Goal: Task Accomplishment & Management: Complete application form

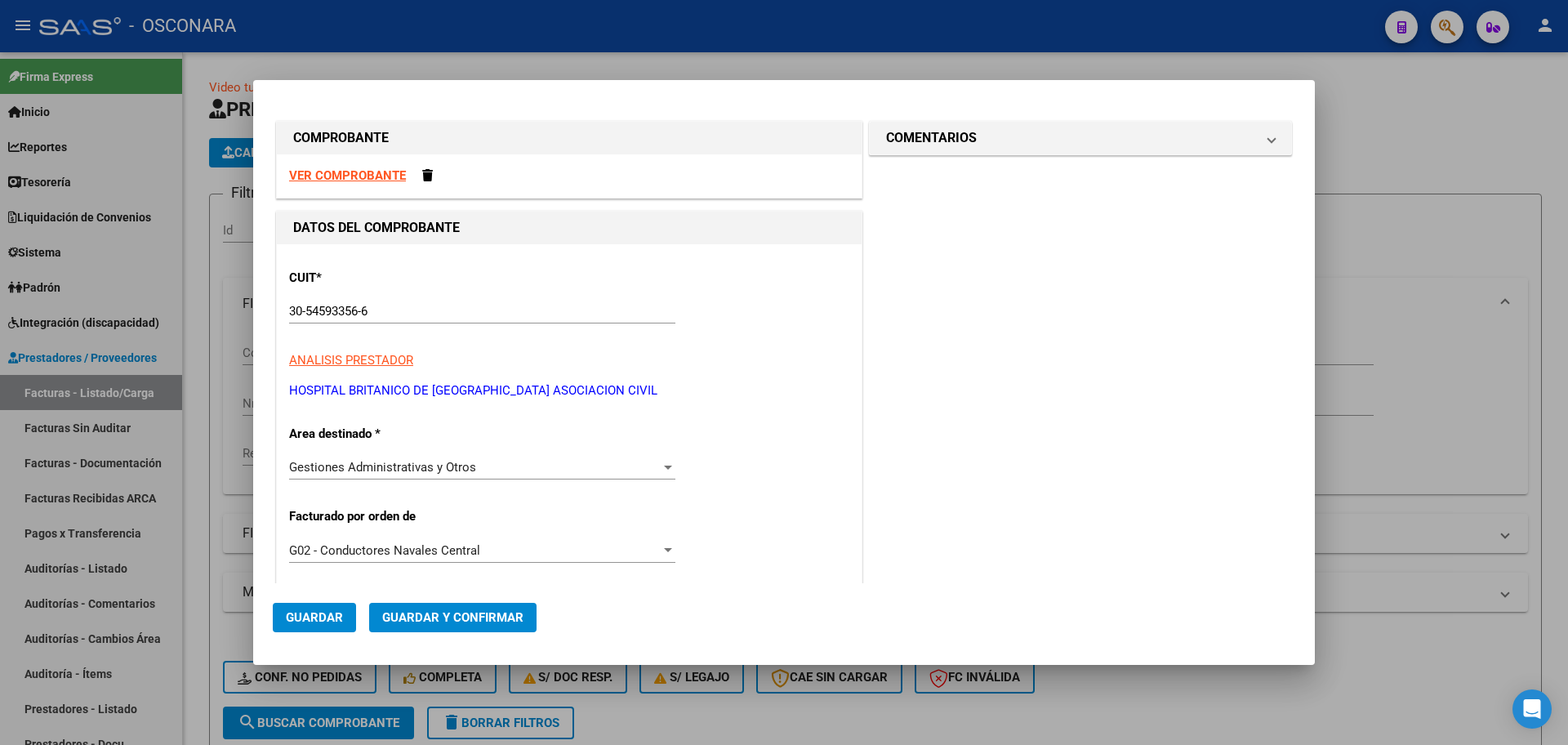
click at [158, 355] on div at bounding box center [784, 372] width 1568 height 745
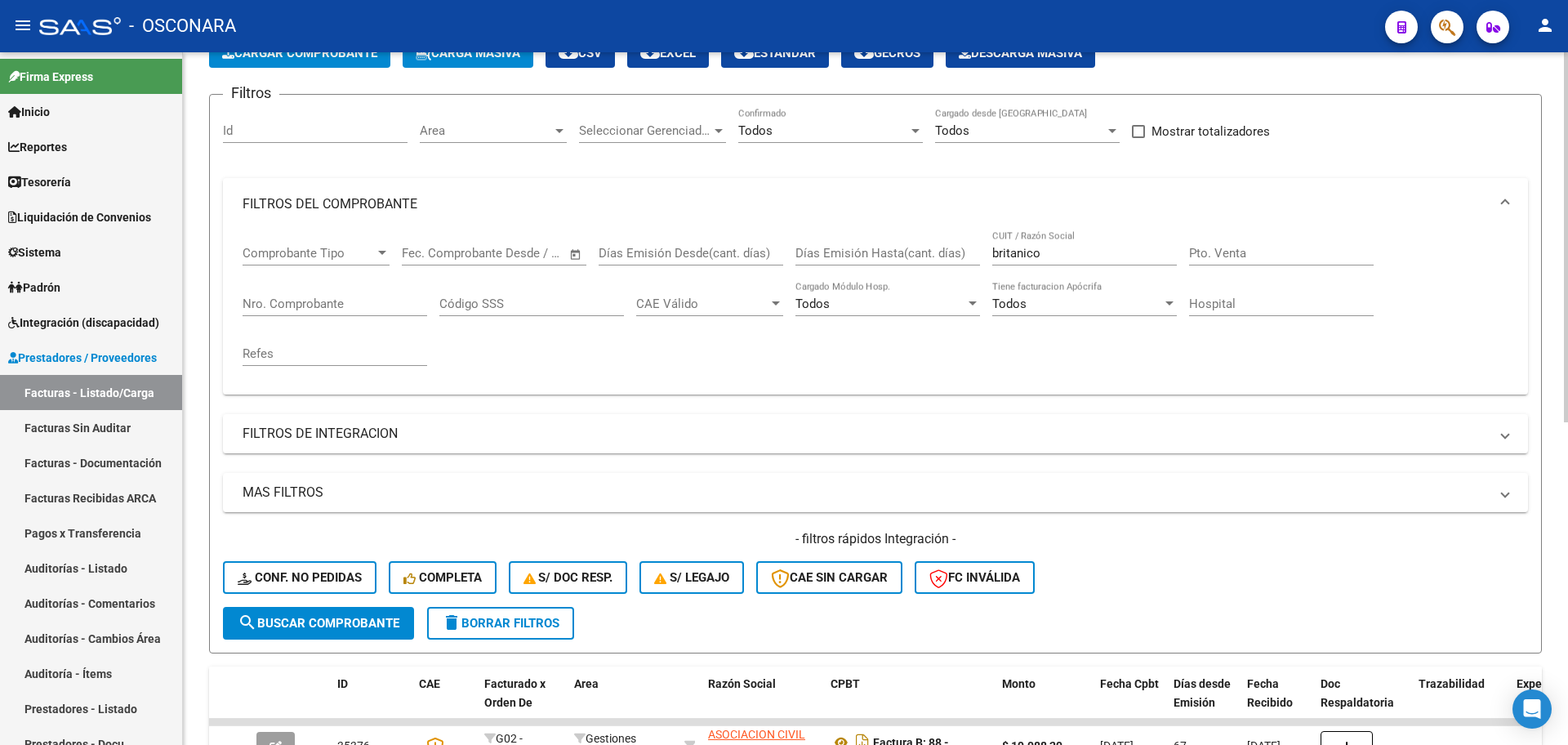
scroll to position [102, 0]
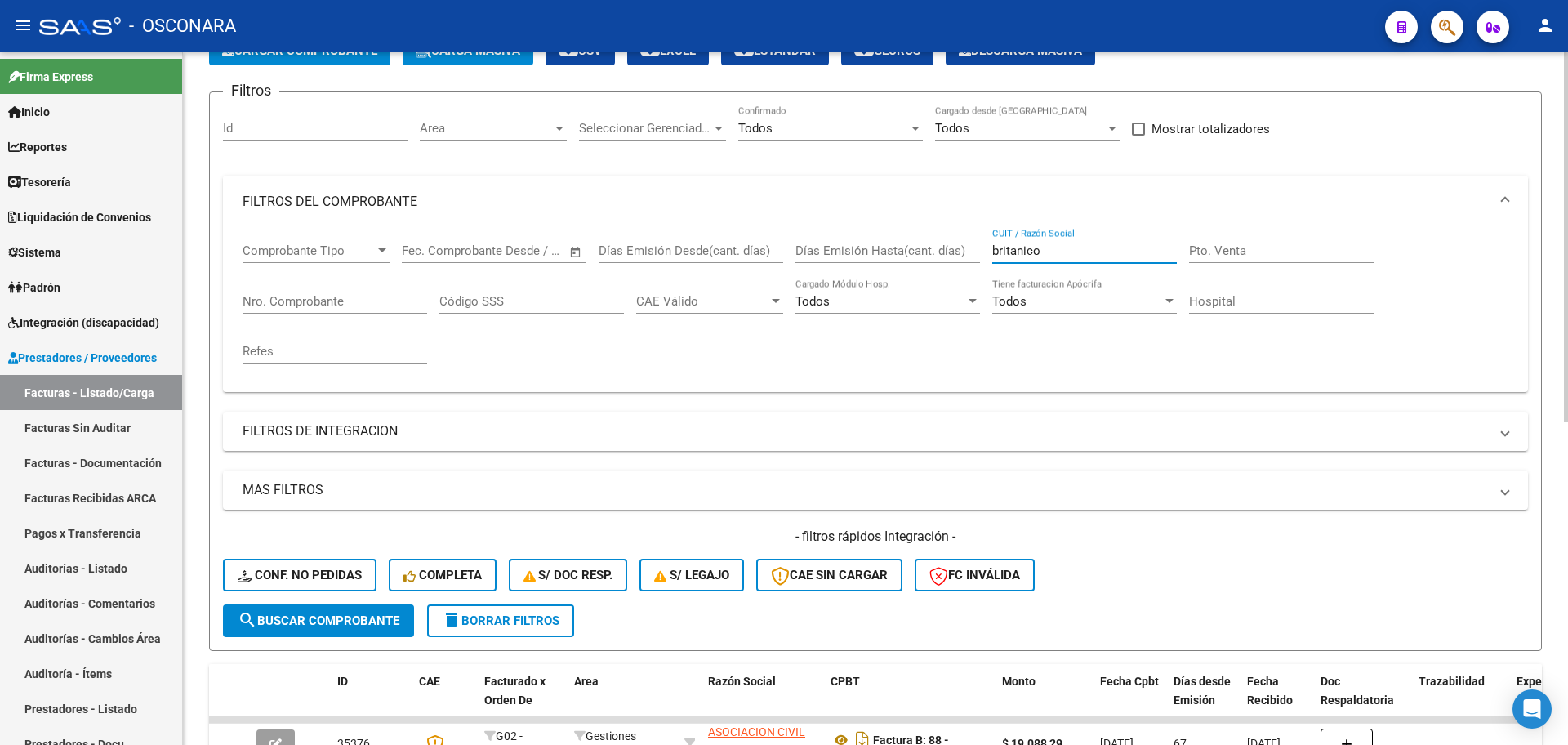
drag, startPoint x: 1105, startPoint y: 249, endPoint x: 431, endPoint y: 183, distance: 677.2
click at [436, 184] on mat-expansion-panel "FILTROS DEL COMPROBANTE Comprobante Tipo Comprobante Tipo Fecha inicio – Fecha …" at bounding box center [875, 283] width 1304 height 216
click at [289, 308] on div "Nro. Comprobante" at bounding box center [335, 296] width 184 height 35
click at [295, 302] on input "Nro. Comprobante" at bounding box center [335, 301] width 184 height 15
click at [312, 303] on input "Nro. Comprobante" at bounding box center [335, 301] width 184 height 15
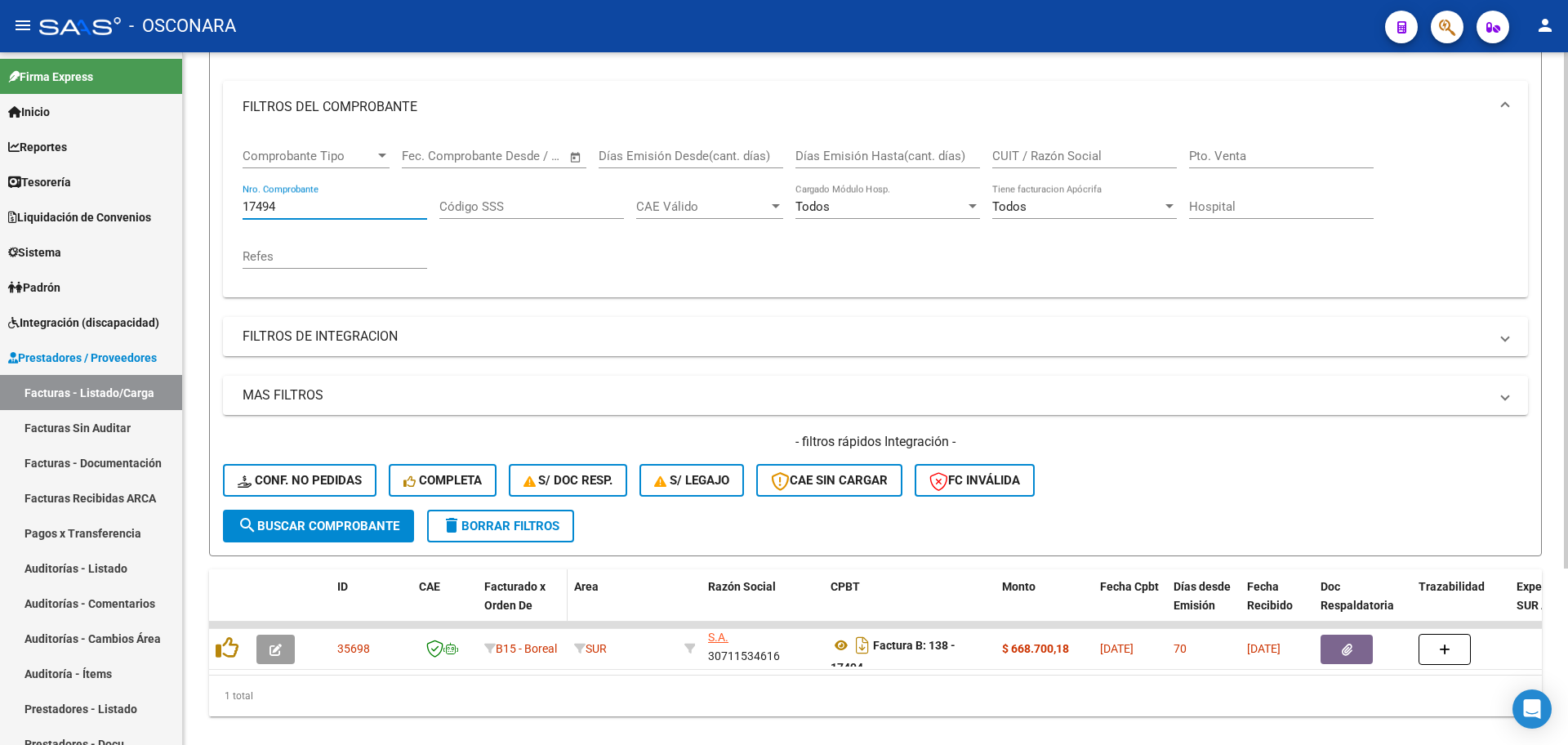
scroll to position [236, 0]
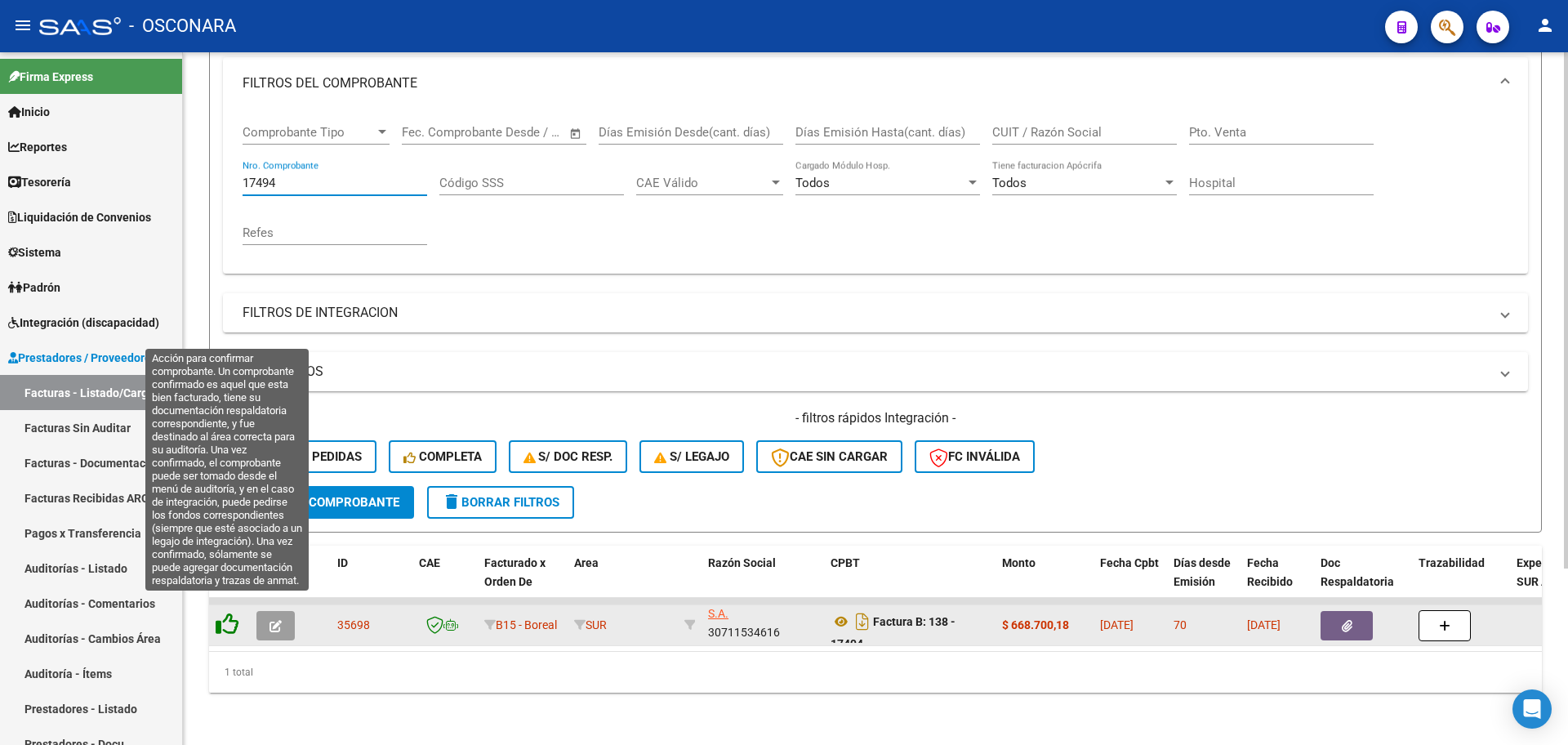
click at [227, 612] on icon at bounding box center [227, 624] width 23 height 23
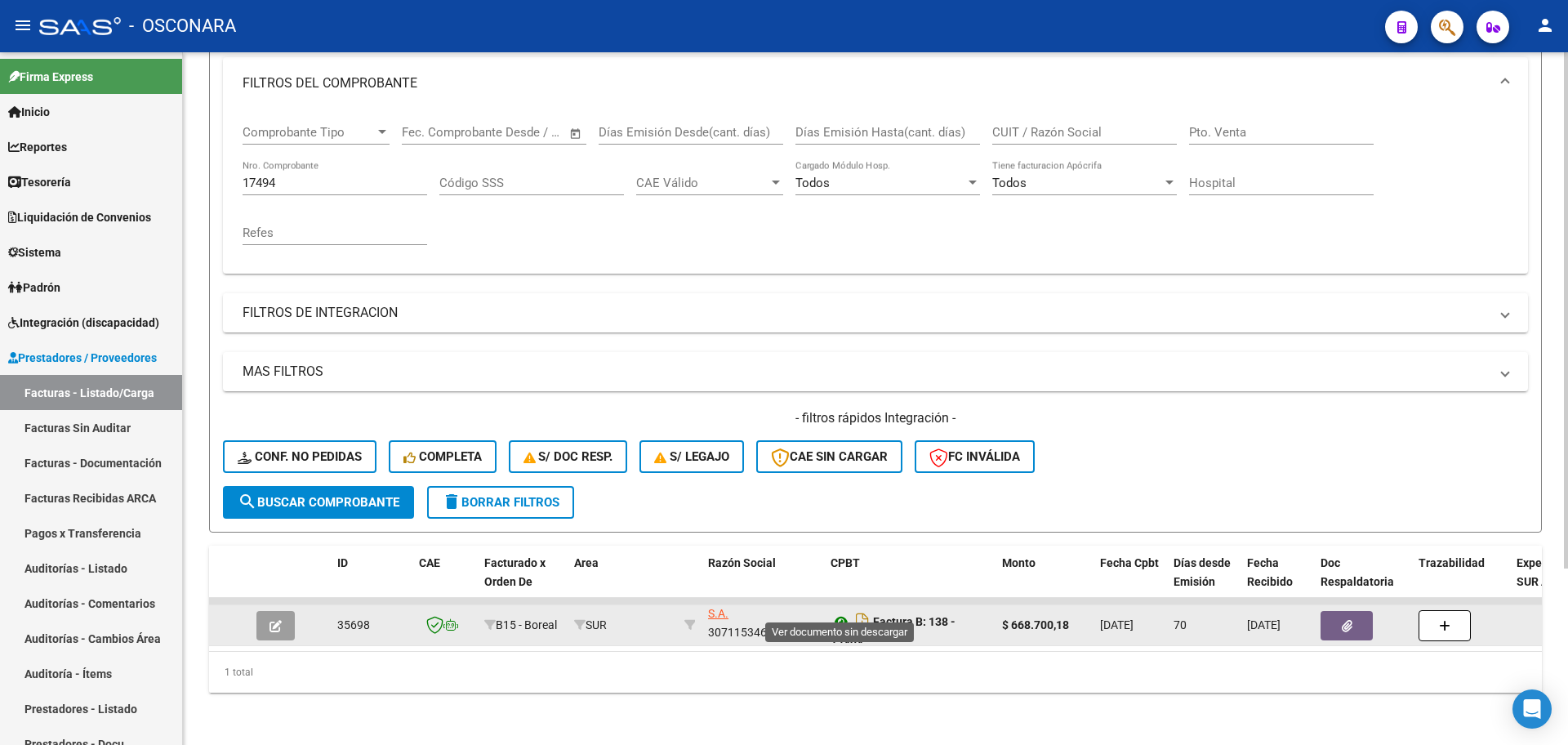
click at [840, 612] on icon at bounding box center [841, 622] width 21 height 19
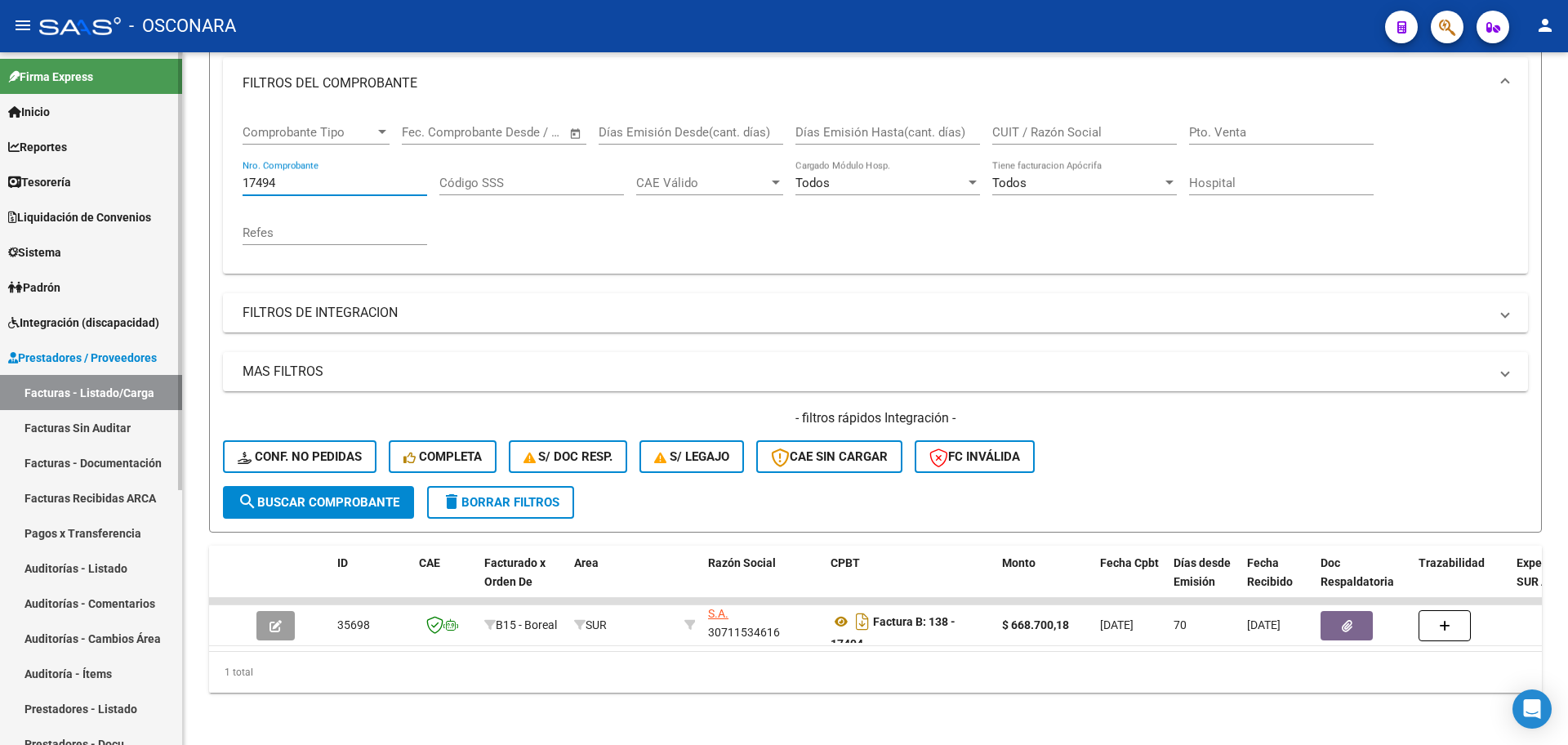
drag, startPoint x: 302, startPoint y: 169, endPoint x: 112, endPoint y: 122, distance: 195.7
click at [112, 122] on mat-sidenav-container "Firma Express Inicio Calendario SSS Instructivos Contacto OS Reportes Tablero d…" at bounding box center [784, 399] width 1568 height 693
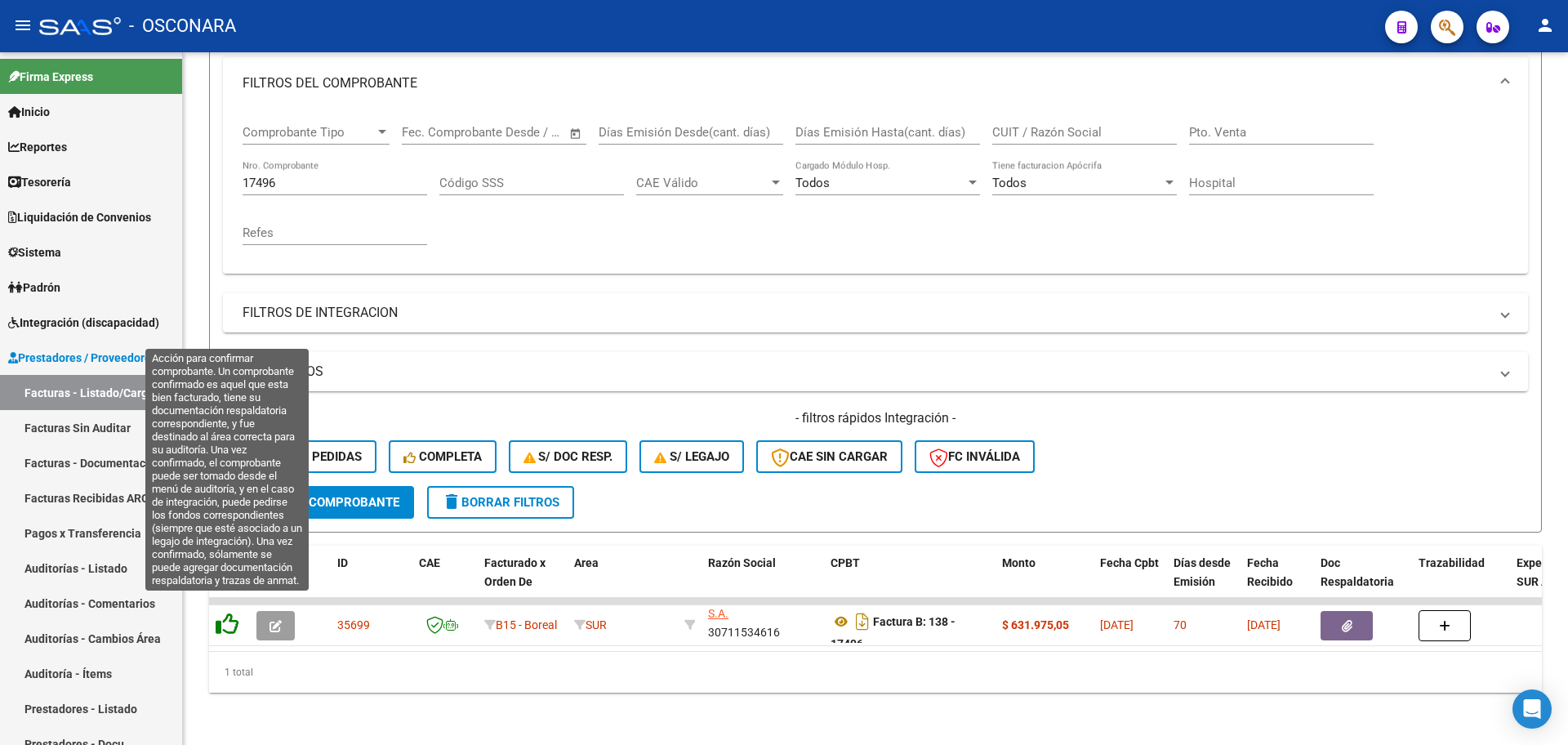
click at [227, 615] on icon at bounding box center [227, 624] width 23 height 23
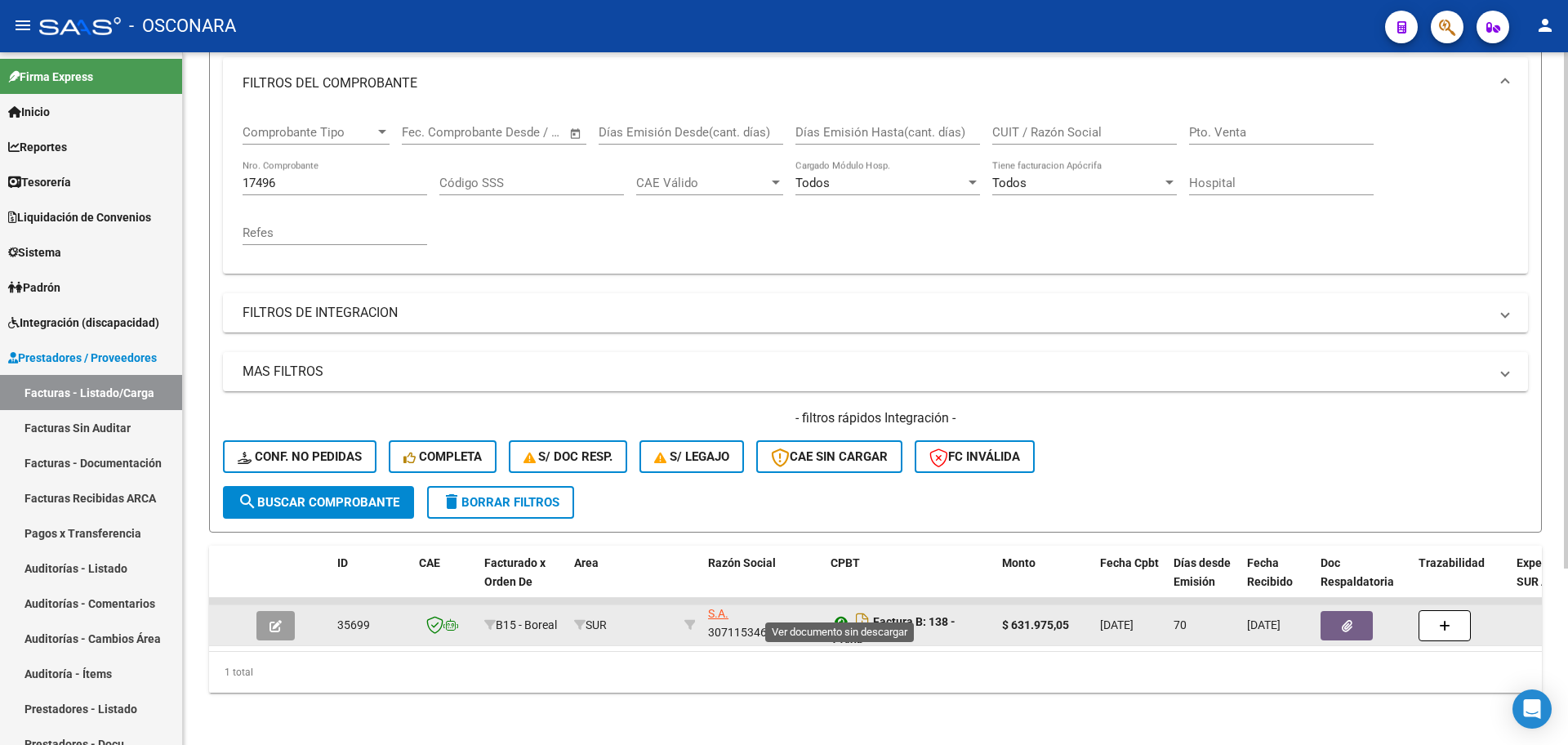
click at [835, 612] on icon at bounding box center [841, 622] width 21 height 19
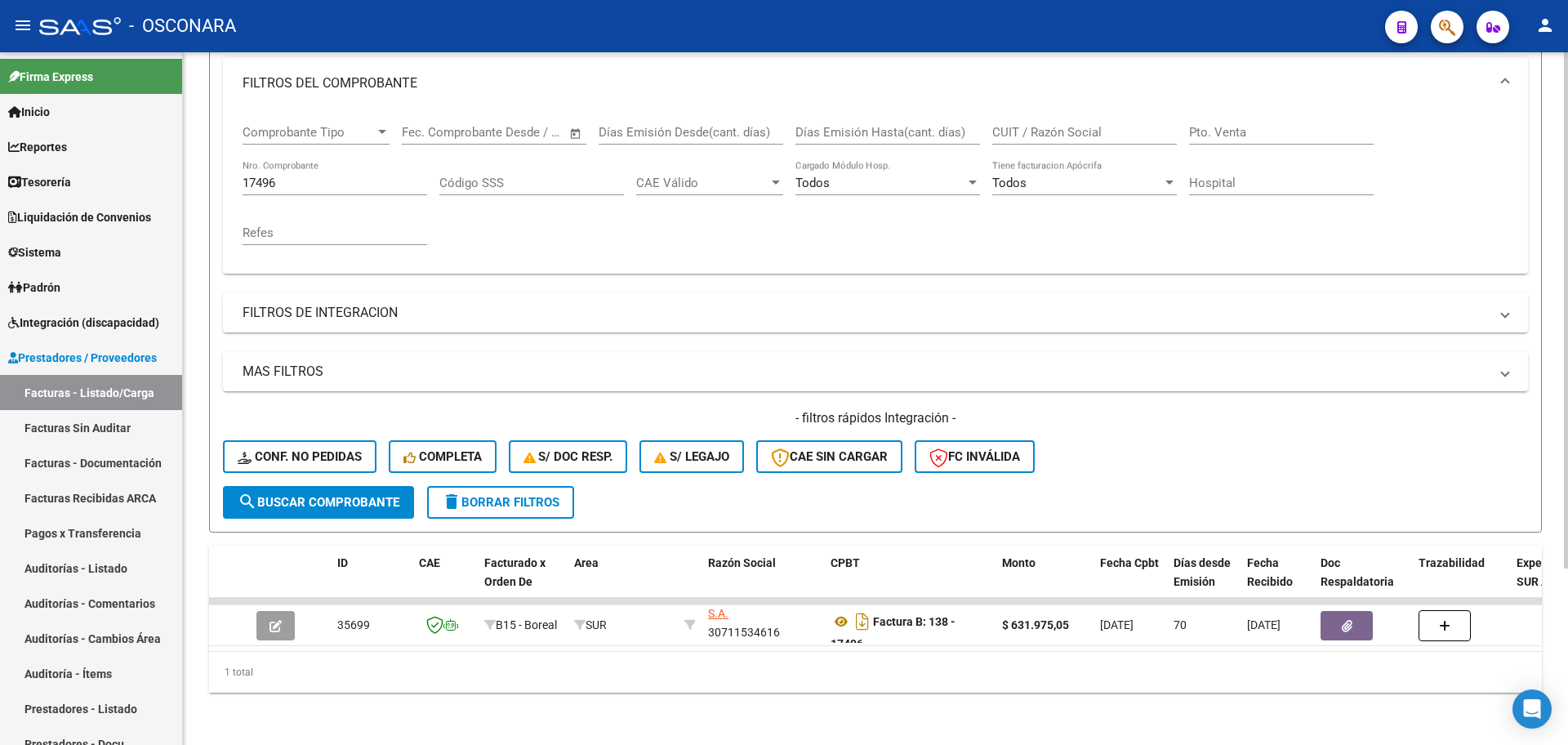
click at [364, 176] on div "17496 Nro. Comprobante" at bounding box center [335, 178] width 184 height 35
click at [365, 176] on input "17496" at bounding box center [335, 182] width 184 height 15
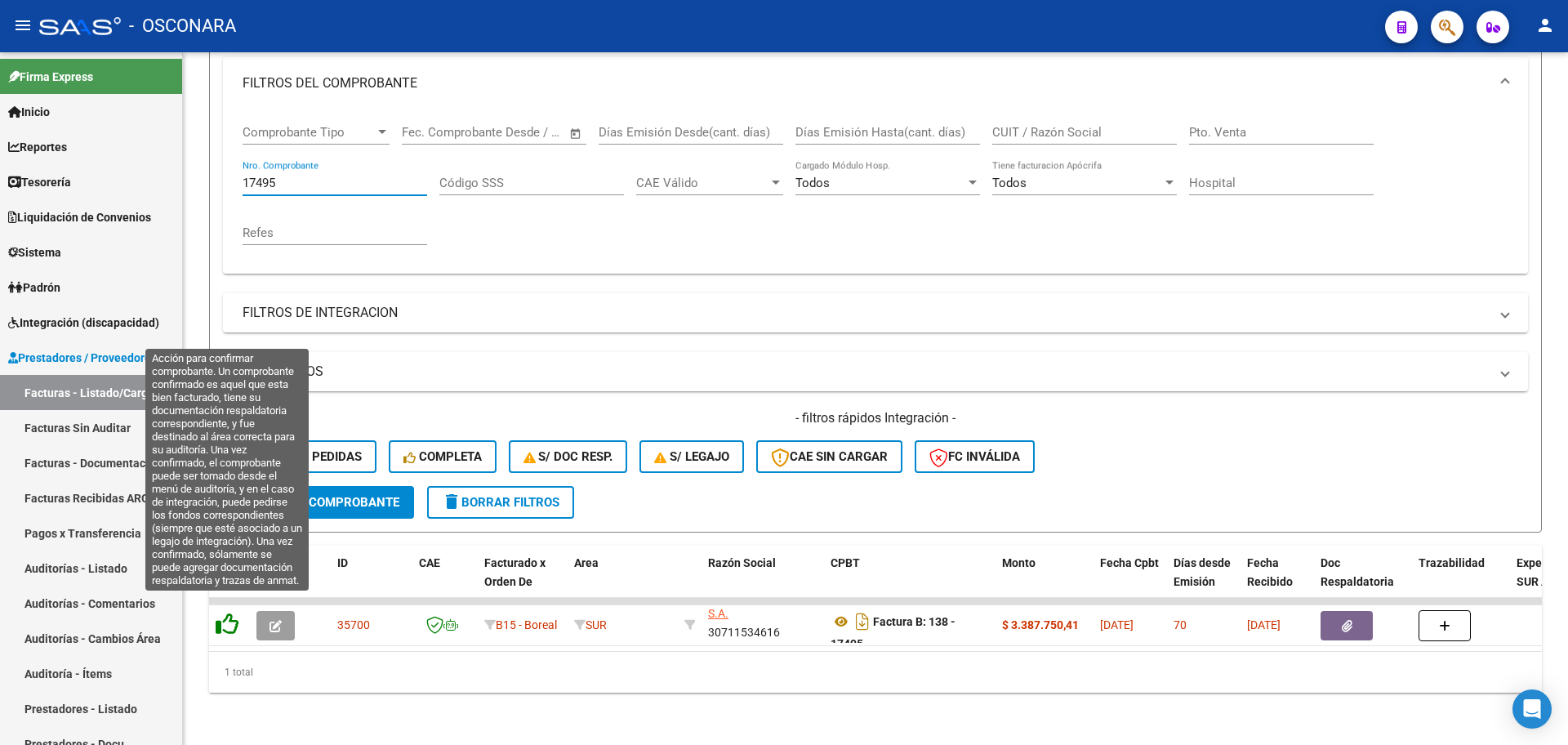
click at [233, 612] on icon at bounding box center [227, 624] width 23 height 23
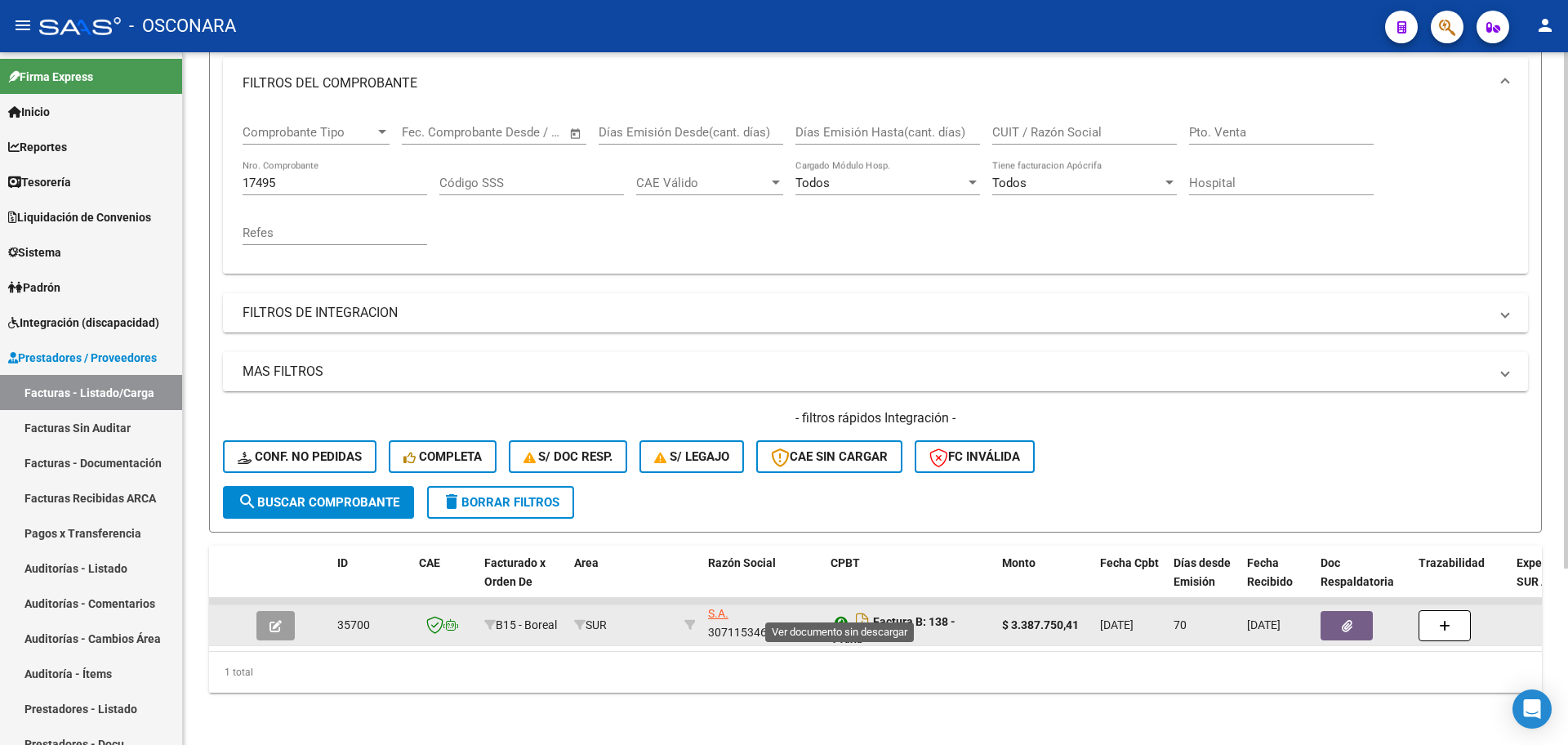
click at [840, 612] on icon at bounding box center [841, 622] width 21 height 19
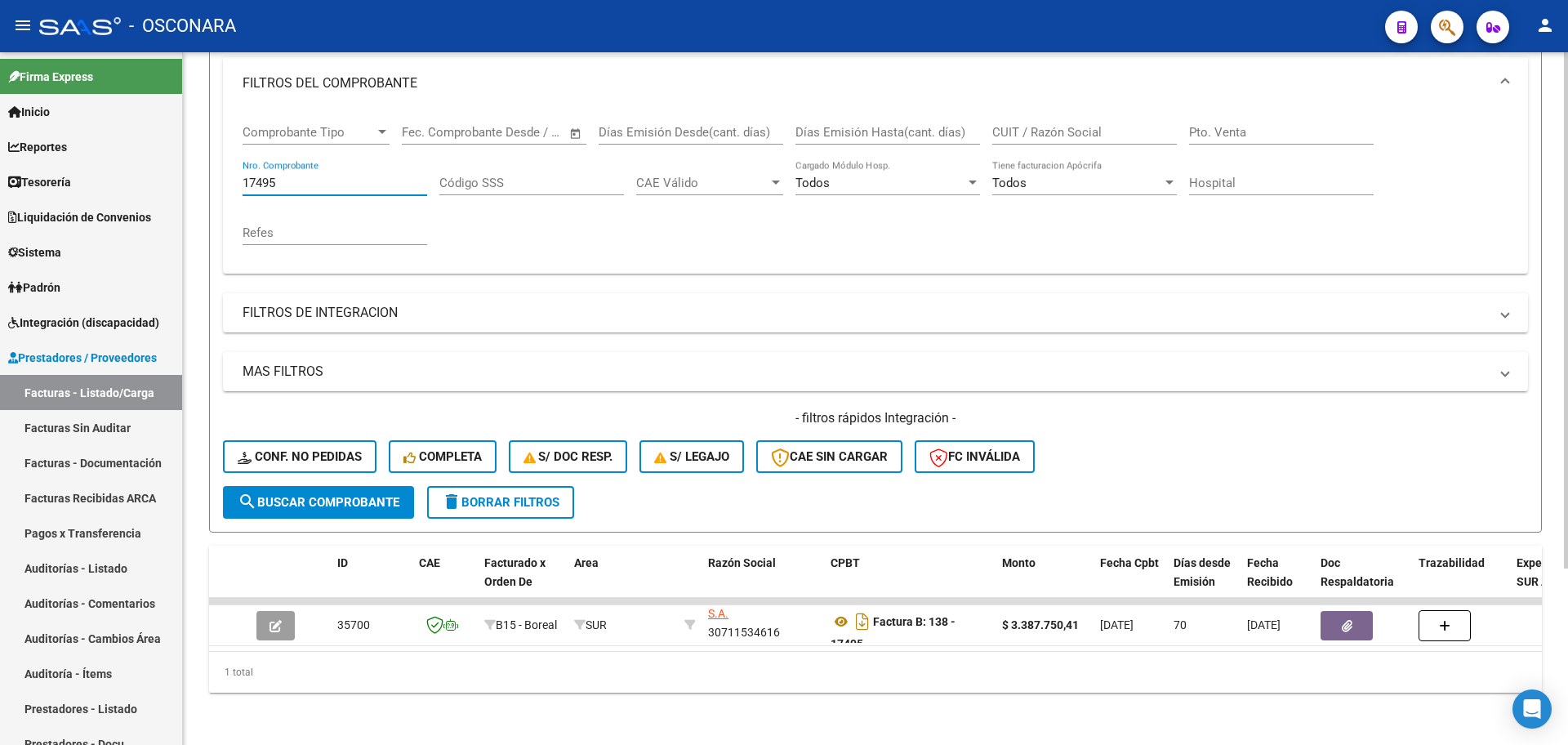
click at [362, 176] on input "17495" at bounding box center [335, 182] width 184 height 15
type input "1"
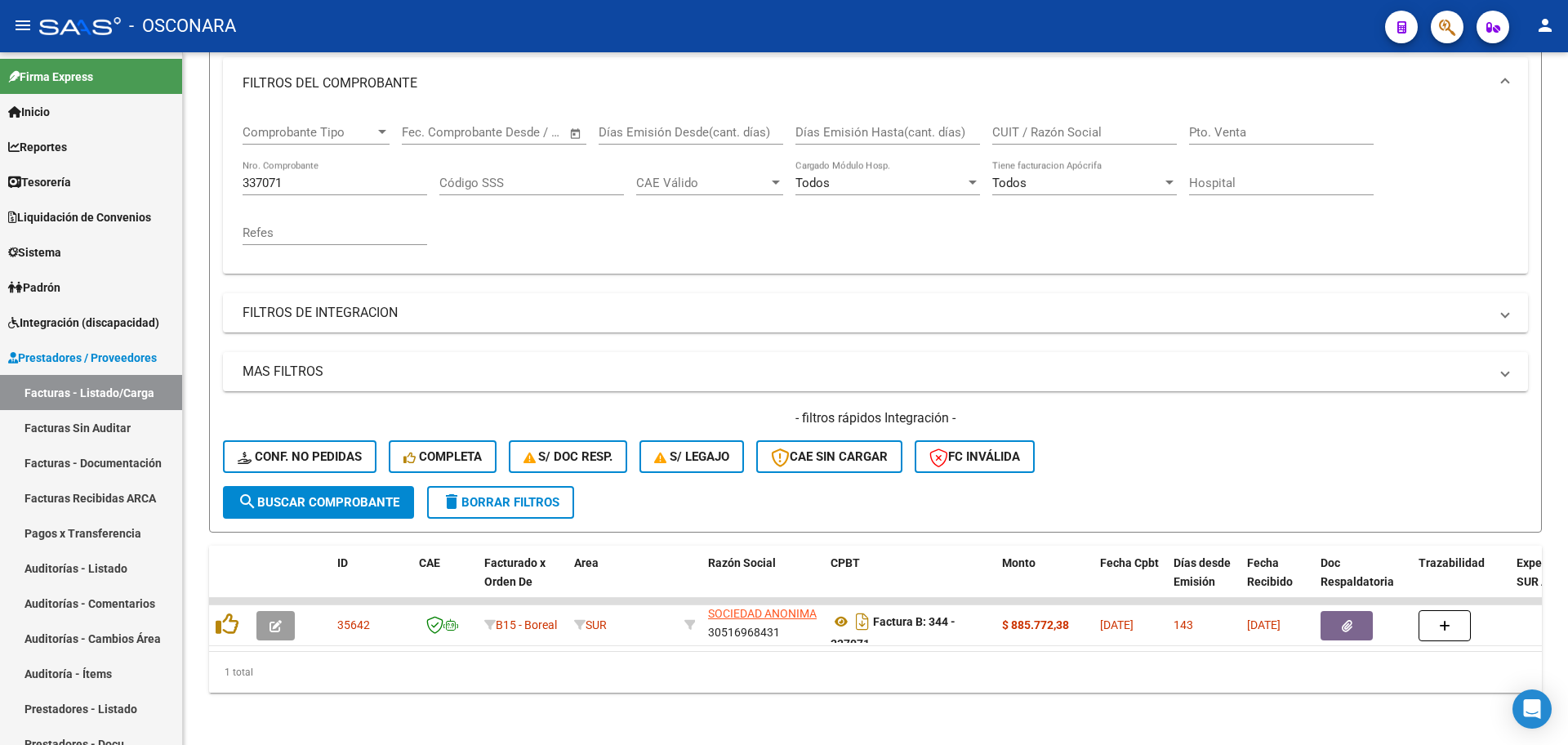
click at [240, 612] on div at bounding box center [229, 625] width 28 height 25
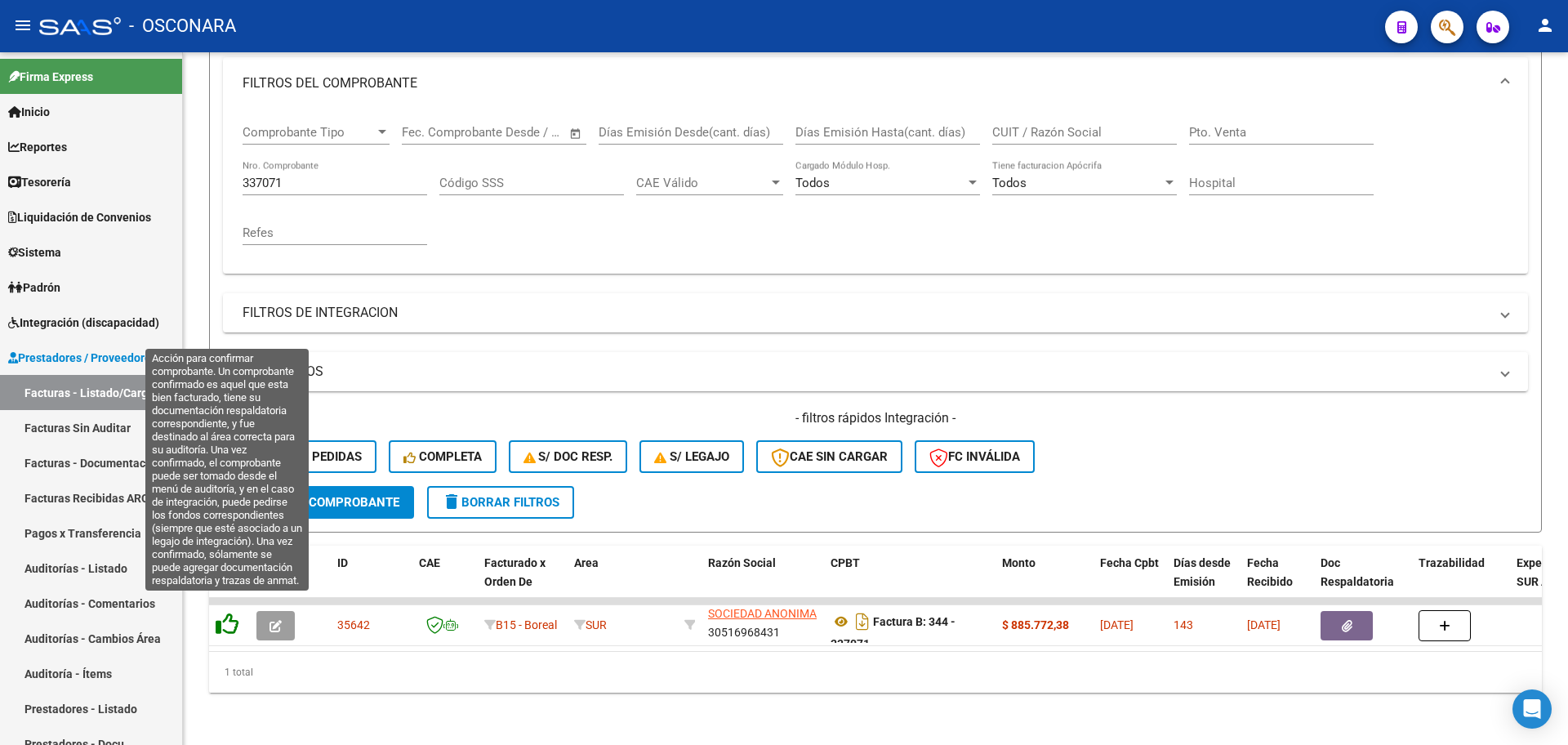
click at [231, 612] on icon at bounding box center [227, 624] width 23 height 23
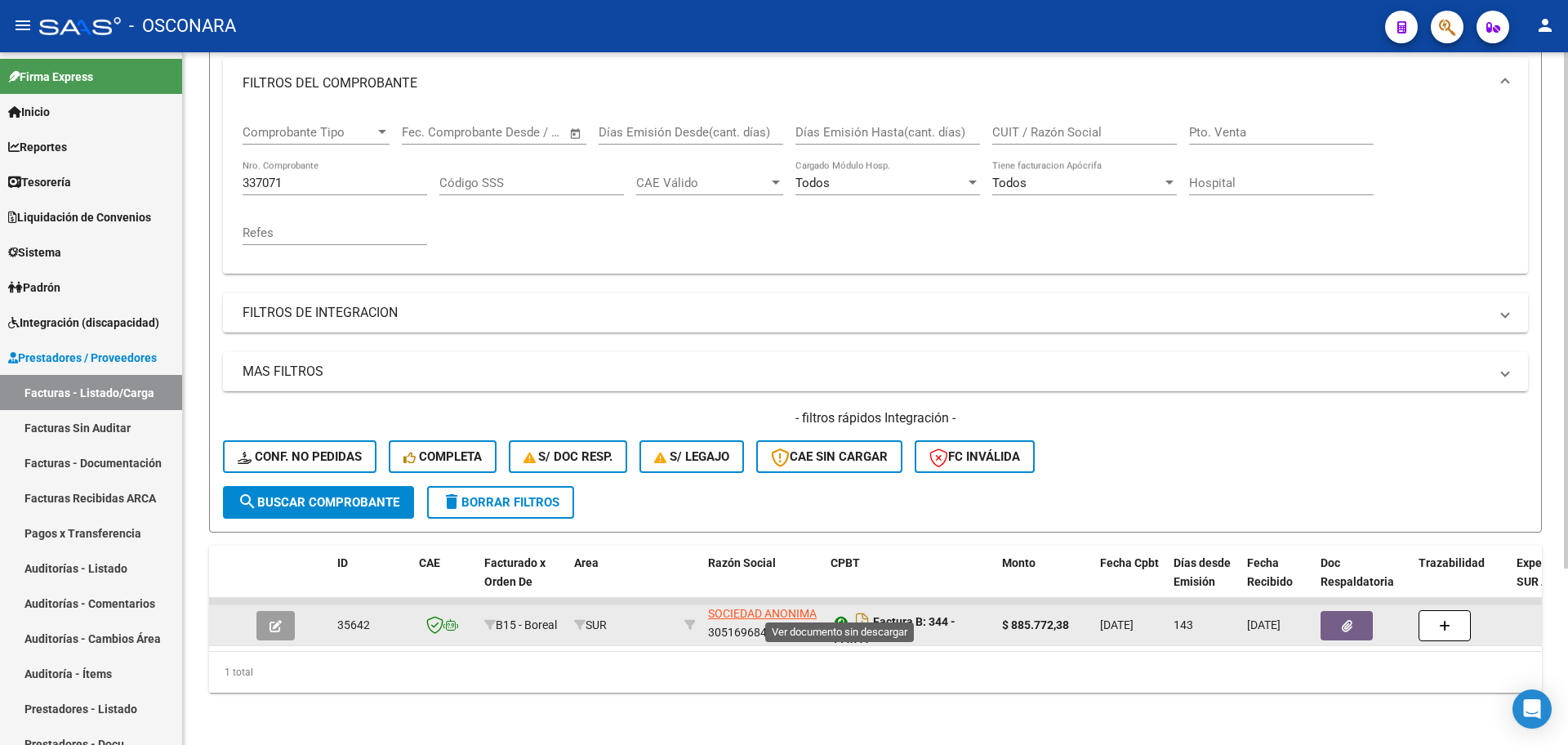
click at [846, 612] on icon at bounding box center [841, 622] width 21 height 19
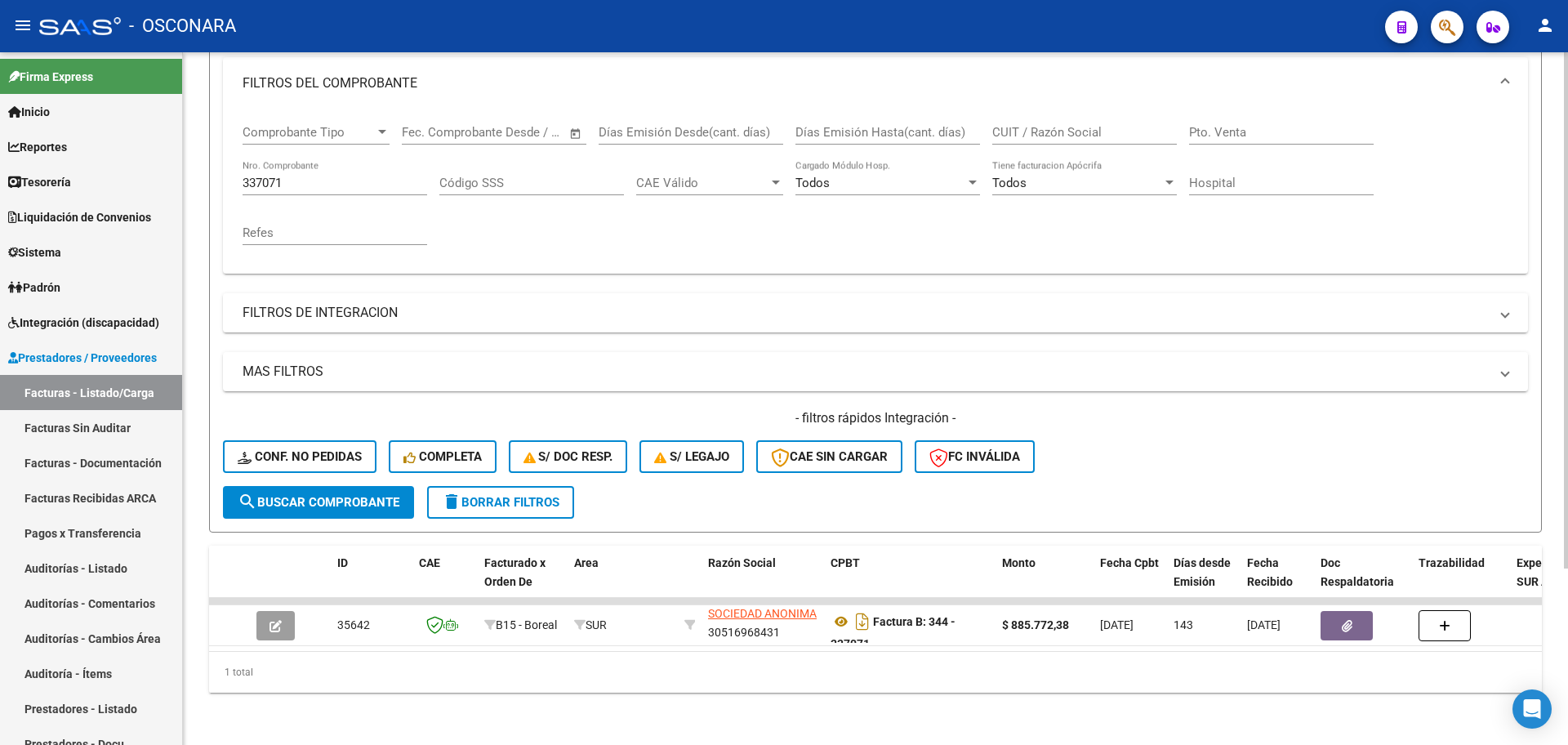
drag, startPoint x: 337, startPoint y: 177, endPoint x: 331, endPoint y: 143, distance: 34.5
click at [332, 160] on div "337071 Nro. Comprobante" at bounding box center [335, 178] width 184 height 35
click at [331, 142] on div "Comprobante Tipo Comprobante Tipo" at bounding box center [316, 135] width 147 height 50
click at [326, 176] on input "337071" at bounding box center [335, 182] width 184 height 15
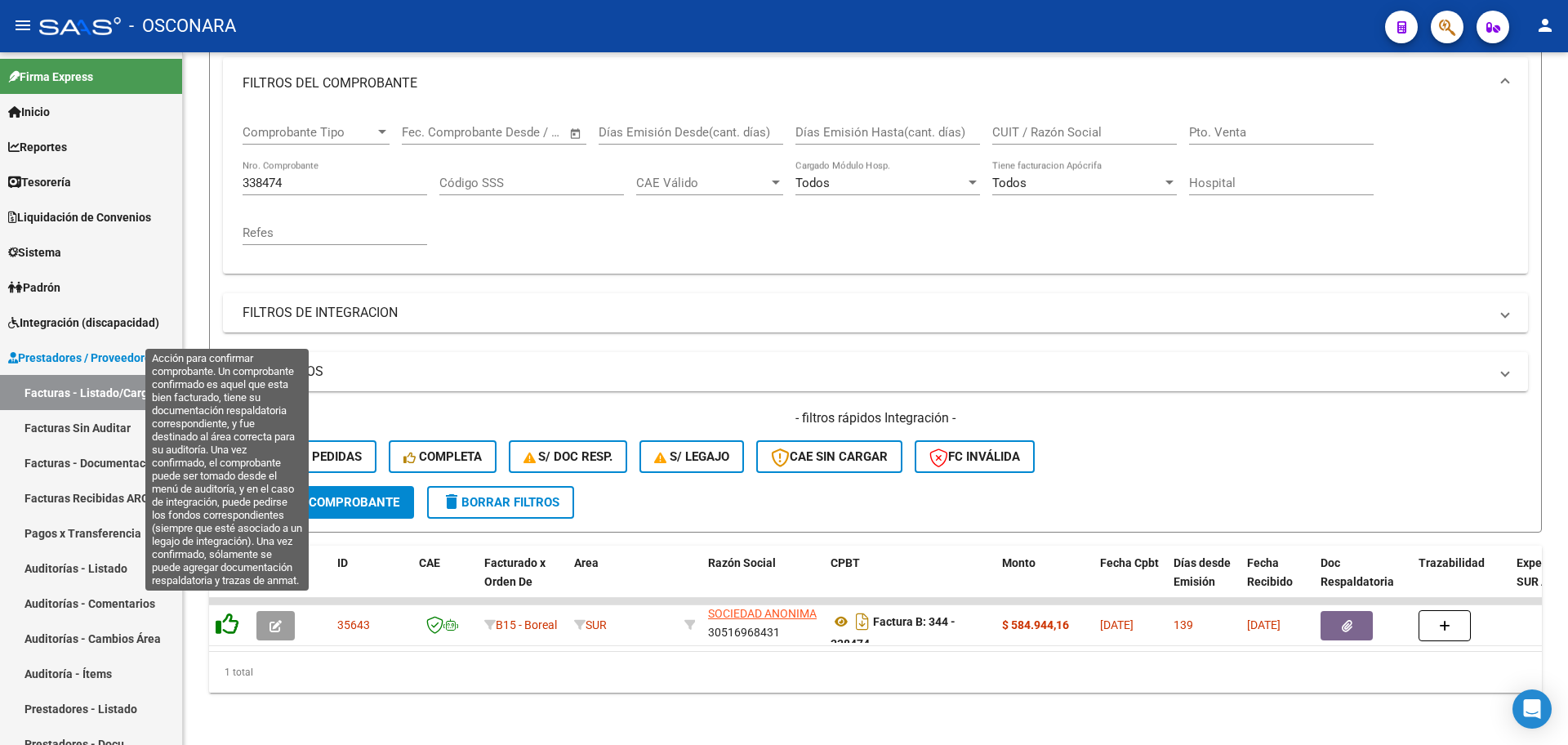
click at [224, 614] on icon at bounding box center [227, 624] width 23 height 23
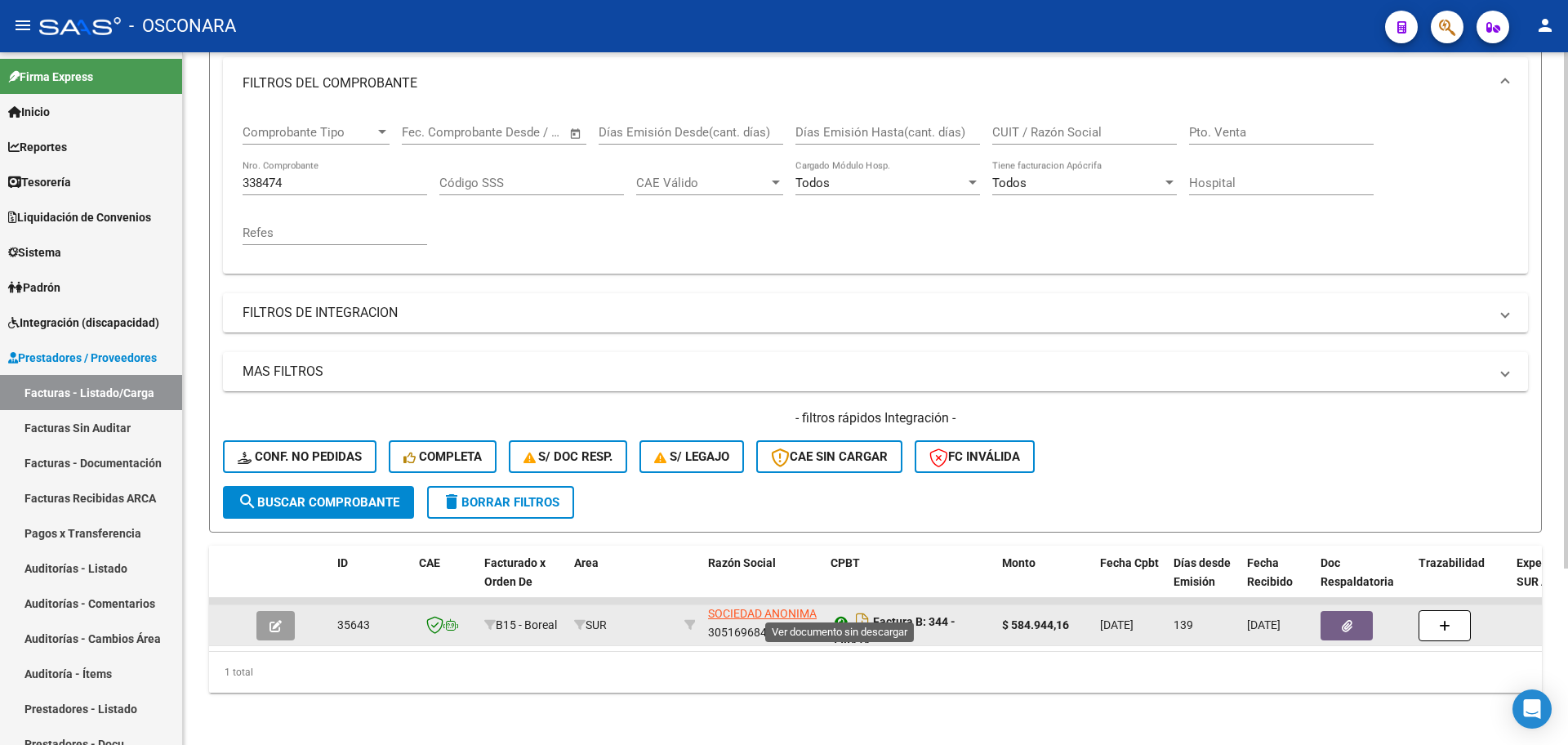
click at [840, 612] on icon at bounding box center [841, 622] width 21 height 19
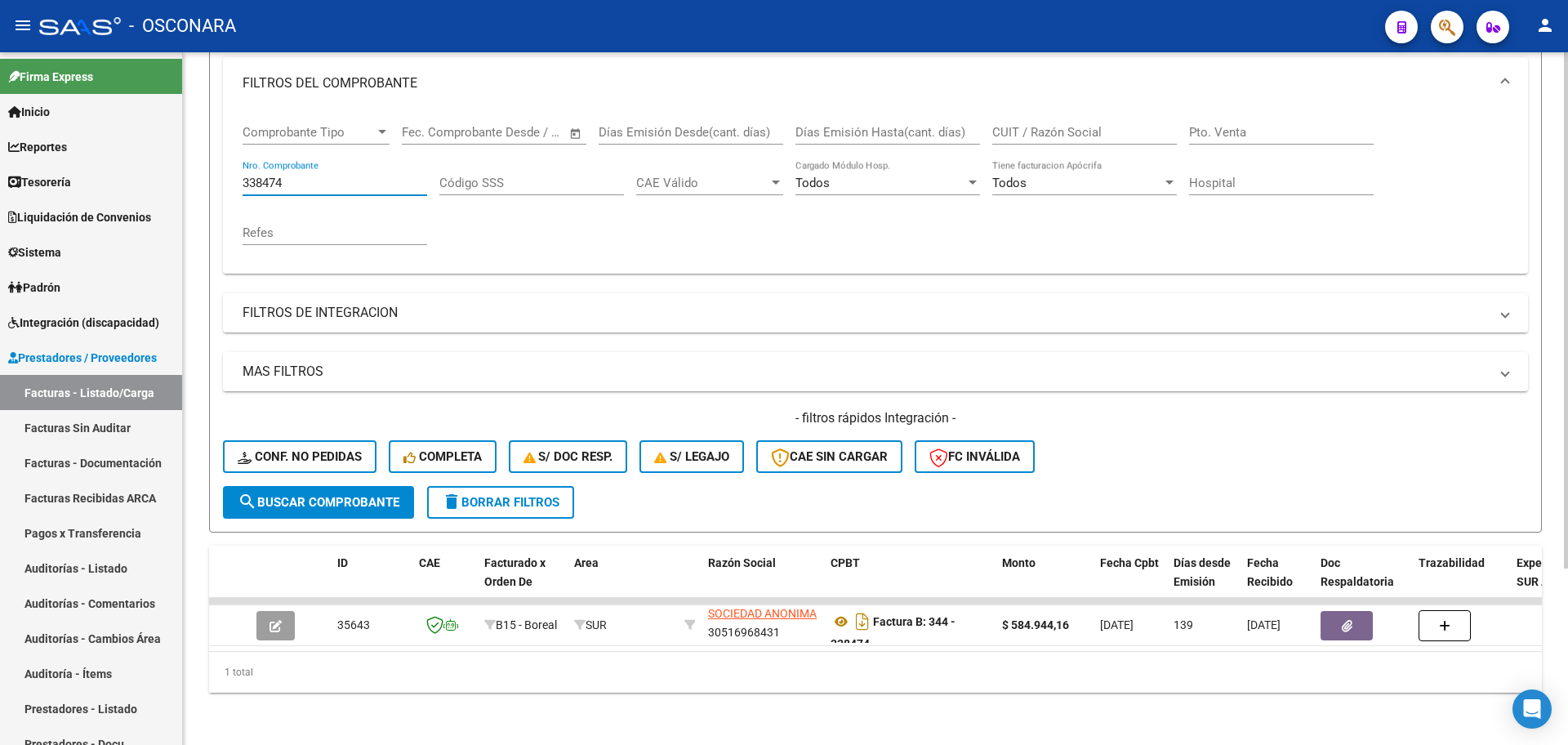
click at [331, 176] on input "338474" at bounding box center [335, 182] width 184 height 15
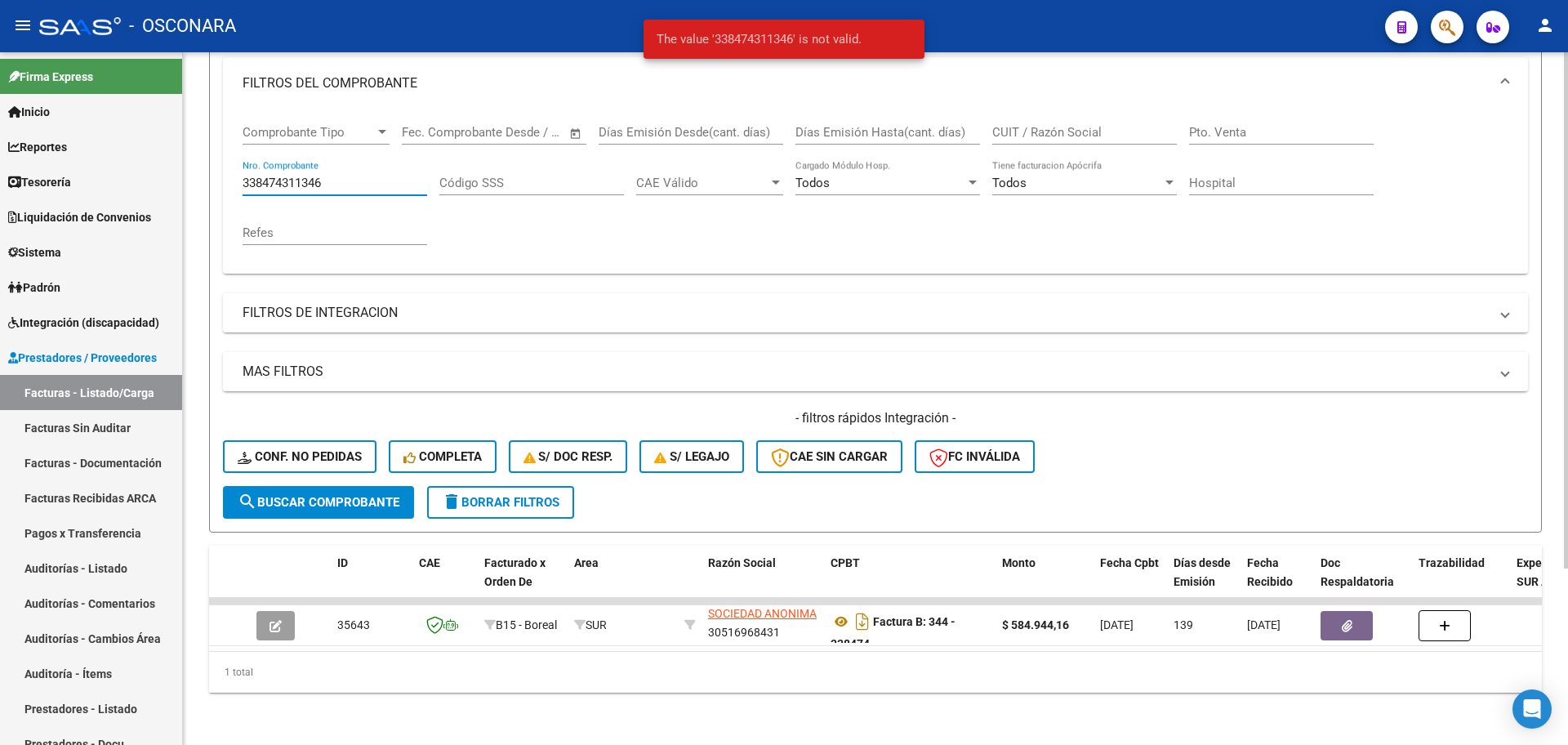
drag, startPoint x: 348, startPoint y: 174, endPoint x: 336, endPoint y: 171, distance: 12.4
click at [340, 176] on input "338474311346" at bounding box center [335, 182] width 184 height 15
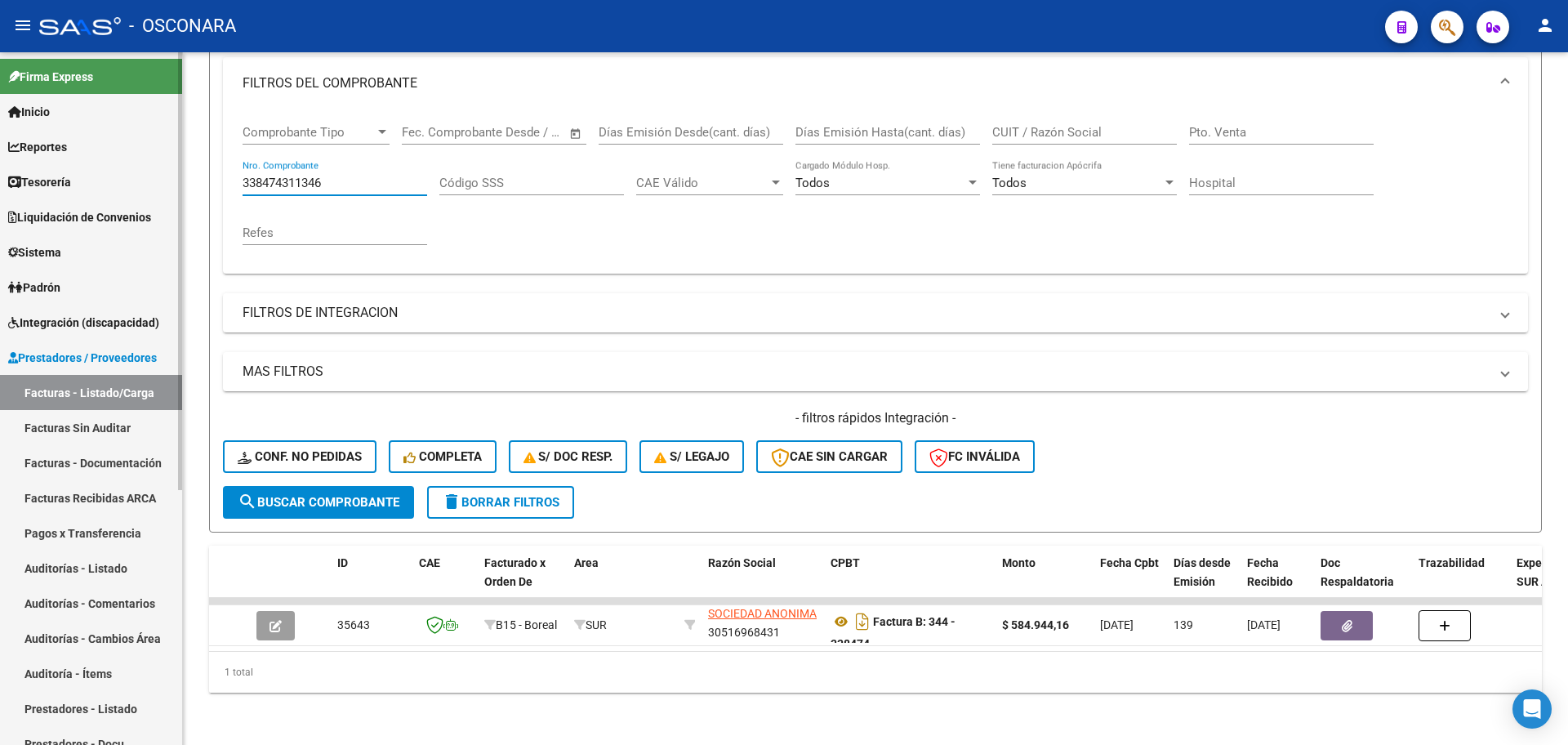
drag, startPoint x: 298, startPoint y: 173, endPoint x: 166, endPoint y: 161, distance: 132.5
click at [166, 161] on mat-sidenav-container "Firma Express Inicio Calendario SSS Instructivos Contacto OS Reportes Tablero d…" at bounding box center [784, 399] width 1568 height 693
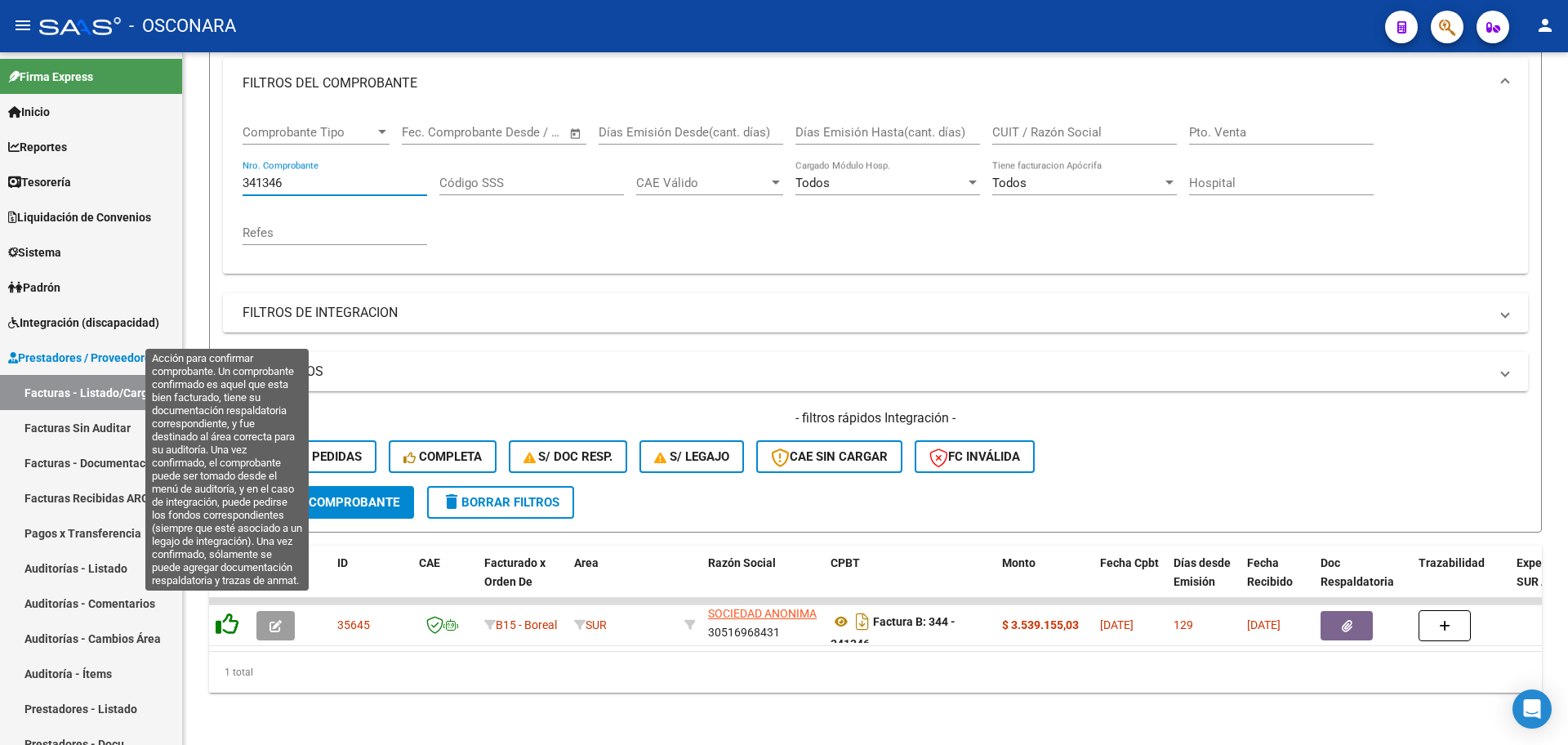
click at [228, 613] on icon at bounding box center [227, 624] width 23 height 23
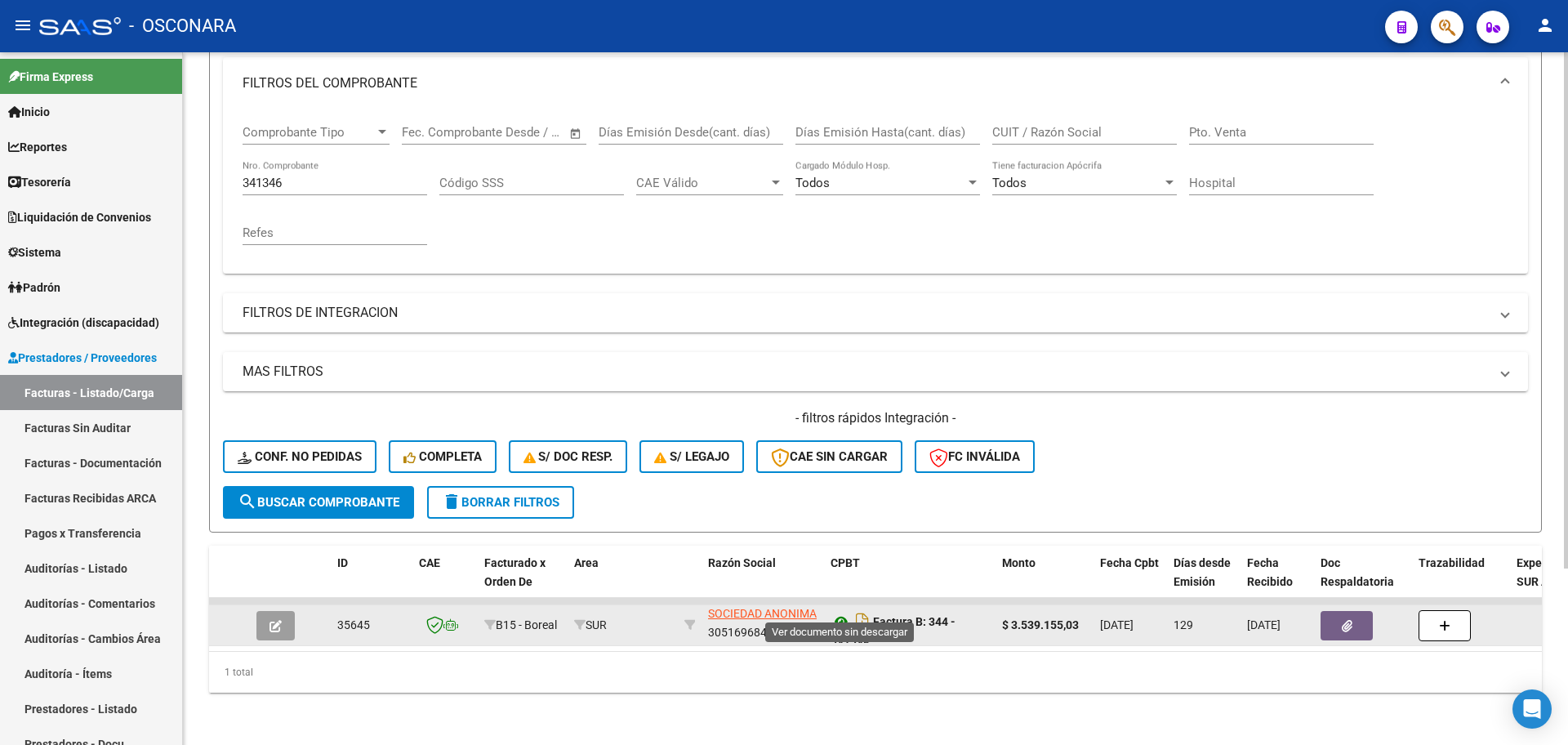
click at [843, 612] on icon at bounding box center [841, 622] width 21 height 19
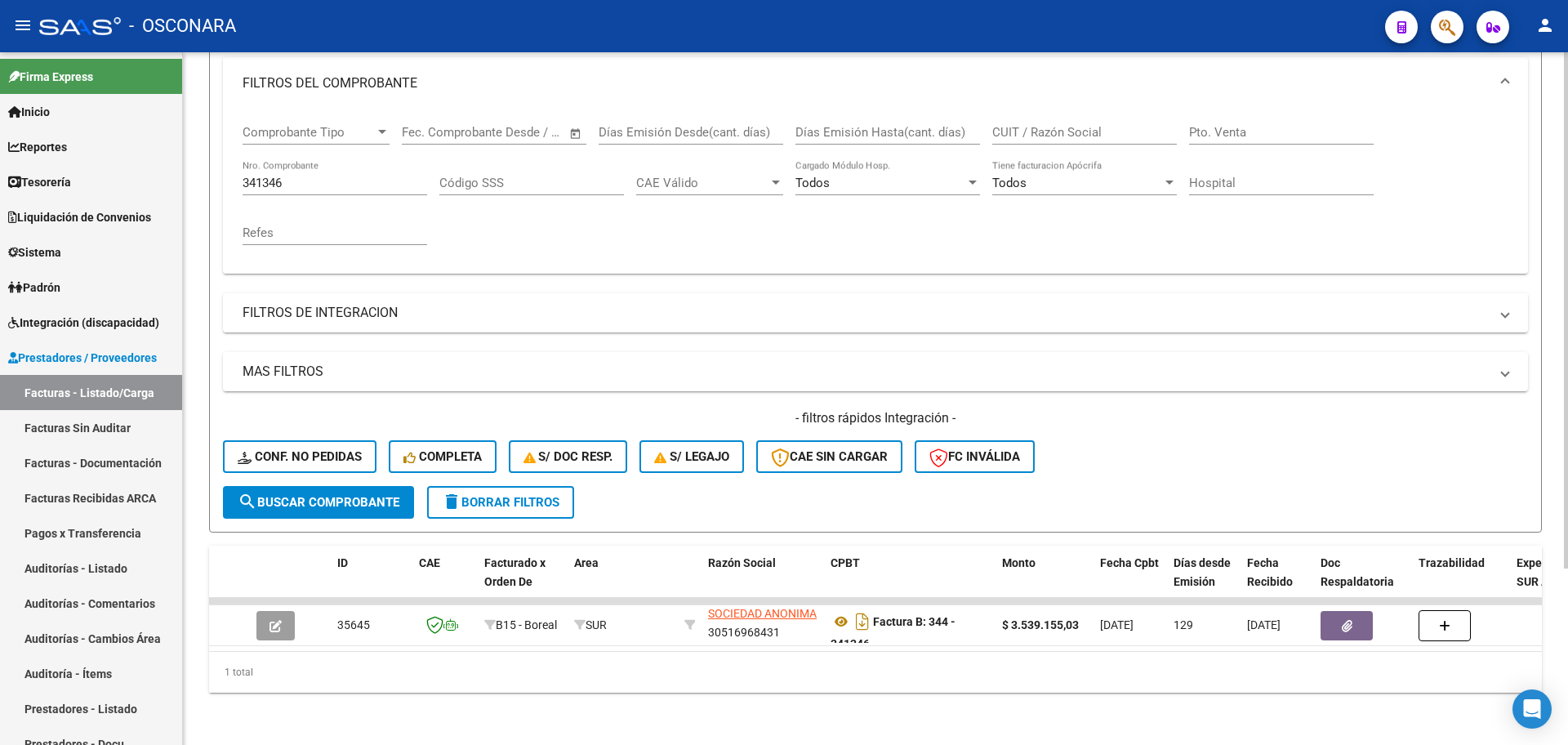
click at [312, 176] on input "341346" at bounding box center [335, 182] width 184 height 15
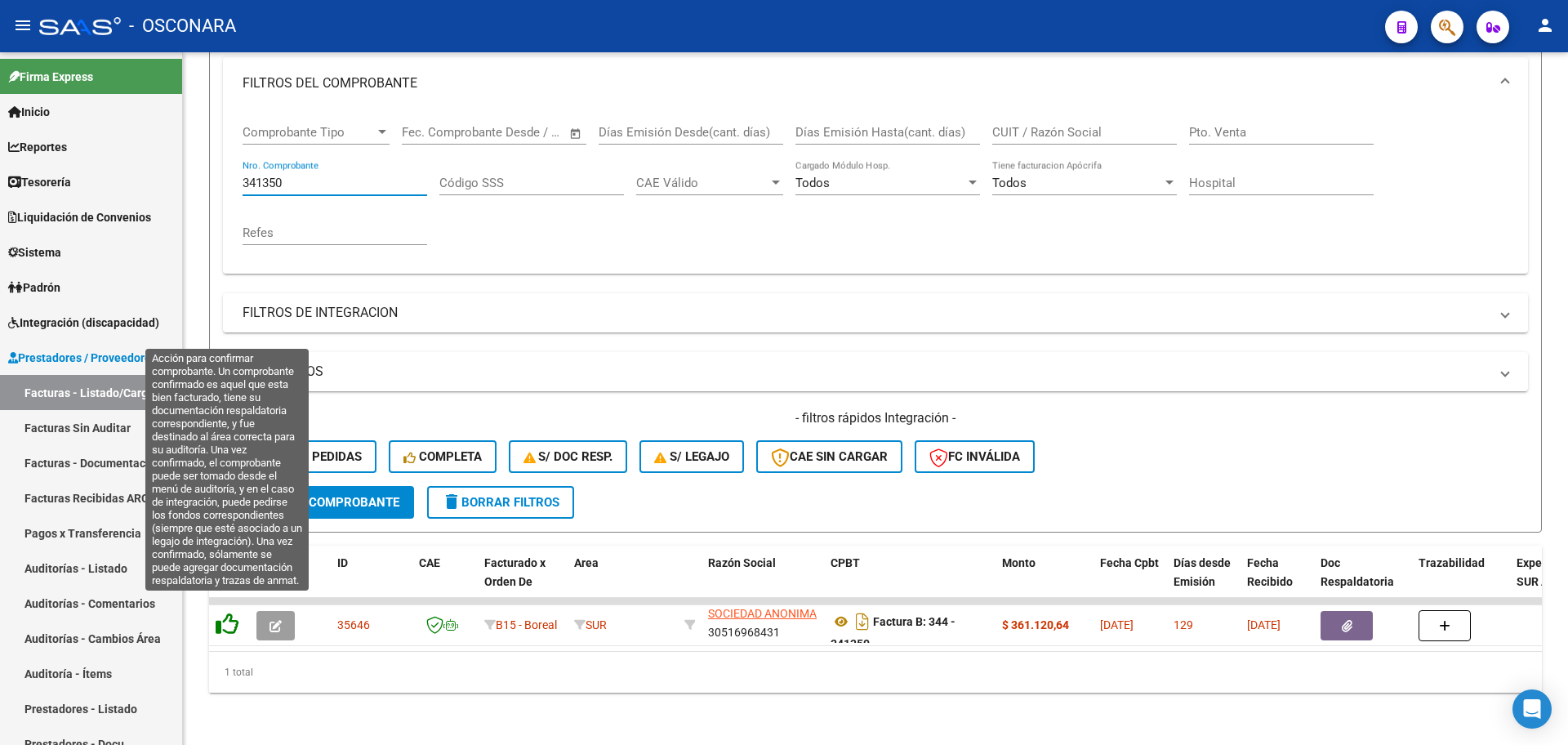
click at [225, 612] on icon at bounding box center [227, 624] width 23 height 23
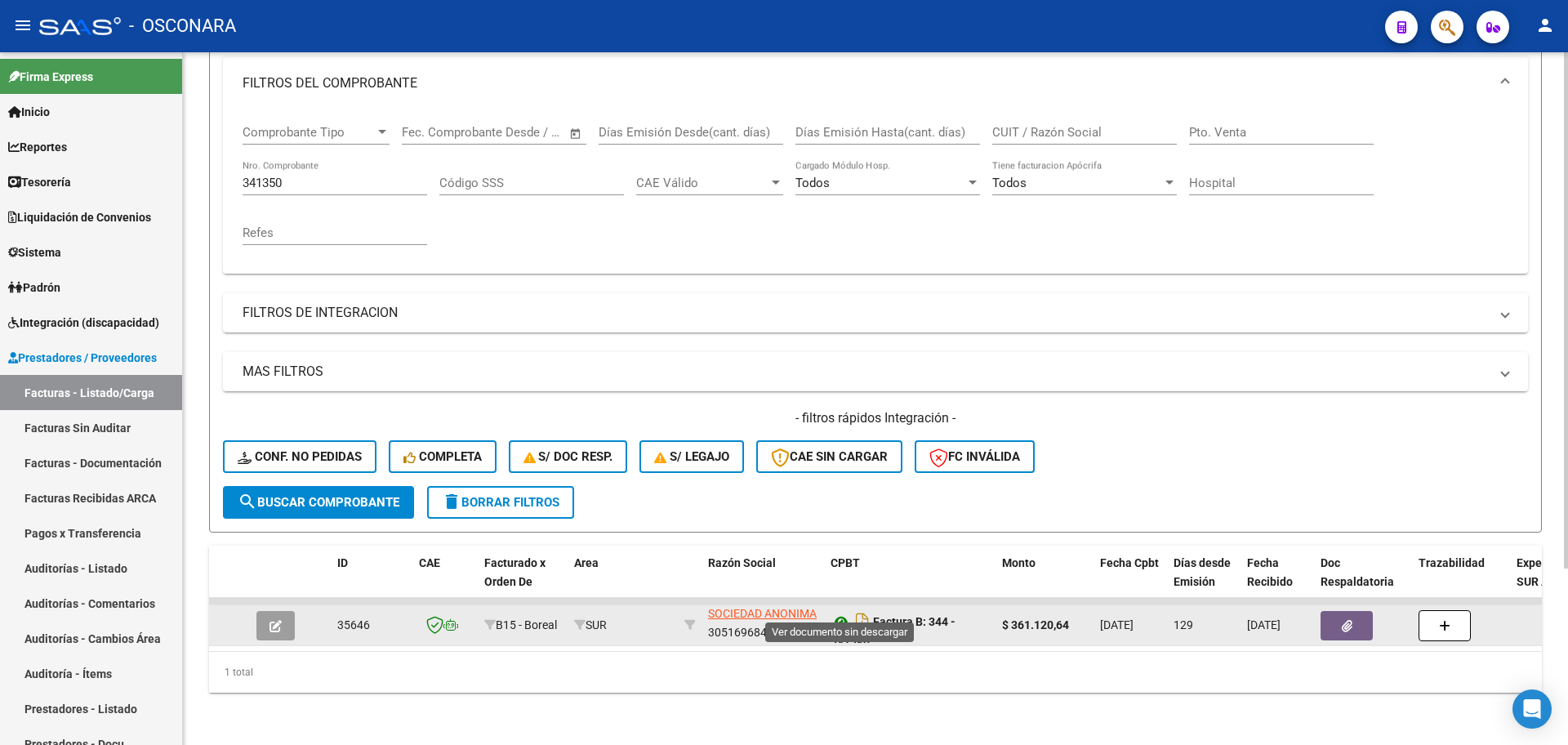
click at [843, 612] on icon at bounding box center [841, 622] width 21 height 19
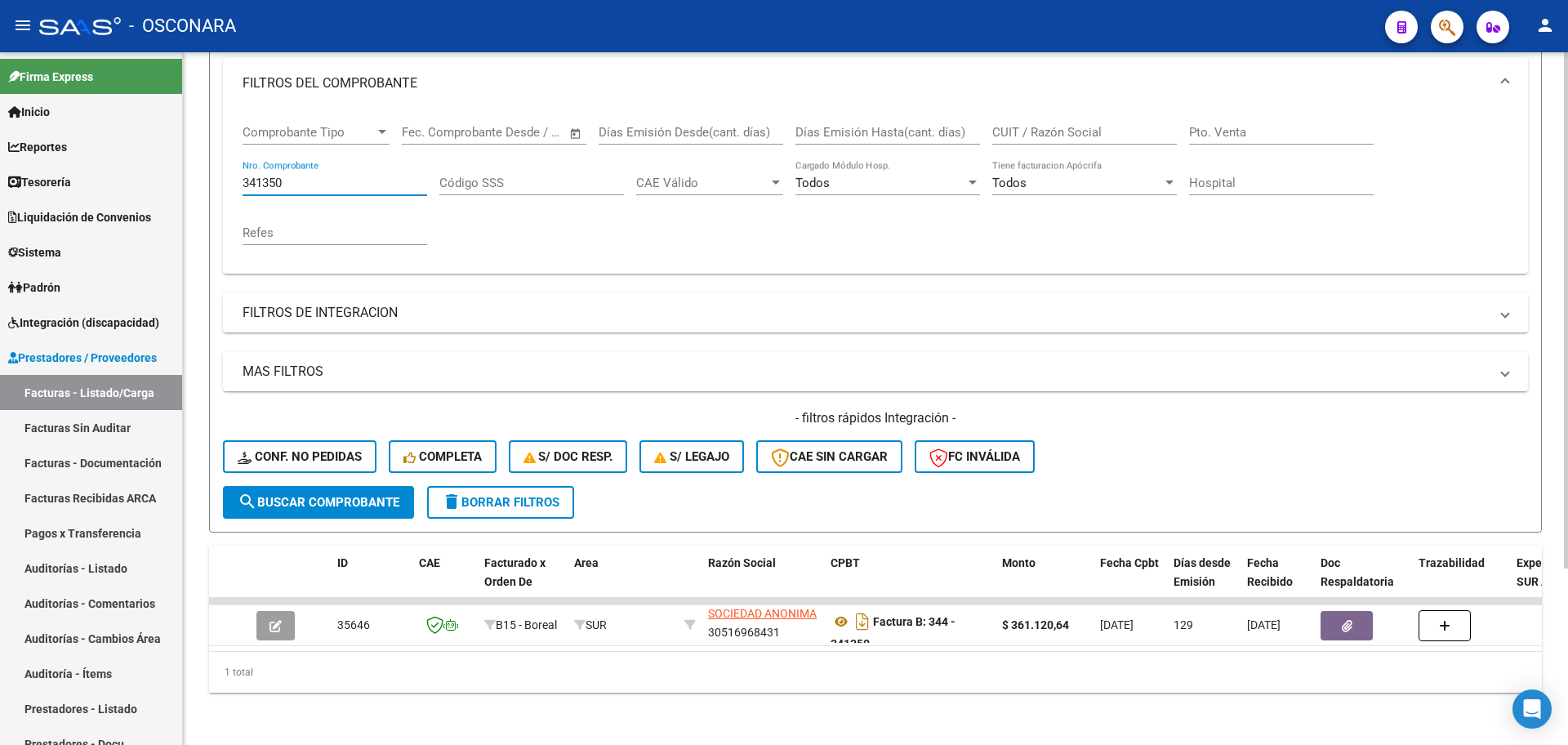
click at [323, 176] on input "341350" at bounding box center [335, 182] width 184 height 15
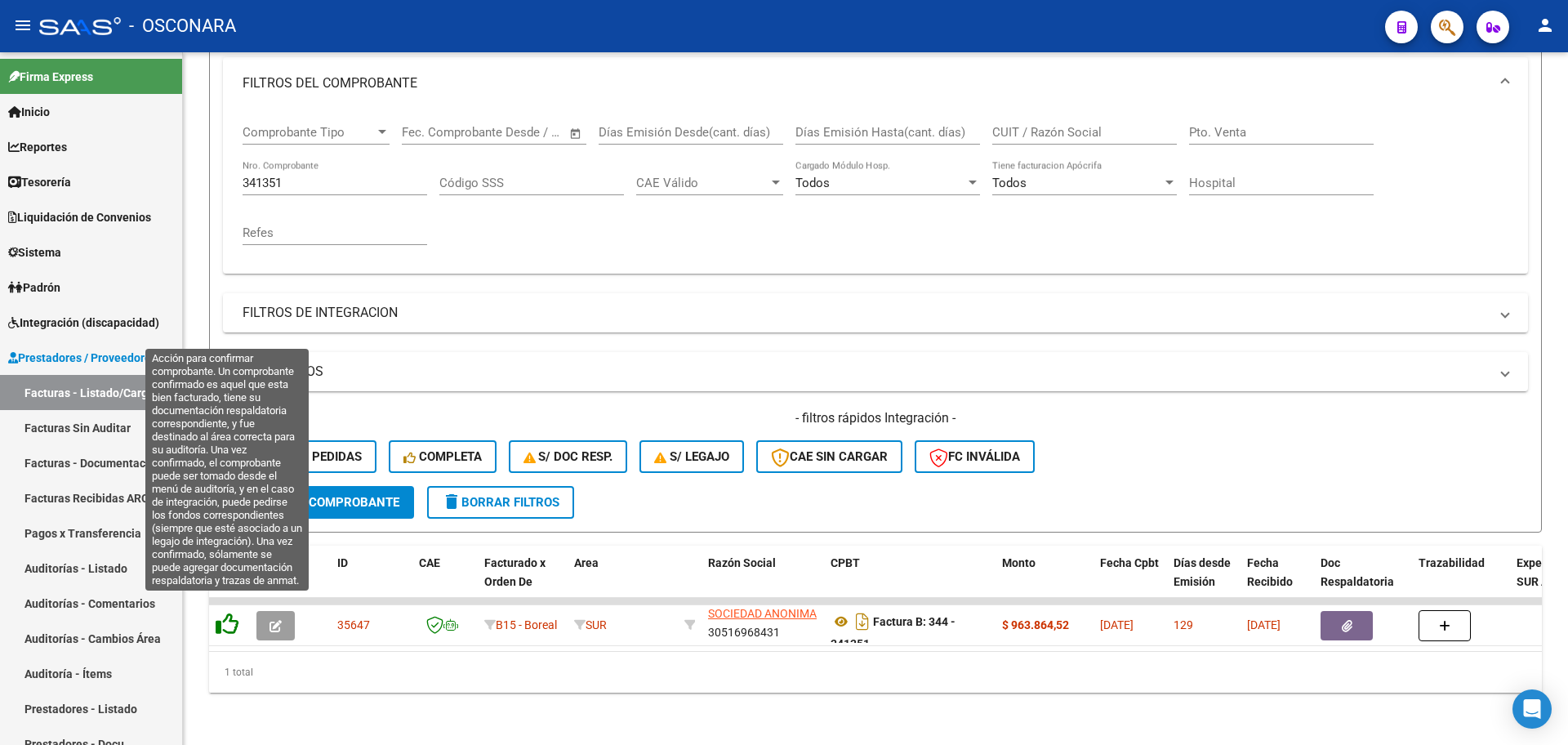
click at [233, 615] on icon at bounding box center [227, 624] width 23 height 23
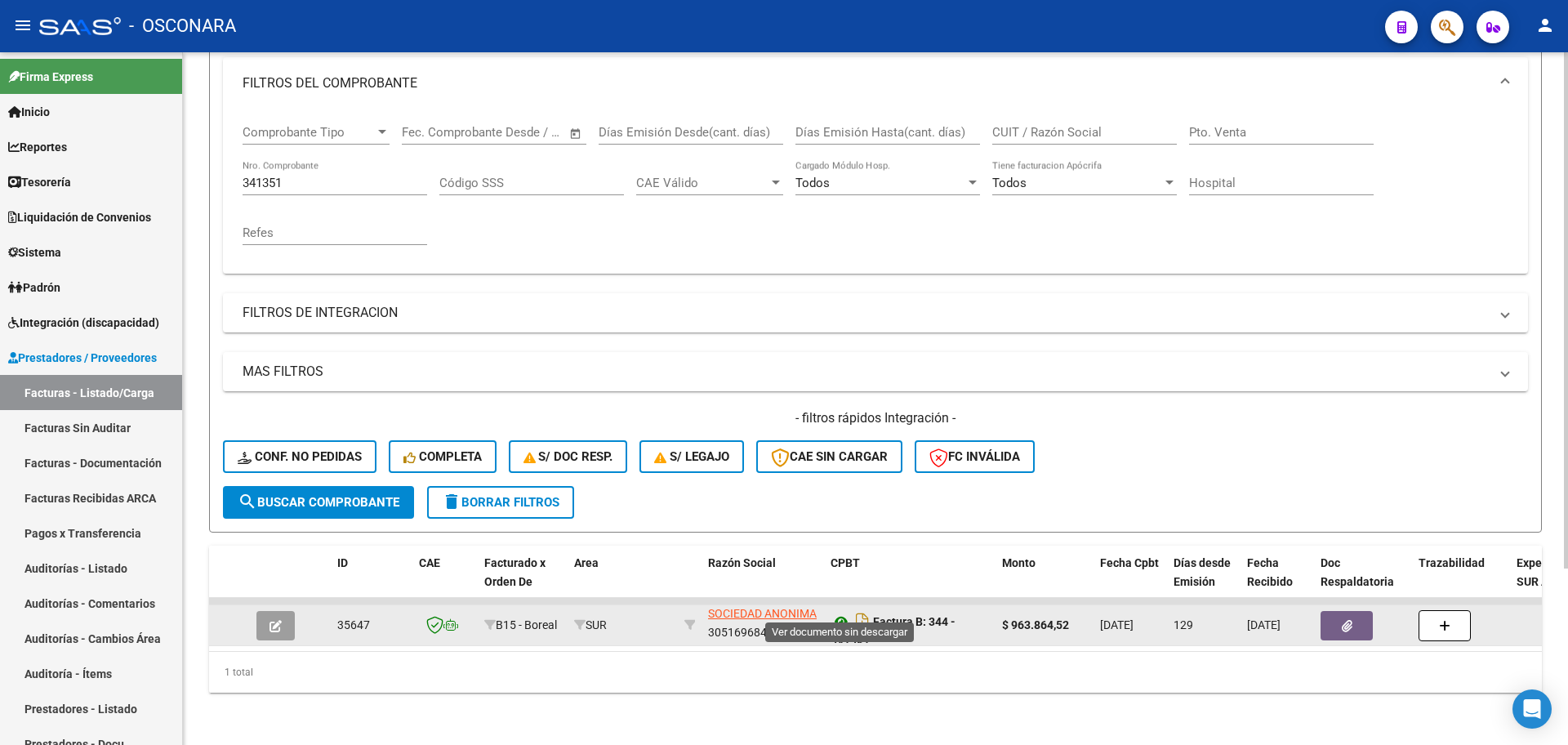
click at [845, 612] on icon at bounding box center [841, 622] width 21 height 19
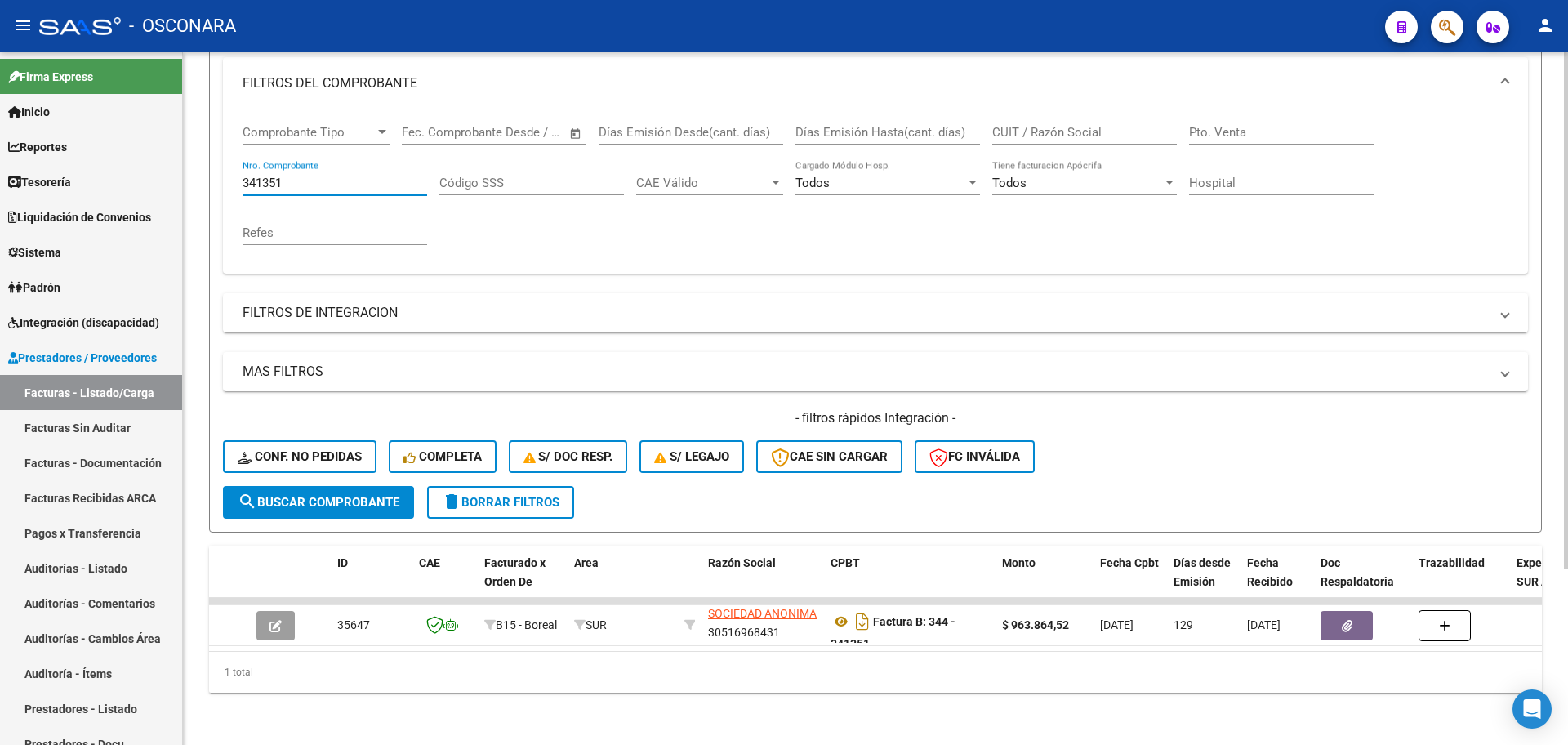
click at [304, 176] on input "341351" at bounding box center [335, 182] width 184 height 15
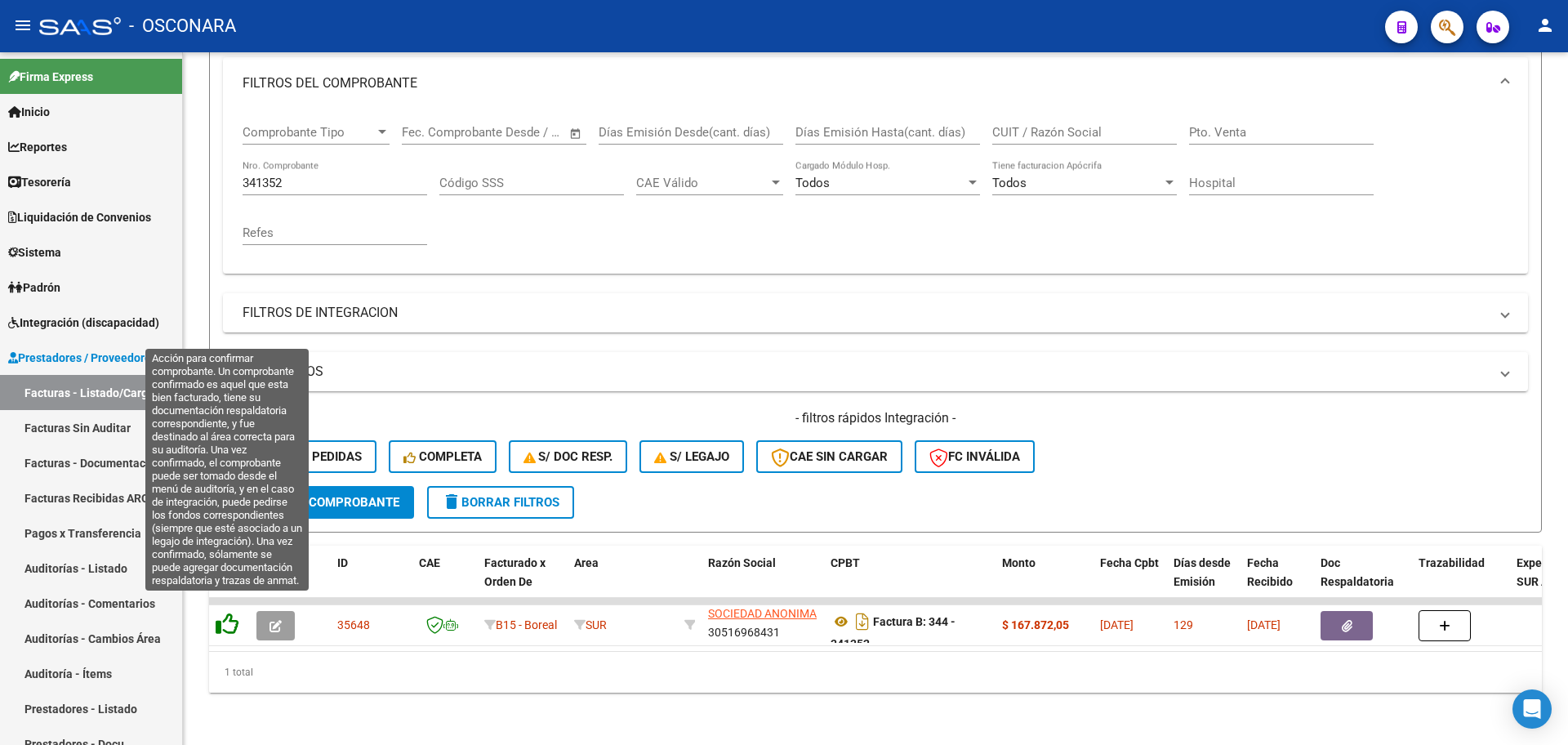
click at [220, 612] on icon at bounding box center [227, 624] width 23 height 23
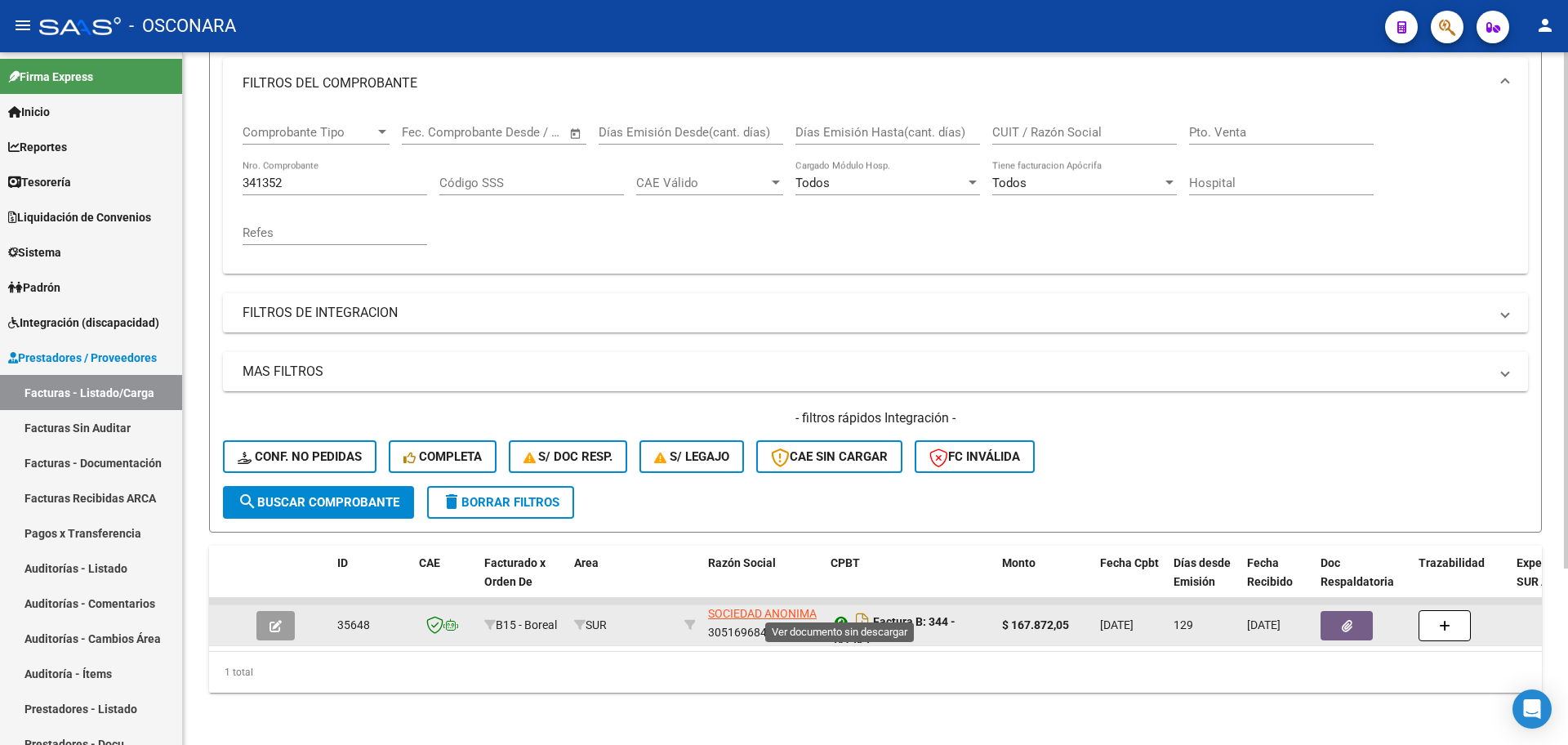
click at [844, 612] on icon at bounding box center [841, 622] width 21 height 19
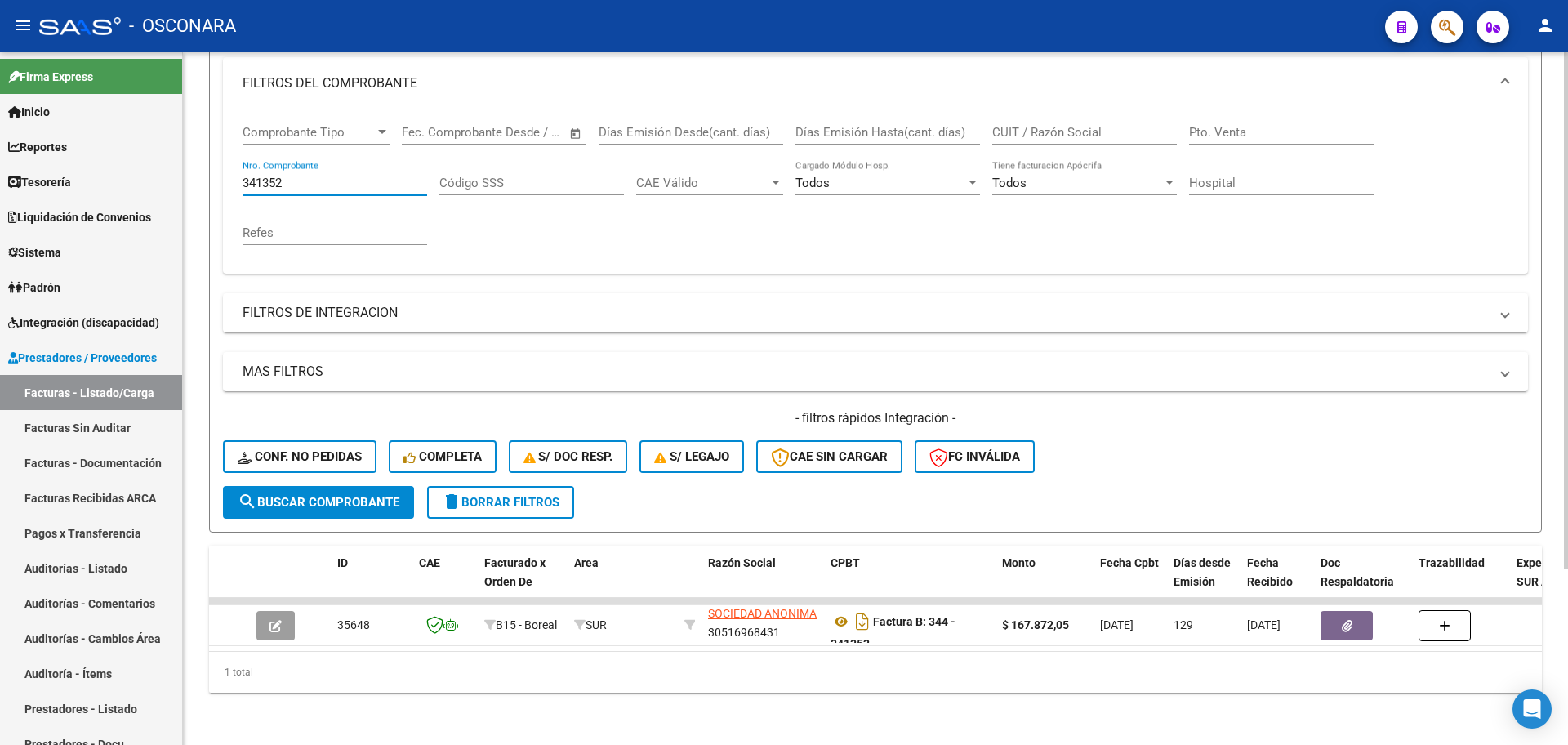
click at [364, 176] on input "341352" at bounding box center [335, 182] width 184 height 15
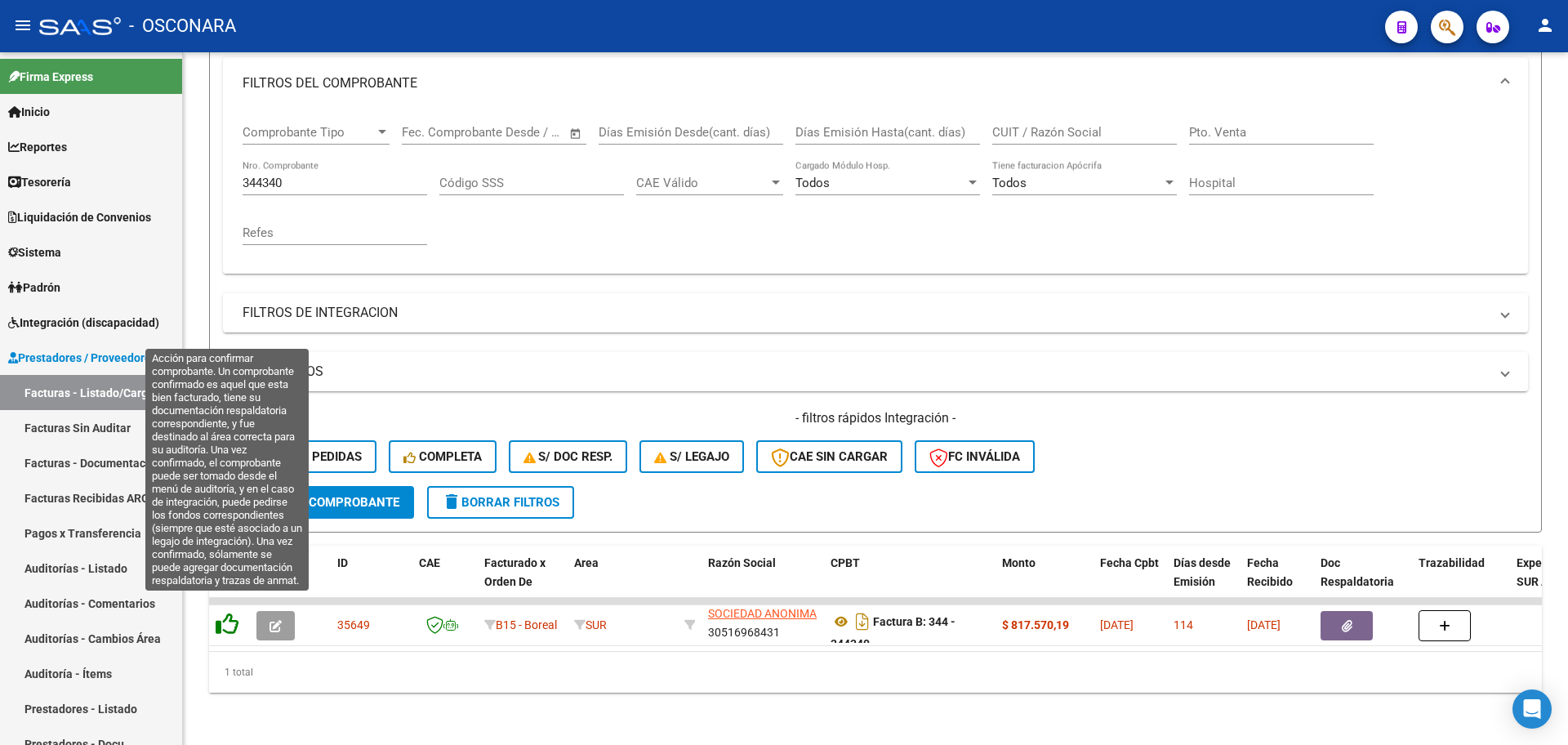
click at [224, 612] on icon at bounding box center [227, 624] width 23 height 23
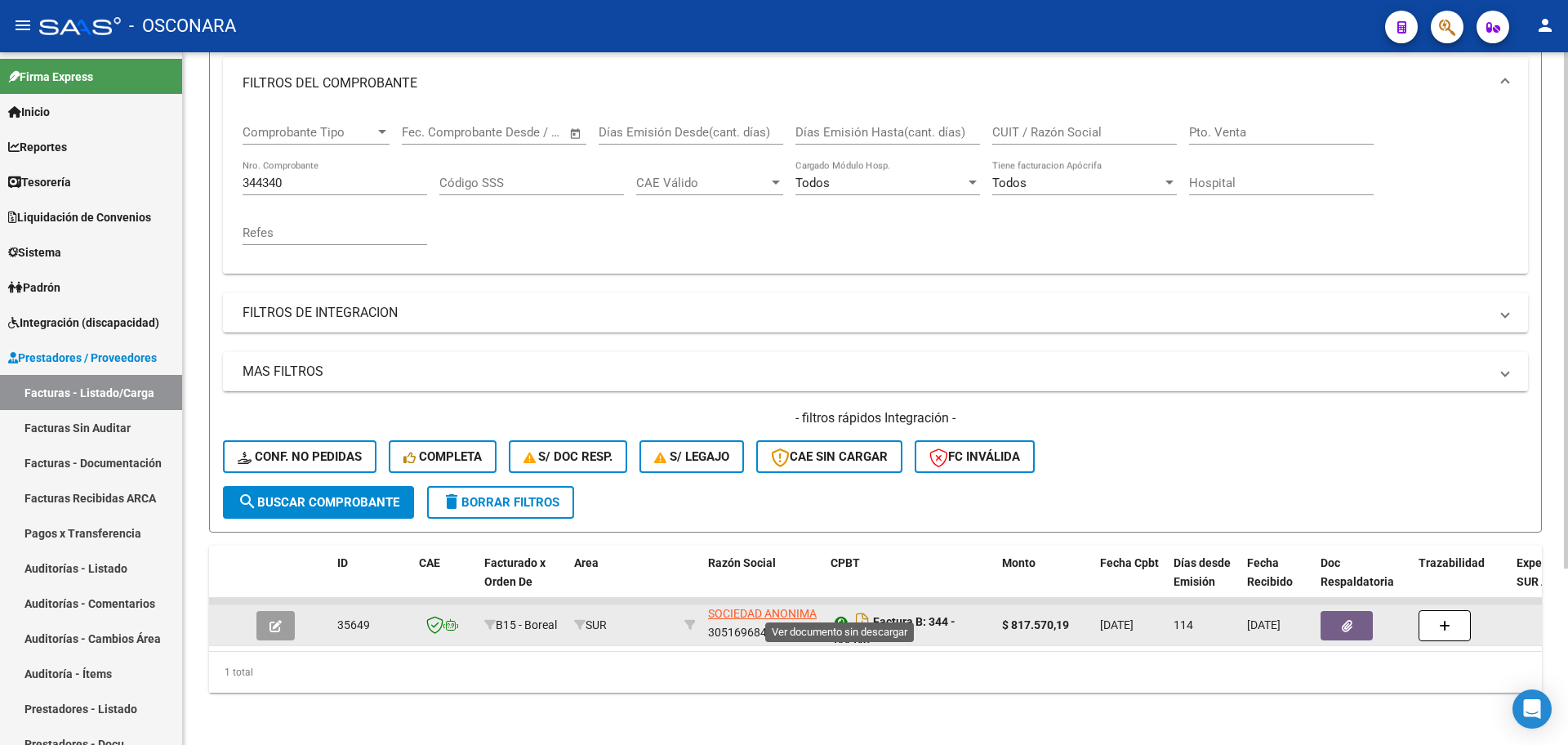
click at [843, 612] on icon at bounding box center [841, 622] width 21 height 19
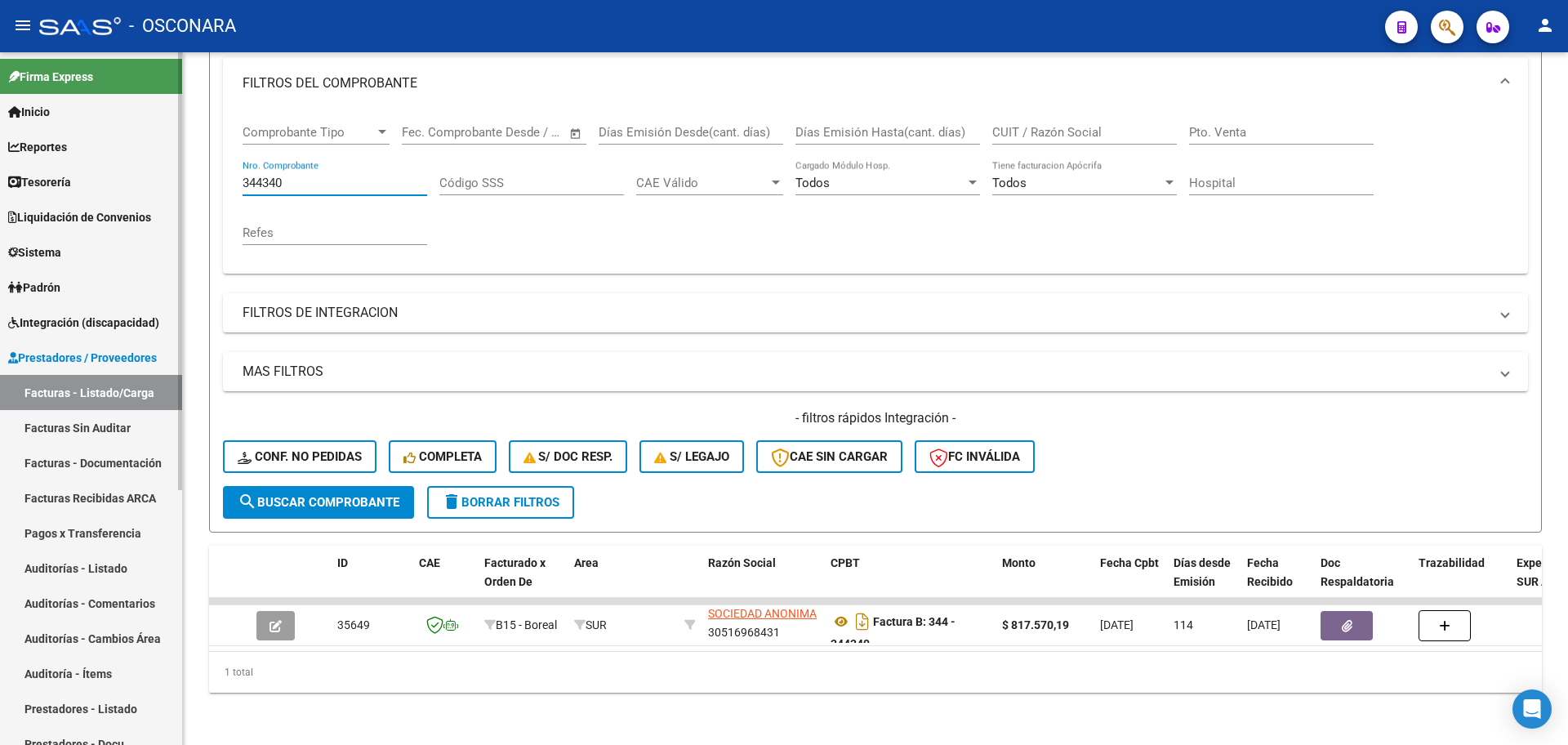
drag, startPoint x: 316, startPoint y: 166, endPoint x: 37, endPoint y: 174, distance: 279.1
click at [37, 174] on mat-sidenav-container "Firma Express Inicio Calendario SSS Instructivos Contacto OS Reportes Tablero d…" at bounding box center [784, 399] width 1568 height 693
type input "3461"
click at [396, 176] on input "Nro. Comprobante" at bounding box center [335, 182] width 184 height 15
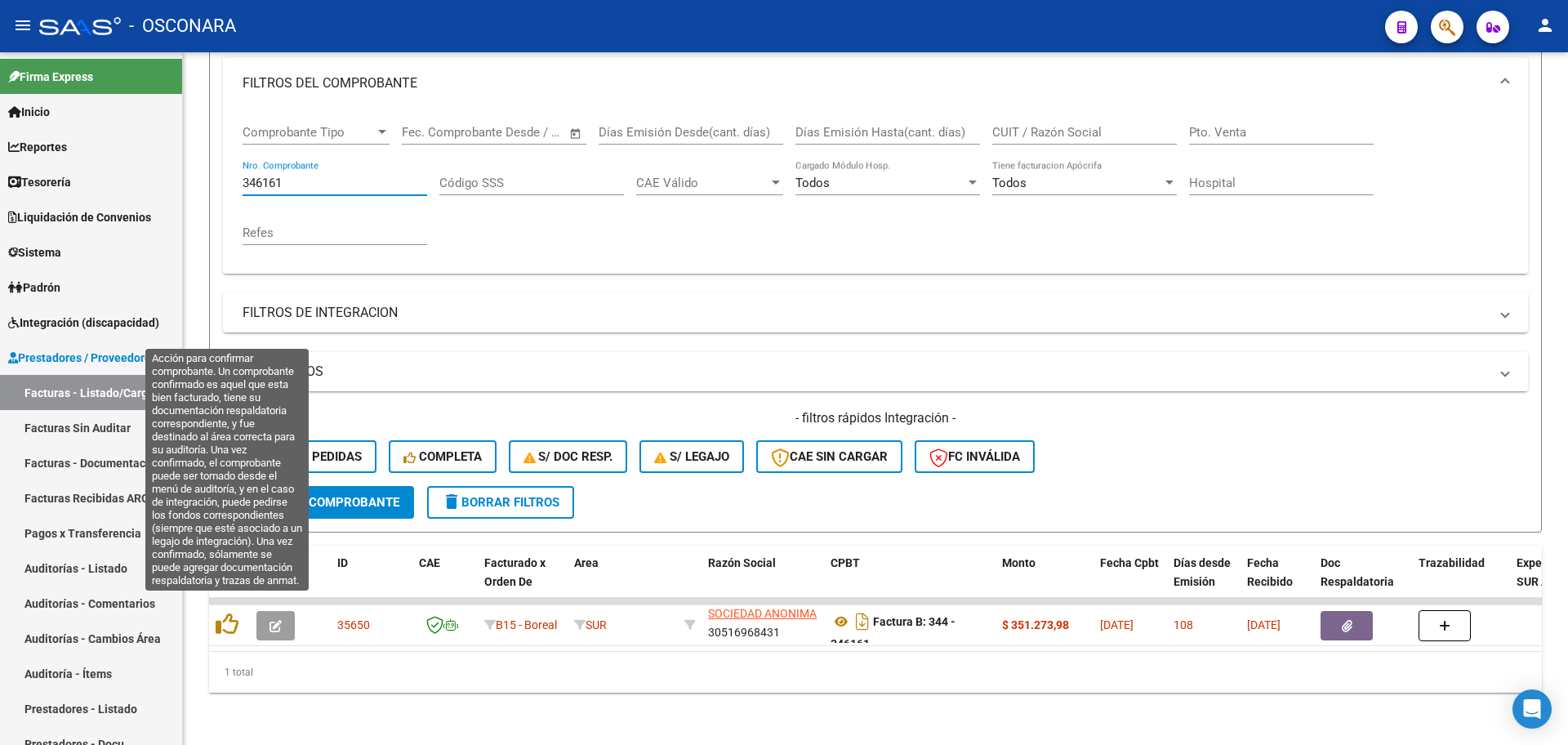
drag, startPoint x: 232, startPoint y: 612, endPoint x: 373, endPoint y: 602, distance: 141.4
click at [233, 612] on icon at bounding box center [227, 624] width 23 height 23
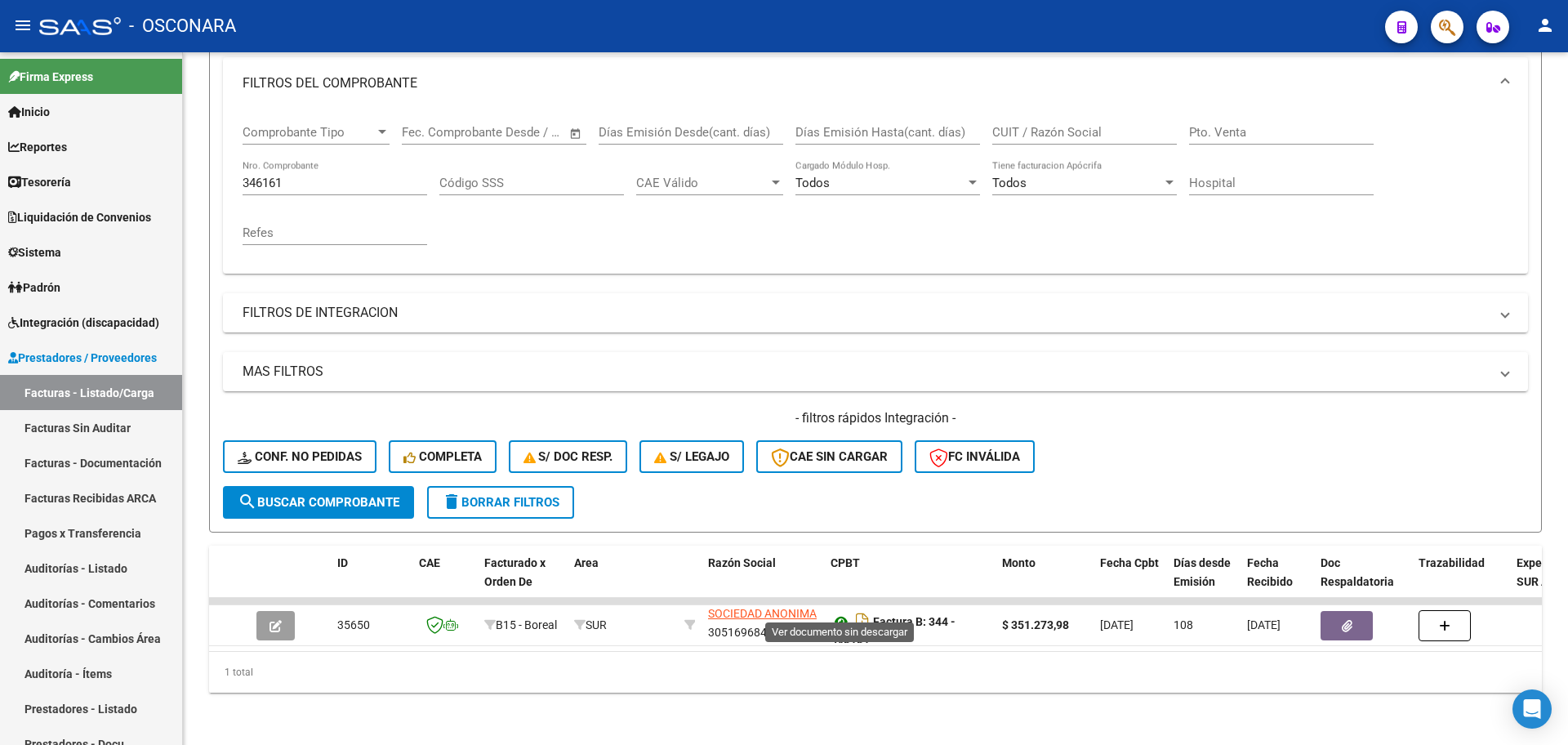
click at [842, 612] on icon at bounding box center [841, 622] width 21 height 19
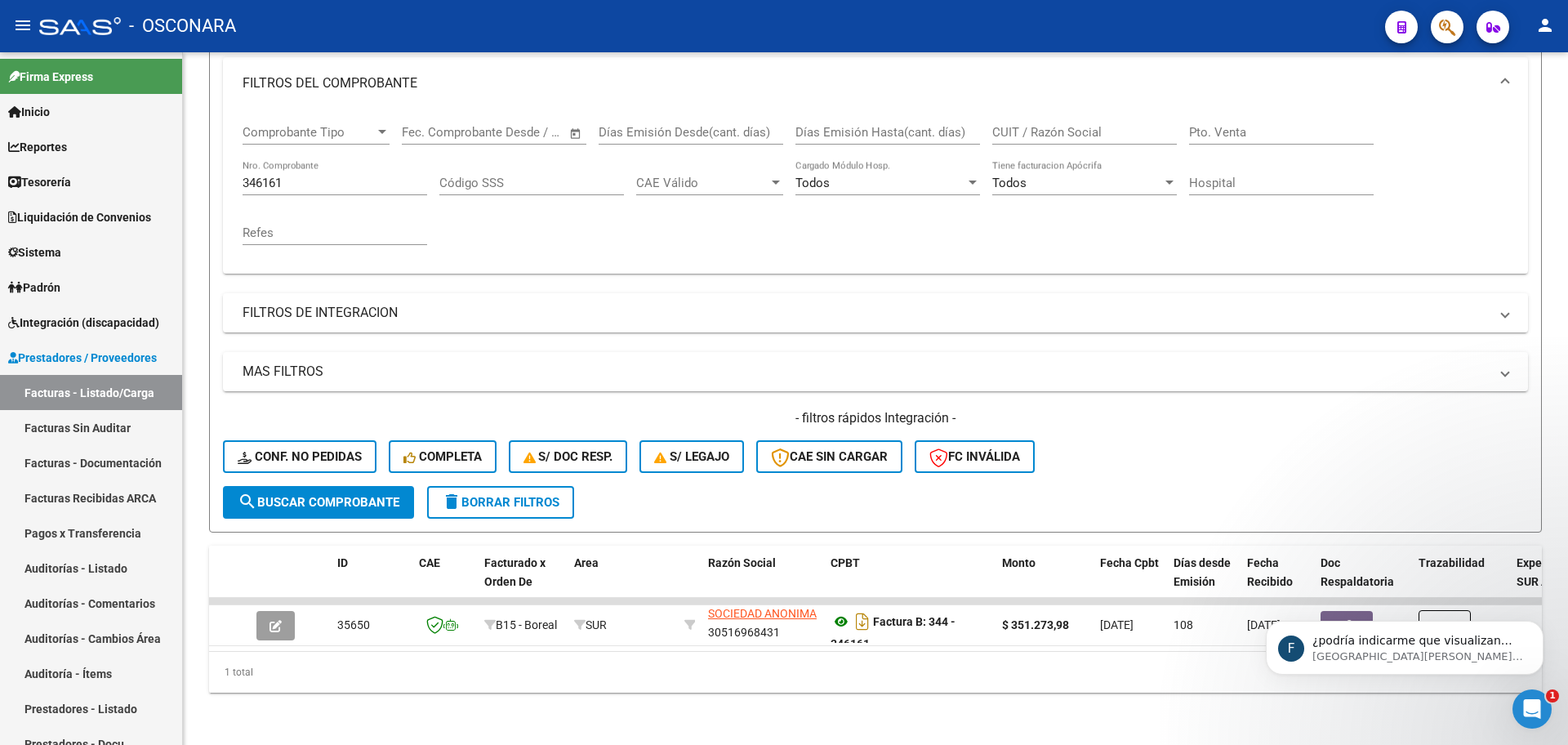
scroll to position [0, 0]
click at [311, 176] on input "346161" at bounding box center [335, 182] width 184 height 15
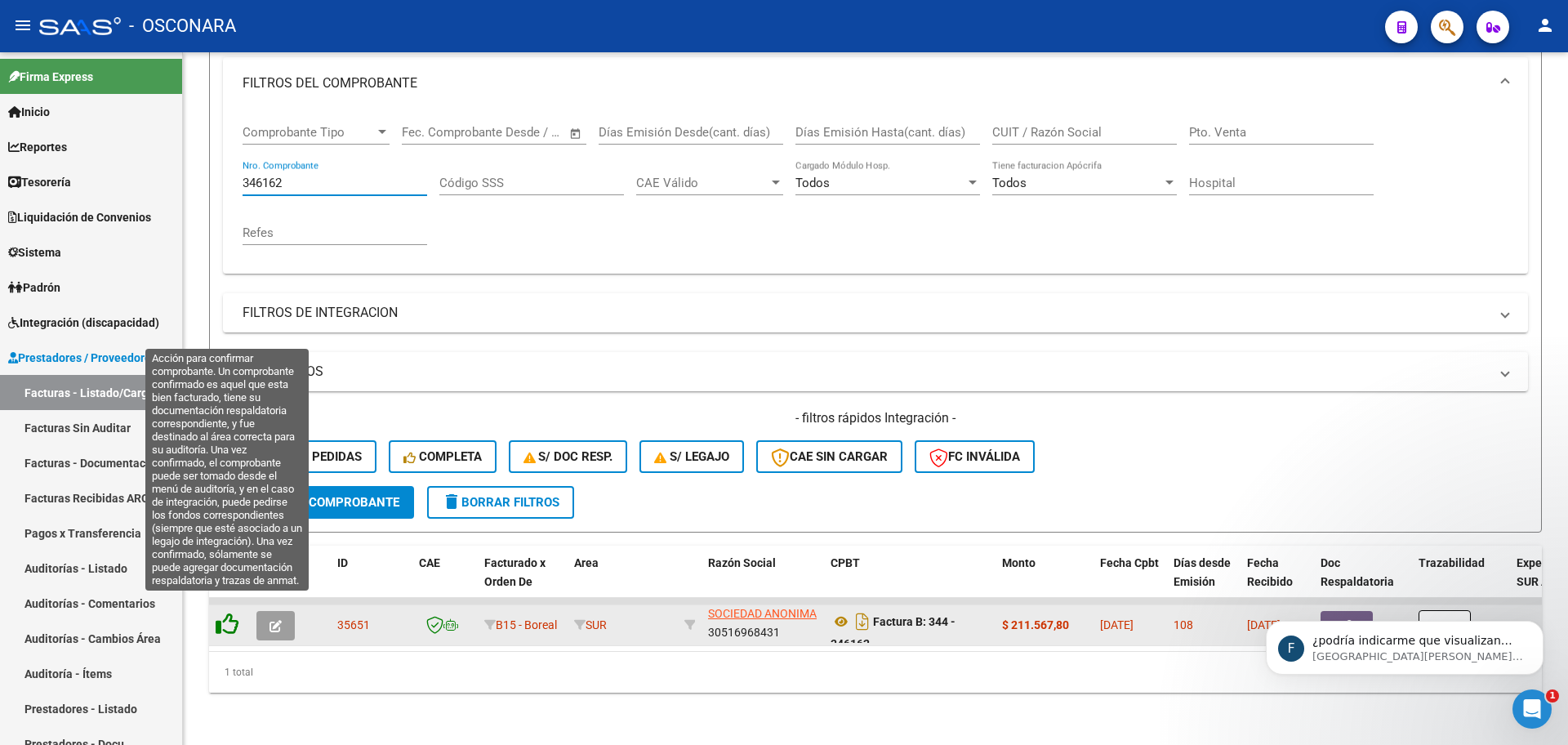
click at [227, 612] on icon at bounding box center [227, 624] width 23 height 23
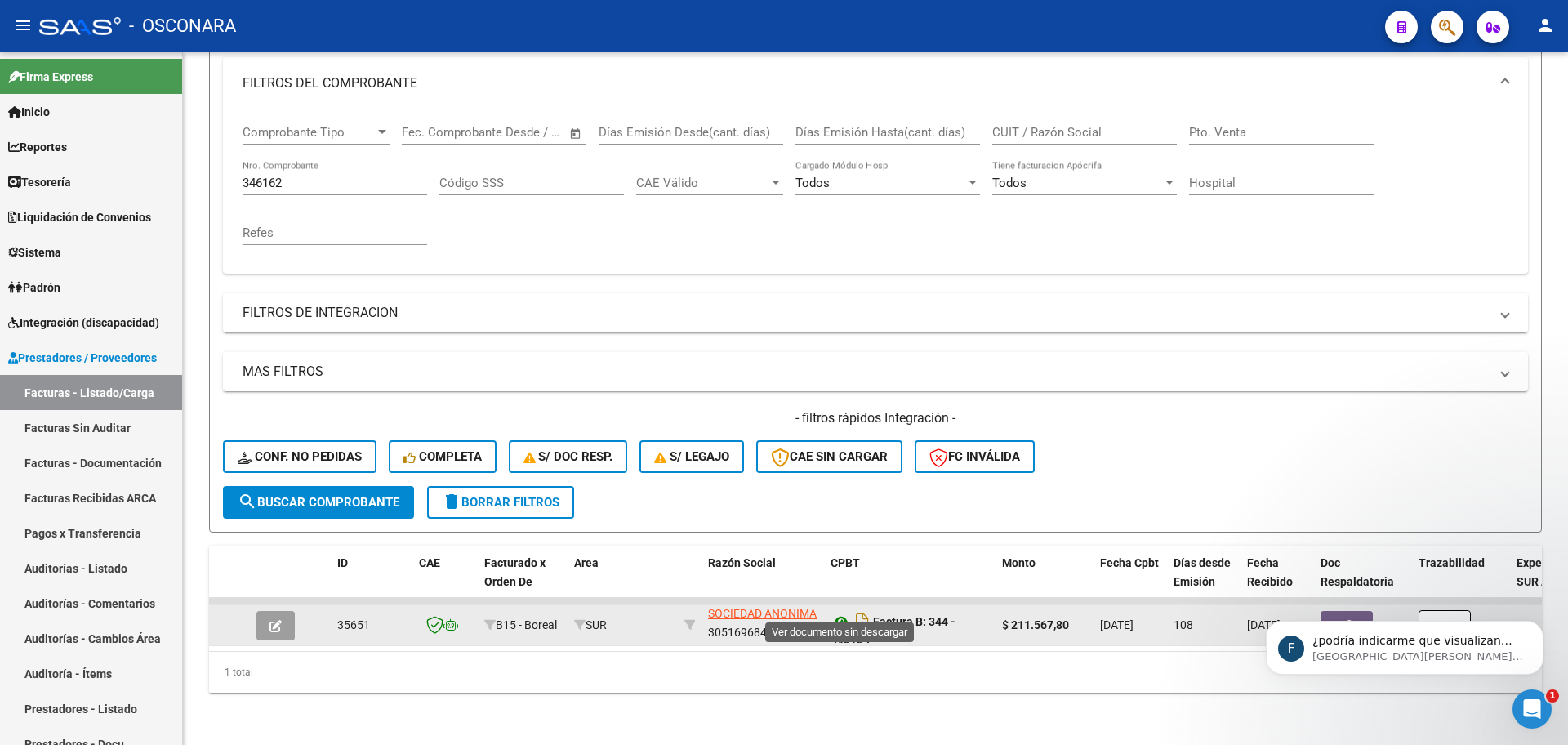
click at [840, 612] on icon at bounding box center [841, 622] width 21 height 19
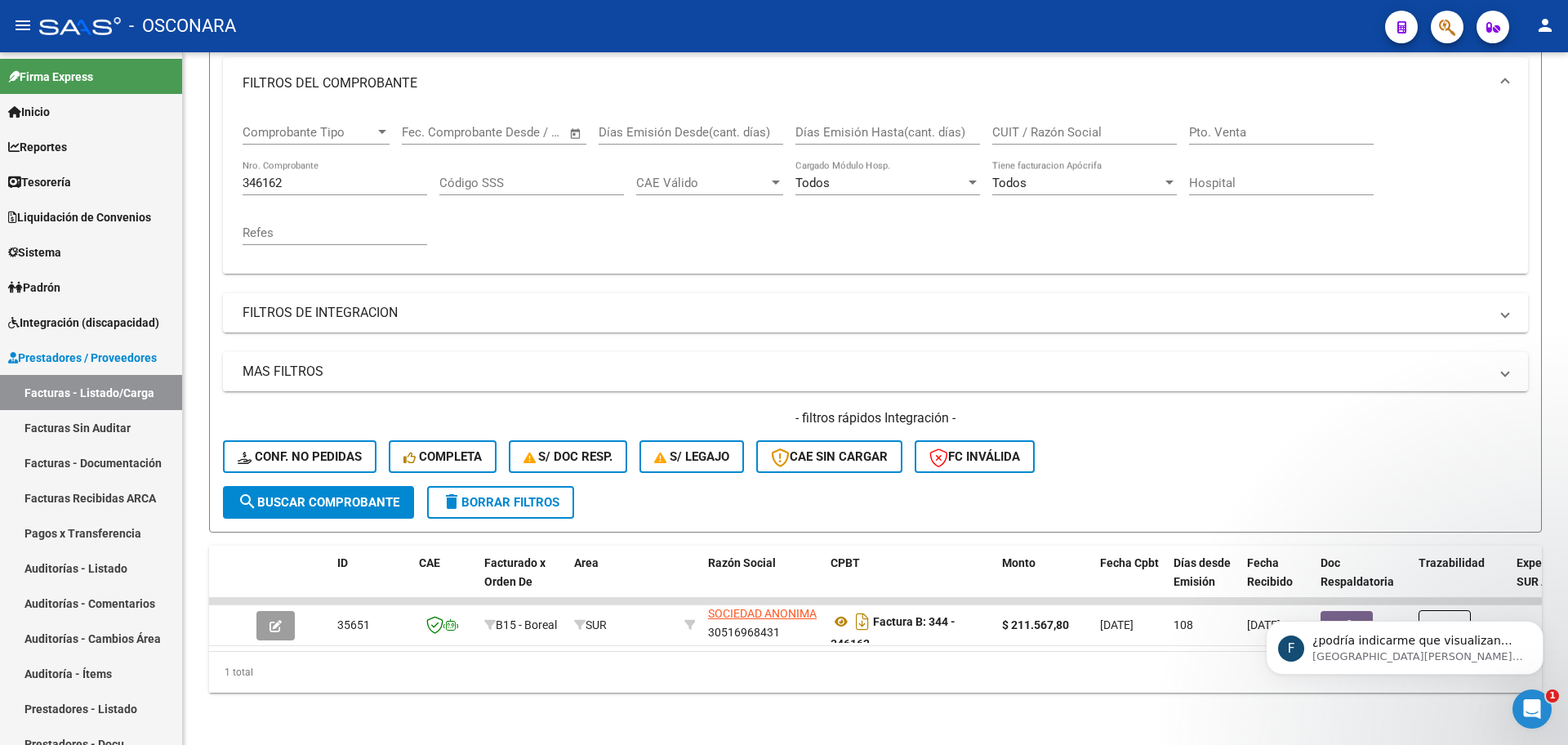
click at [304, 176] on input "346162" at bounding box center [335, 182] width 184 height 15
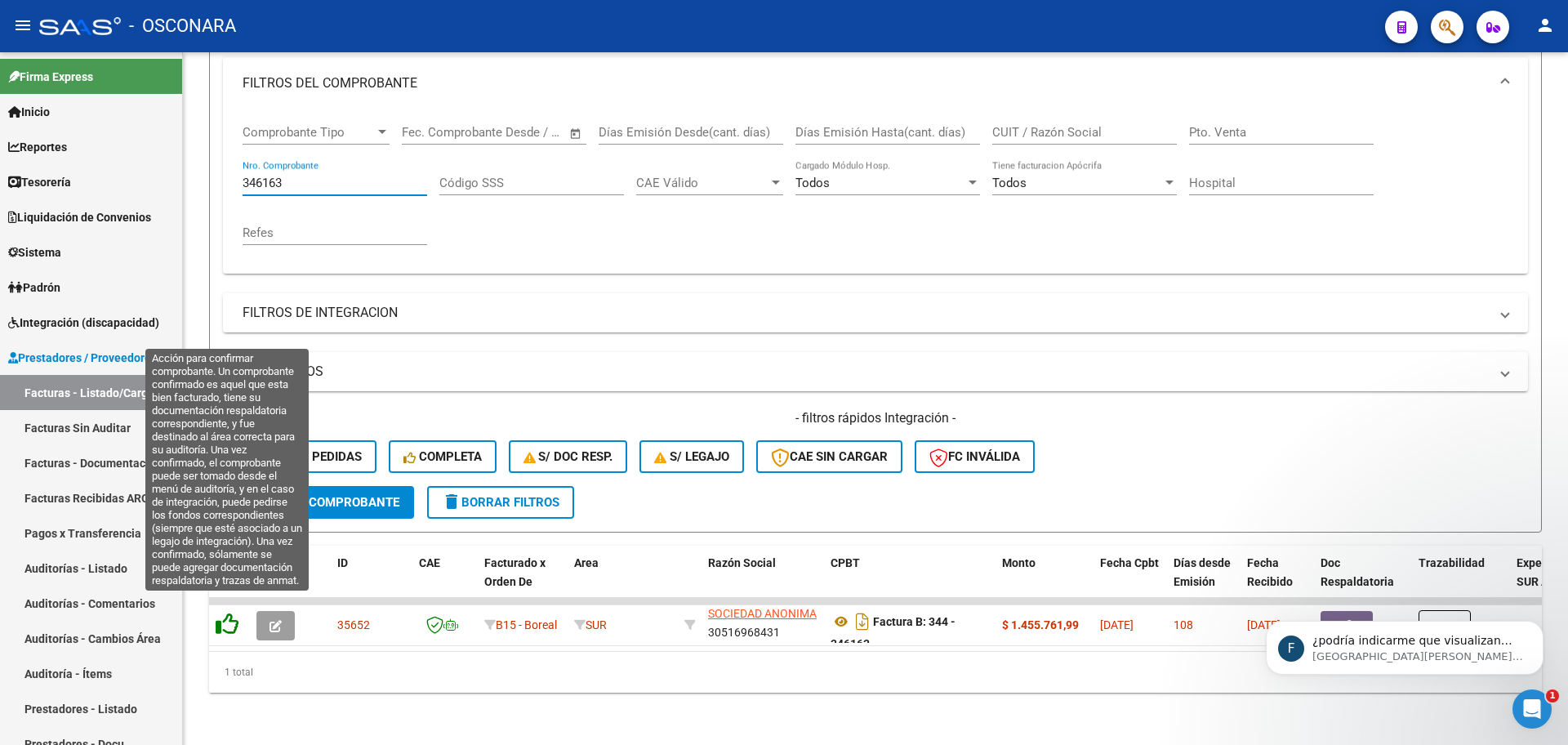
type input "346163"
click at [221, 612] on icon at bounding box center [227, 624] width 23 height 23
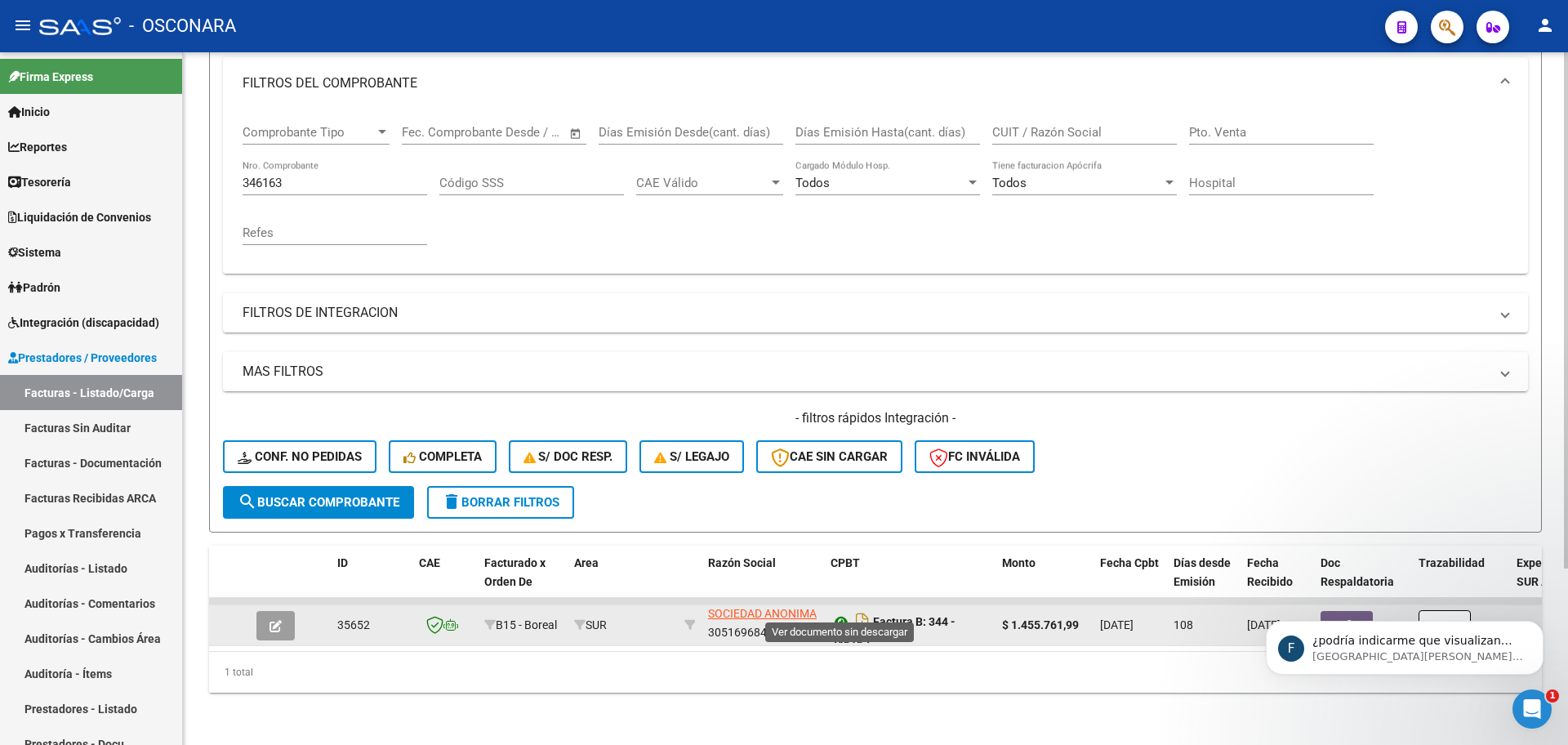
click at [841, 612] on icon at bounding box center [841, 622] width 21 height 19
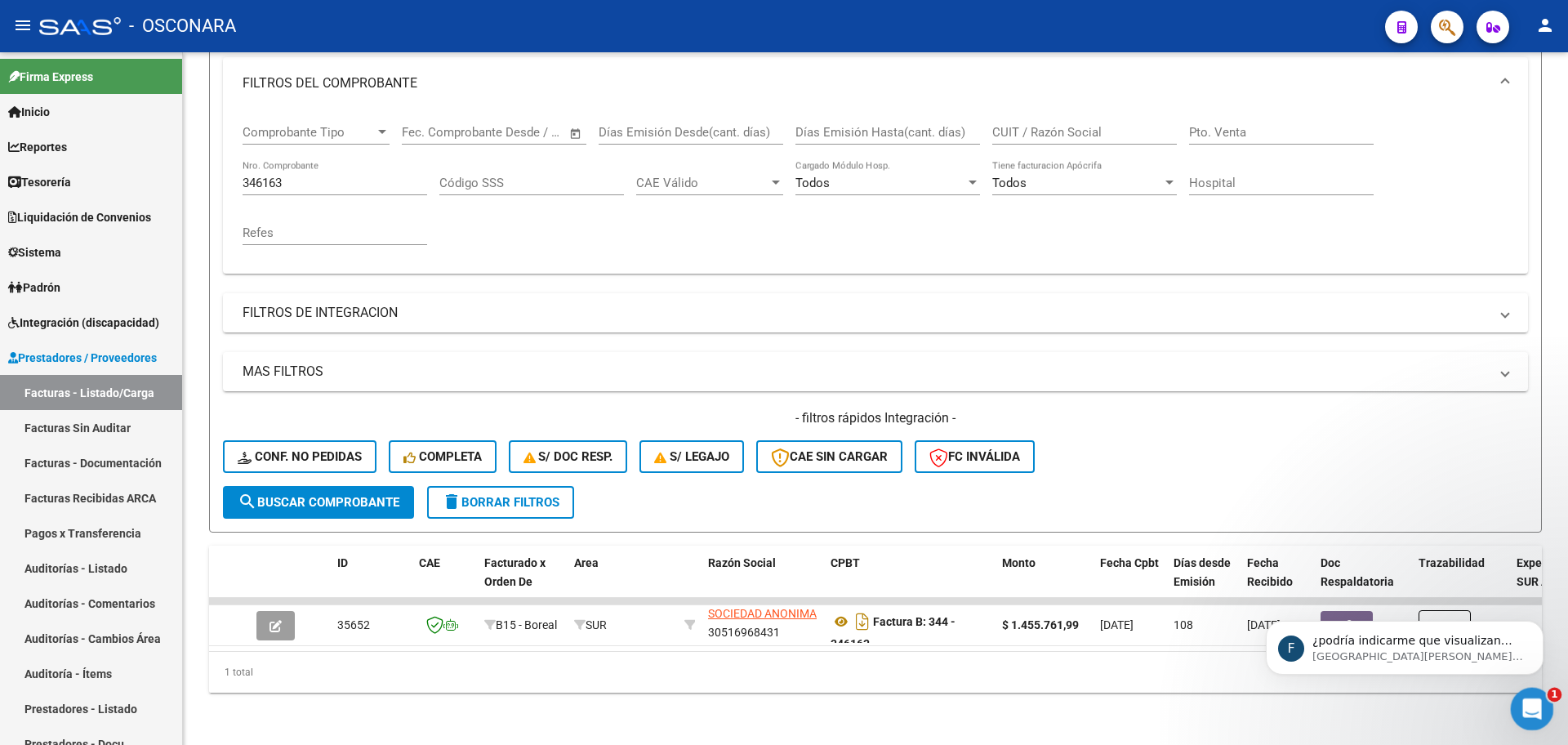
click at [1530, 710] on icon "Abrir Intercom Messenger" at bounding box center [1530, 707] width 27 height 27
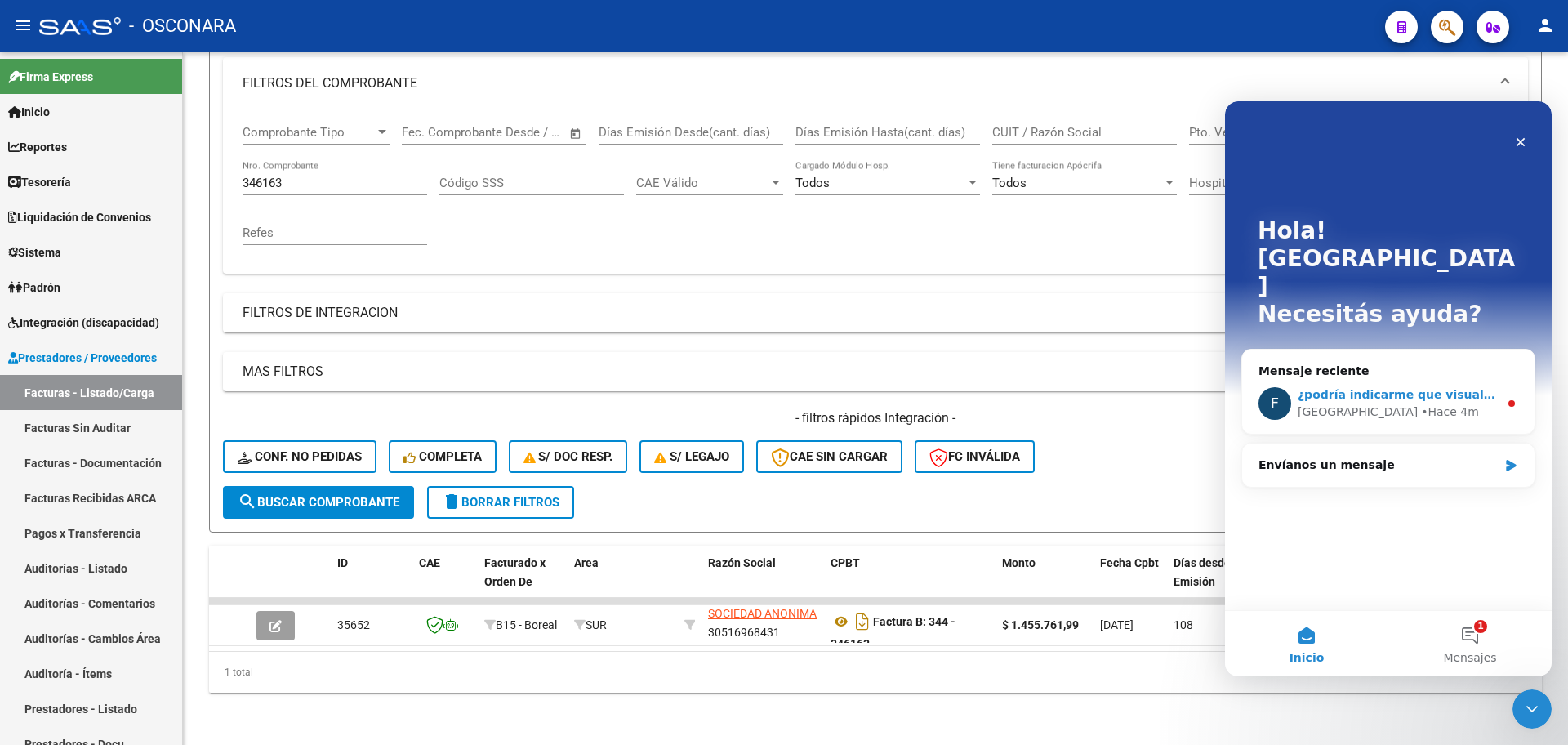
click at [1408, 388] on span "¿podría indicarme que visualizan distinto de esas empresas?" at bounding box center [1493, 394] width 392 height 13
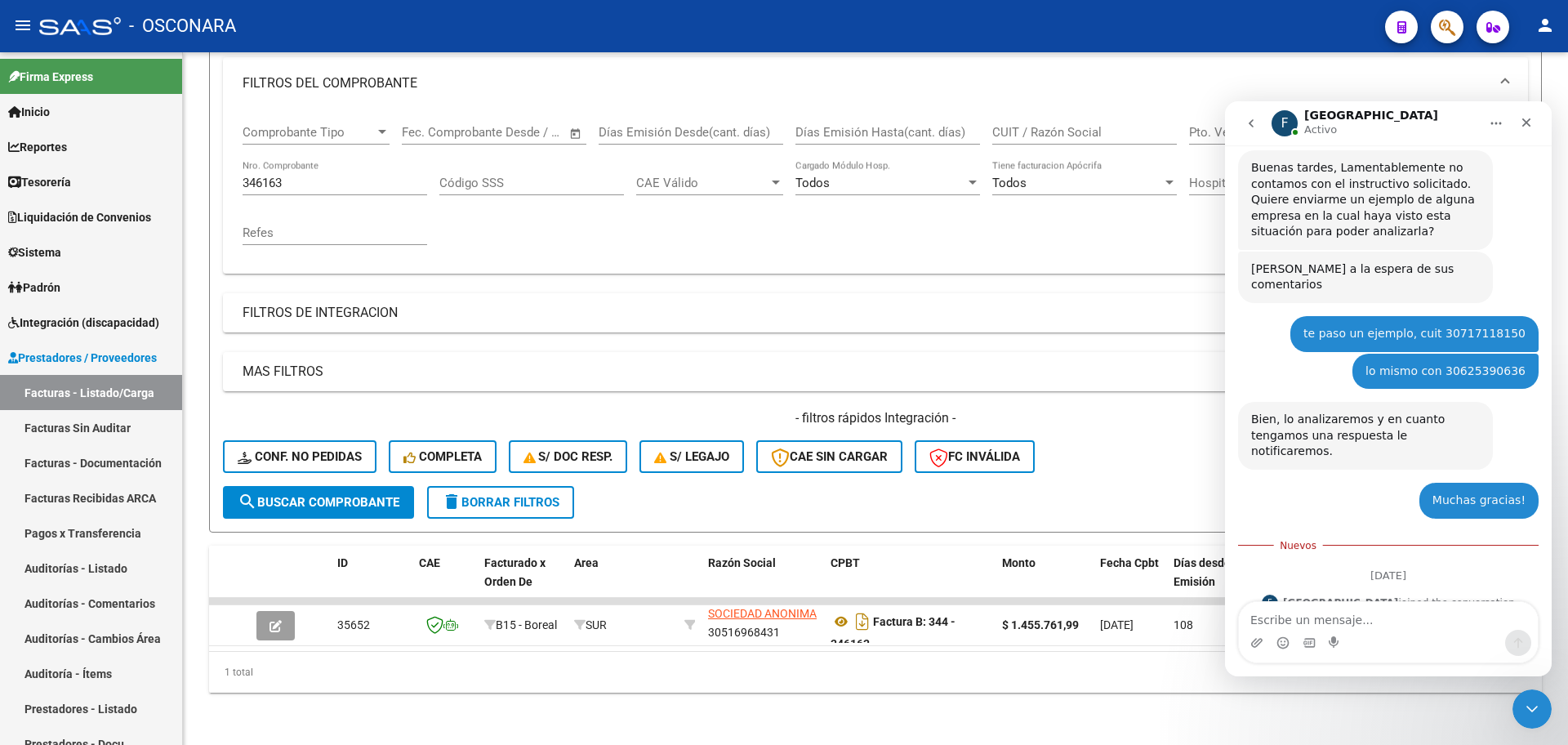
scroll to position [481, 0]
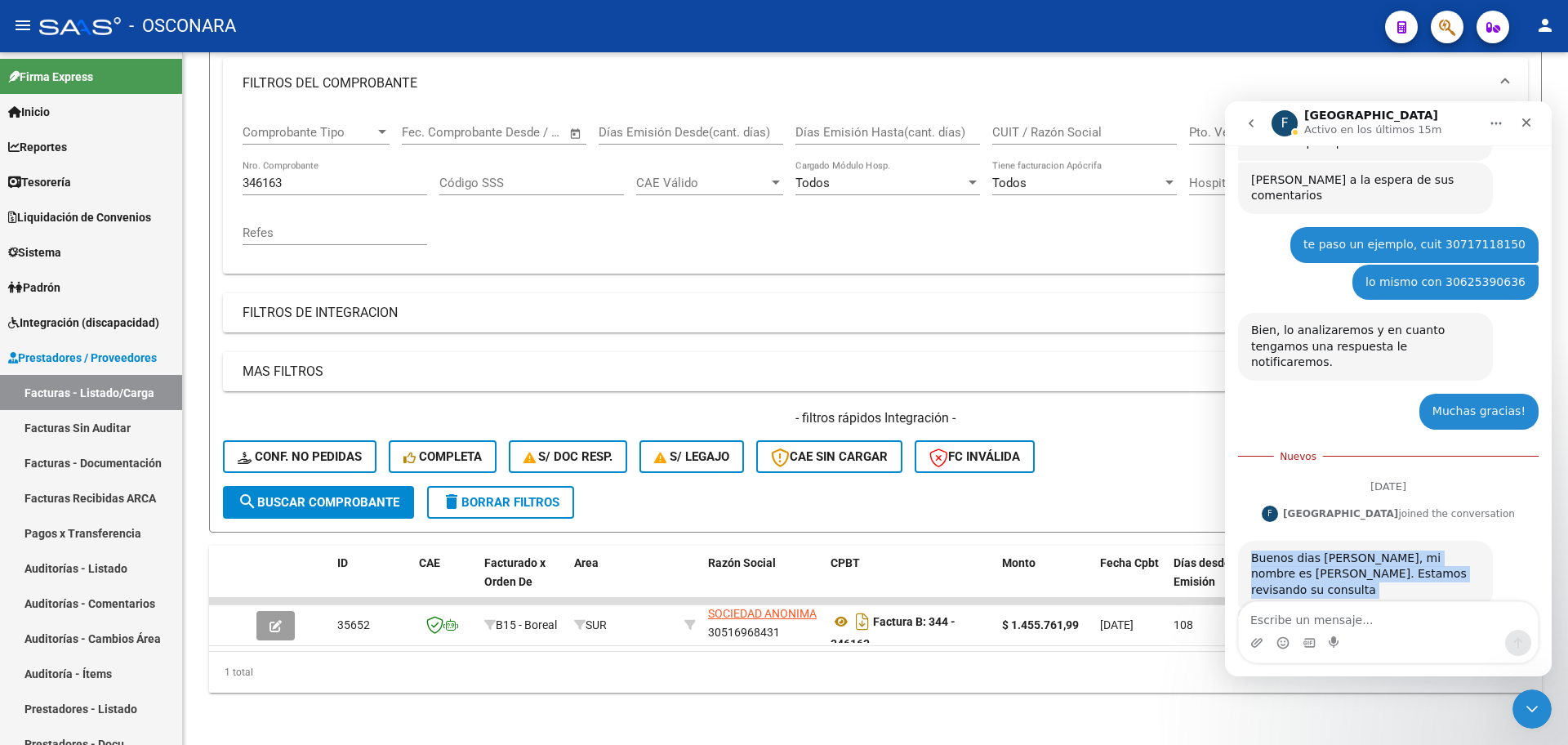
drag, startPoint x: 1250, startPoint y: 474, endPoint x: 1392, endPoint y: 544, distance: 158.3
click at [1392, 544] on div "Buenas tardes, [DATE] consulté si podíamos ver DDJJ anteriores a las rectificad…" at bounding box center [1388, 224] width 301 height 947
copy div "Buenos dias [PERSON_NAME], mi nombre es [PERSON_NAME]. Estamos revisando su con…"
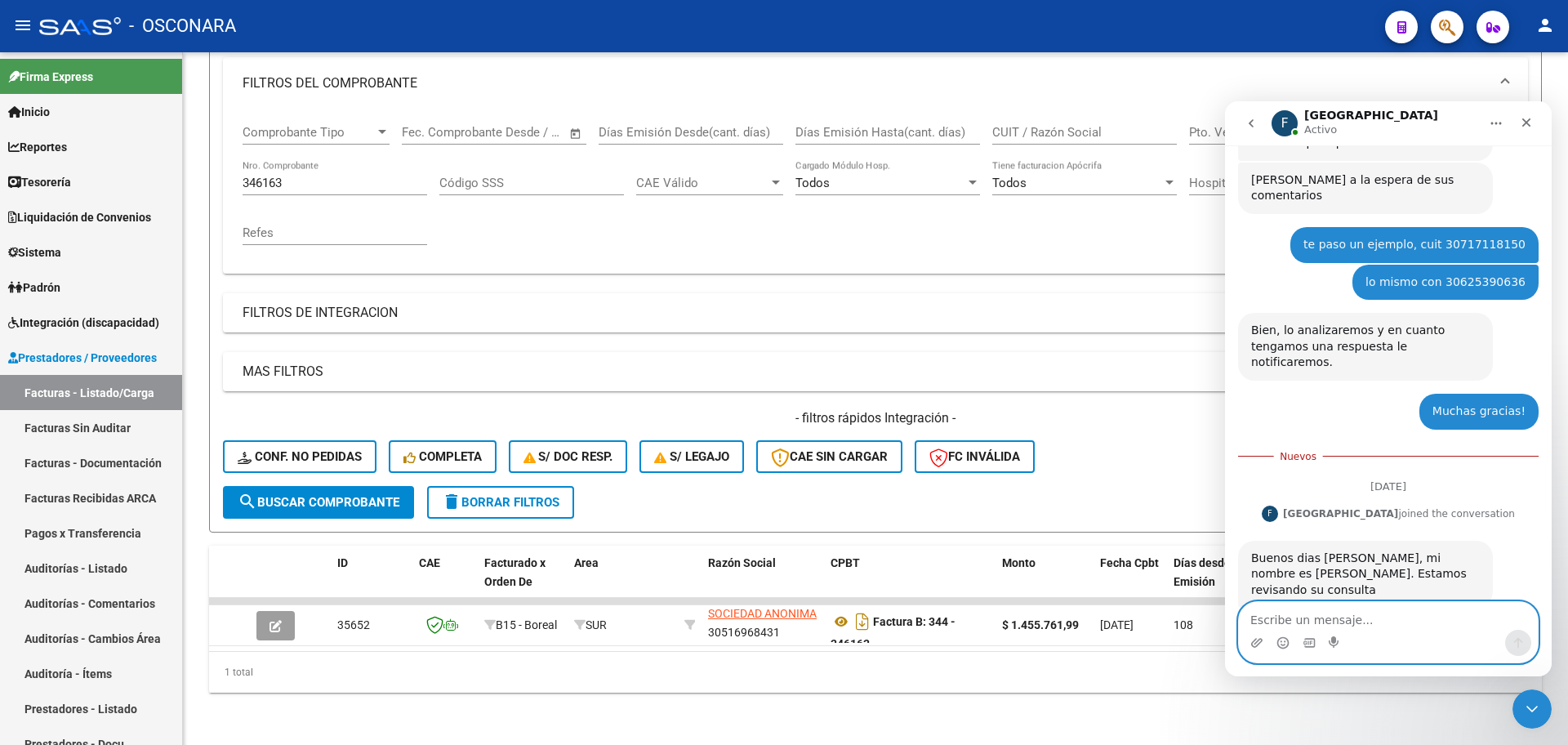
click at [1445, 618] on textarea "Escribe un mensaje..." at bounding box center [1388, 616] width 299 height 28
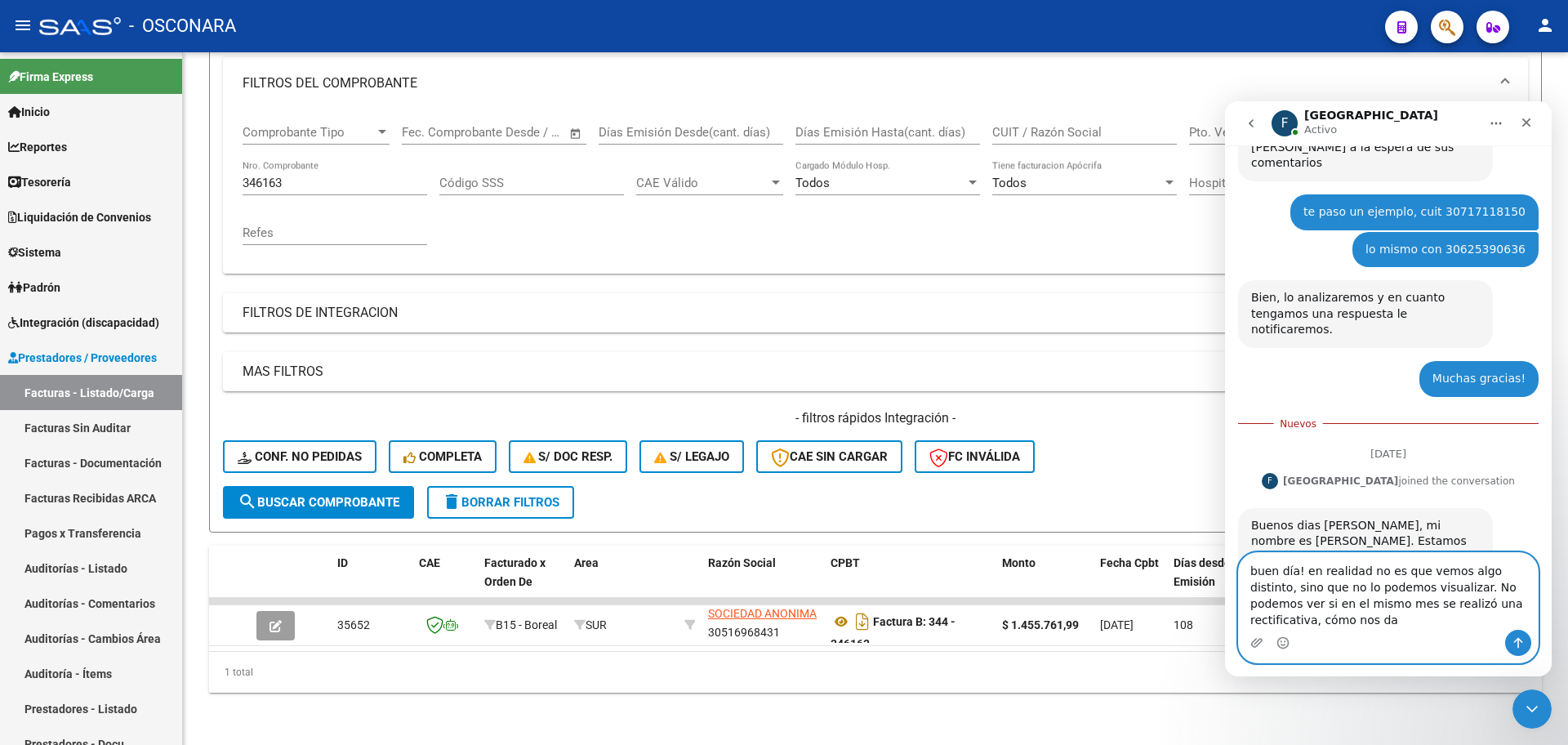
scroll to position [530, 0]
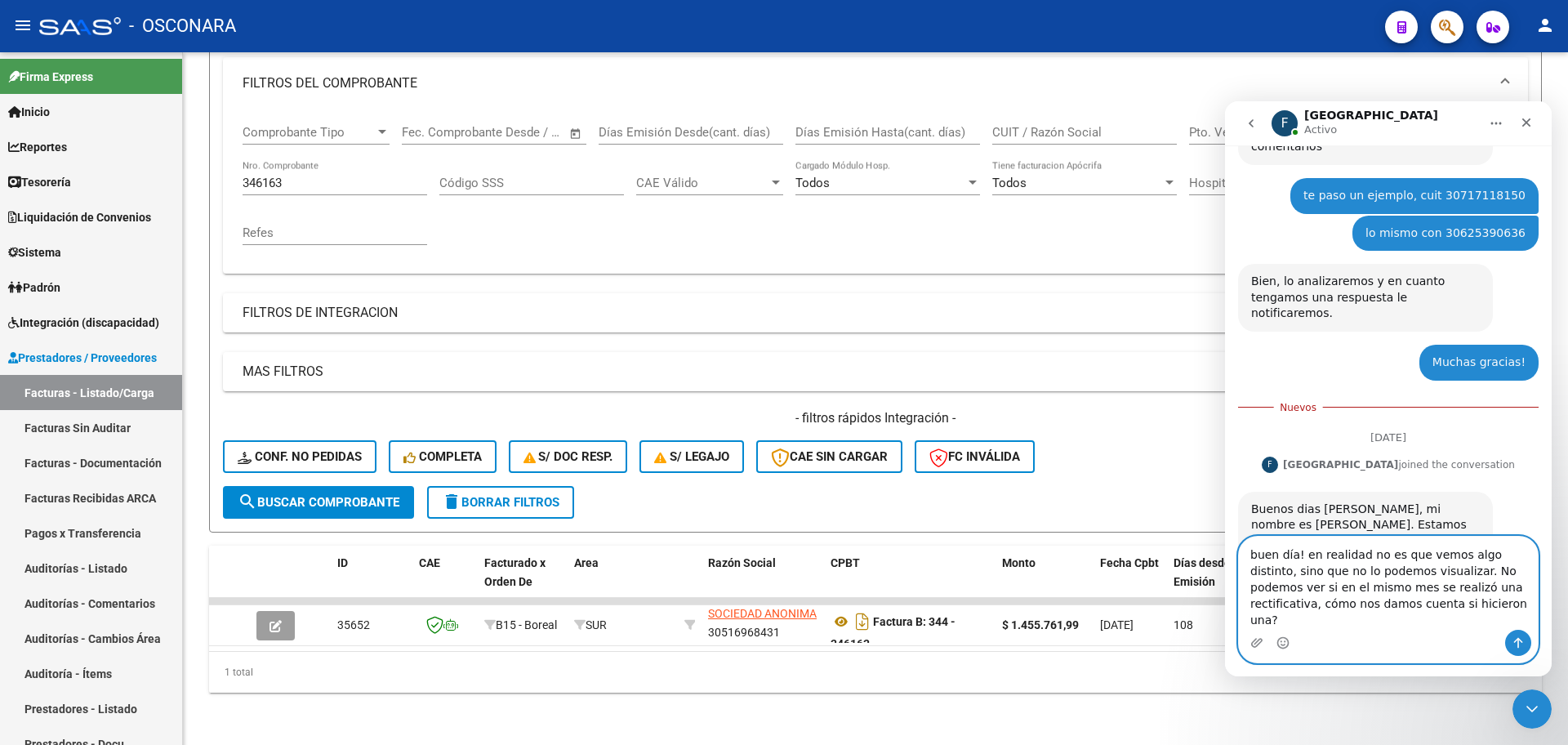
type textarea "buen día! en realidad no es que vemos algo distinto, sino que no lo podemos vis…"
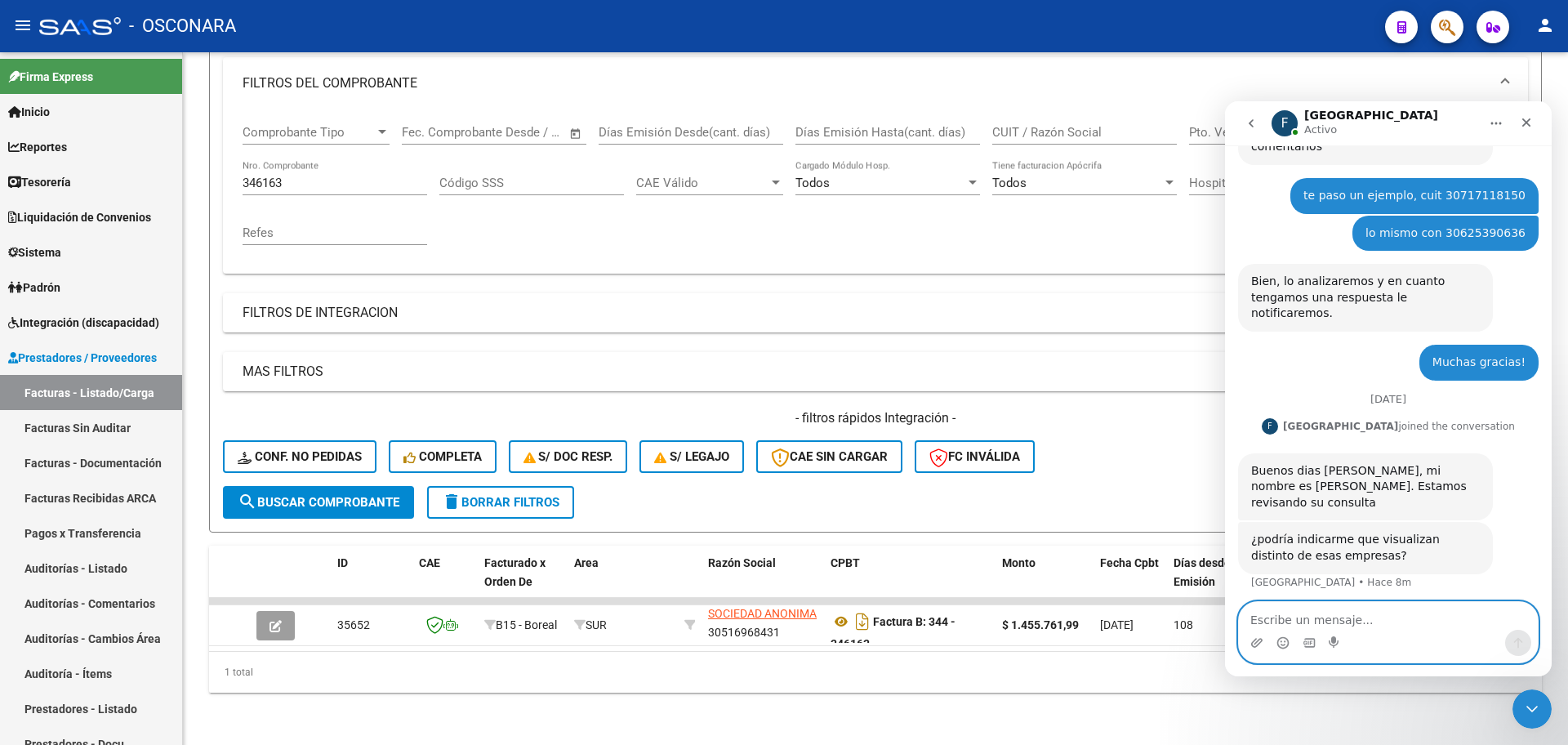
scroll to position [556, 0]
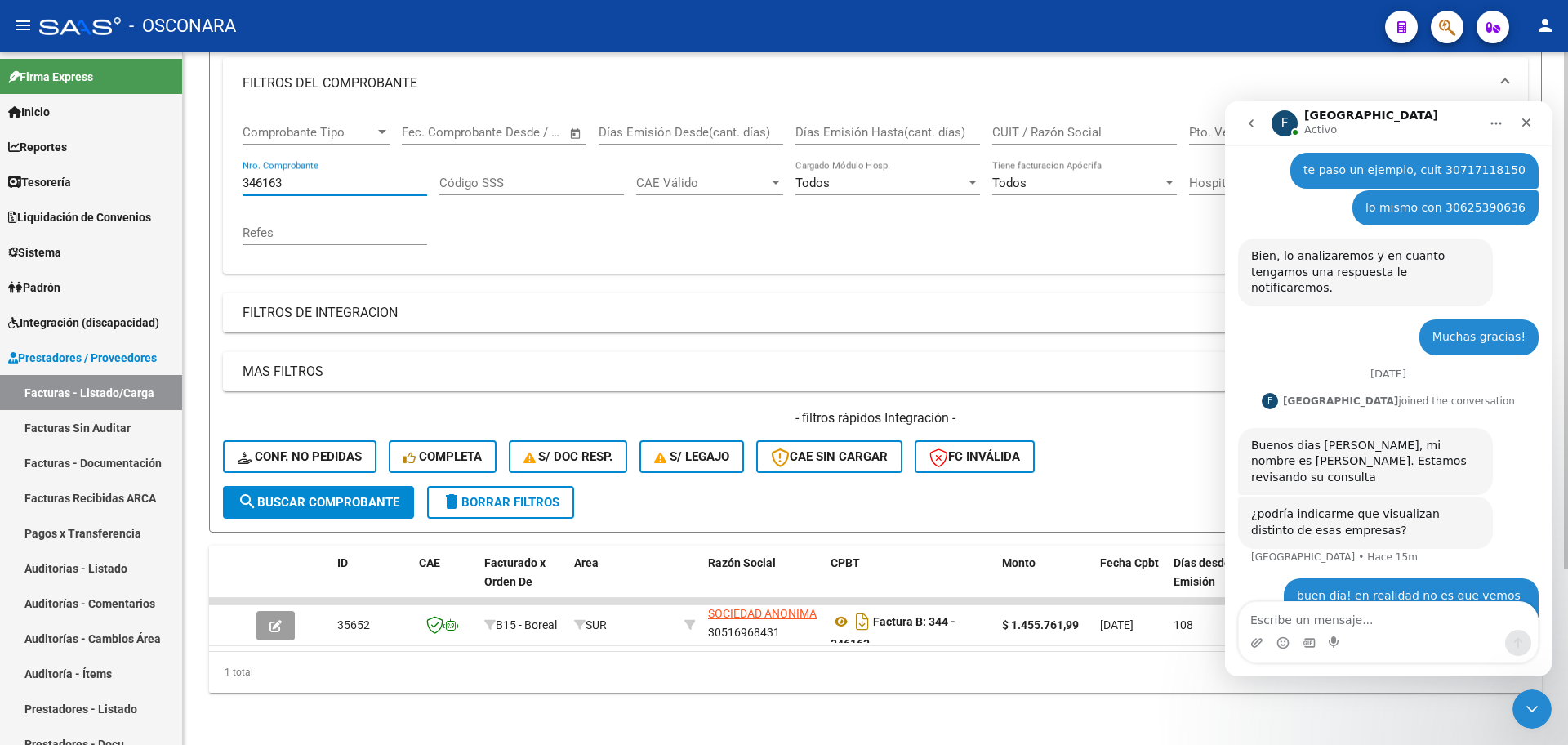
click at [325, 175] on div "346163 Nro. Comprobante" at bounding box center [335, 178] width 184 height 35
click at [294, 176] on input "346163" at bounding box center [335, 182] width 184 height 15
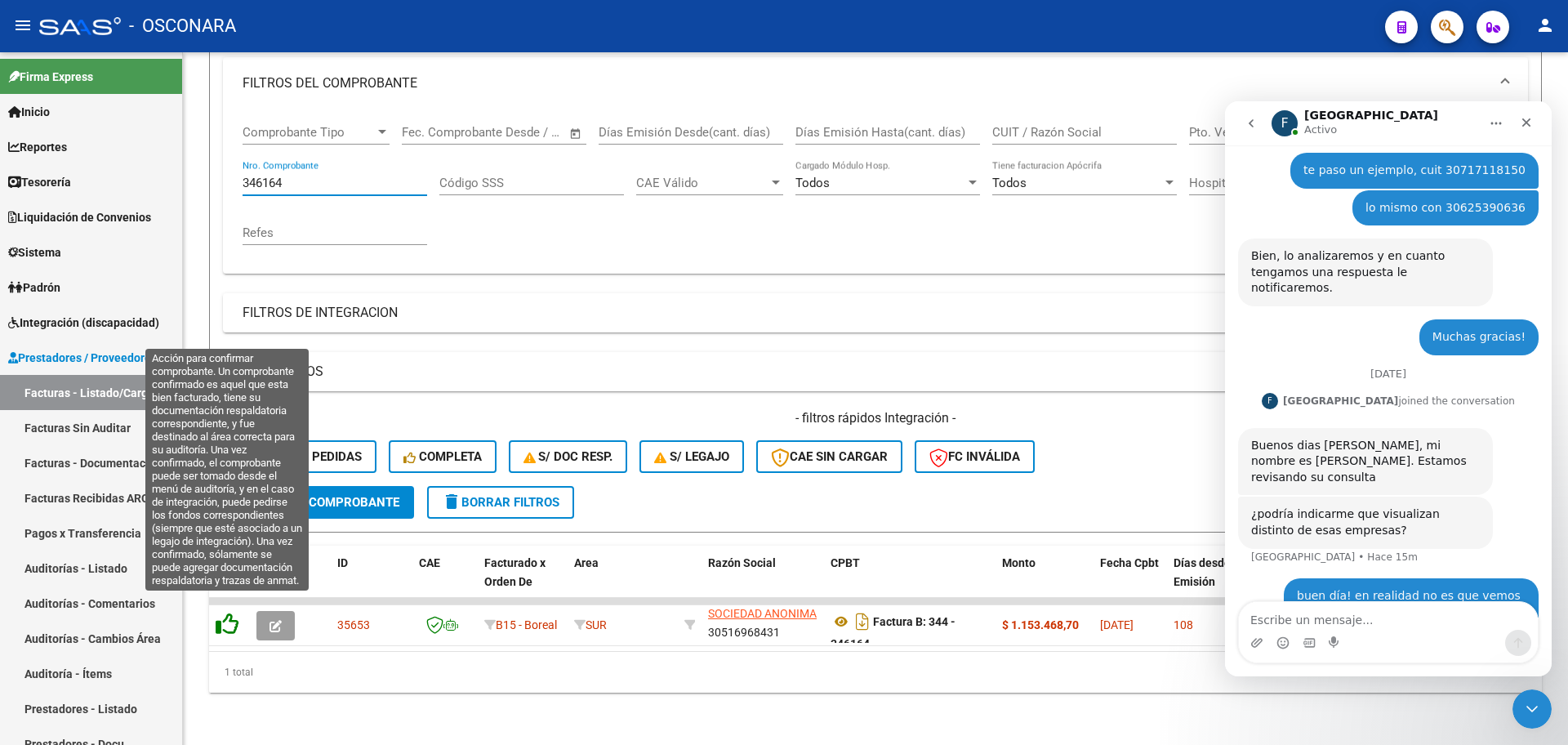
click at [222, 612] on icon at bounding box center [227, 624] width 23 height 23
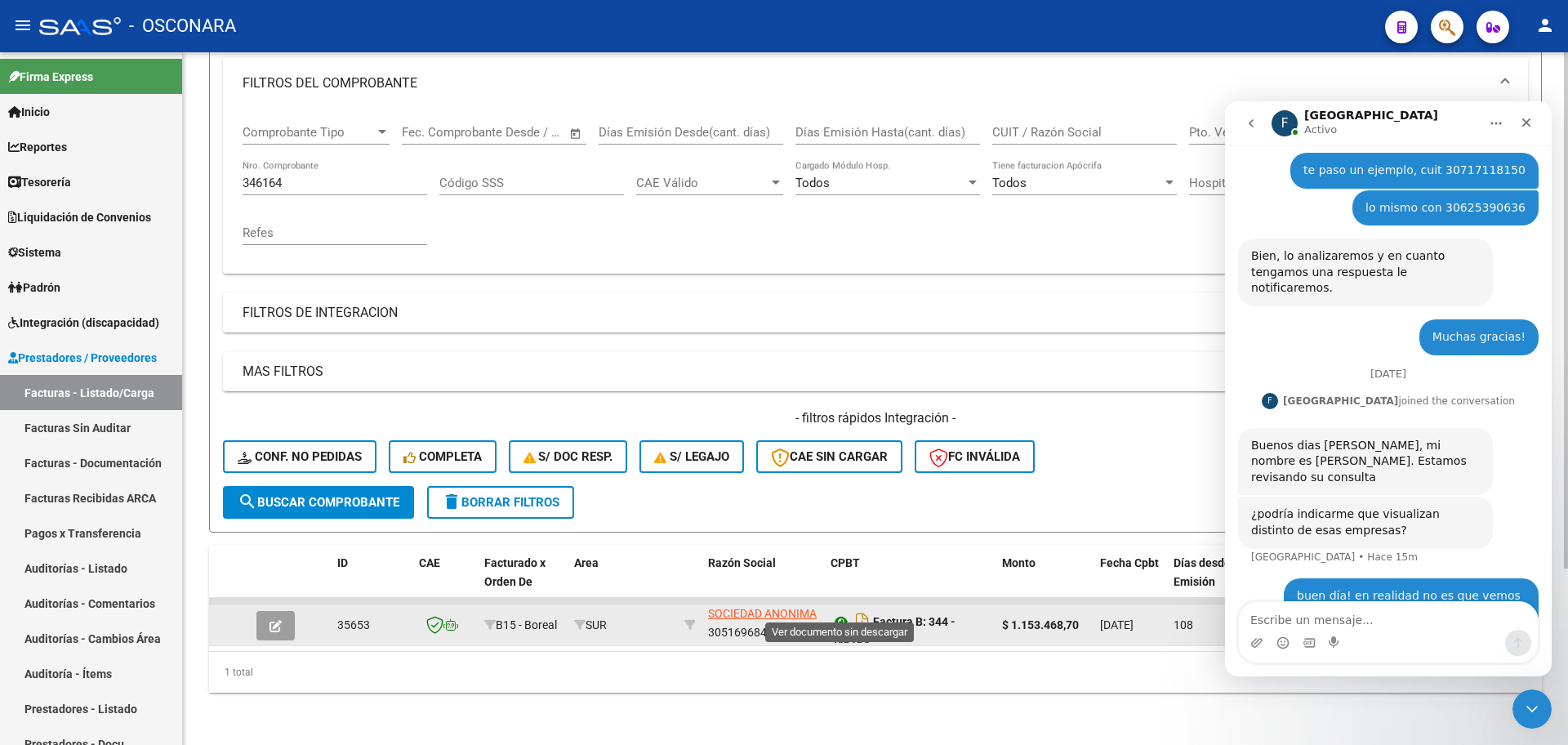
click at [844, 612] on icon at bounding box center [841, 622] width 21 height 19
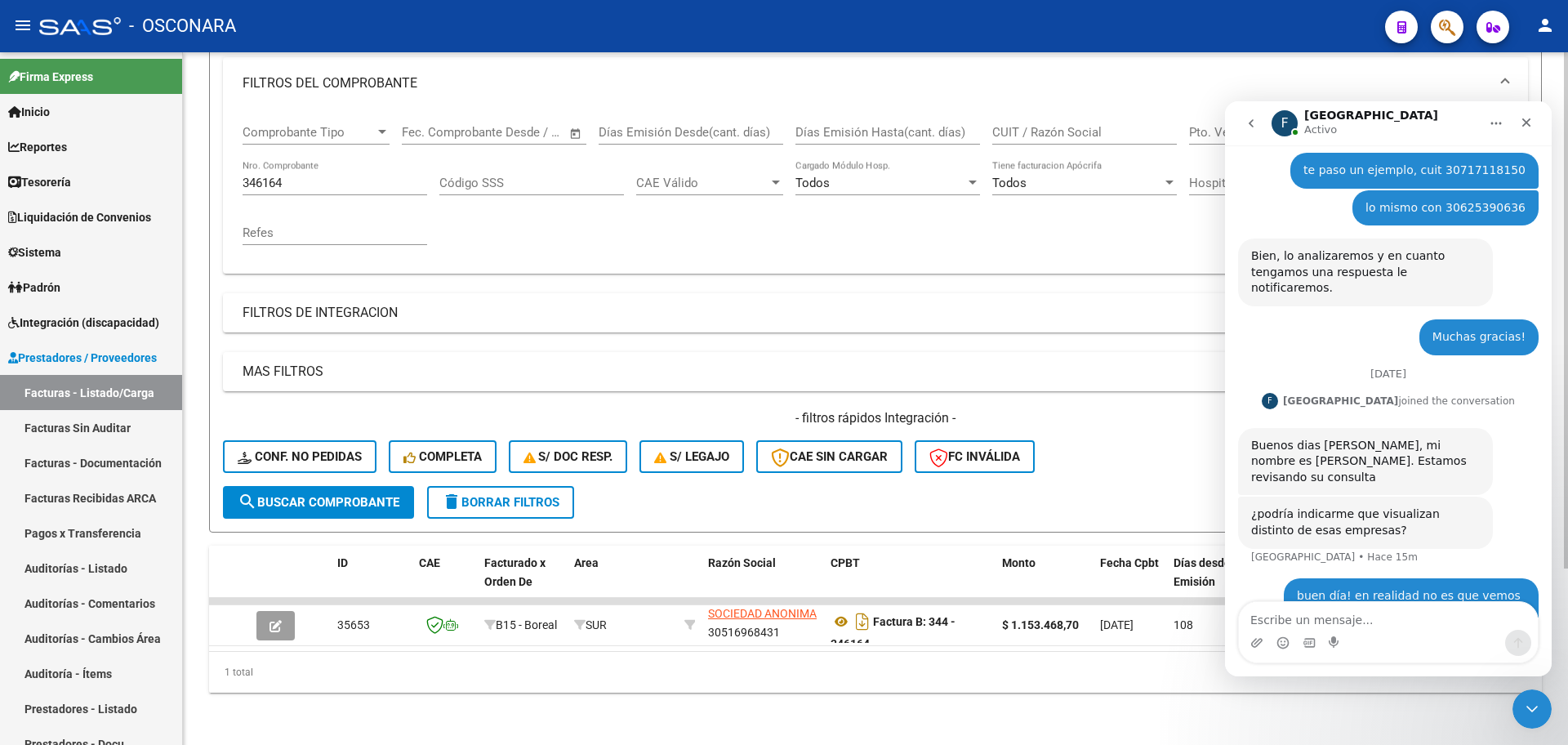
click at [337, 176] on input "346164" at bounding box center [335, 182] width 184 height 15
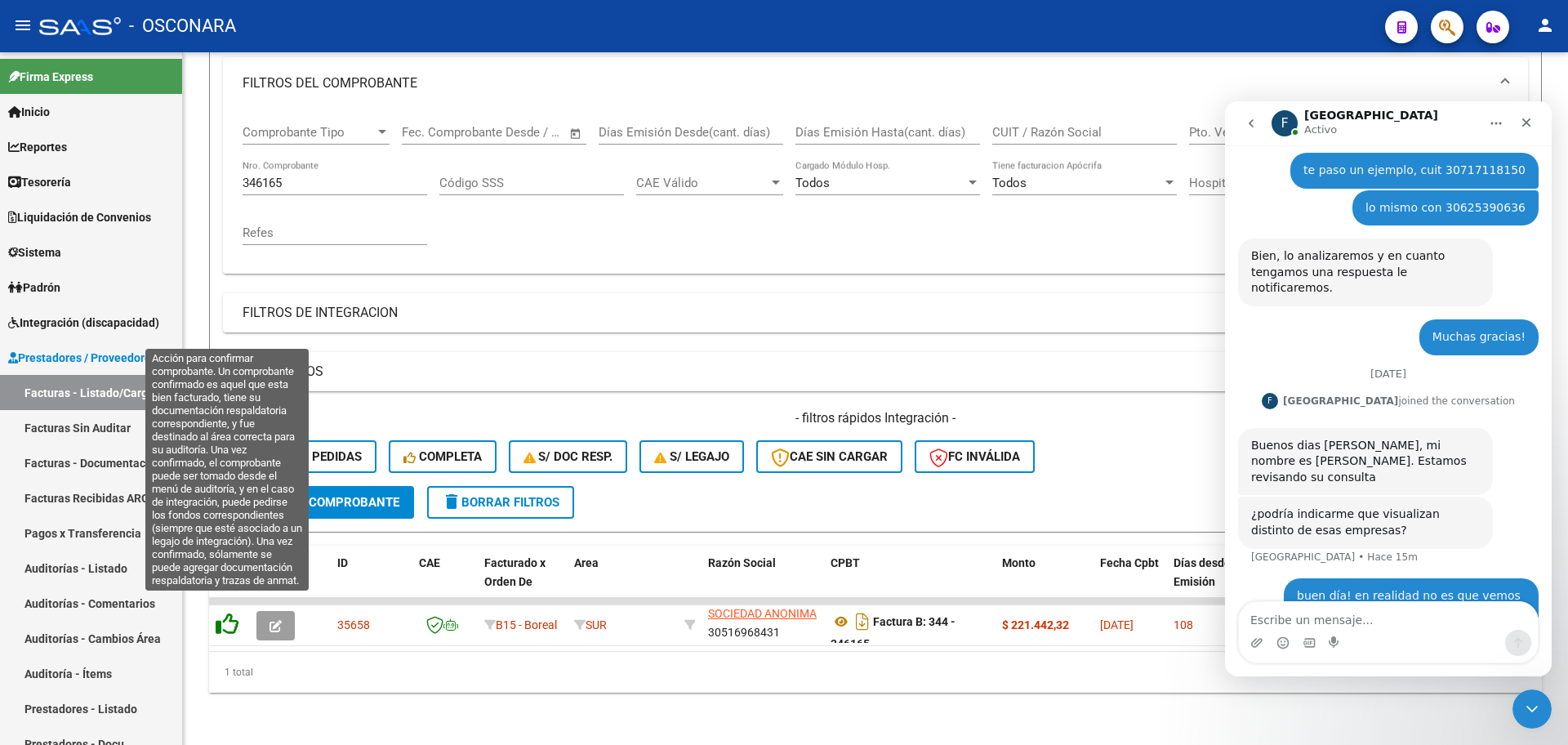
click at [229, 612] on icon at bounding box center [227, 624] width 23 height 23
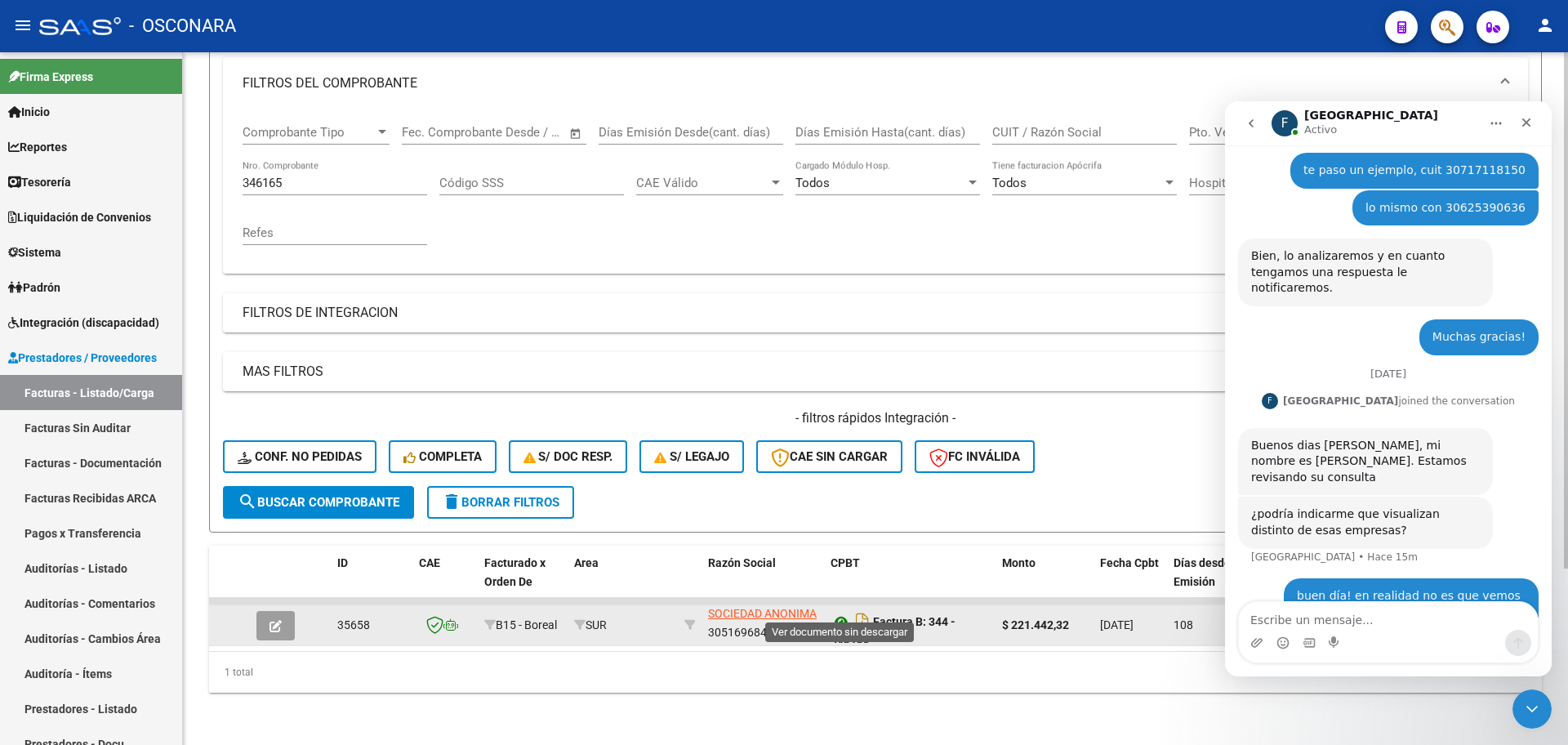
click at [845, 612] on icon at bounding box center [841, 622] width 21 height 19
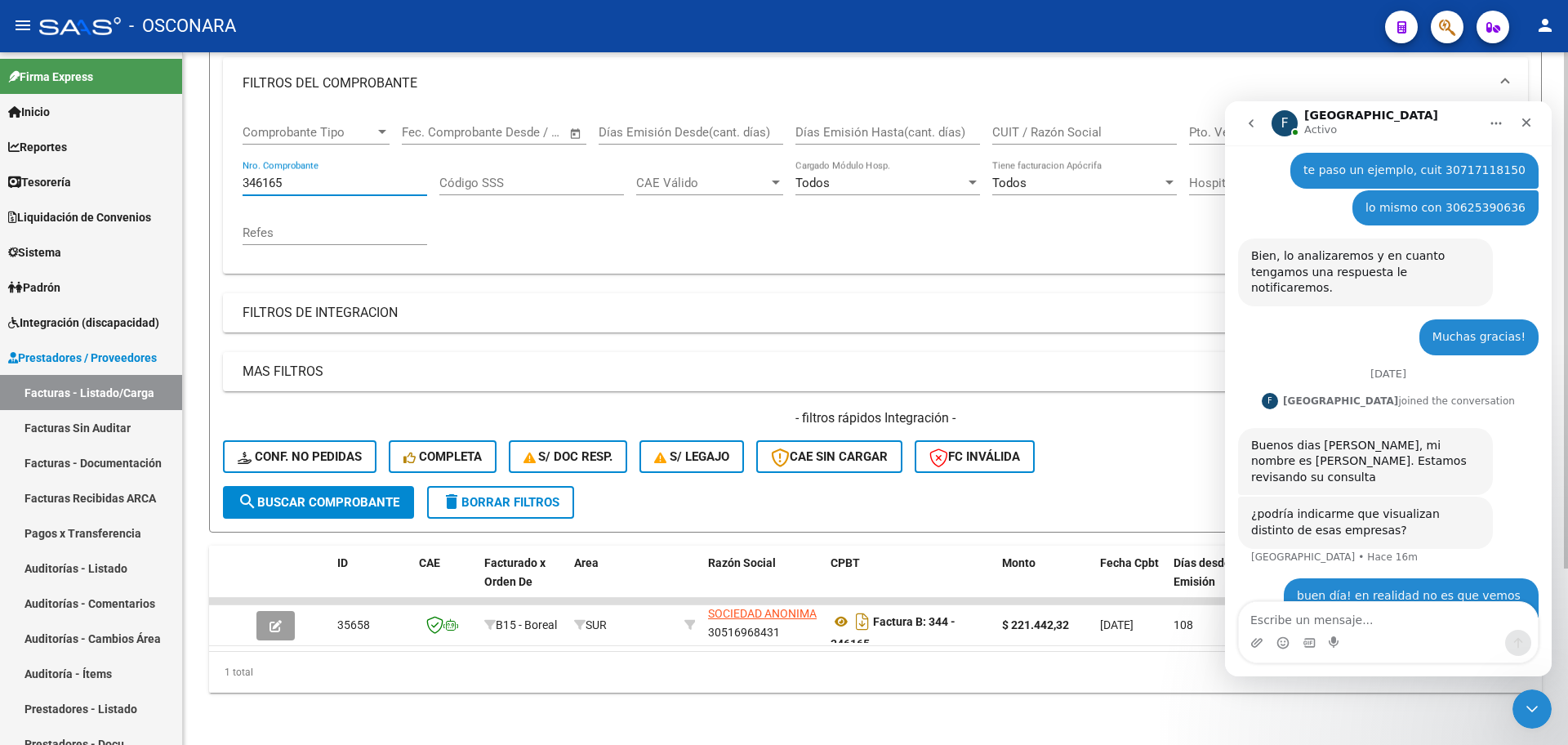
drag, startPoint x: 318, startPoint y: 170, endPoint x: 303, endPoint y: 173, distance: 15.3
click at [303, 176] on input "346165" at bounding box center [335, 182] width 184 height 15
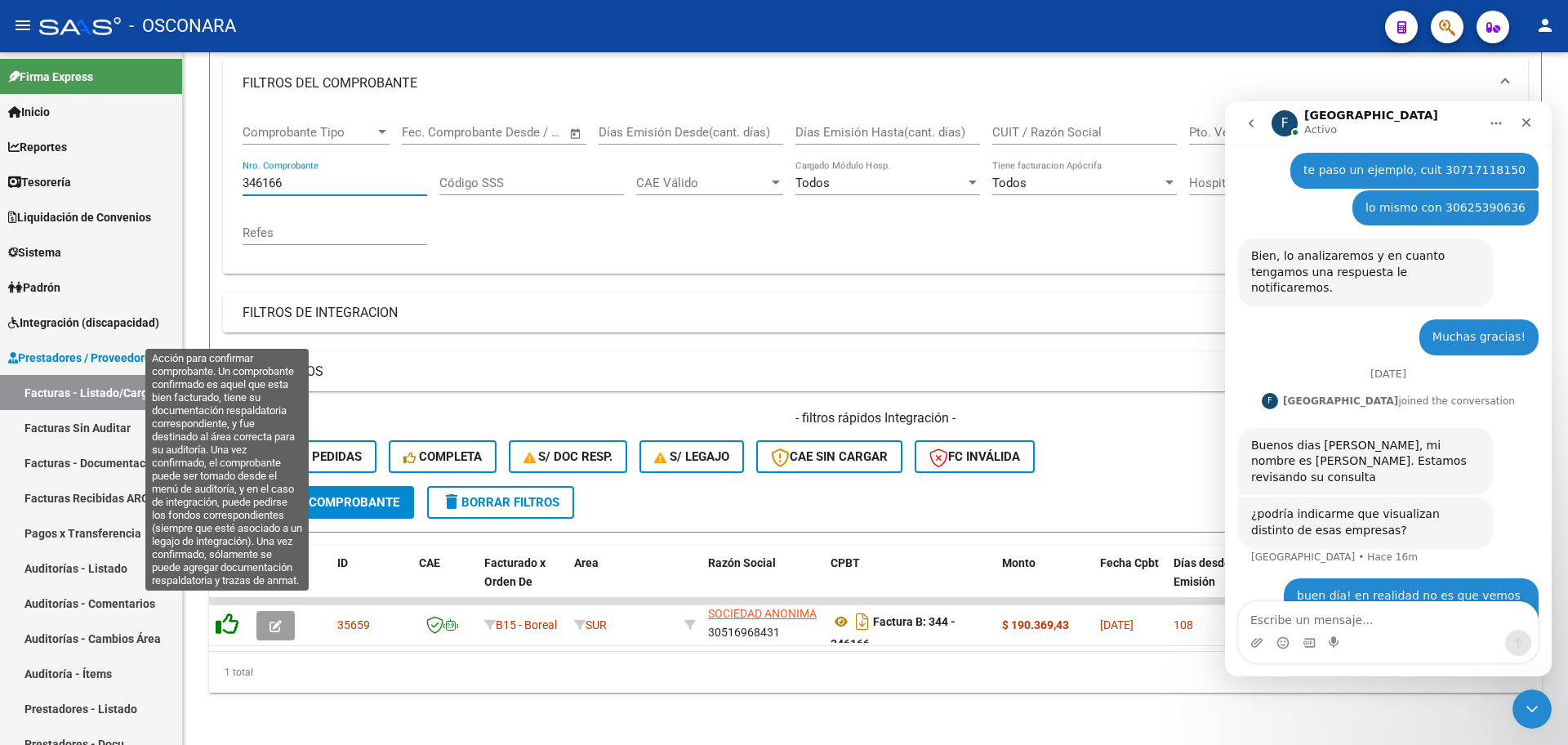
click at [220, 612] on icon at bounding box center [227, 624] width 23 height 23
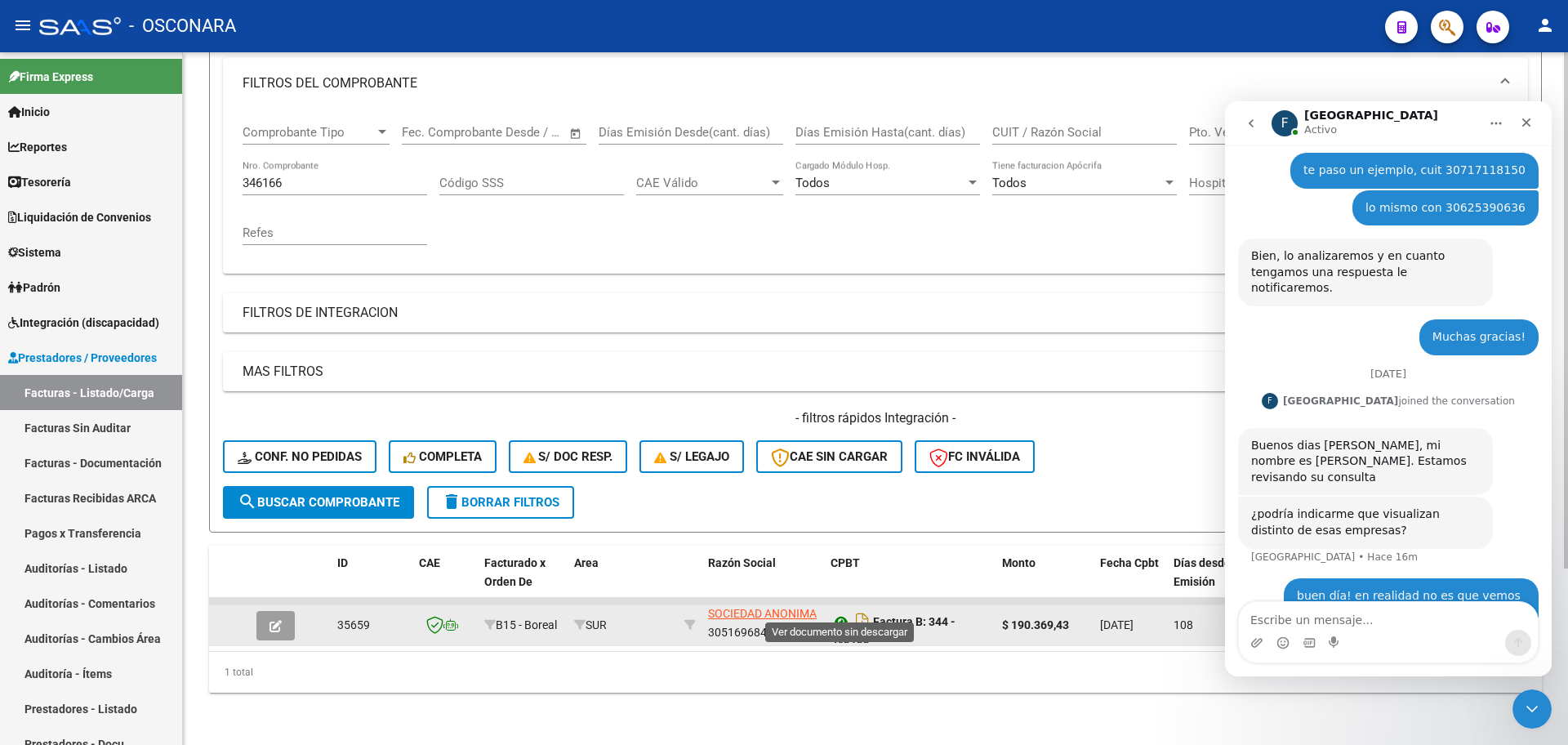
click at [840, 612] on icon at bounding box center [841, 622] width 21 height 19
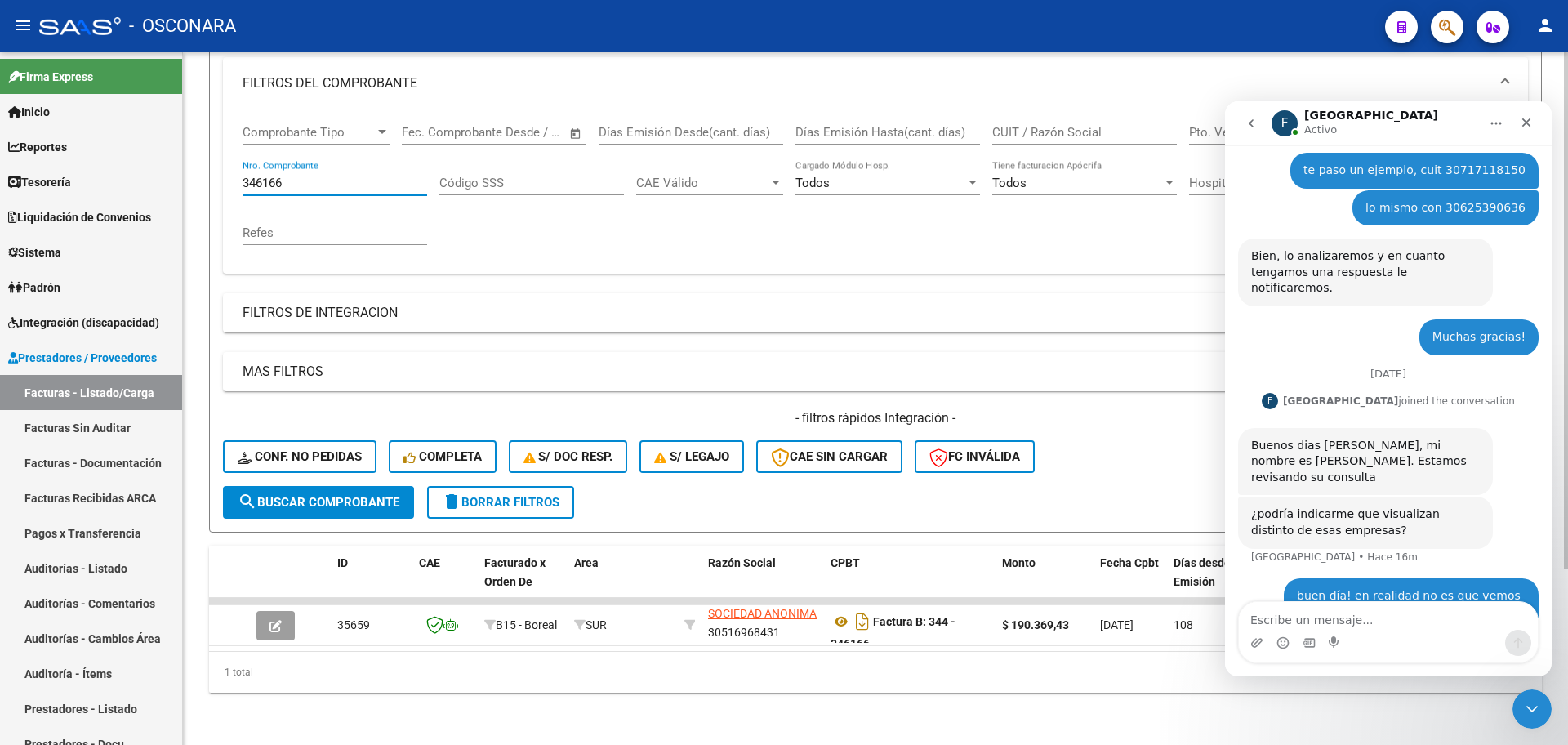
click at [315, 176] on input "346166" at bounding box center [335, 182] width 184 height 15
type input "3"
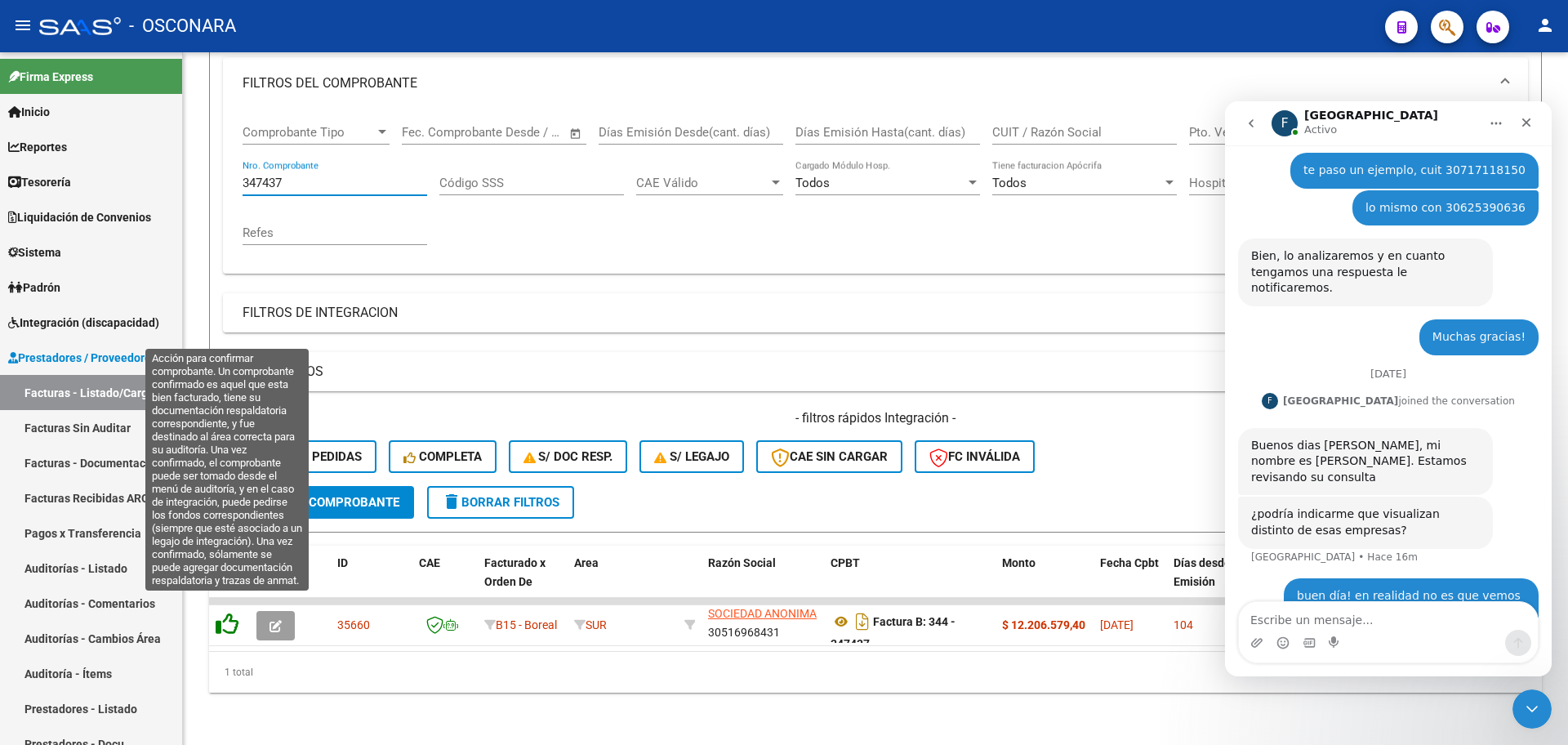
click at [231, 612] on icon at bounding box center [227, 624] width 23 height 23
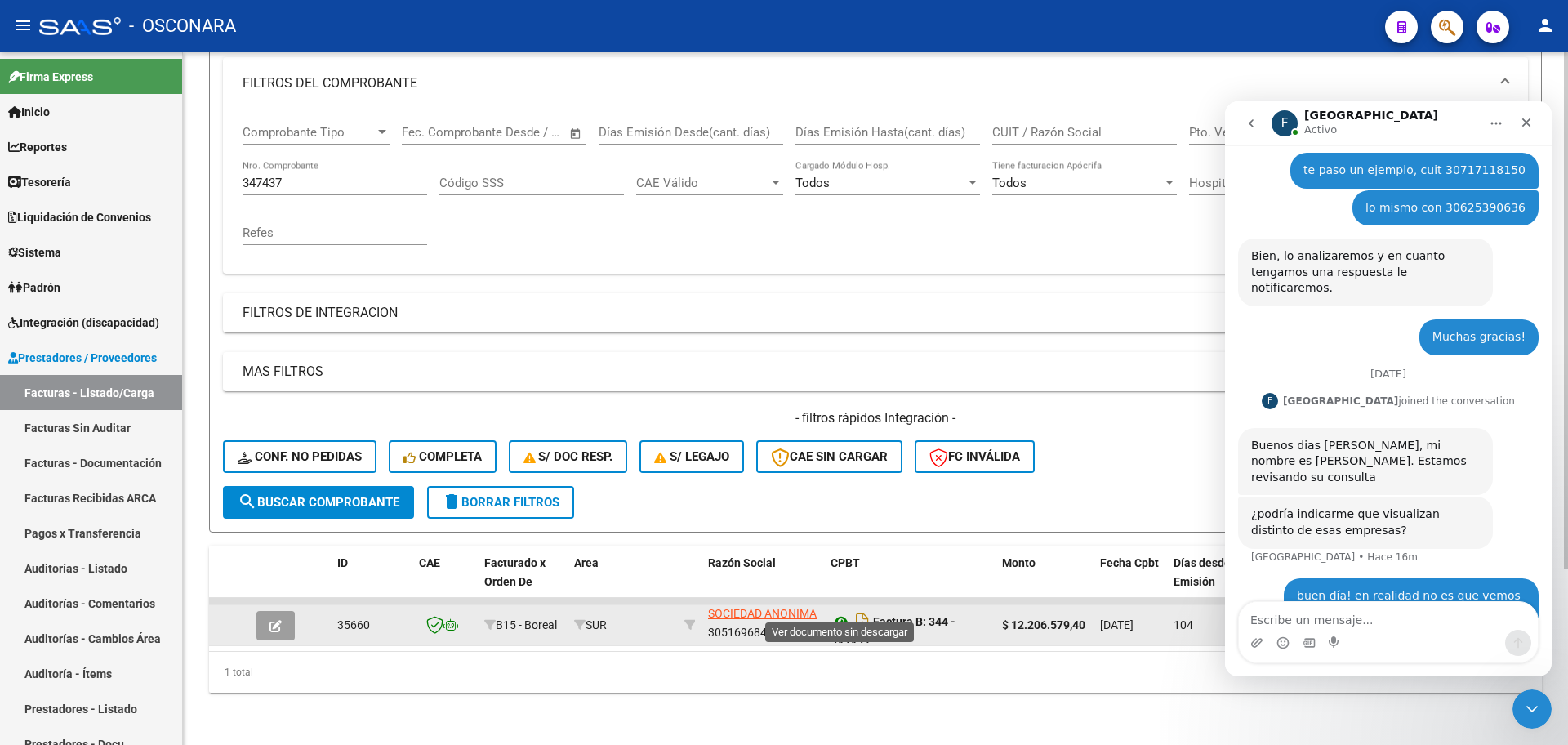
click at [835, 612] on icon at bounding box center [841, 622] width 21 height 19
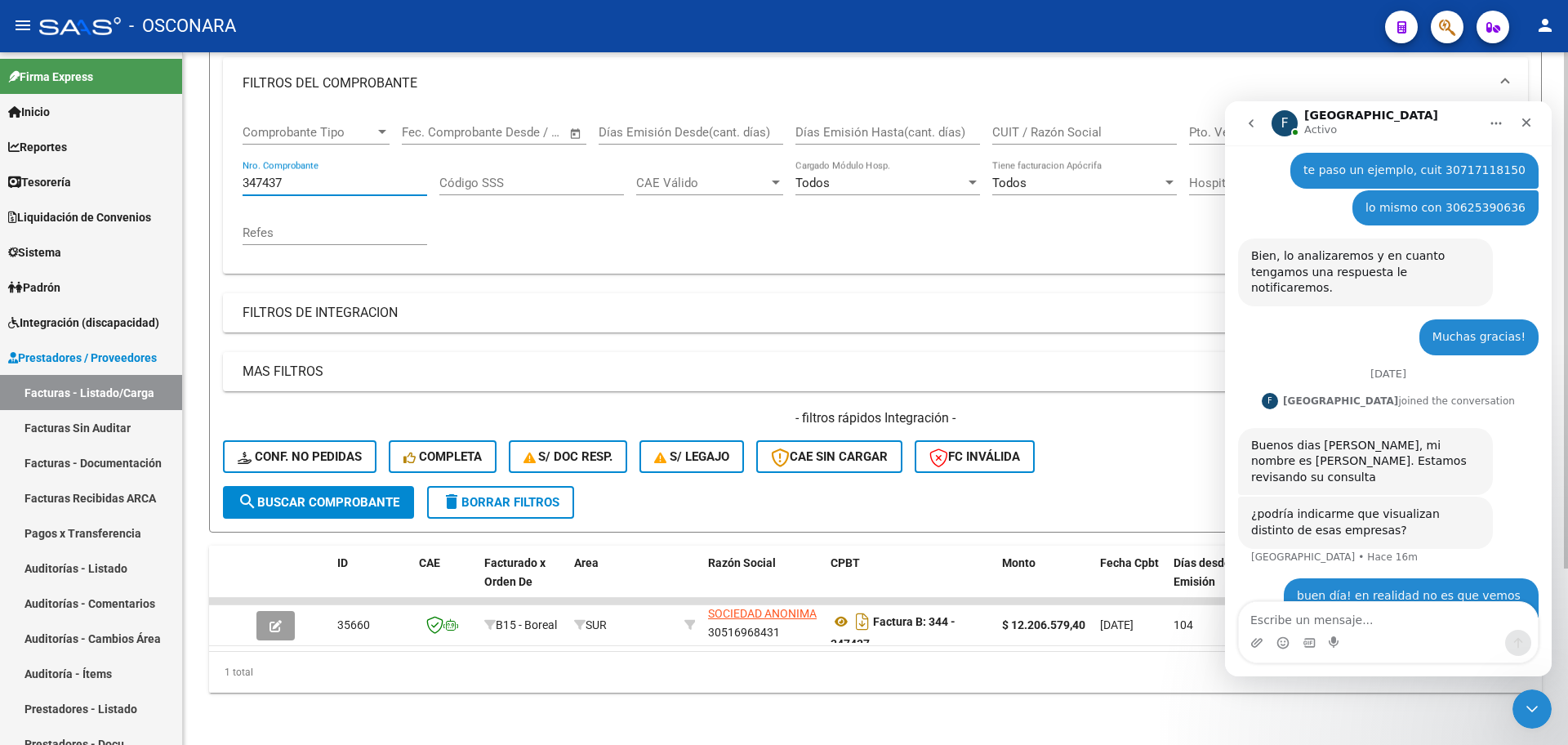
drag, startPoint x: 324, startPoint y: 166, endPoint x: 323, endPoint y: 178, distance: 12.0
click at [323, 176] on input "347437" at bounding box center [335, 182] width 184 height 15
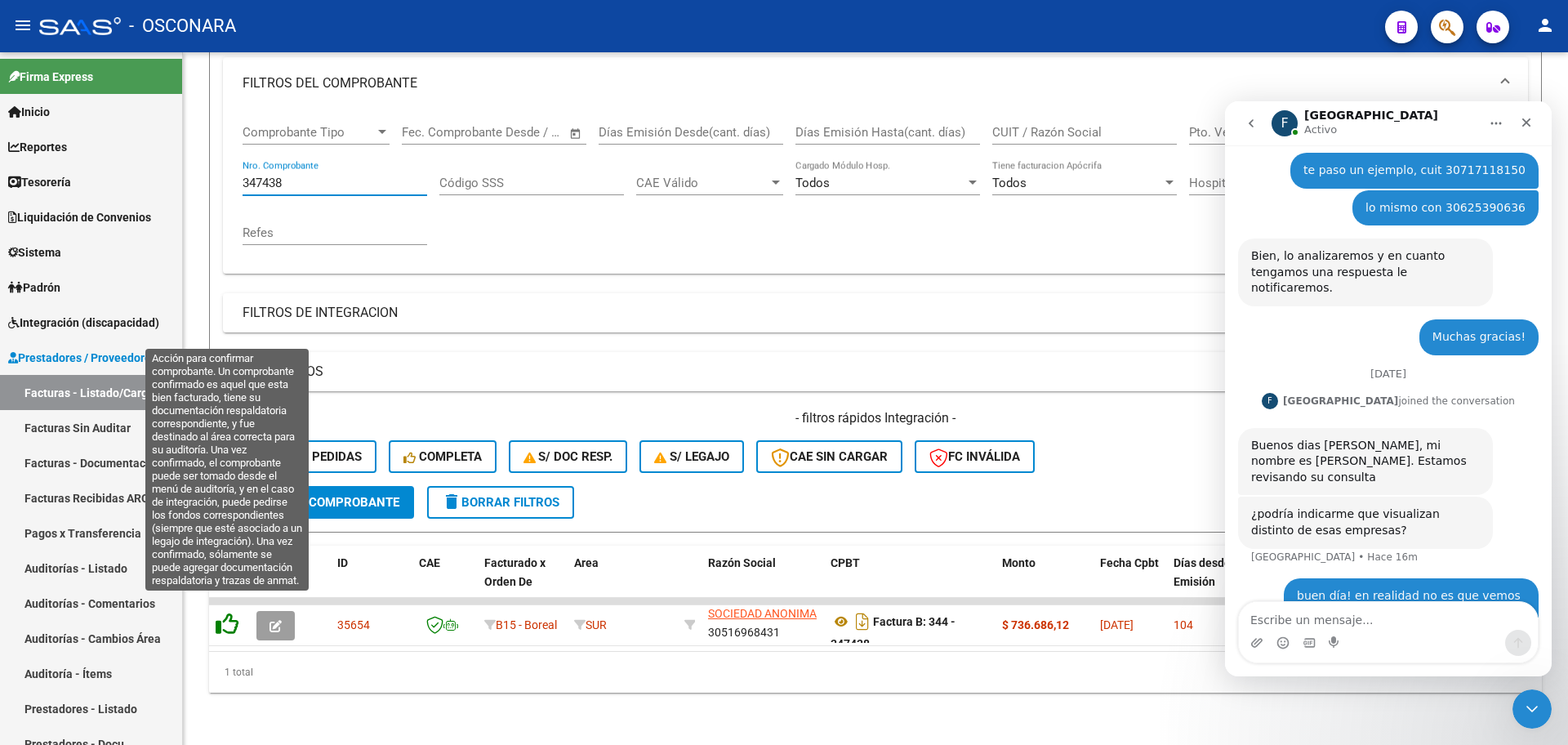
click at [231, 612] on icon at bounding box center [227, 624] width 23 height 23
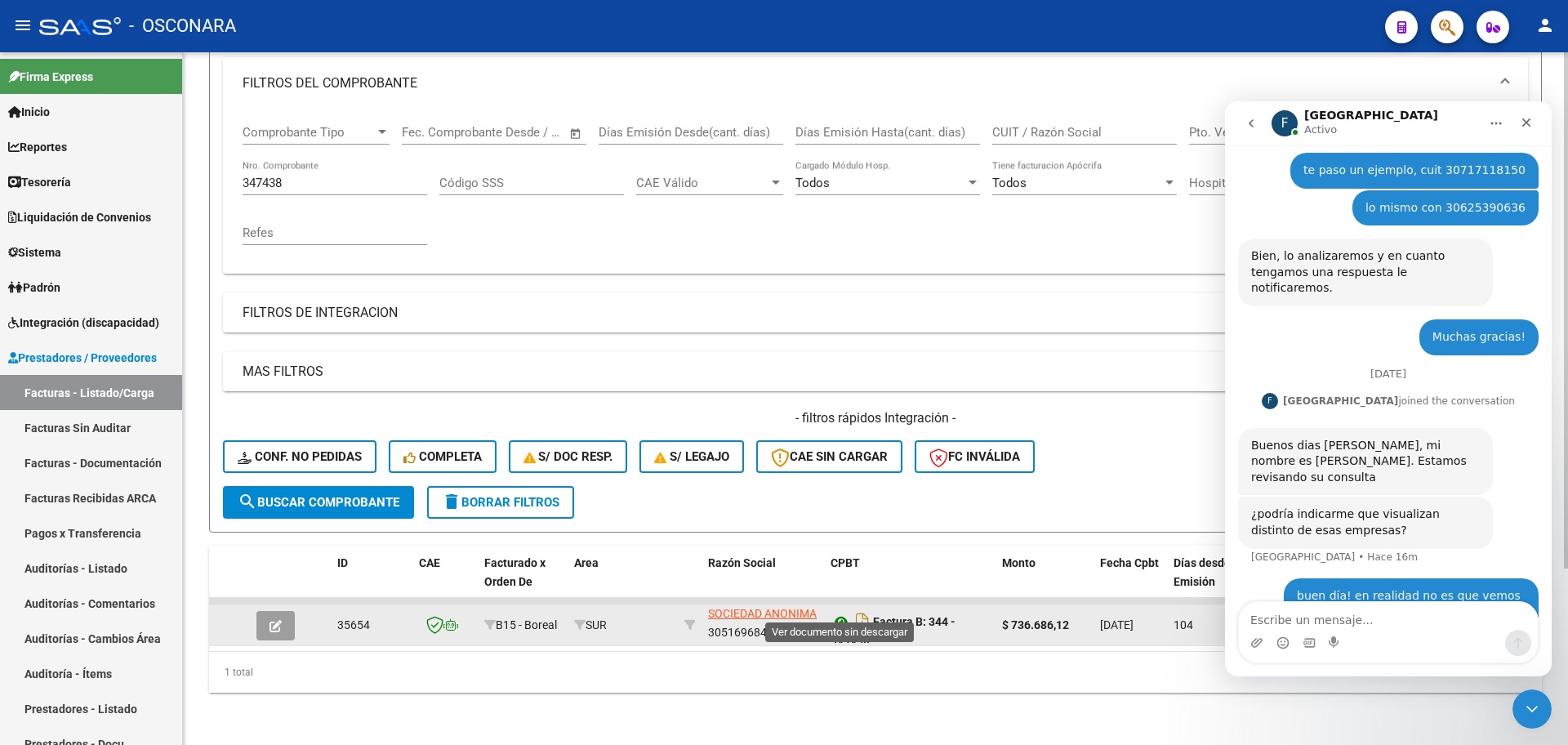
click at [844, 612] on icon at bounding box center [841, 622] width 21 height 19
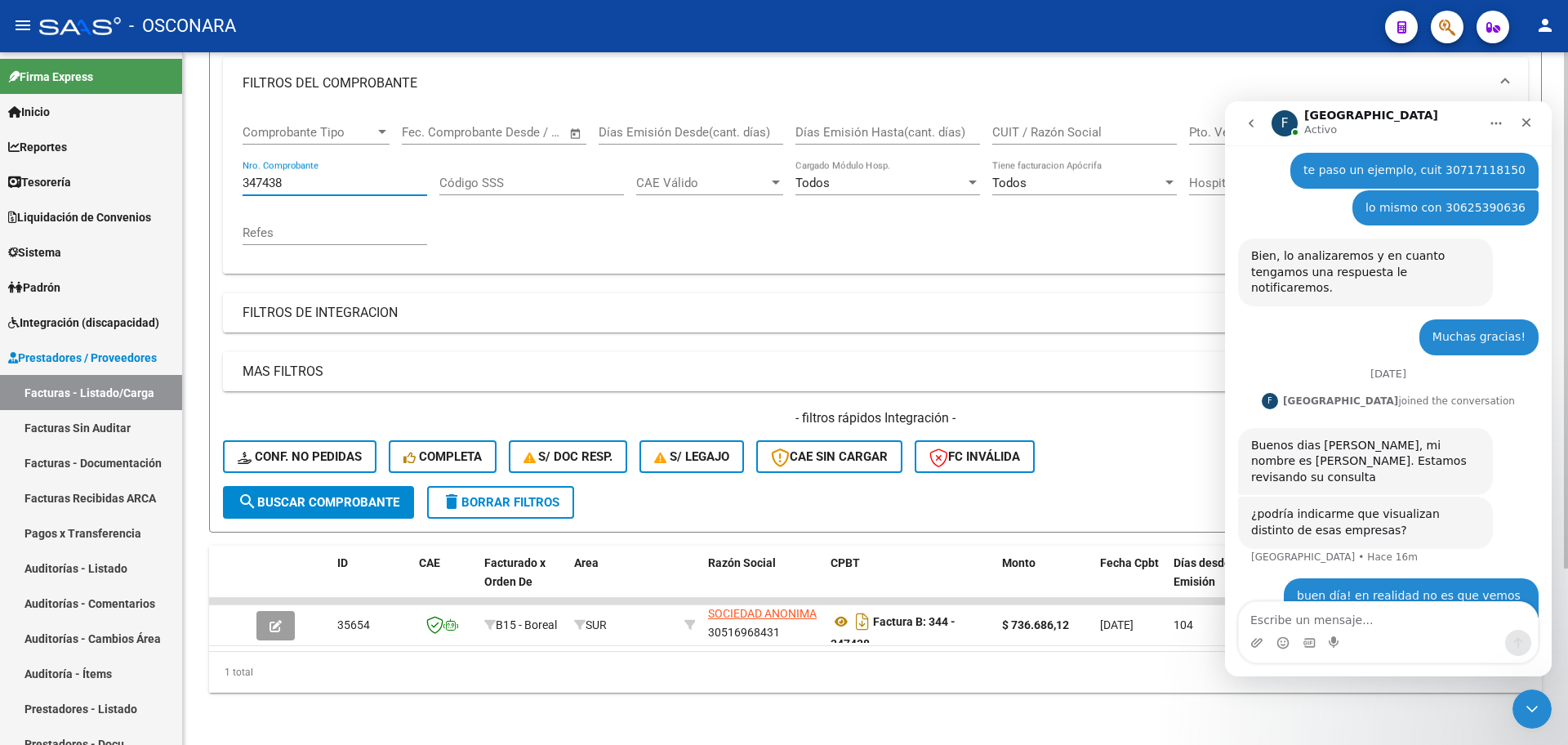
click at [374, 176] on input "347438" at bounding box center [335, 182] width 184 height 15
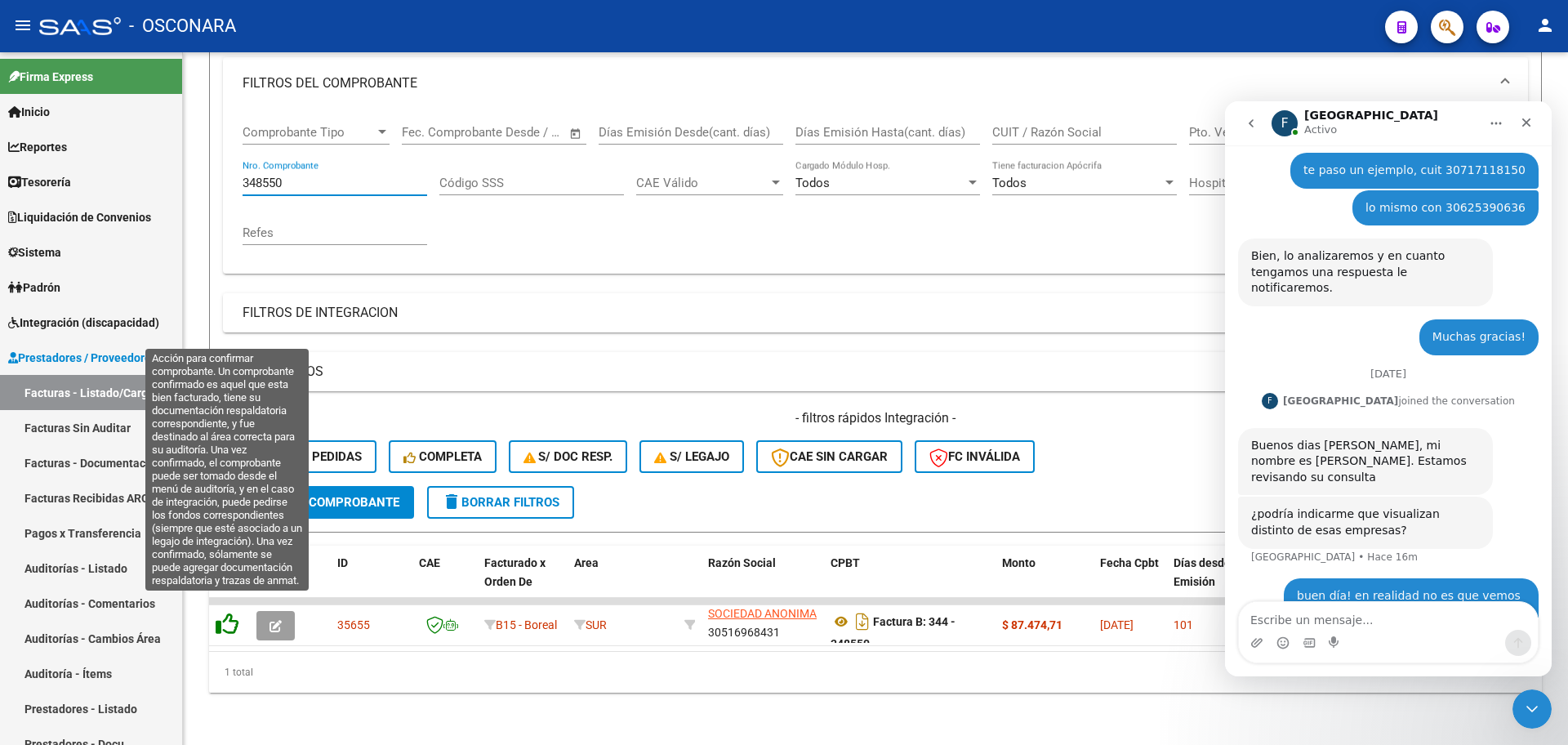
click at [227, 617] on icon at bounding box center [227, 624] width 23 height 23
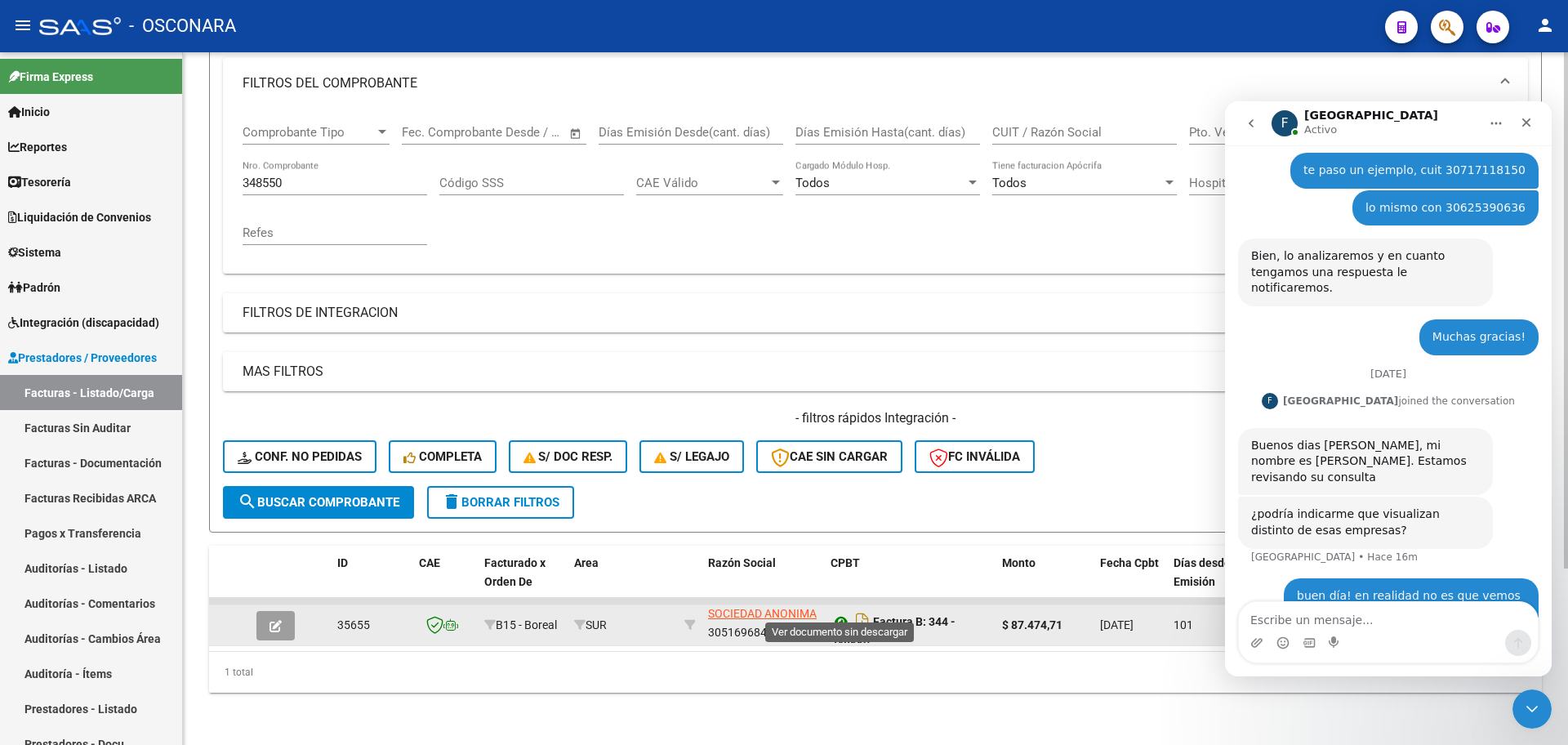
click at [839, 612] on icon at bounding box center [841, 622] width 21 height 19
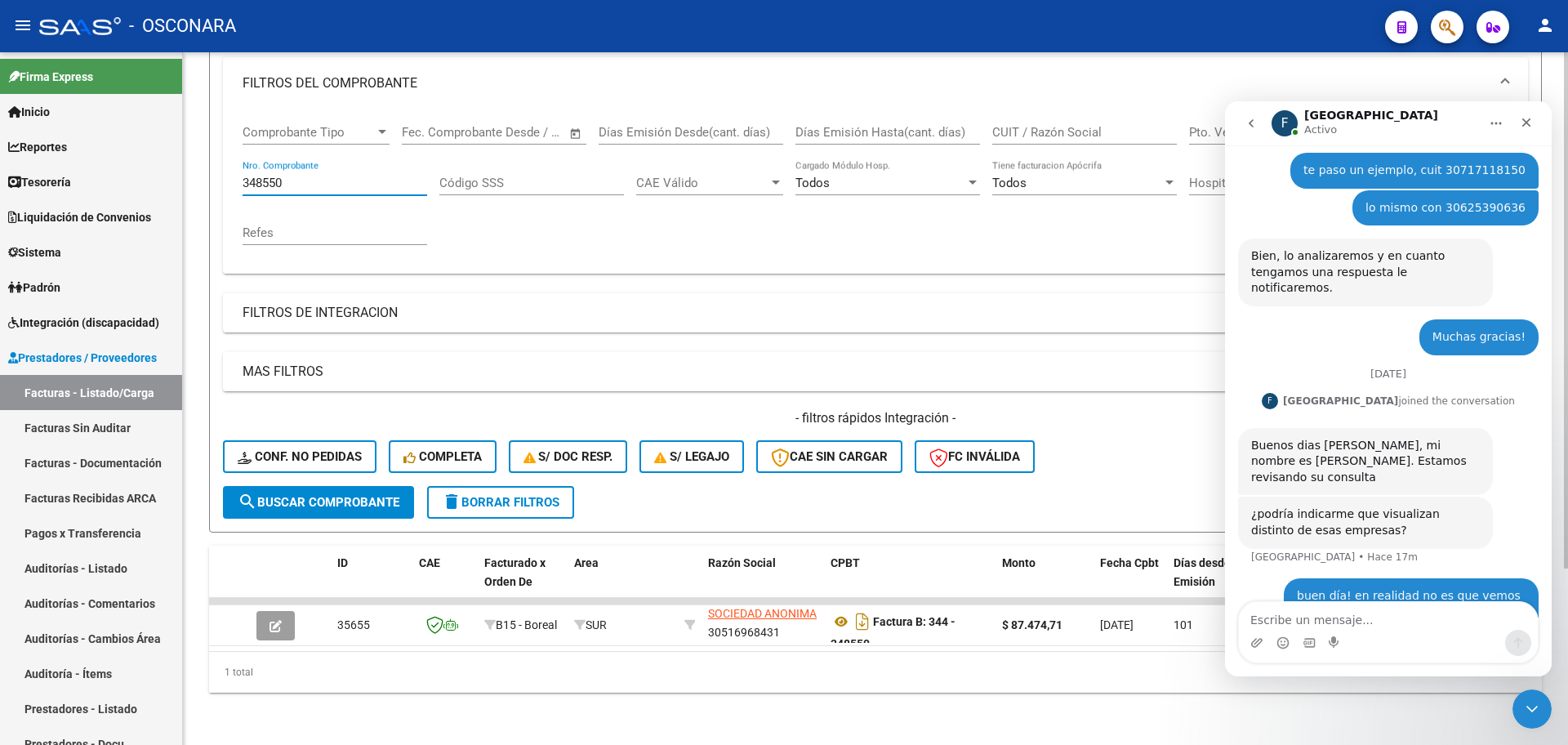
click at [339, 176] on input "348550" at bounding box center [335, 182] width 184 height 15
type input "3"
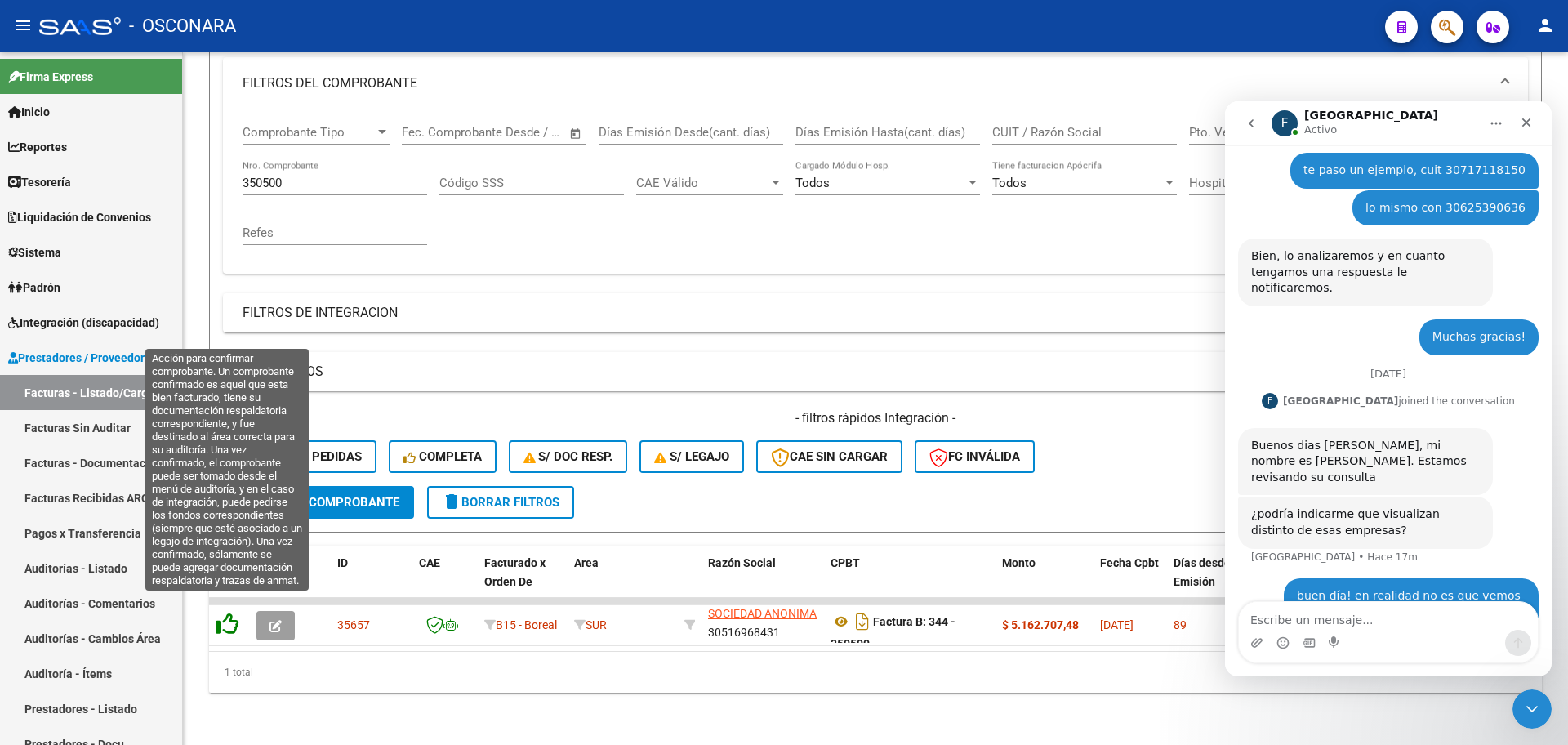
click at [229, 612] on icon at bounding box center [227, 624] width 23 height 23
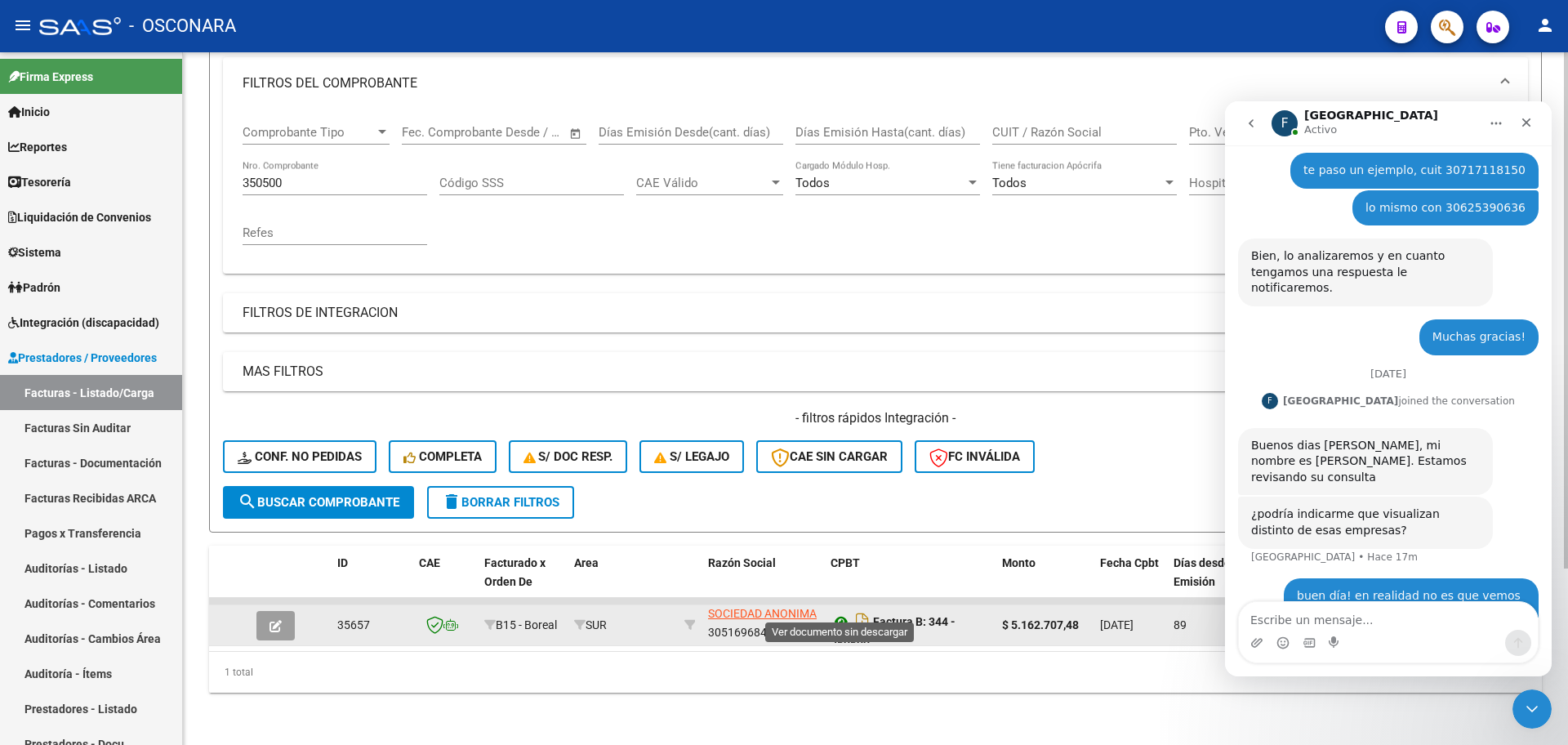
click at [839, 612] on icon at bounding box center [841, 622] width 21 height 19
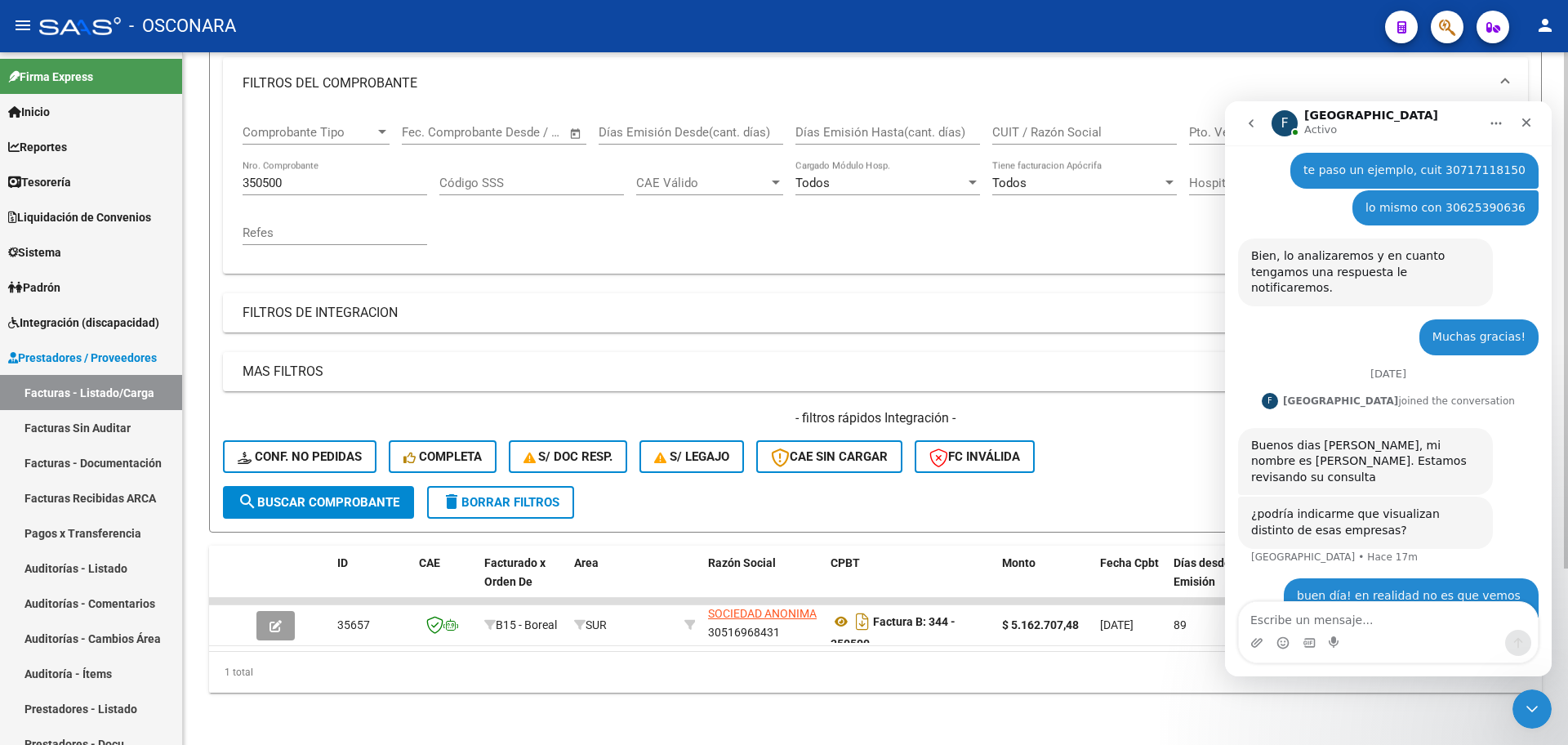
drag, startPoint x: 324, startPoint y: 153, endPoint x: 315, endPoint y: 162, distance: 12.7
click at [323, 160] on div "350500 Nro. Comprobante" at bounding box center [335, 178] width 184 height 35
drag, startPoint x: 308, startPoint y: 168, endPoint x: 137, endPoint y: 158, distance: 171.3
click at [137, 158] on mat-sidenav-container "Firma Express Inicio Calendario SSS Instructivos Contacto OS Reportes Tablero d…" at bounding box center [784, 399] width 1568 height 693
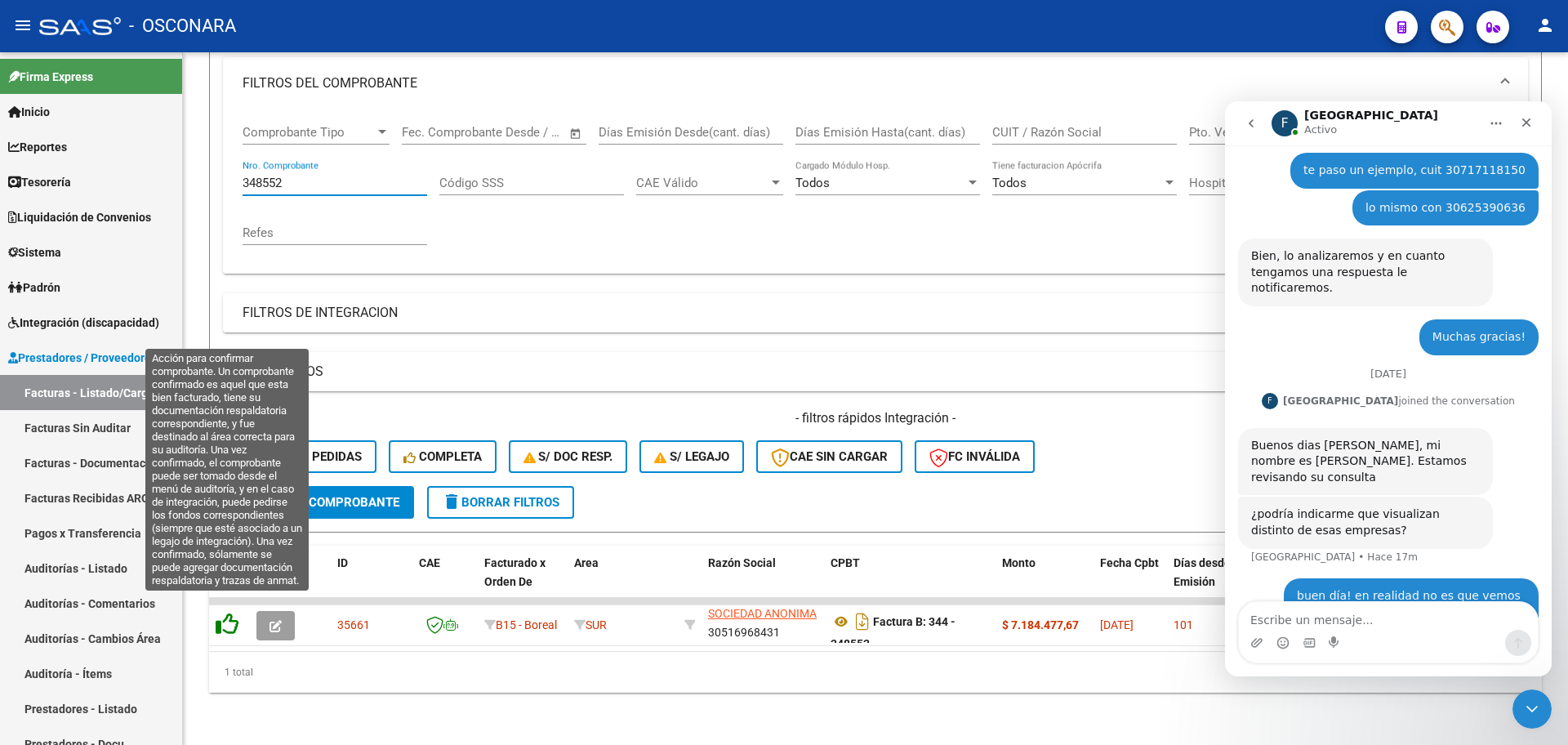
click at [230, 616] on icon at bounding box center [227, 624] width 23 height 23
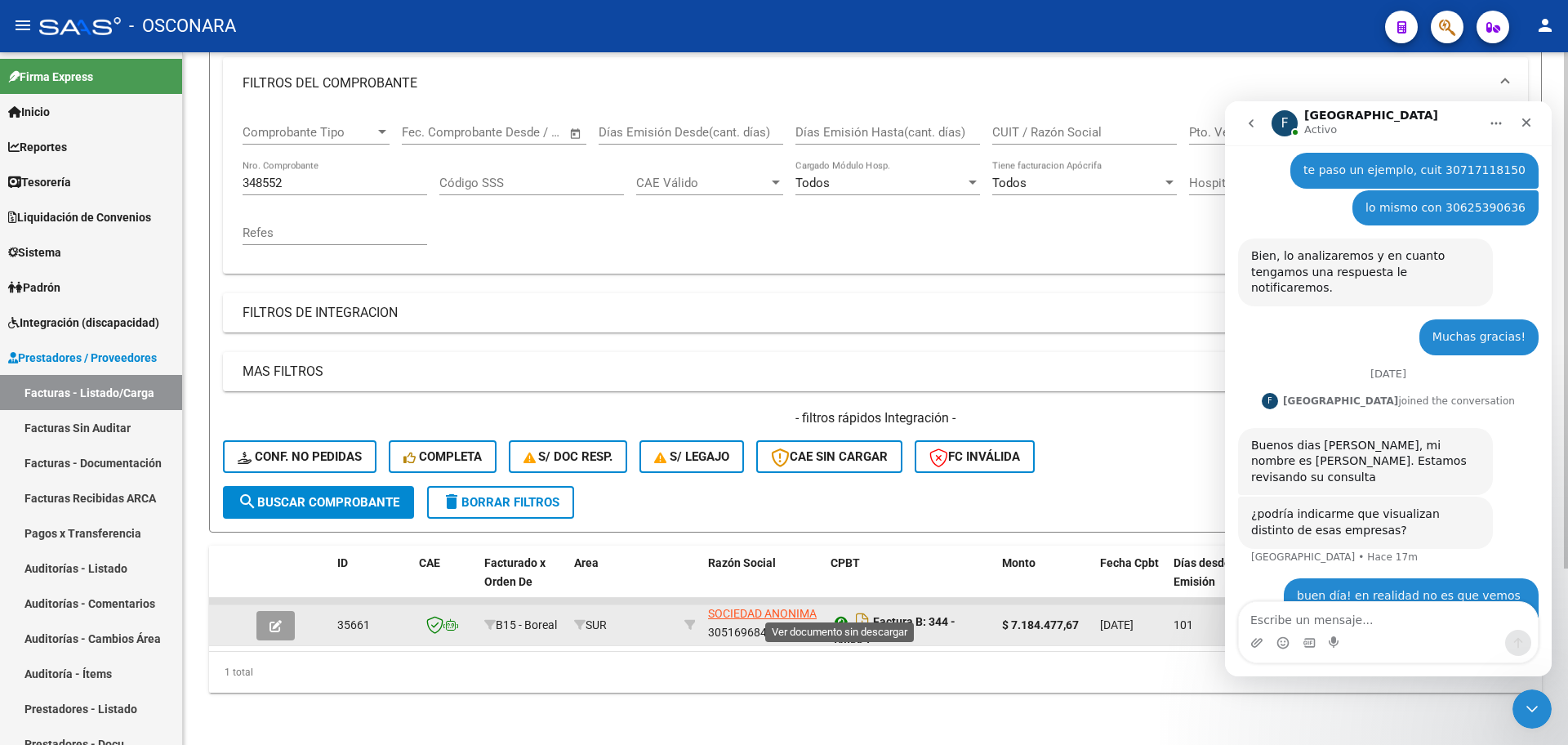
click at [838, 612] on icon at bounding box center [841, 622] width 21 height 19
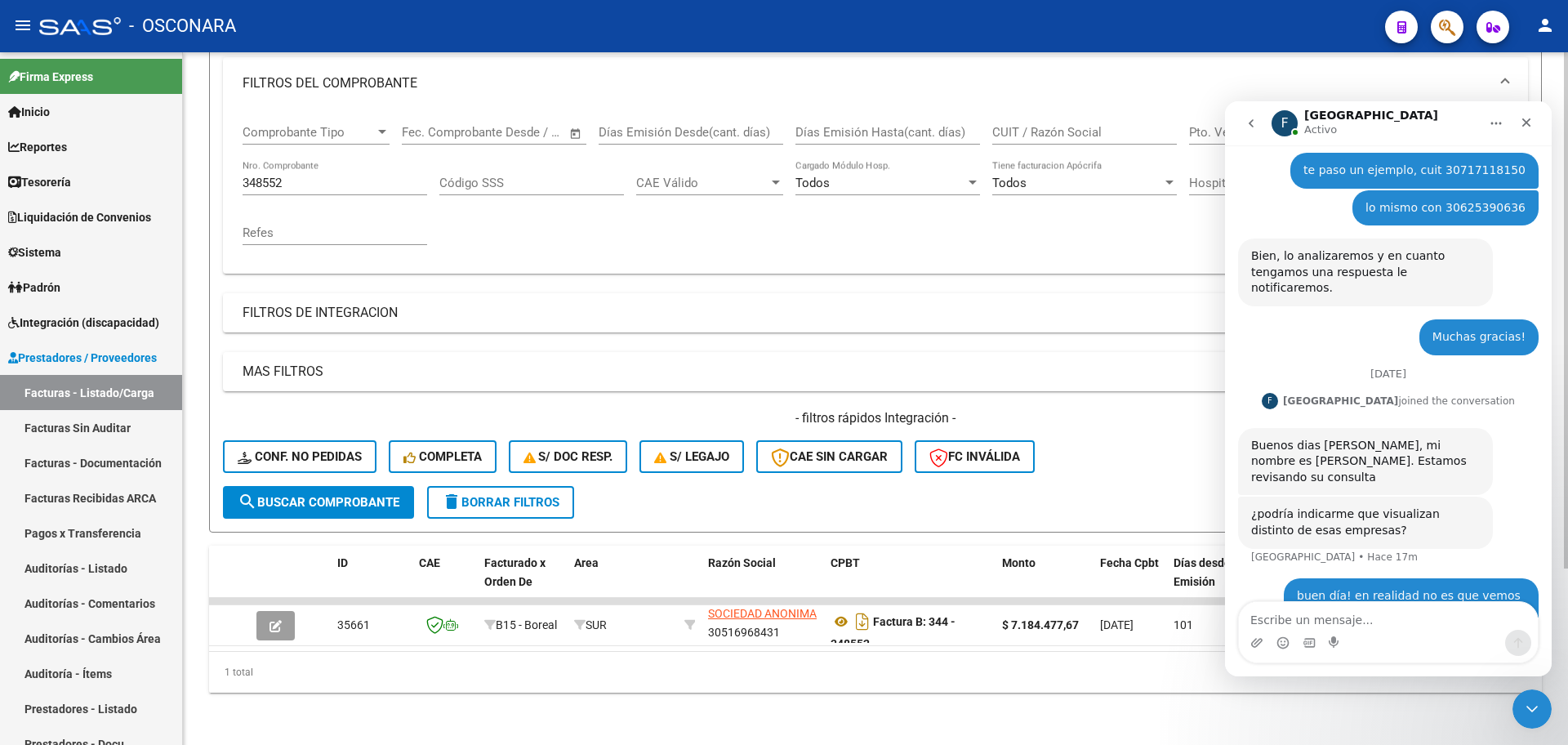
drag, startPoint x: 365, startPoint y: 149, endPoint x: 346, endPoint y: 169, distance: 27.6
click at [354, 167] on div "348552 Nro. Comprobante" at bounding box center [335, 178] width 184 height 35
click at [345, 176] on input "348552" at bounding box center [335, 182] width 184 height 15
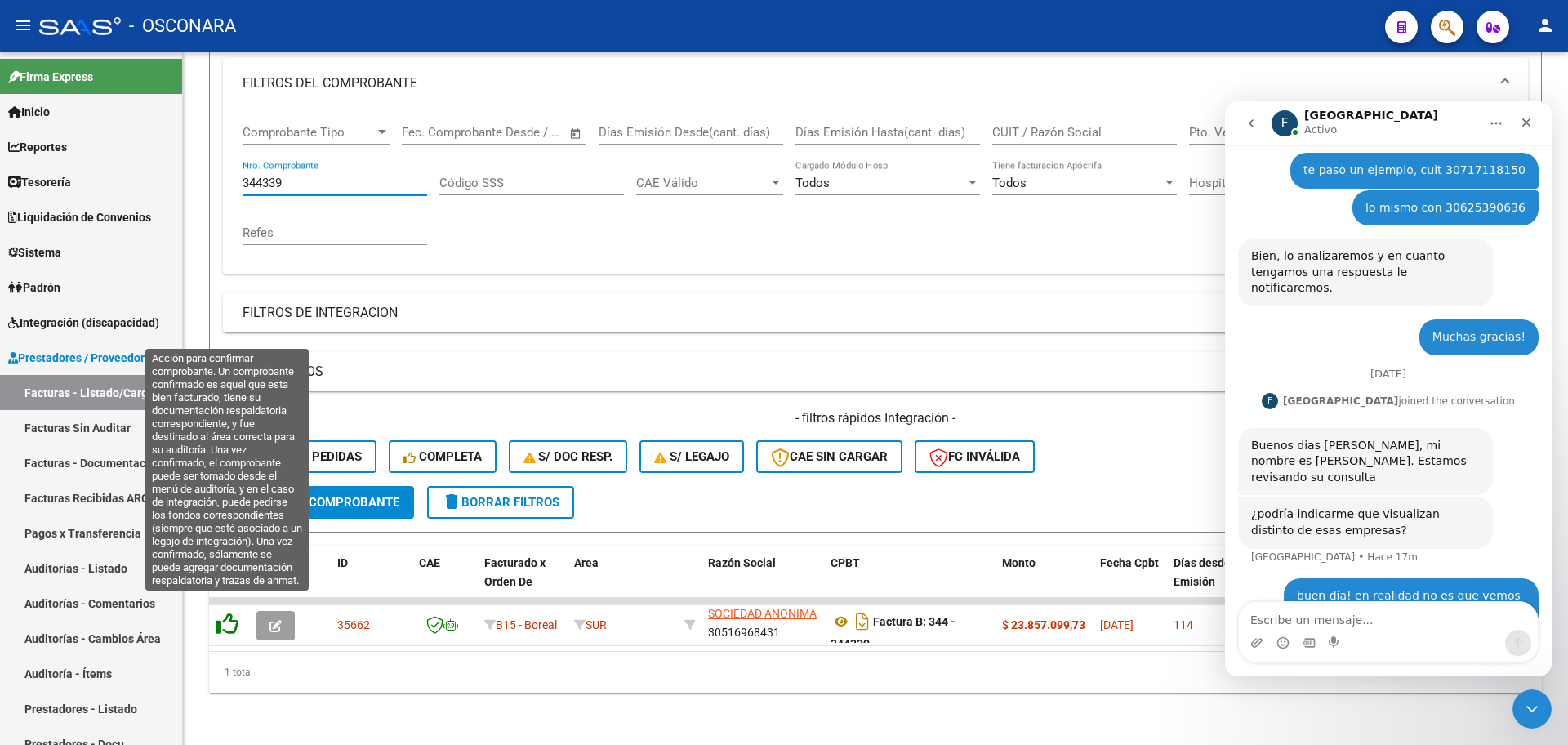
click at [225, 612] on icon at bounding box center [227, 624] width 23 height 23
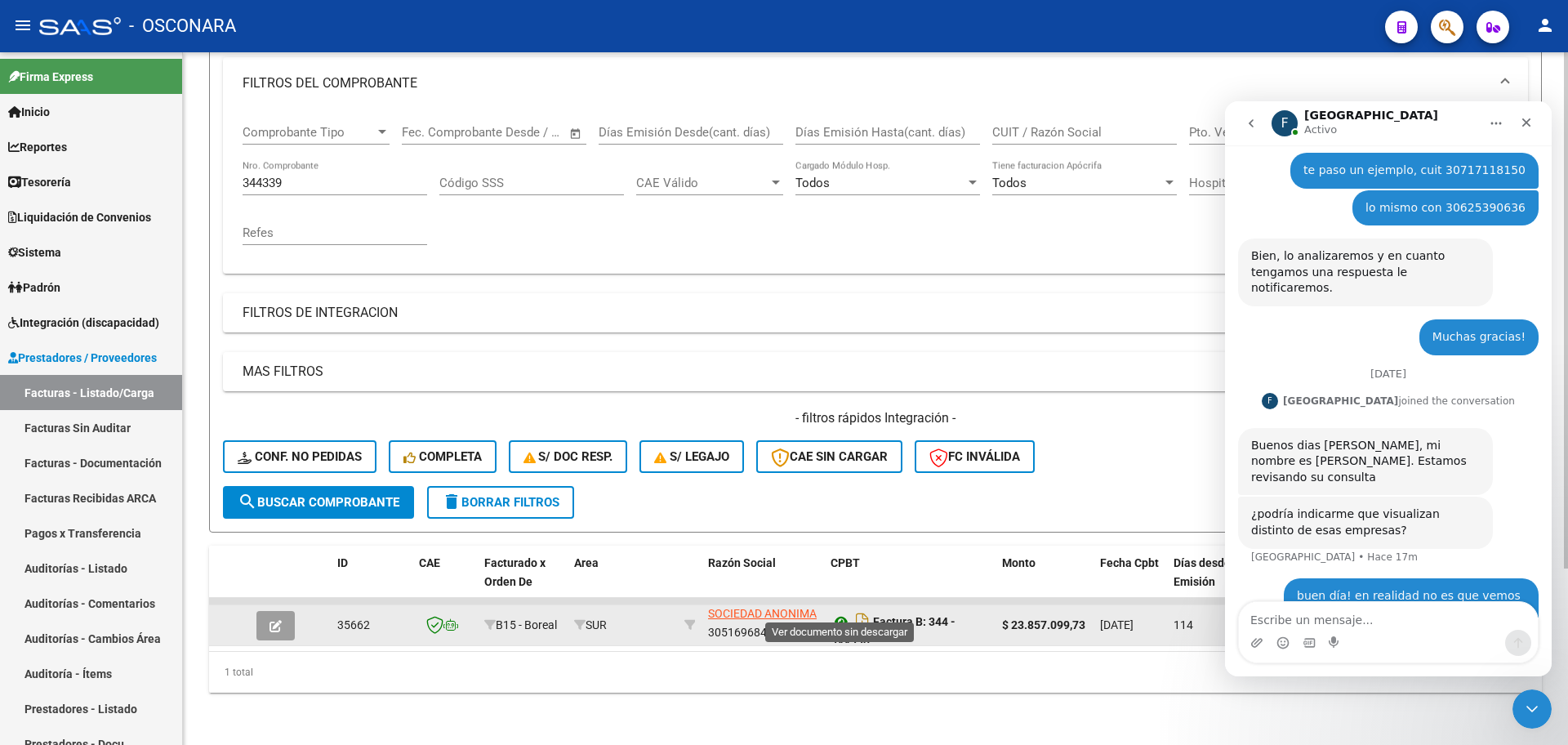
click at [840, 612] on icon at bounding box center [841, 622] width 21 height 19
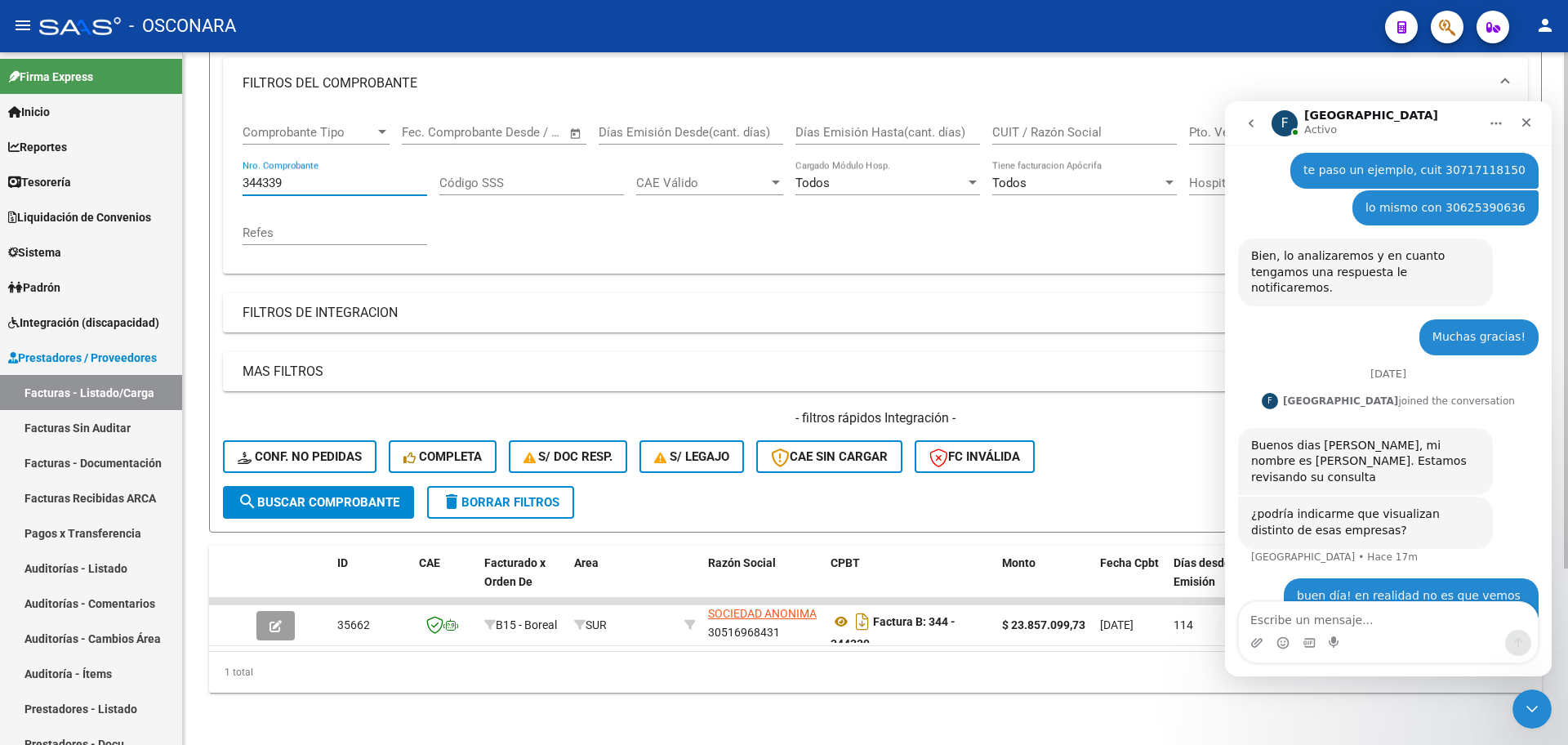
click at [323, 178] on div "344339 Nro. Comprobante" at bounding box center [335, 178] width 184 height 35
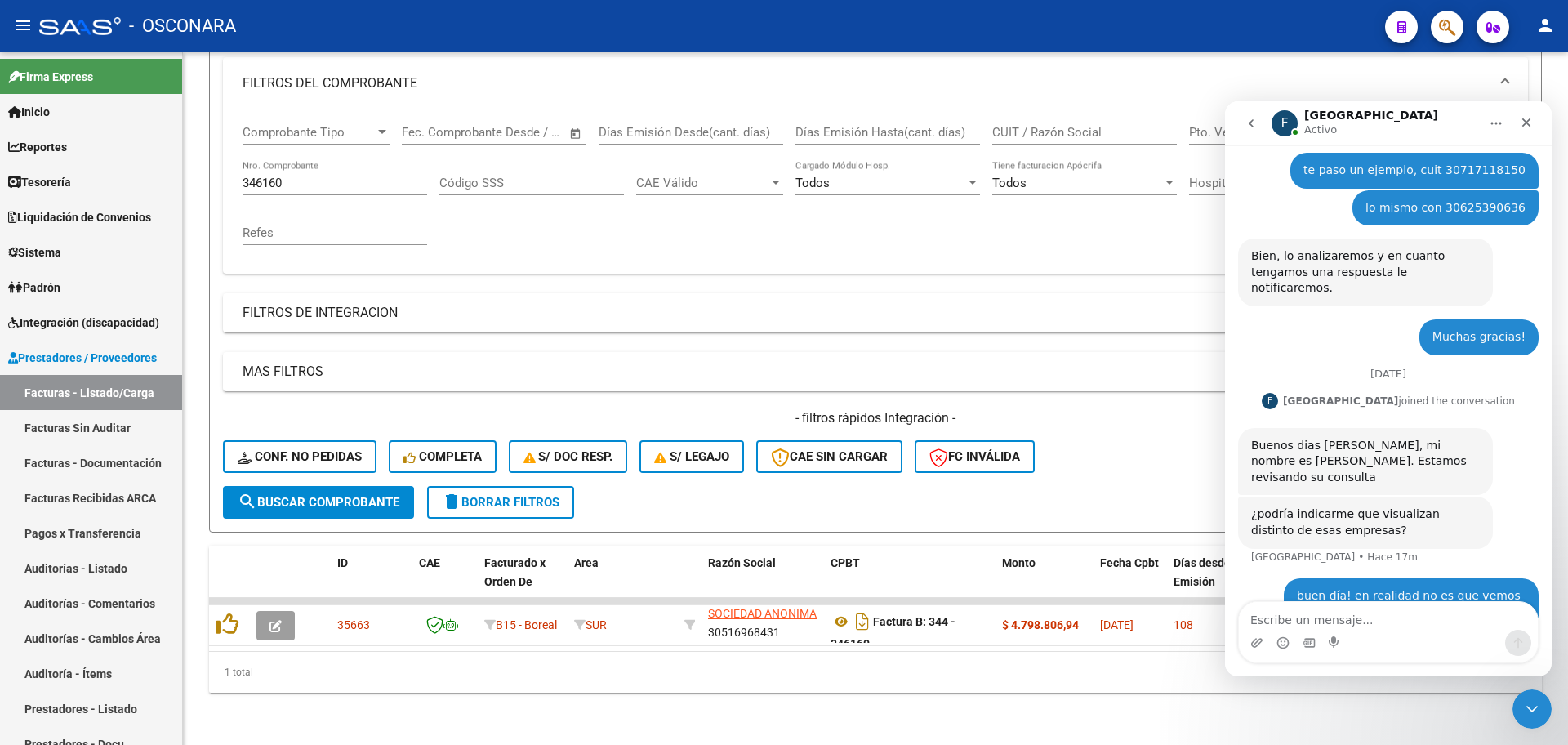
click at [244, 607] on datatable-body-cell at bounding box center [230, 625] width 41 height 40
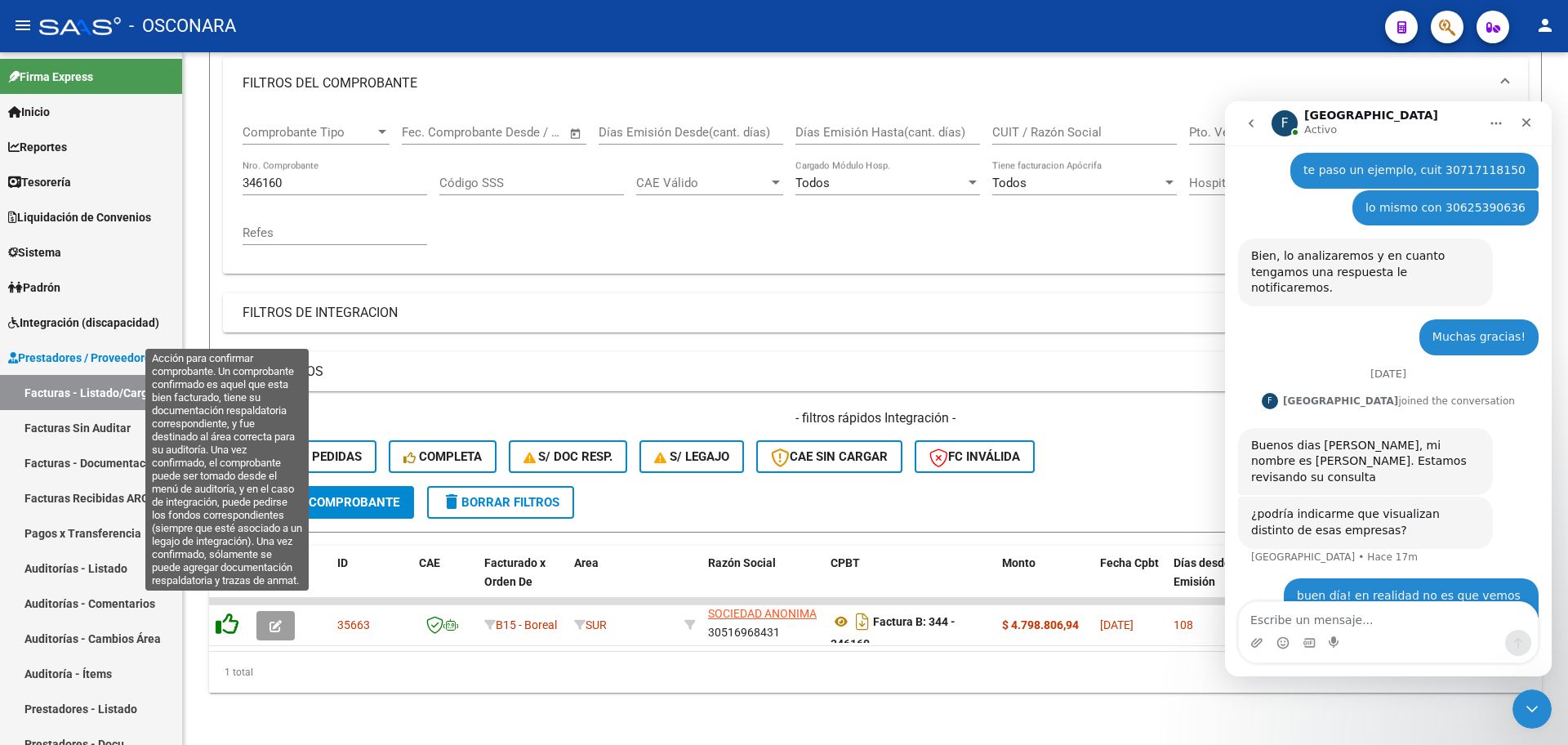
click at [223, 612] on icon at bounding box center [227, 624] width 23 height 23
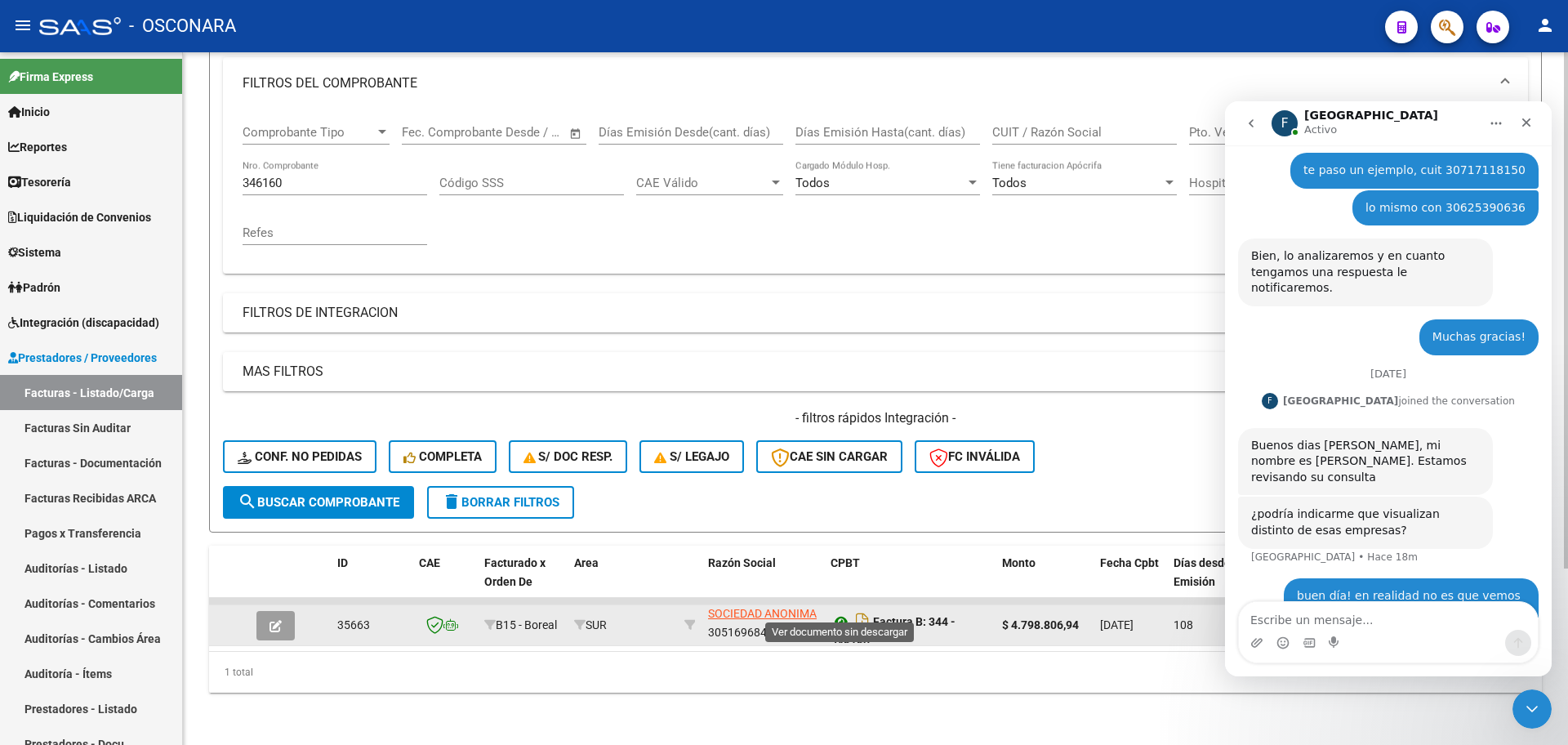
click at [840, 612] on icon at bounding box center [841, 622] width 21 height 19
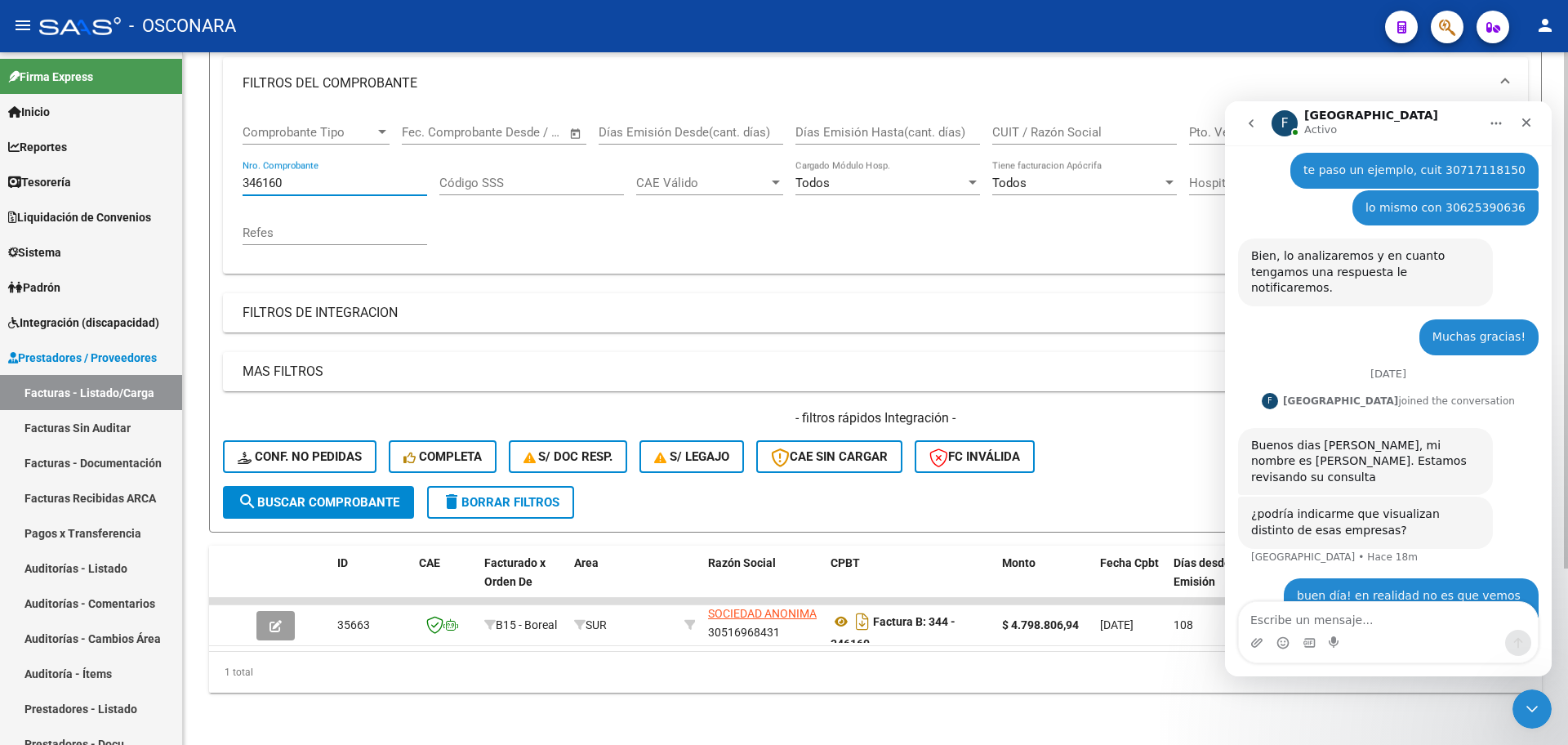
click at [331, 176] on input "346160" at bounding box center [335, 182] width 184 height 15
type input "348548"
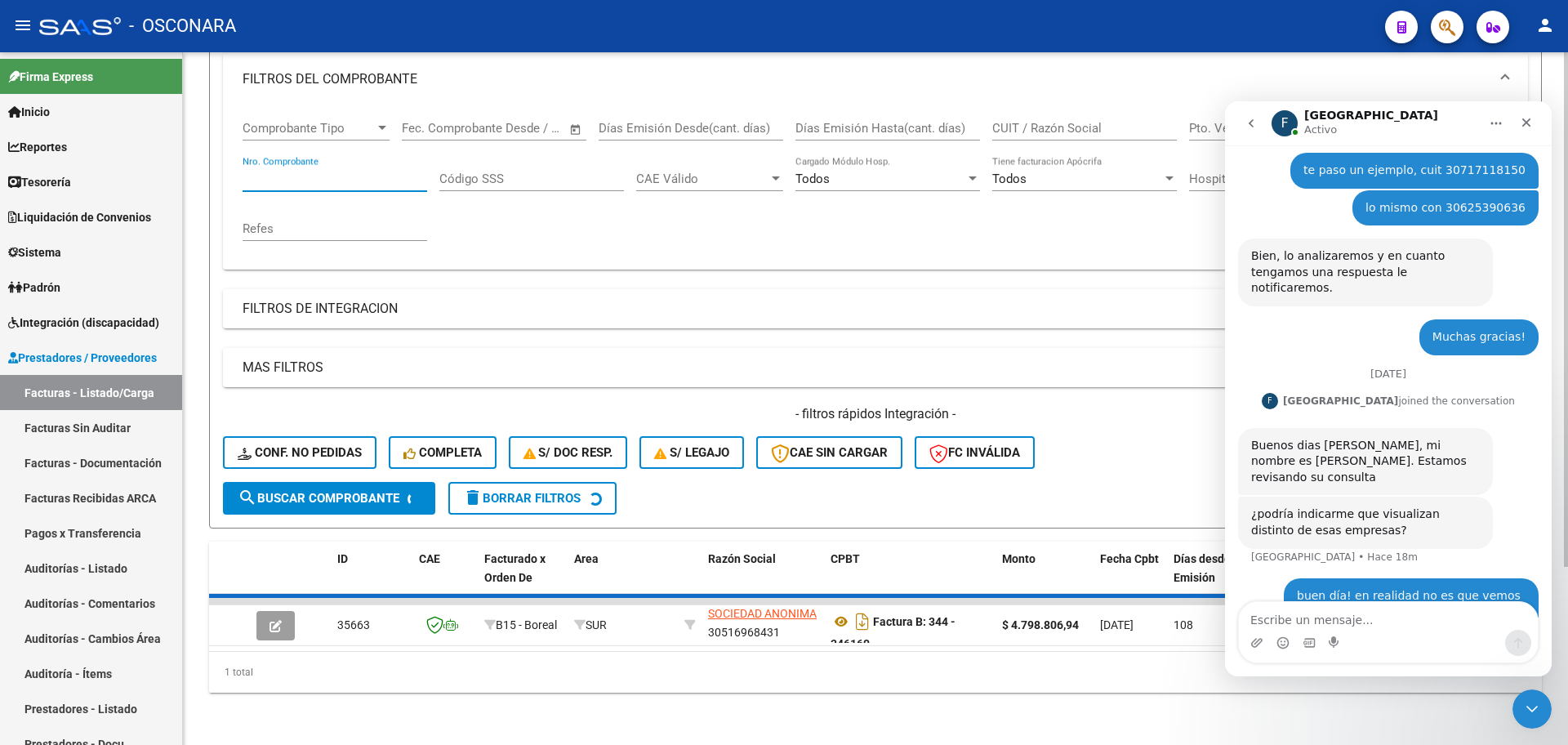
click at [294, 172] on input "Nro. Comprobante" at bounding box center [335, 178] width 184 height 15
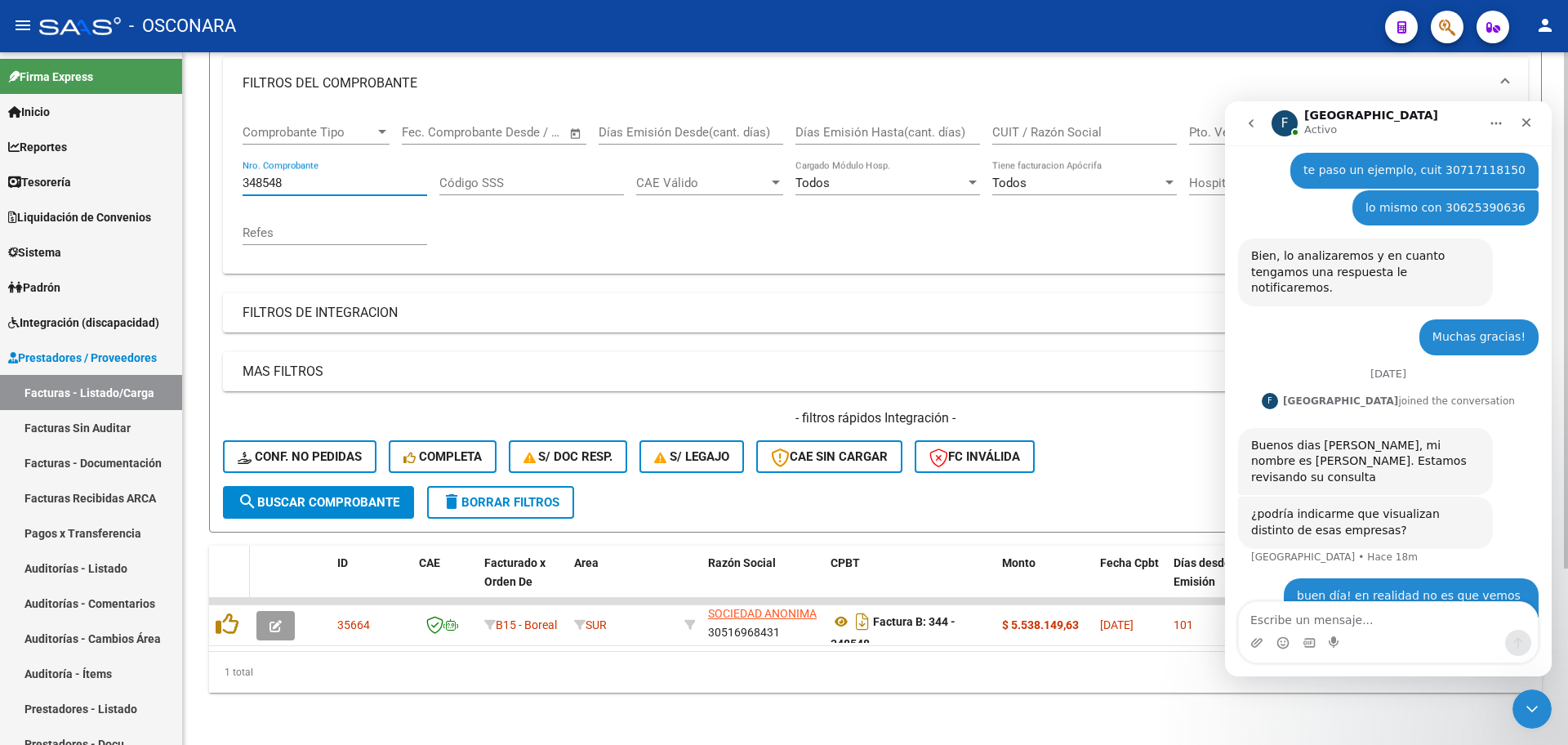
scroll to position [21, 0]
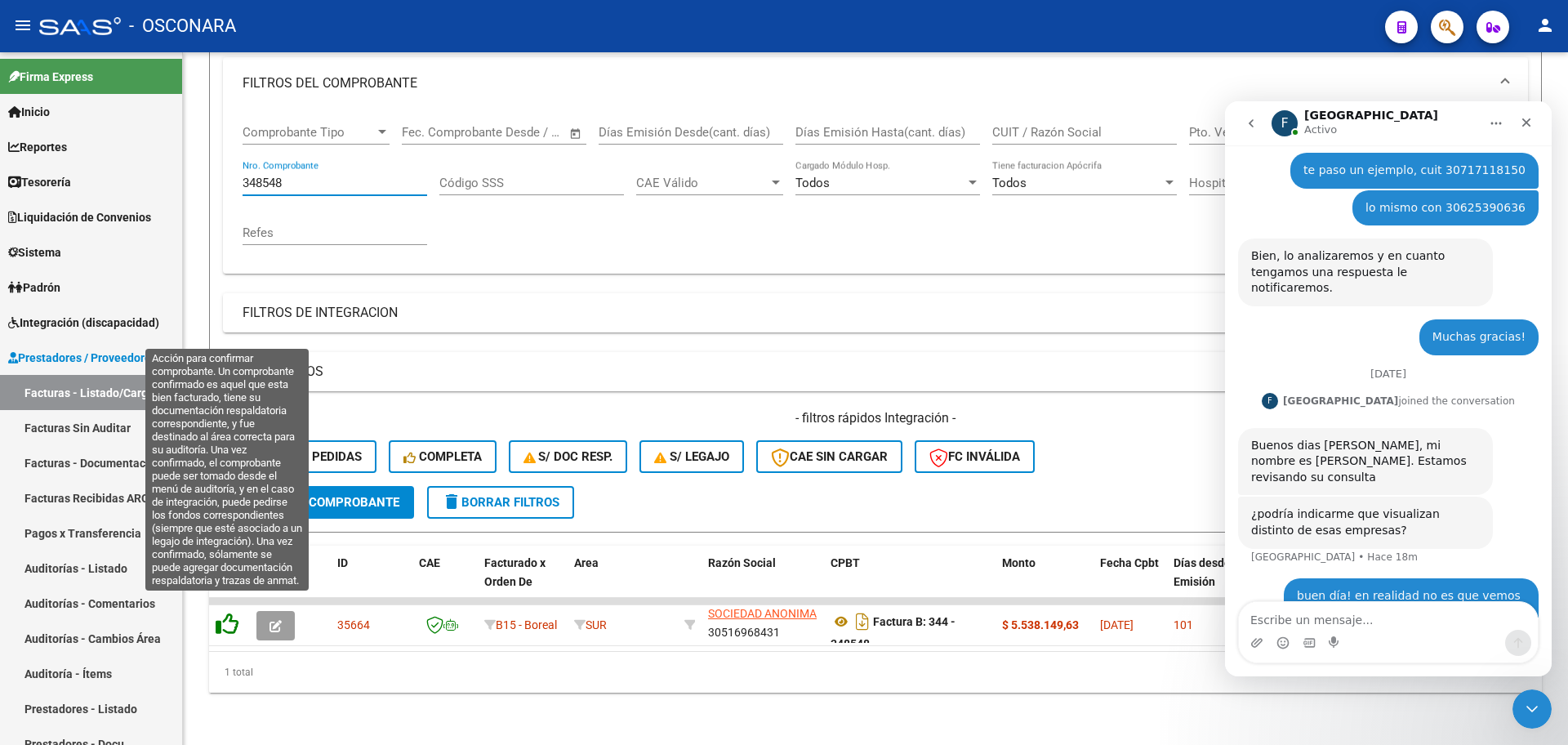
type input "348548"
click at [228, 612] on icon at bounding box center [227, 624] width 23 height 23
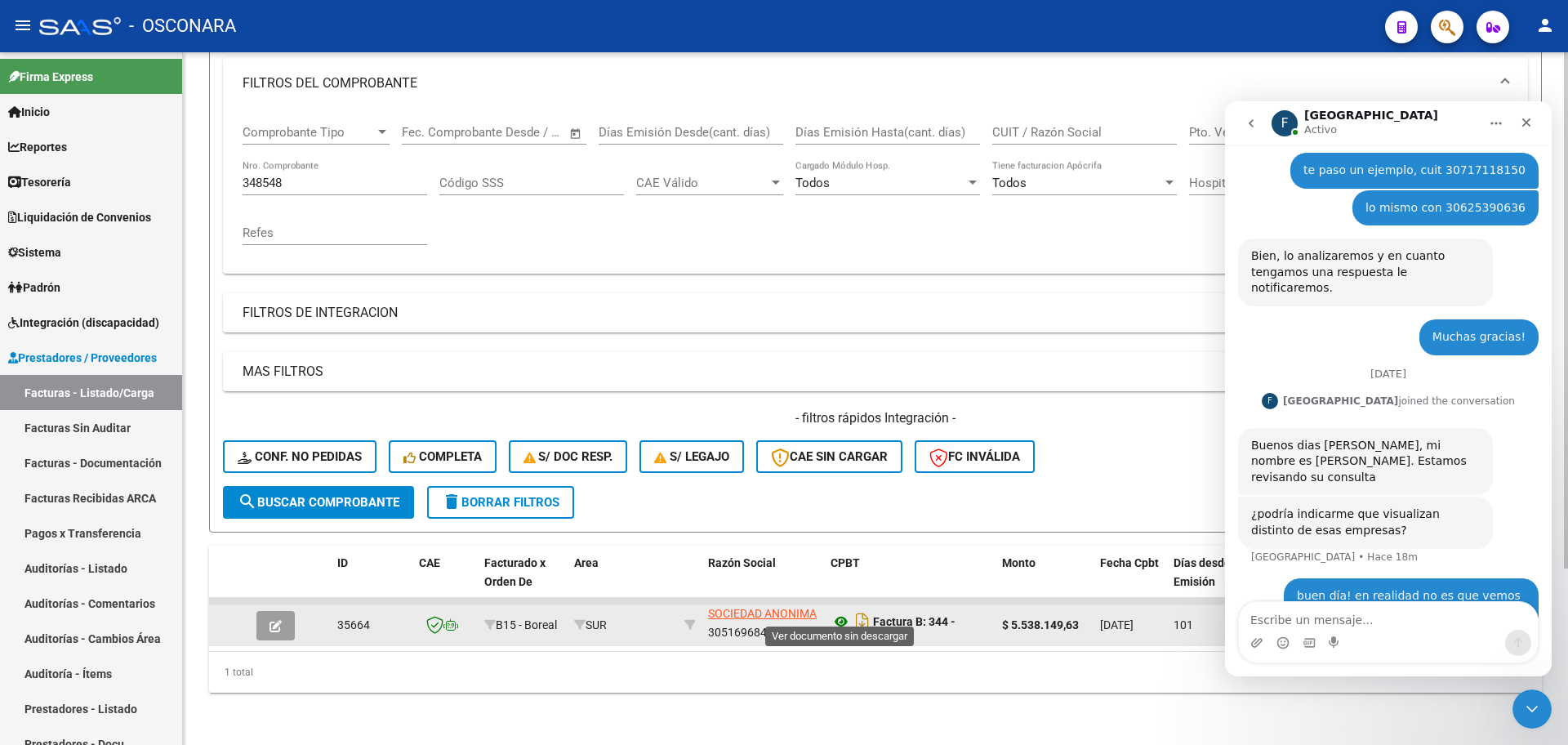
click at [845, 612] on icon at bounding box center [841, 622] width 21 height 19
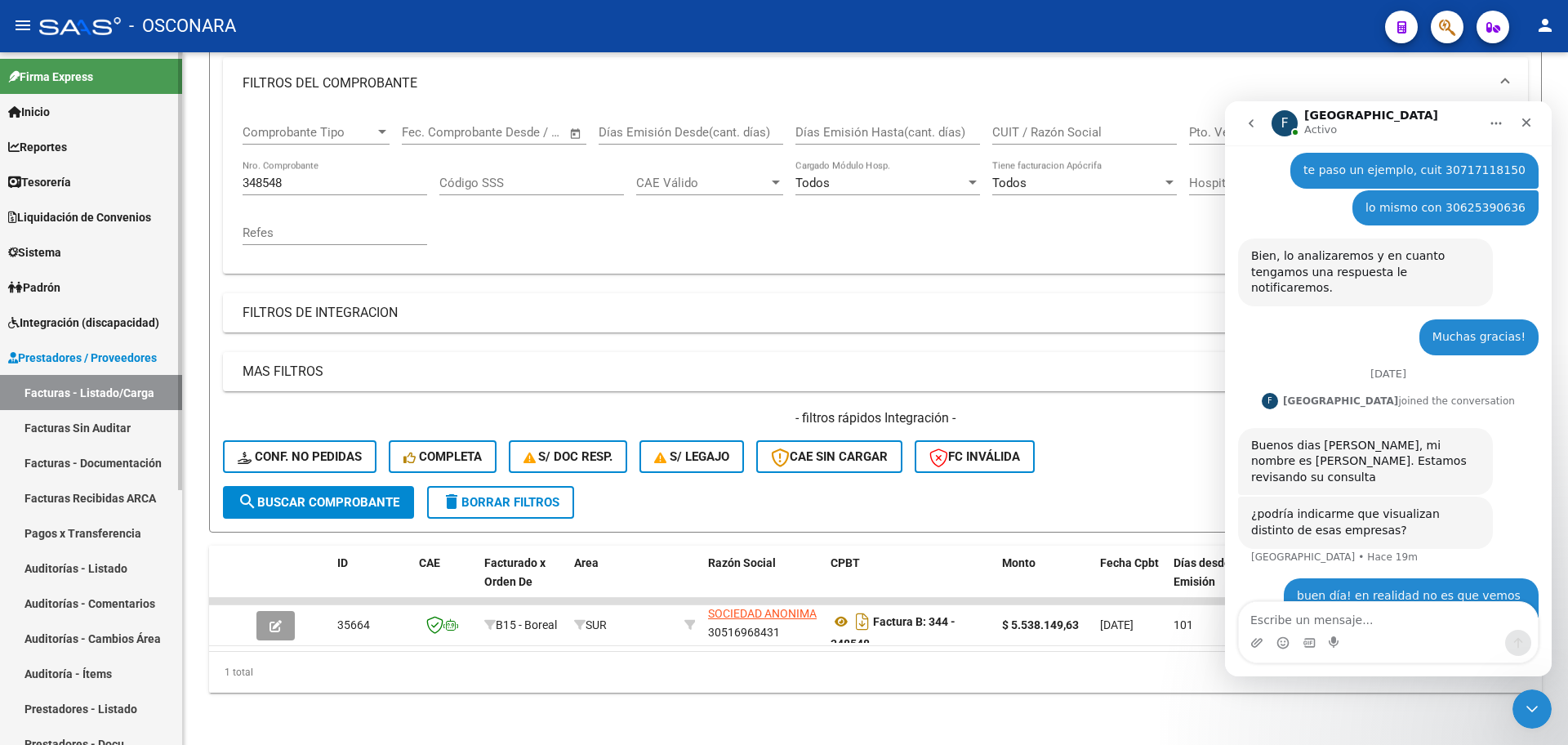
scroll to position [102, 0]
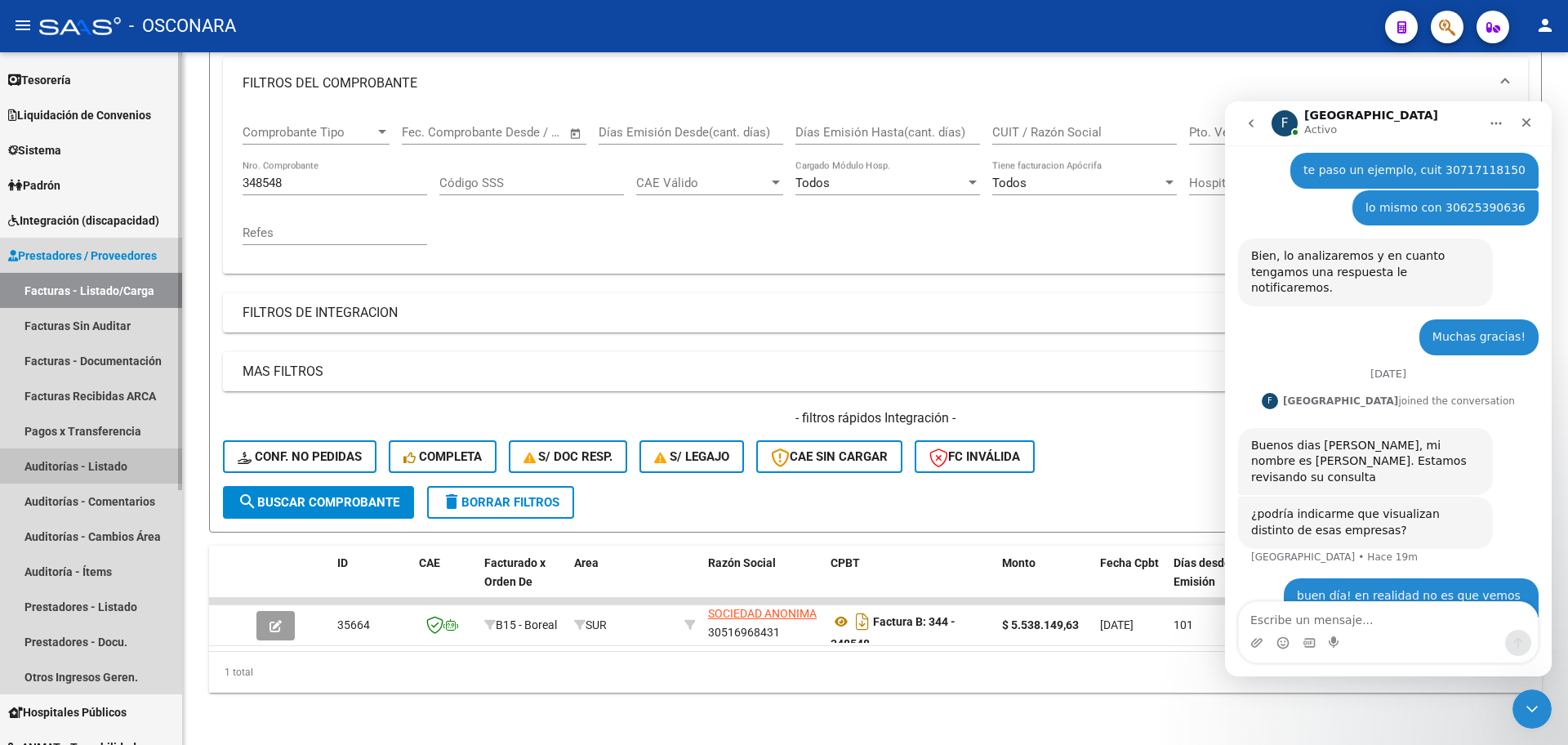
click at [127, 453] on link "Auditorías - Listado" at bounding box center [91, 466] width 182 height 35
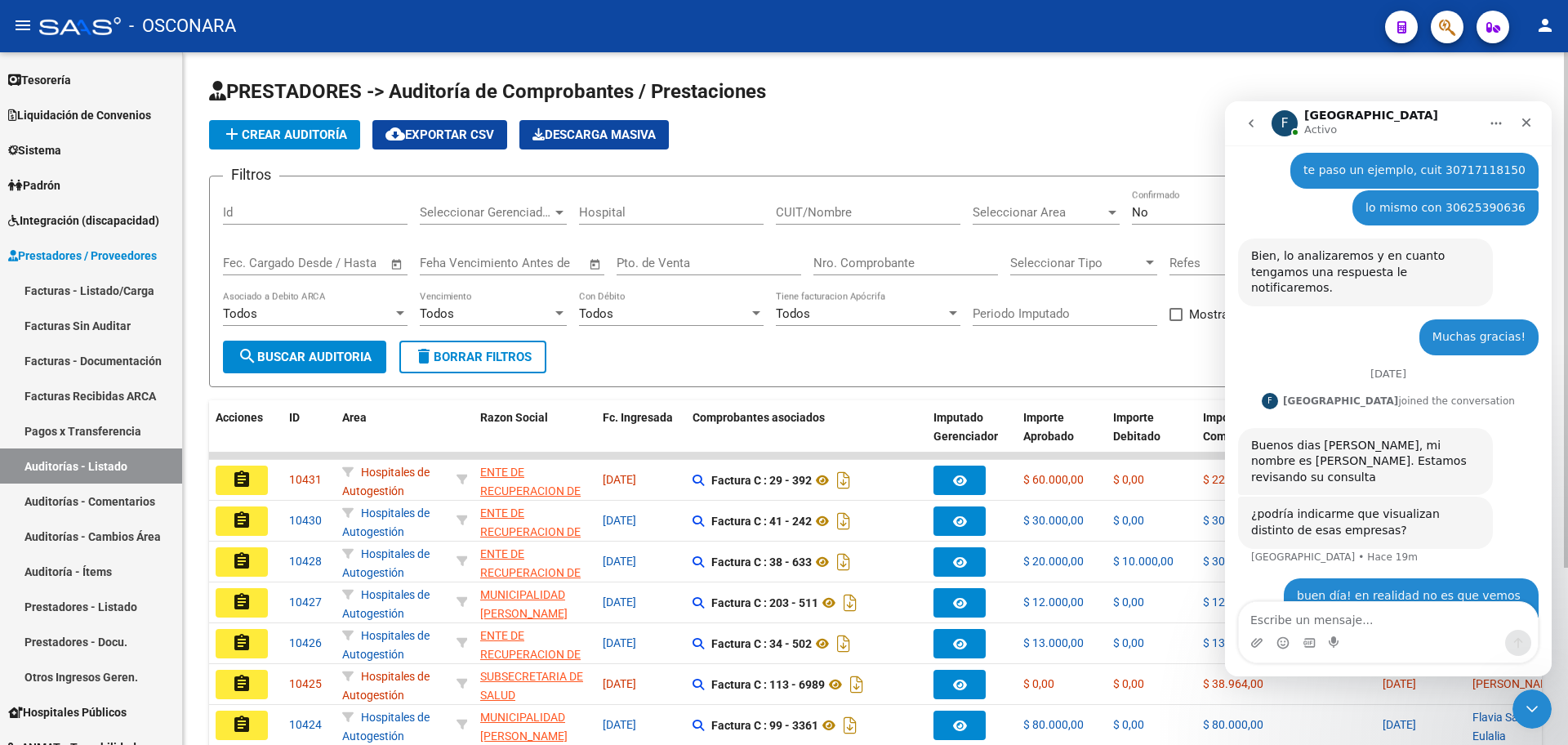
click at [299, 147] on app-list-header "PRESTADORES -> Auditoría de Comprobantes / Prestaciones add Crear Auditoría clo…" at bounding box center [876, 233] width 1332 height 308
click at [263, 218] on div "Id" at bounding box center [315, 207] width 184 height 35
click at [262, 214] on input "Id" at bounding box center [315, 211] width 184 height 15
click at [284, 141] on span "add Crear Auditoría" at bounding box center [284, 134] width 125 height 15
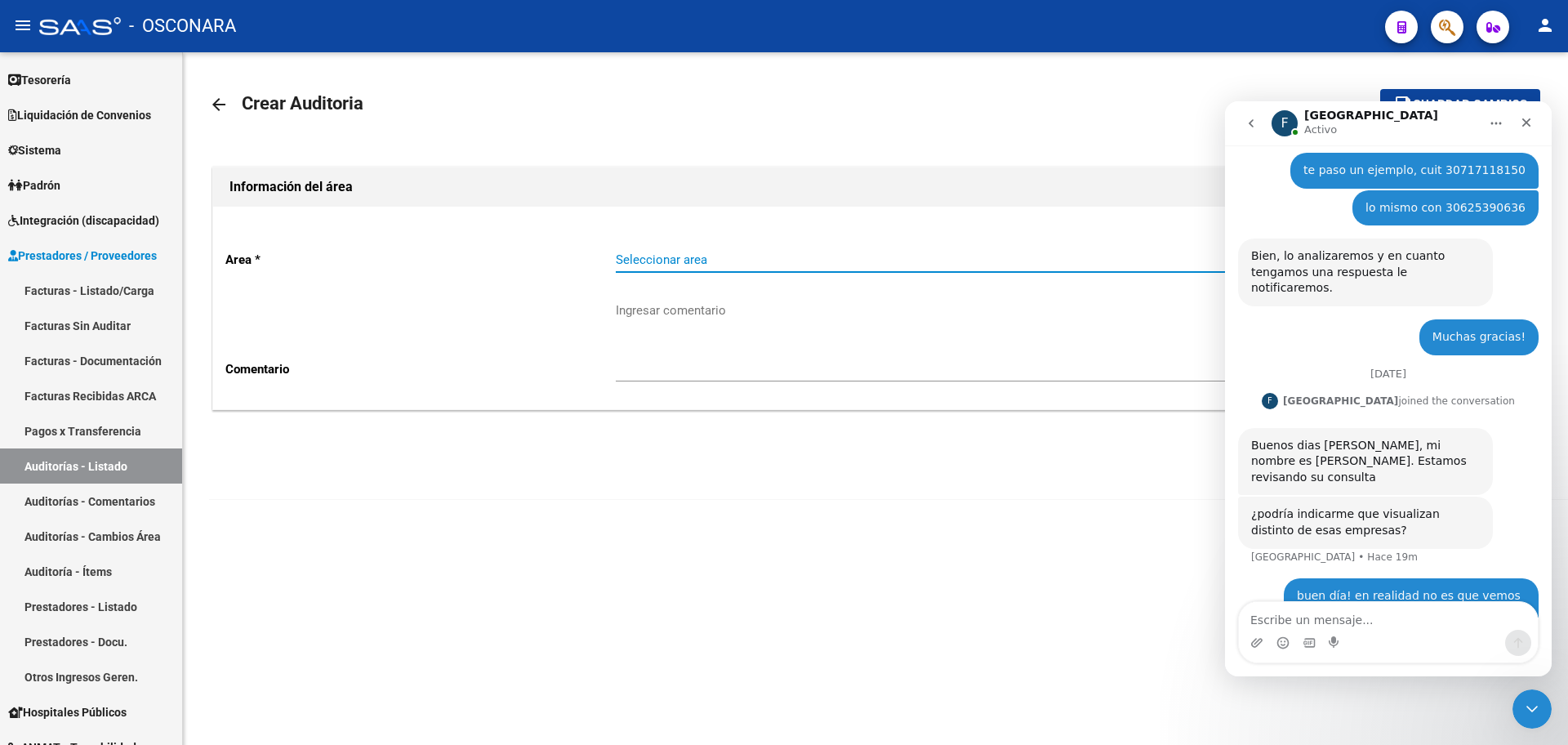
click at [707, 252] on span "Seleccionar area" at bounding box center [1056, 259] width 881 height 15
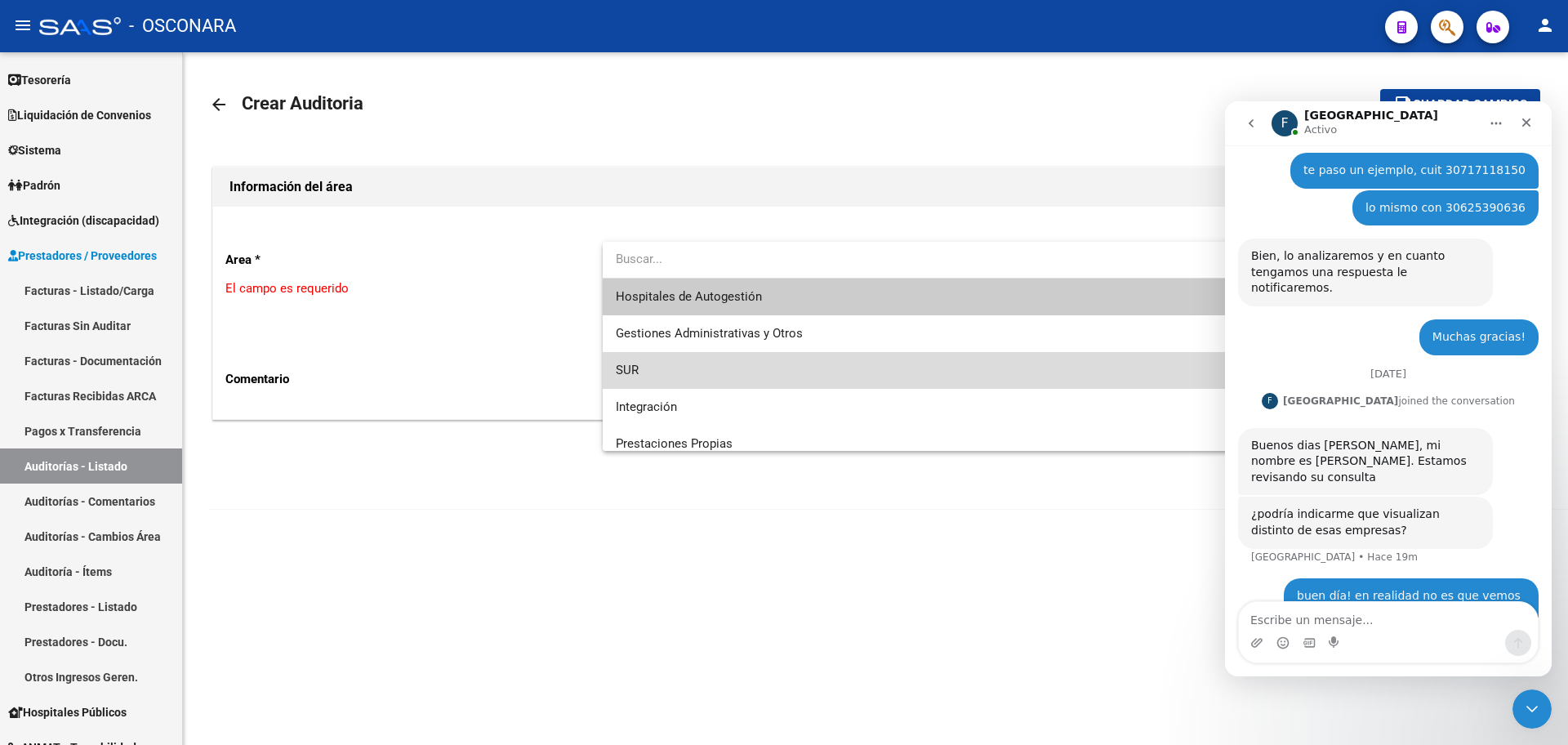
click at [688, 370] on span "SUR" at bounding box center [1064, 371] width 897 height 37
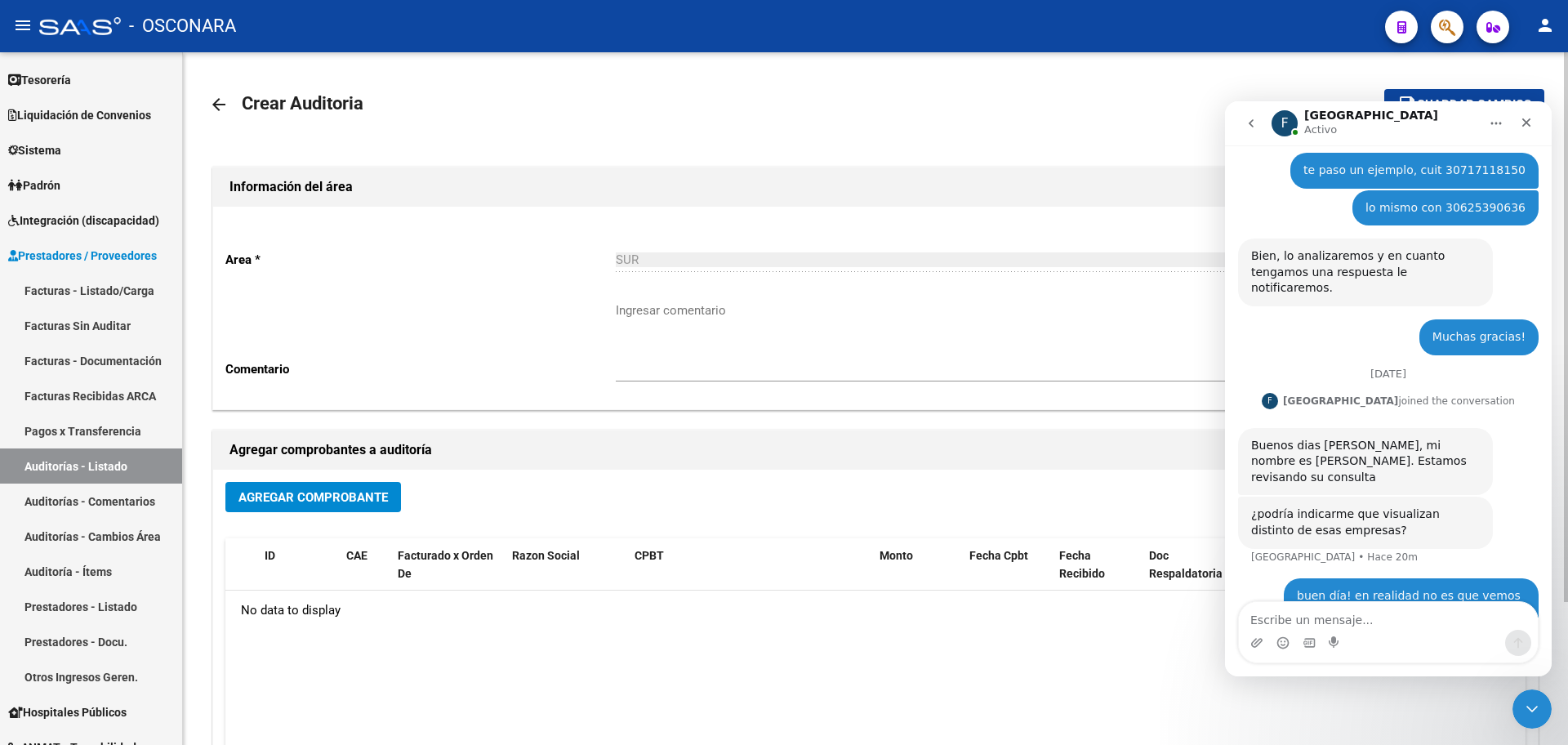
click at [350, 494] on span "Agregar Comprobante" at bounding box center [313, 497] width 149 height 15
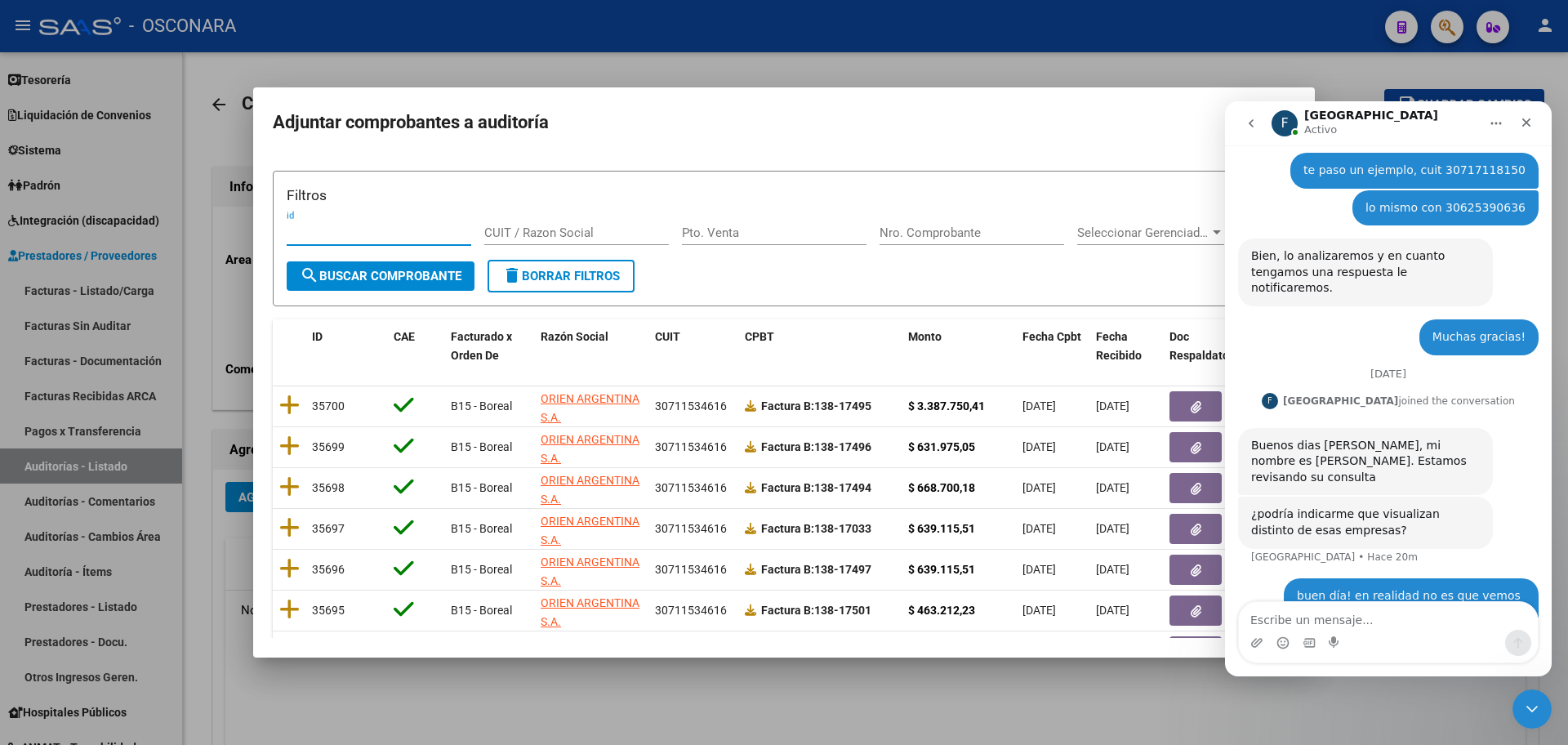
click at [324, 235] on input "id" at bounding box center [379, 232] width 184 height 15
drag, startPoint x: 981, startPoint y: 212, endPoint x: 989, endPoint y: 228, distance: 17.9
click at [981, 213] on div "Filtros id CUIT / Razon Social Pto. Venta Nro. Comprobante Seleccionar Gerencia…" at bounding box center [784, 222] width 995 height 76
click at [991, 232] on input "Nro. Comprobante" at bounding box center [972, 232] width 184 height 15
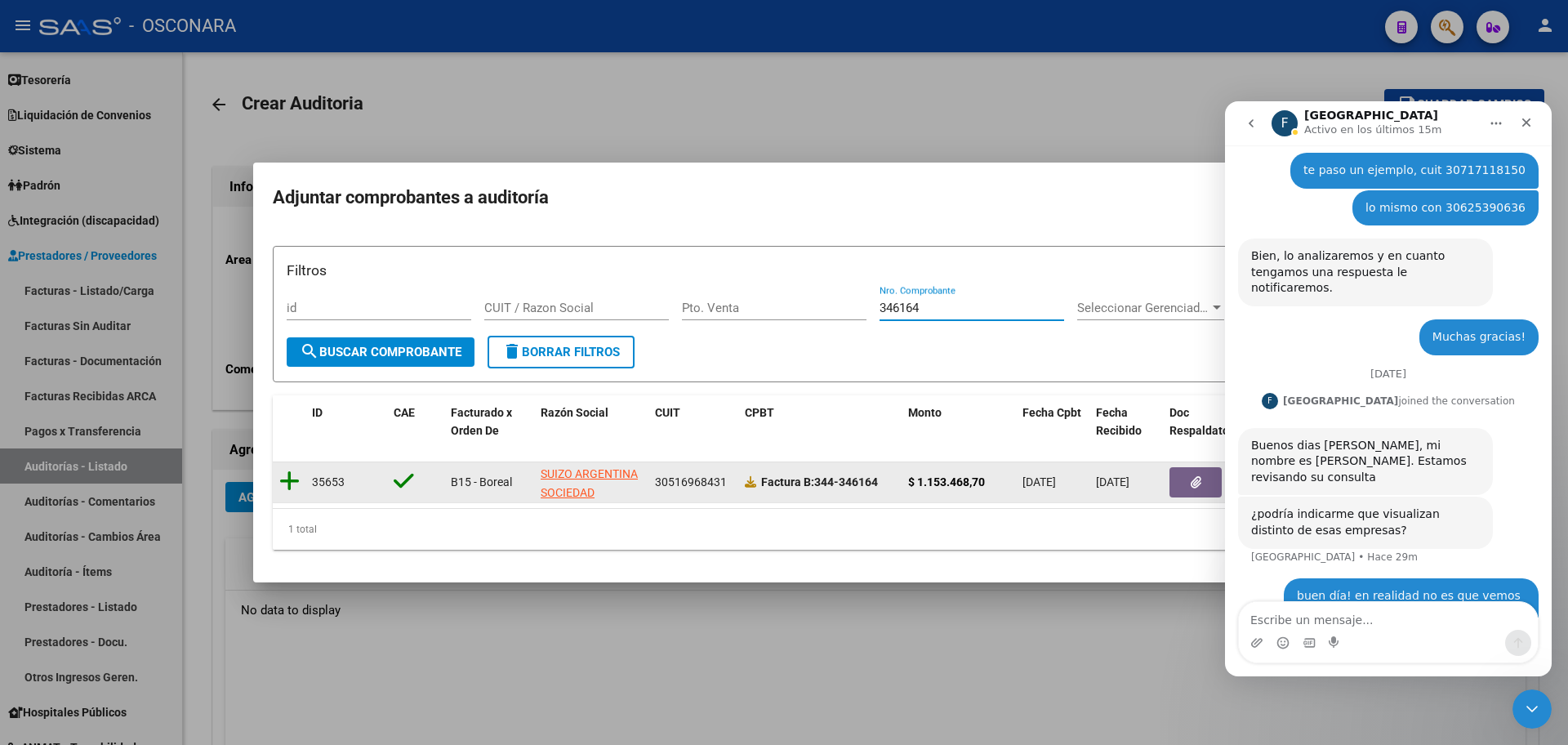
type input "346164"
click at [286, 470] on icon at bounding box center [289, 481] width 20 height 23
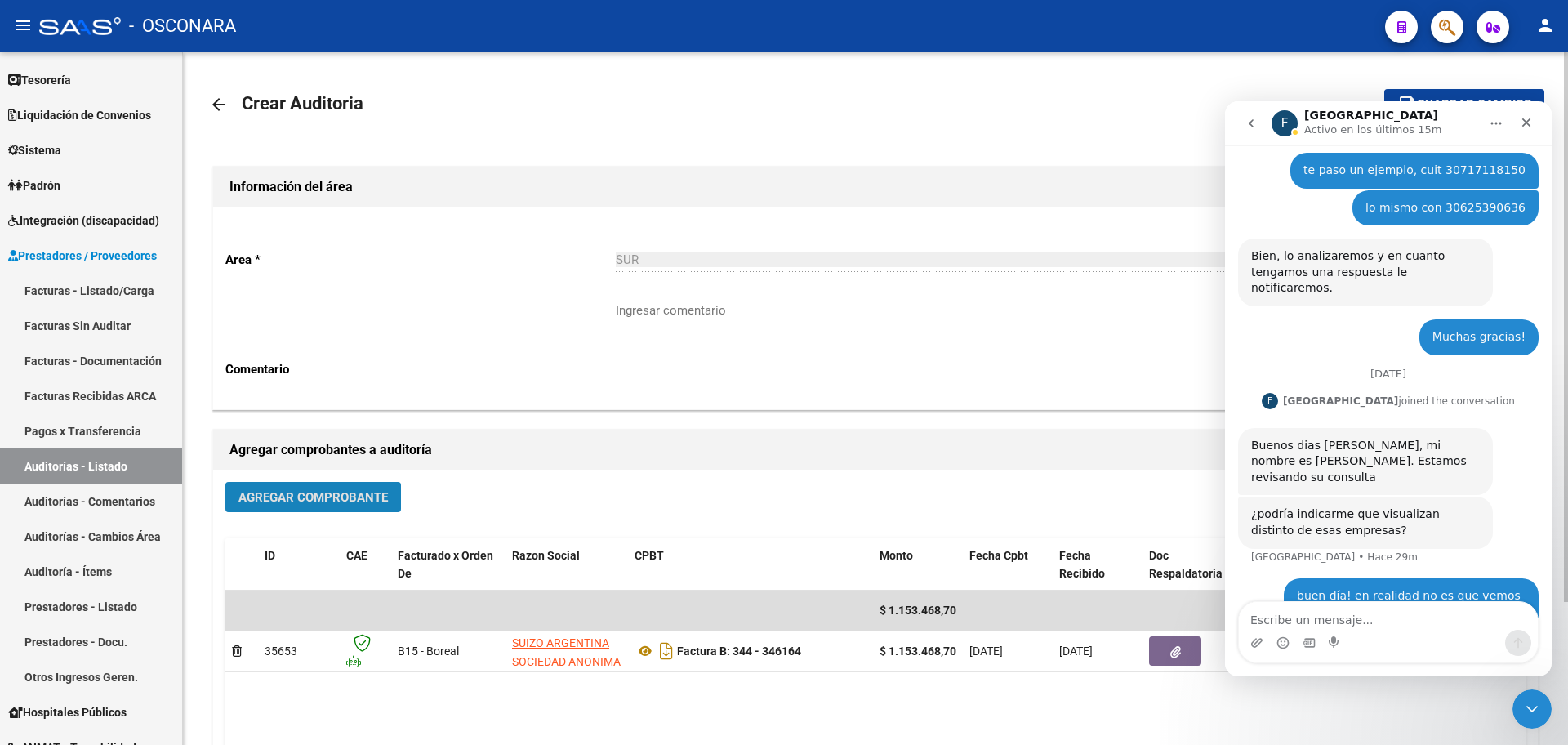
click at [287, 494] on span "Agregar Comprobante" at bounding box center [313, 497] width 149 height 15
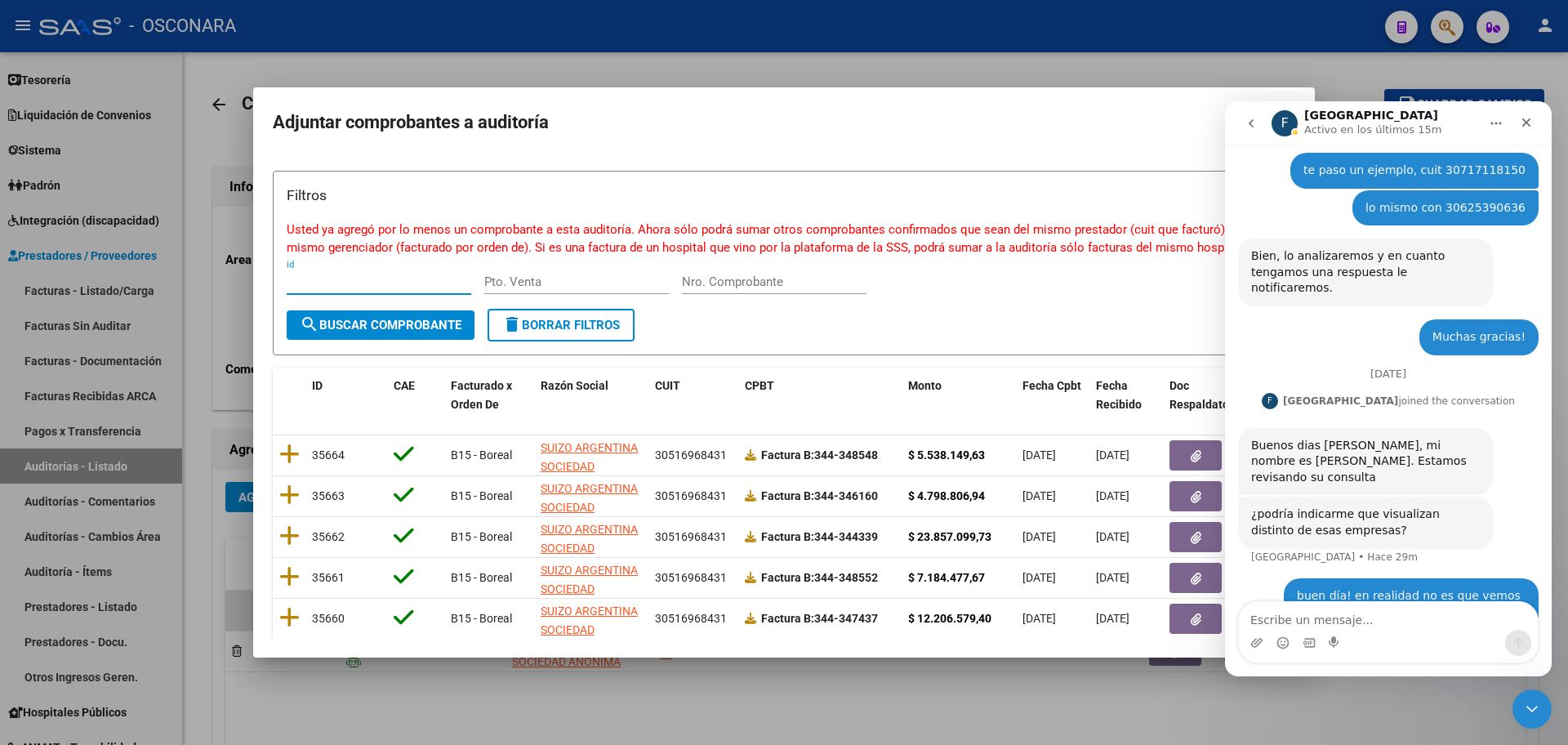
click at [812, 290] on div "Nro. Comprobante" at bounding box center [774, 281] width 184 height 24
click at [804, 281] on input "Nro. Comprobante" at bounding box center [774, 281] width 184 height 15
type input "346165"
drag, startPoint x: 447, startPoint y: 334, endPoint x: 338, endPoint y: 403, distance: 129.0
click at [447, 333] on button "search Buscar Comprobante" at bounding box center [381, 325] width 188 height 29
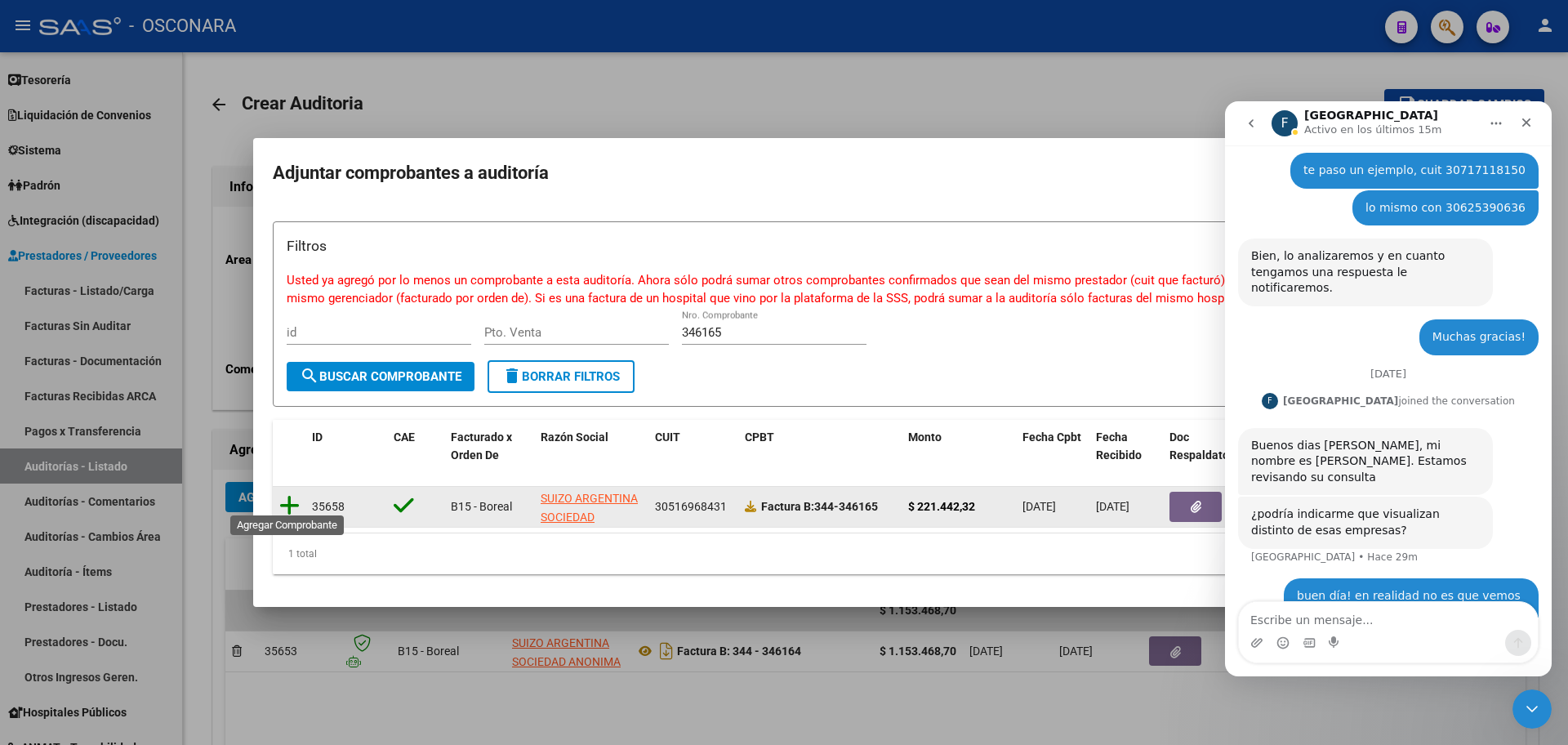
click at [287, 494] on icon at bounding box center [289, 505] width 20 height 23
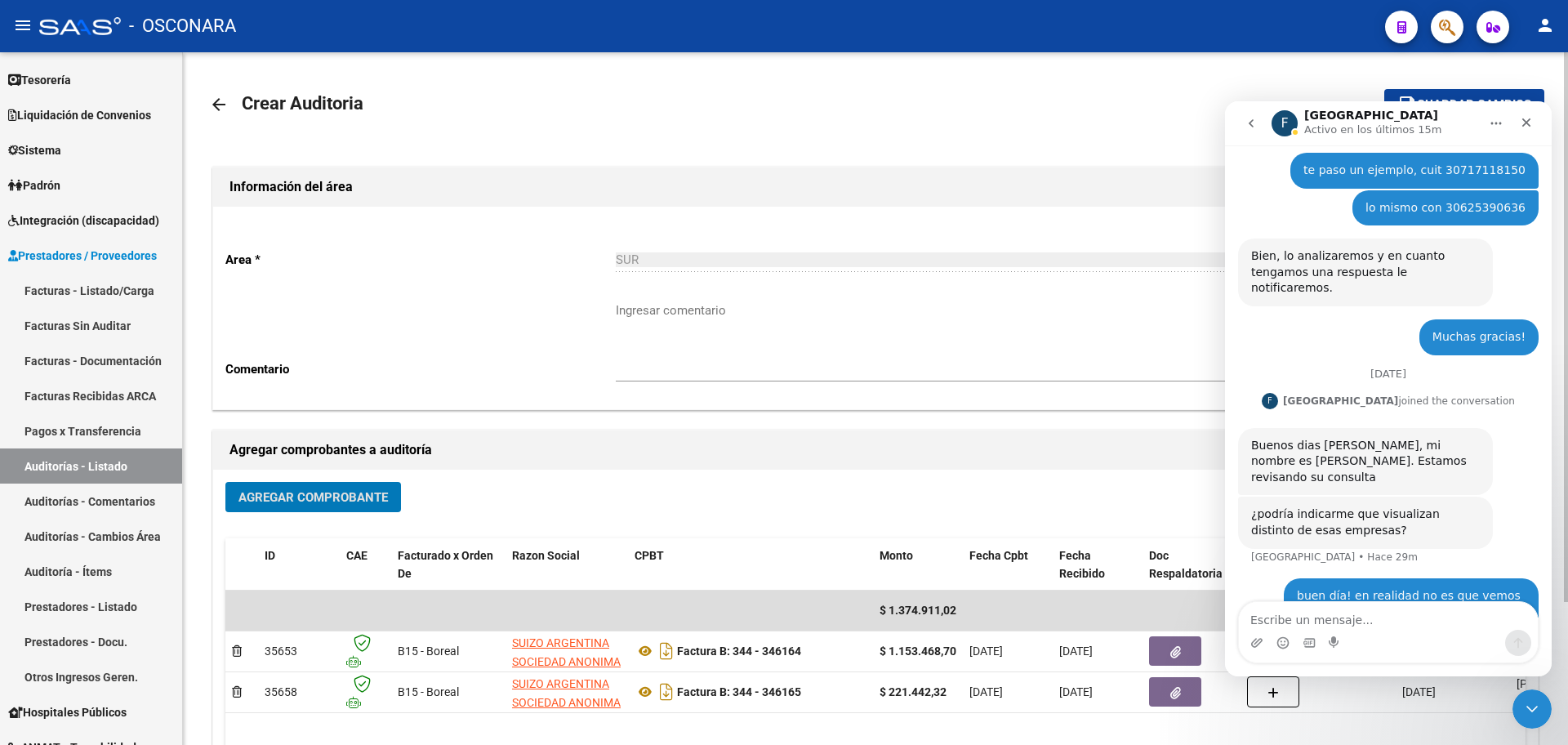
click at [340, 507] on button "Agregar Comprobante" at bounding box center [312, 497] width 176 height 30
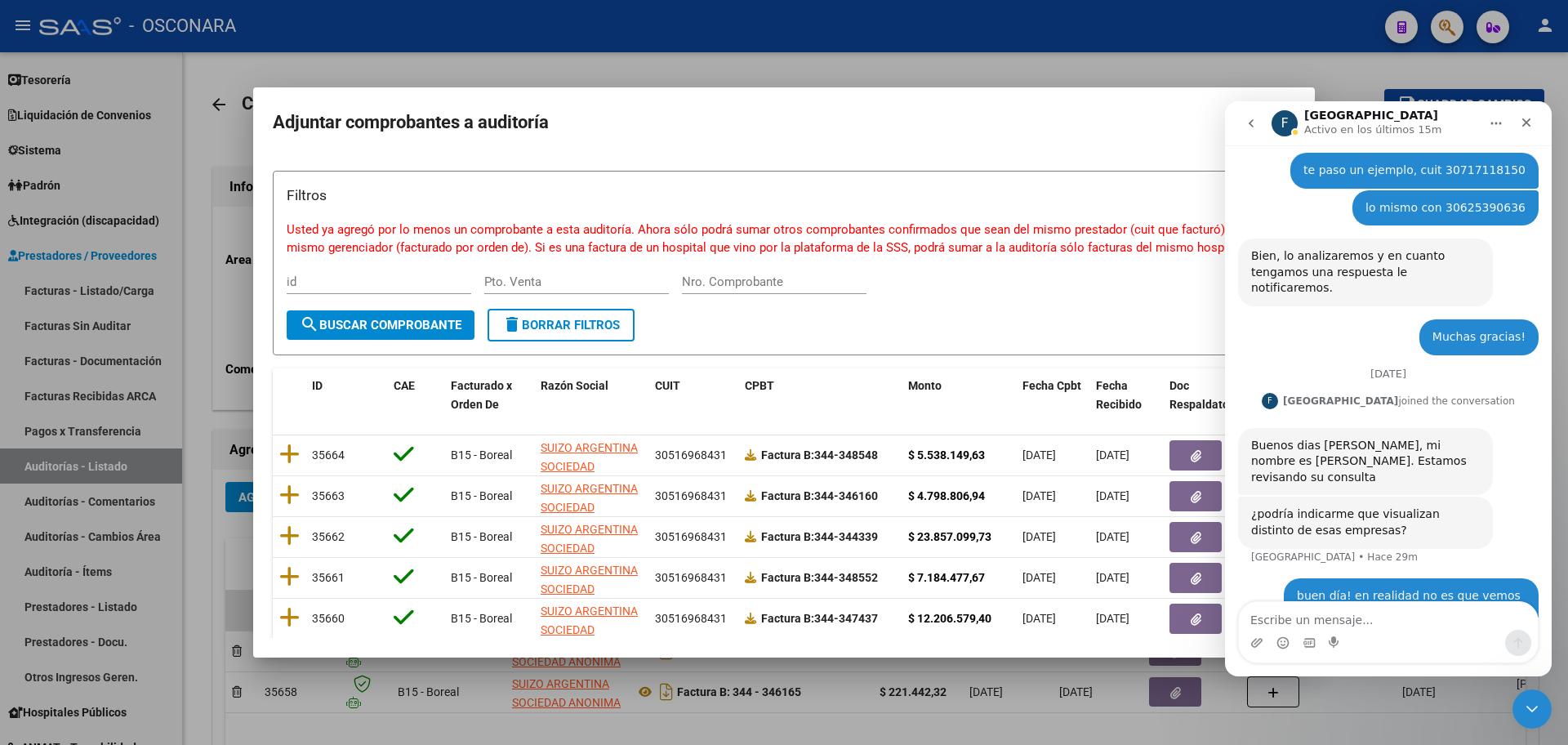
drag, startPoint x: 735, startPoint y: 359, endPoint x: 746, endPoint y: 303, distance: 57.1
click at [735, 354] on div "Filtros Usted ya agregó por lo menos un comprobante a esta auditoría. Ahora sól…" at bounding box center [784, 531] width 1022 height 721
drag, startPoint x: 746, startPoint y: 303, endPoint x: 748, endPoint y: 293, distance: 10.2
click at [748, 297] on div "Nro. Comprobante" at bounding box center [774, 289] width 184 height 40
click at [748, 289] on div "Nro. Comprobante" at bounding box center [774, 281] width 184 height 24
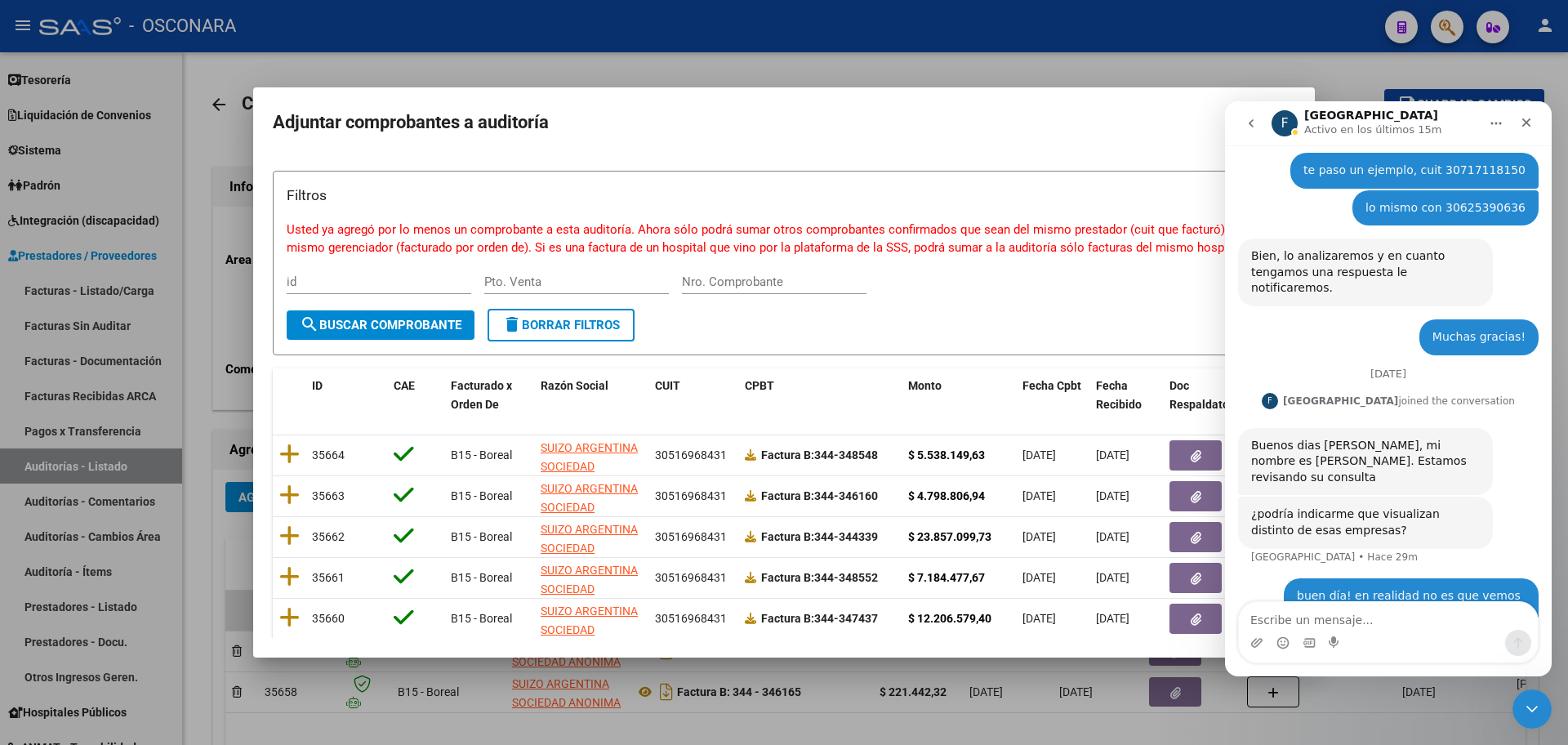
click at [748, 270] on div "Nro. Comprobante" at bounding box center [774, 281] width 184 height 24
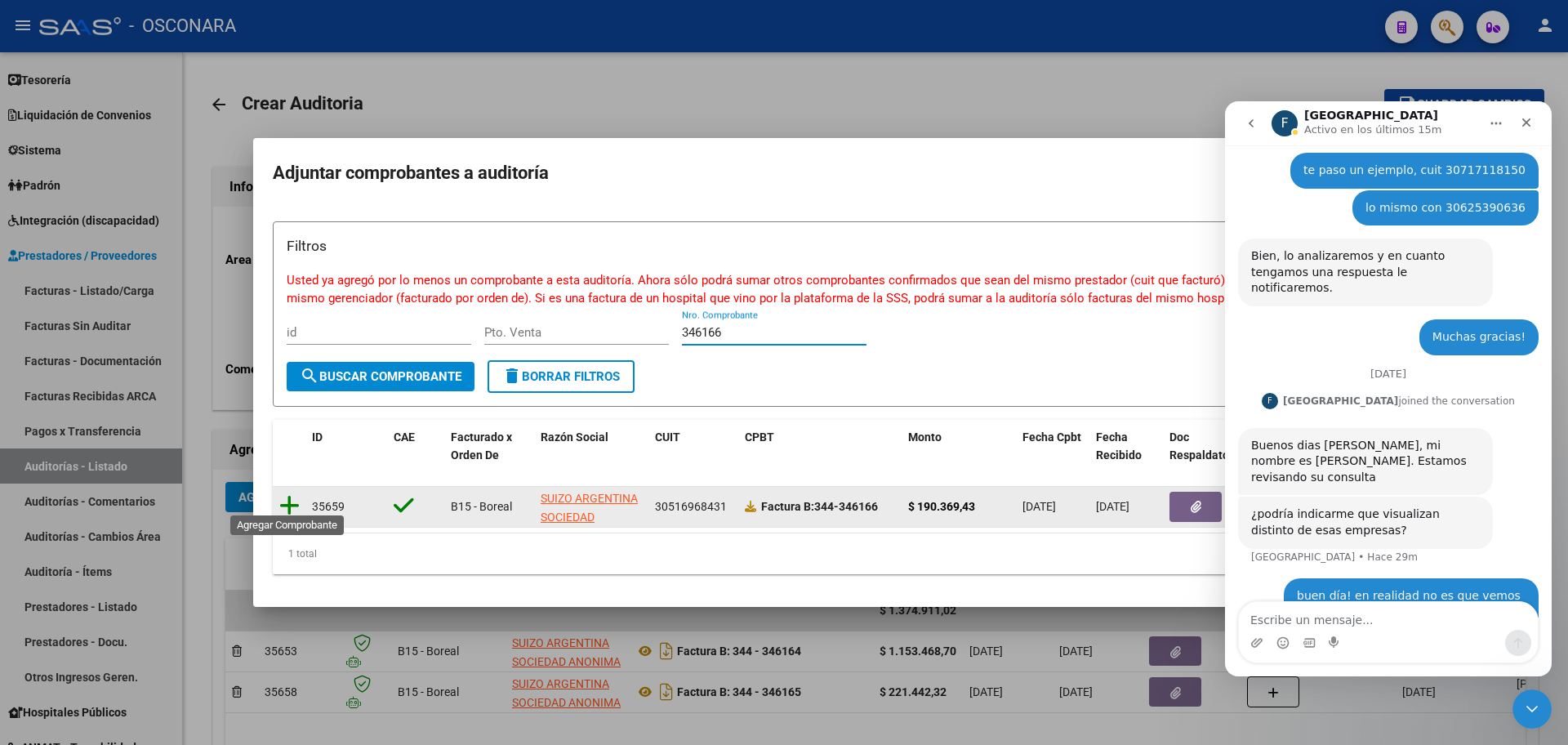
type input "346166"
click at [279, 494] on icon at bounding box center [289, 505] width 20 height 23
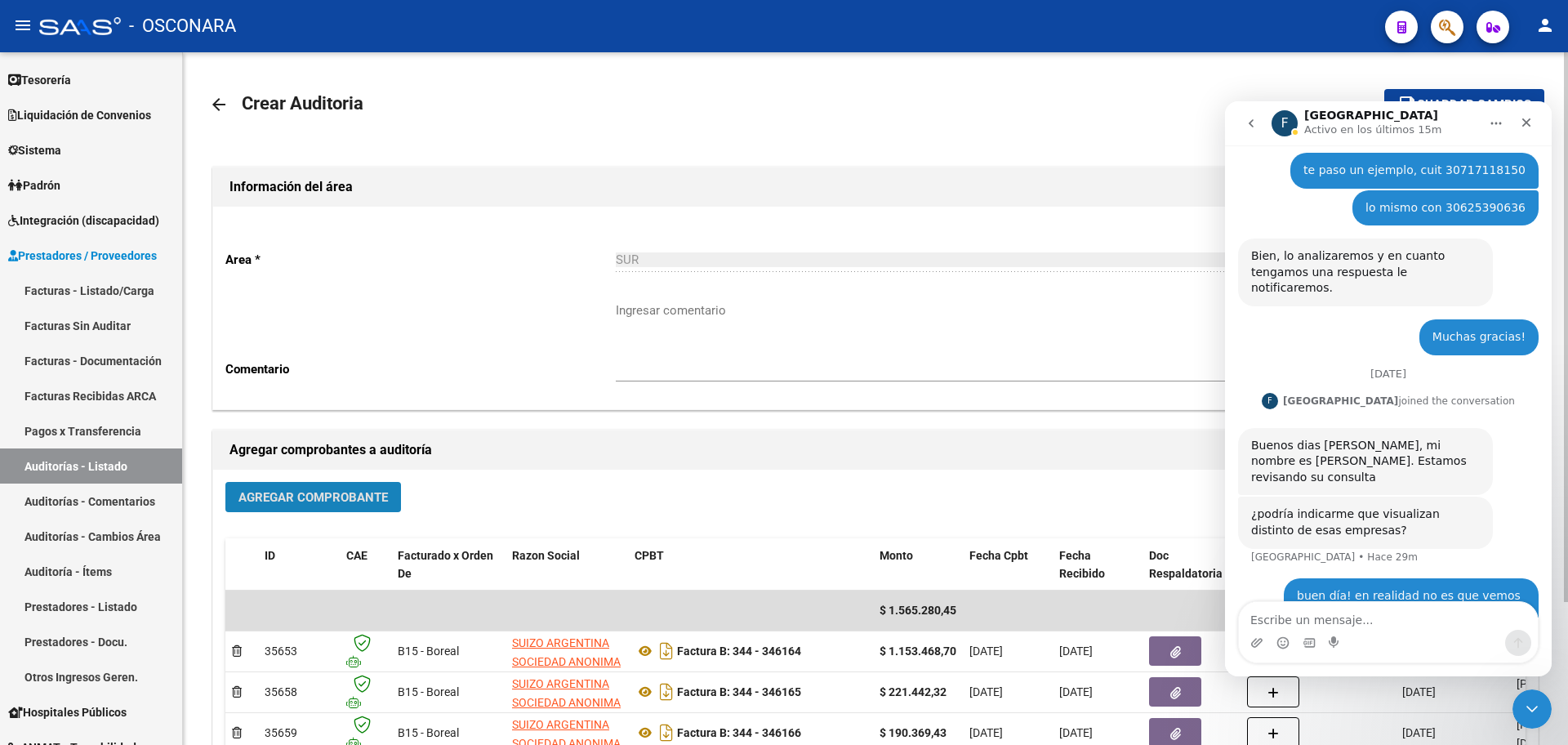
click at [286, 494] on span "Agregar Comprobante" at bounding box center [313, 497] width 149 height 15
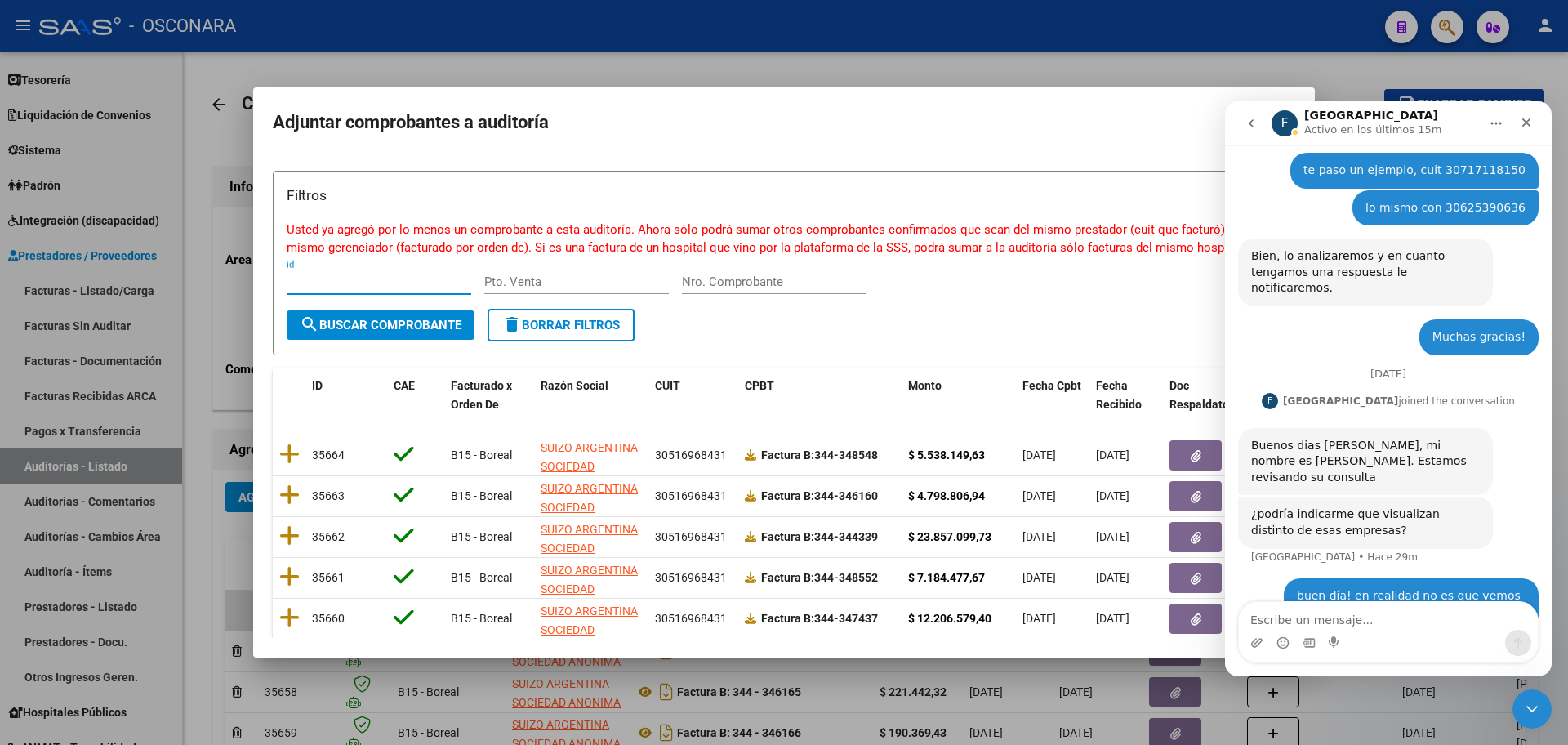
click at [753, 290] on div "Nro. Comprobante" at bounding box center [774, 281] width 184 height 24
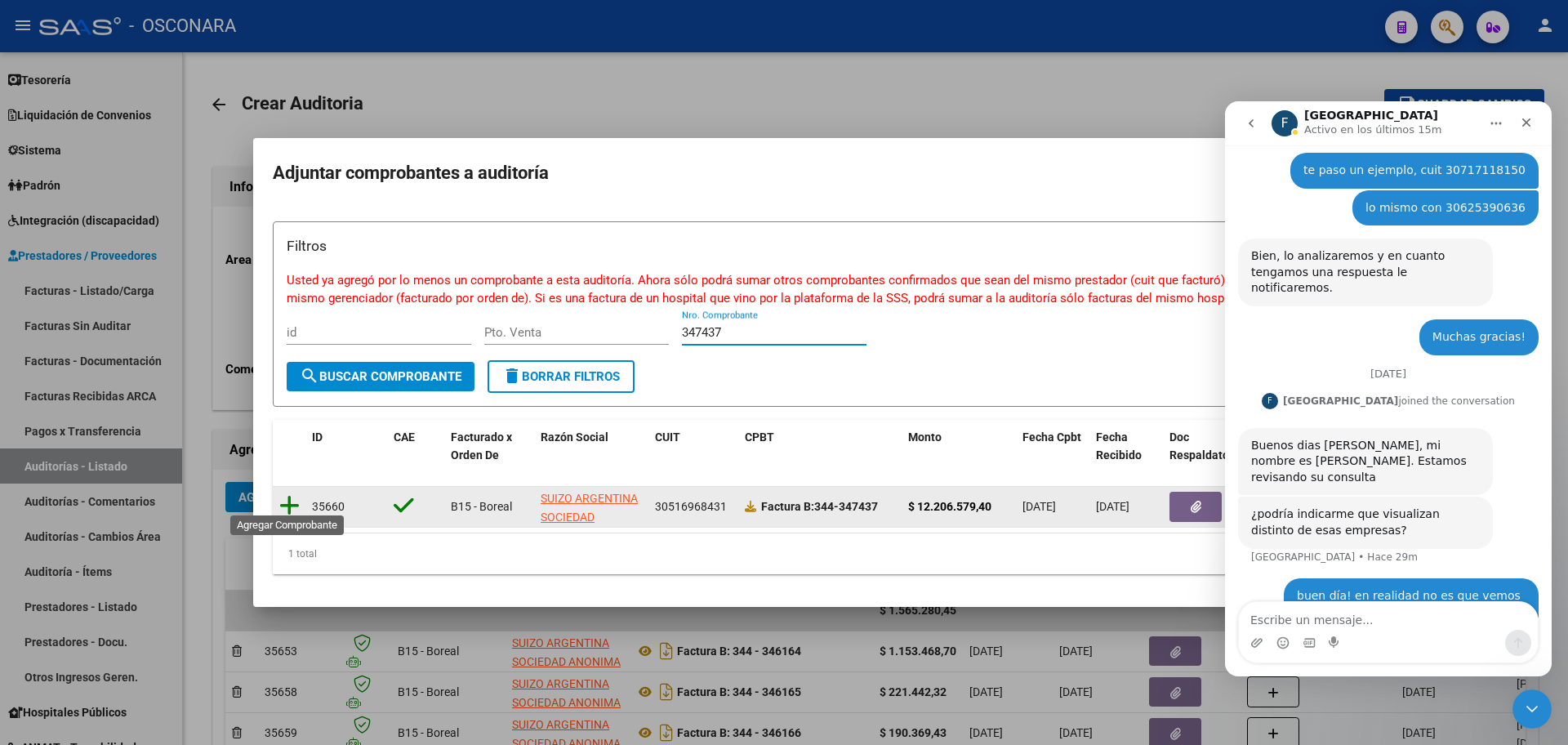
type input "347437"
click at [296, 494] on icon at bounding box center [289, 505] width 20 height 23
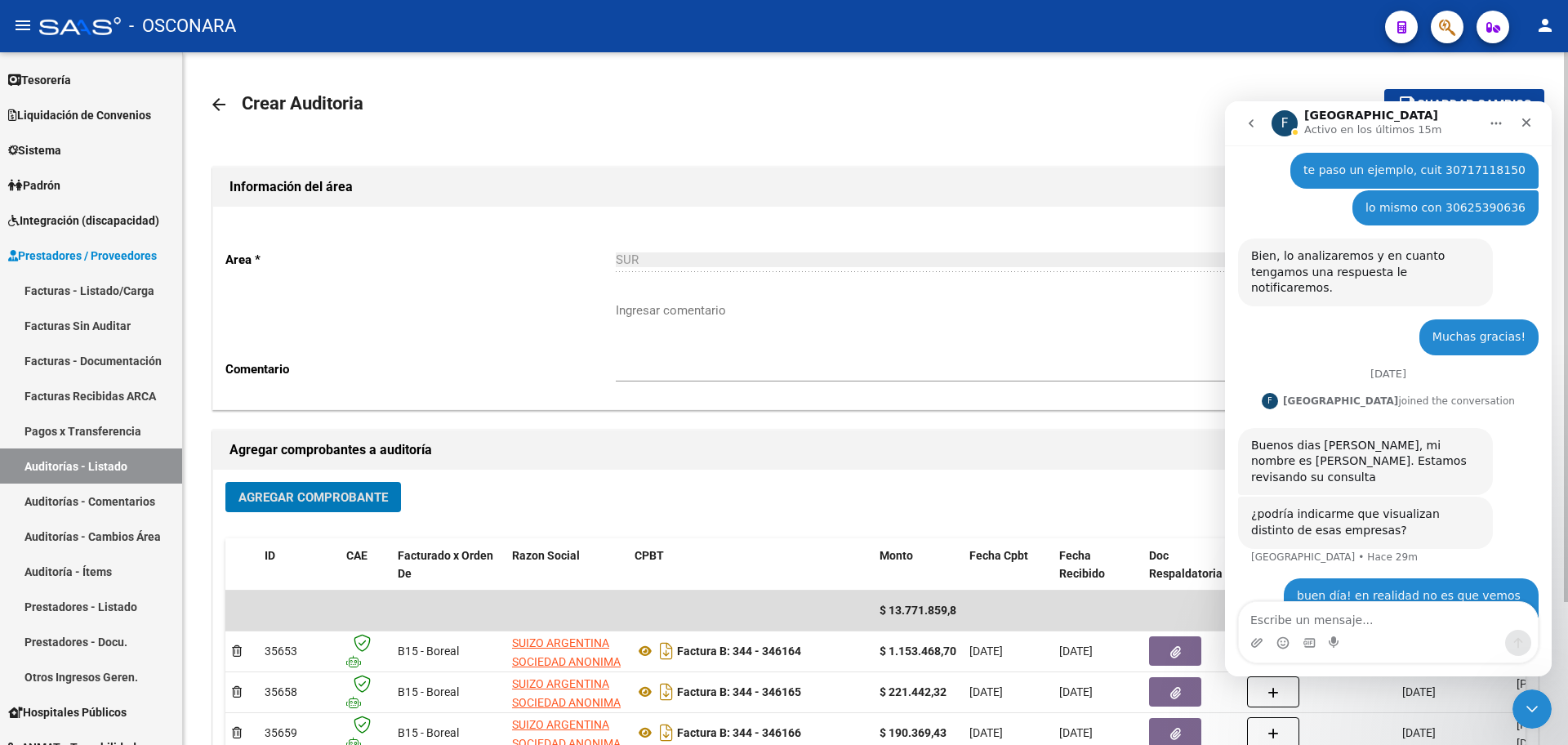
click at [296, 495] on span "Agregar Comprobante" at bounding box center [313, 497] width 149 height 15
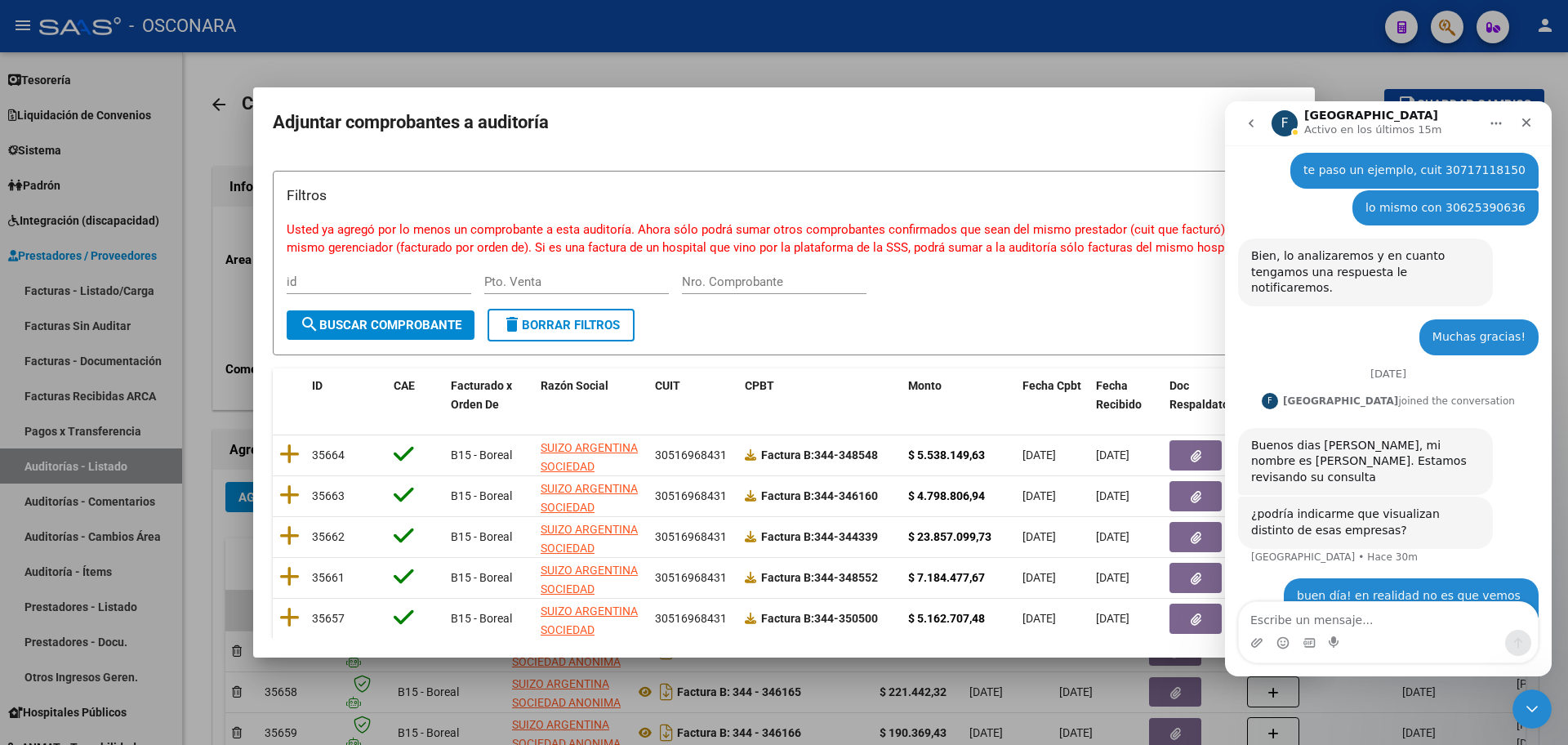
drag, startPoint x: 764, startPoint y: 297, endPoint x: 762, endPoint y: 281, distance: 16.1
click at [762, 285] on div "Nro. Comprobante" at bounding box center [774, 289] width 184 height 40
click at [762, 280] on input "Nro. Comprobante" at bounding box center [774, 281] width 184 height 15
click at [762, 281] on input "Nro. Comprobante" at bounding box center [774, 281] width 184 height 15
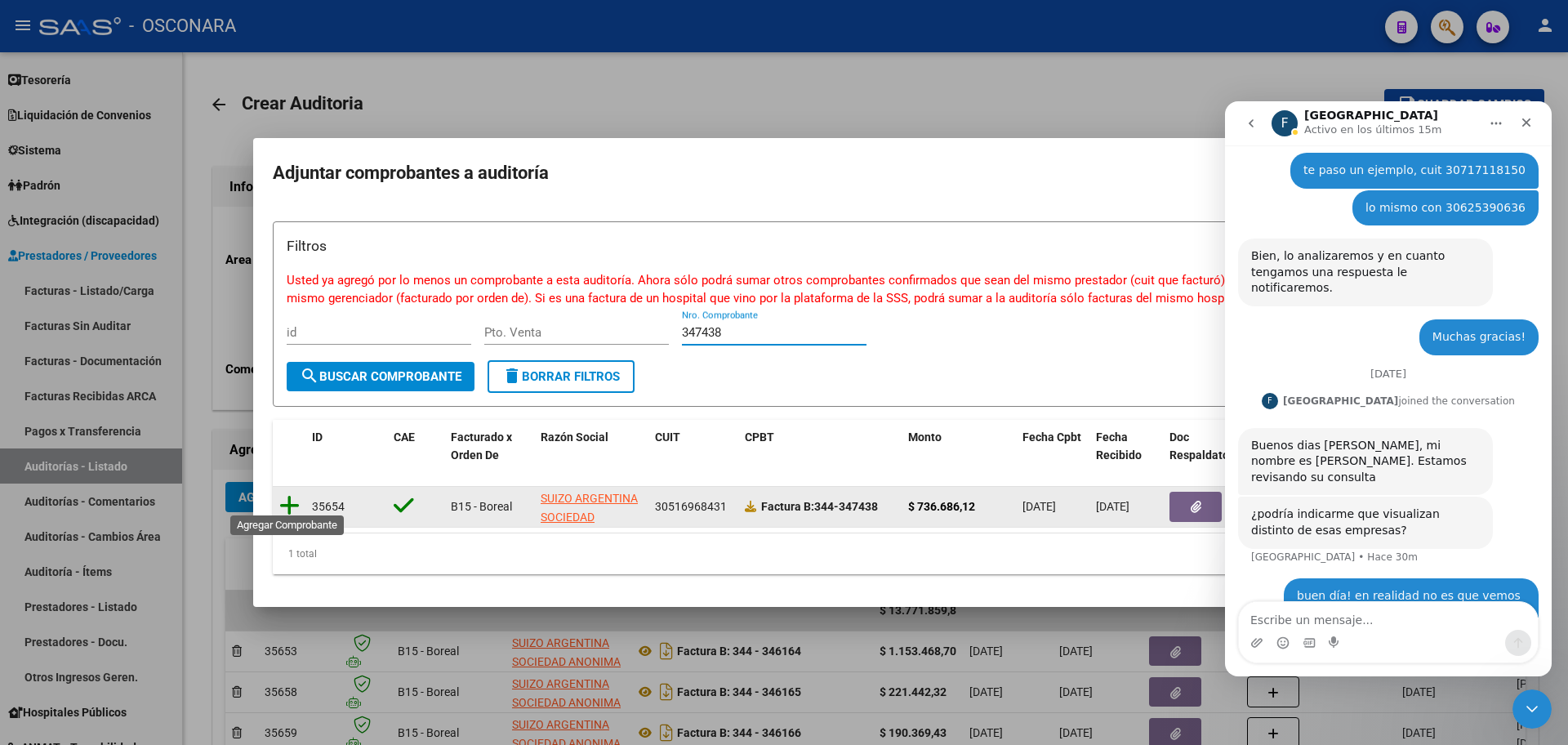
type input "347438"
click at [287, 494] on icon at bounding box center [289, 505] width 20 height 23
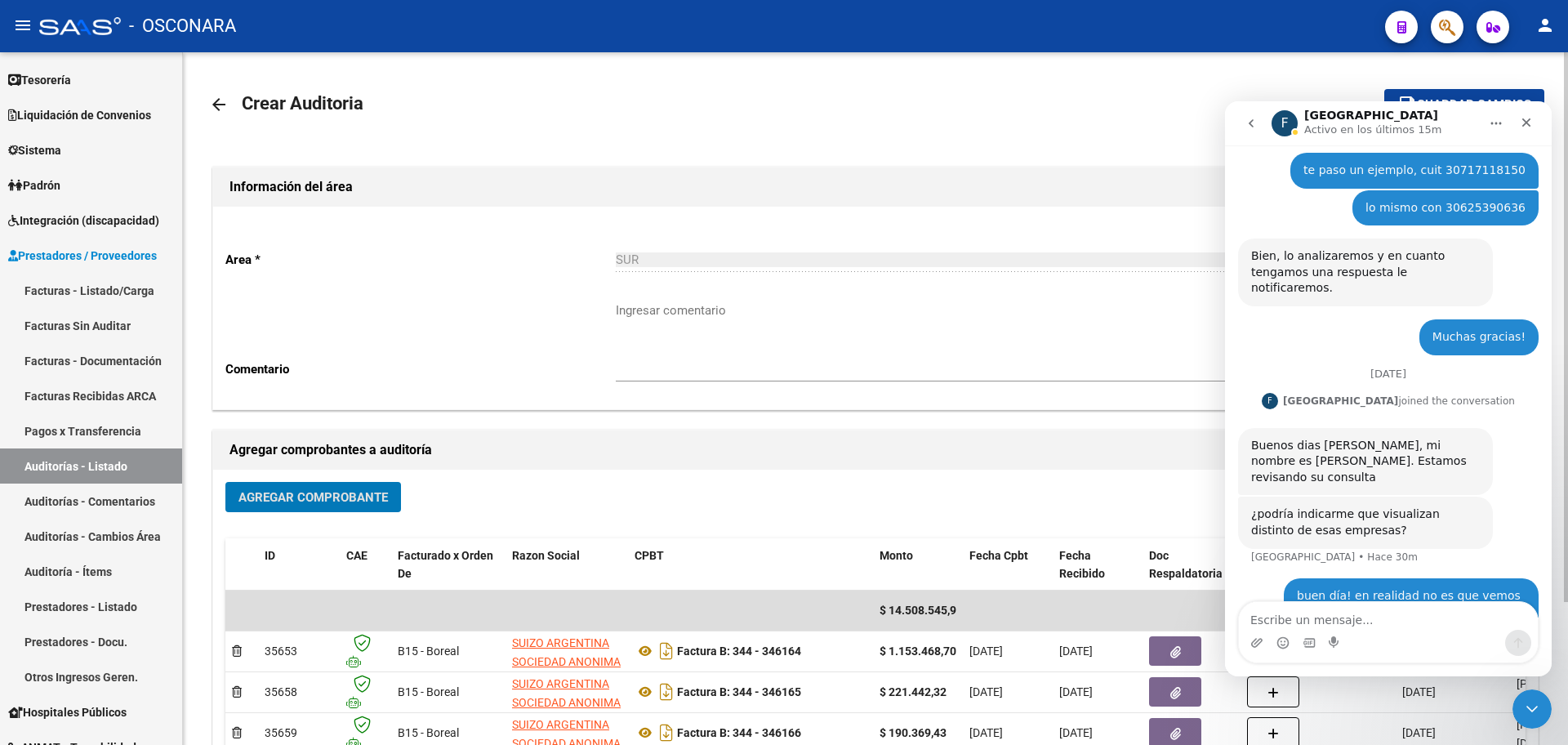
click at [287, 492] on span "Agregar Comprobante" at bounding box center [313, 497] width 149 height 15
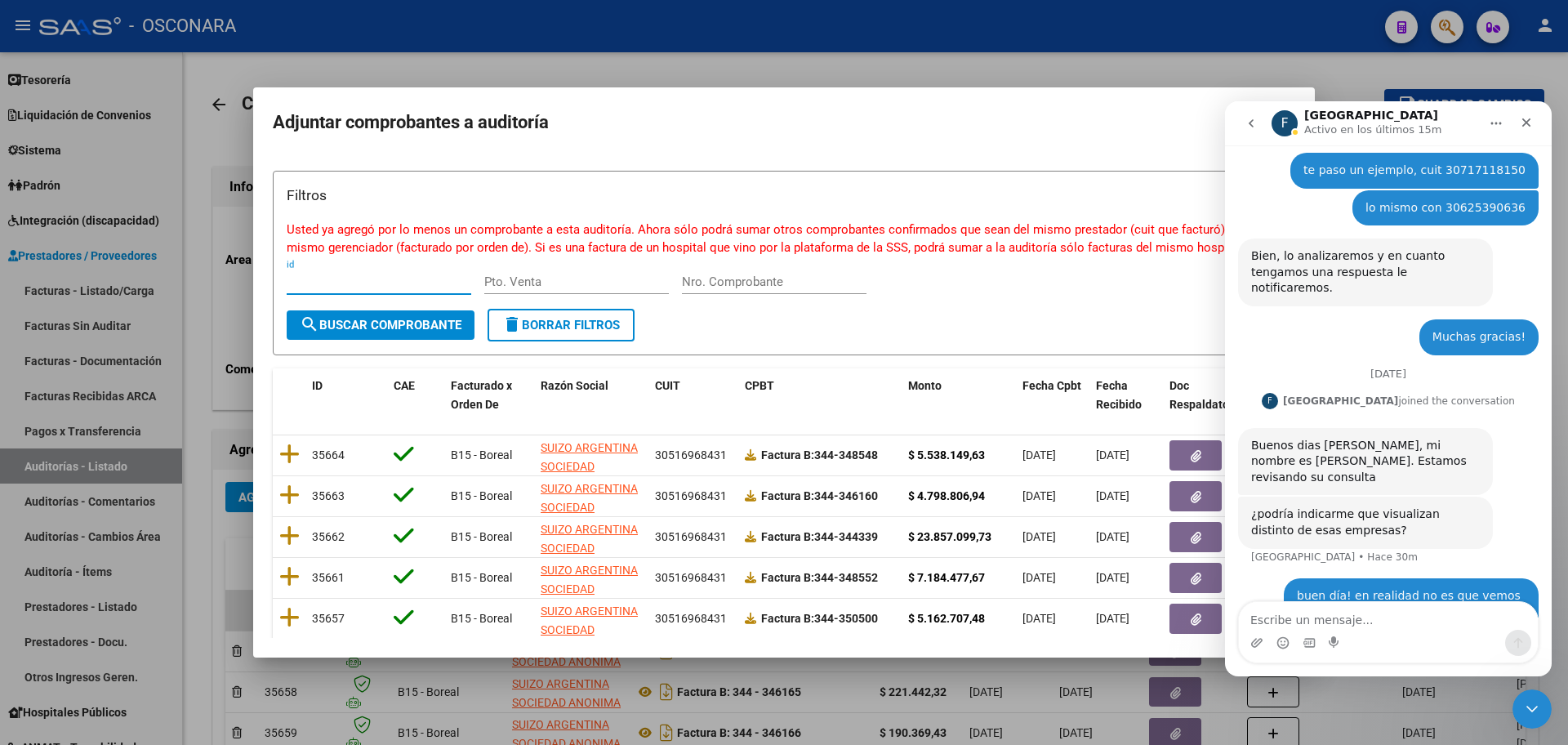
click at [747, 276] on input "Nro. Comprobante" at bounding box center [774, 281] width 184 height 15
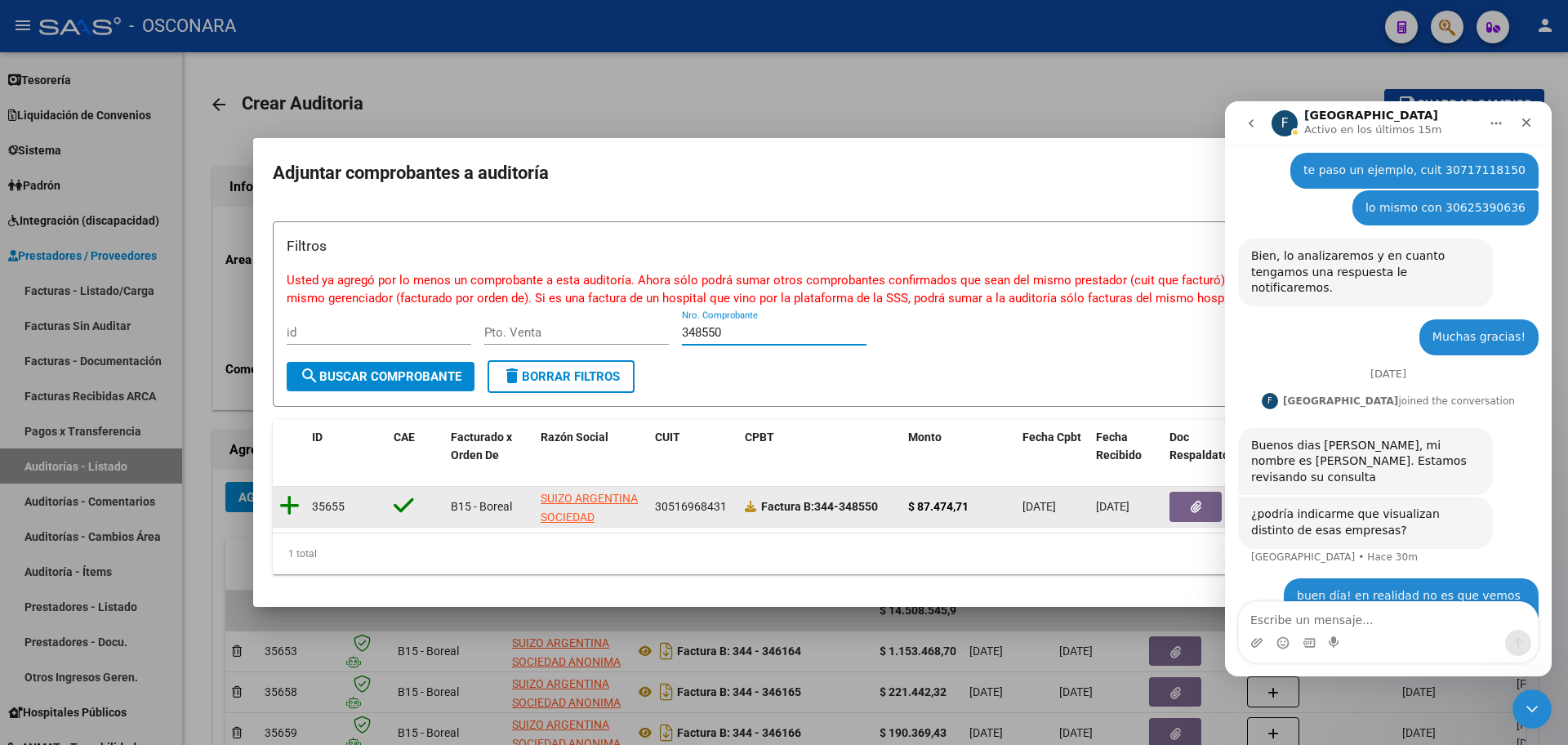
type input "348550"
click at [283, 499] on icon at bounding box center [289, 505] width 20 height 23
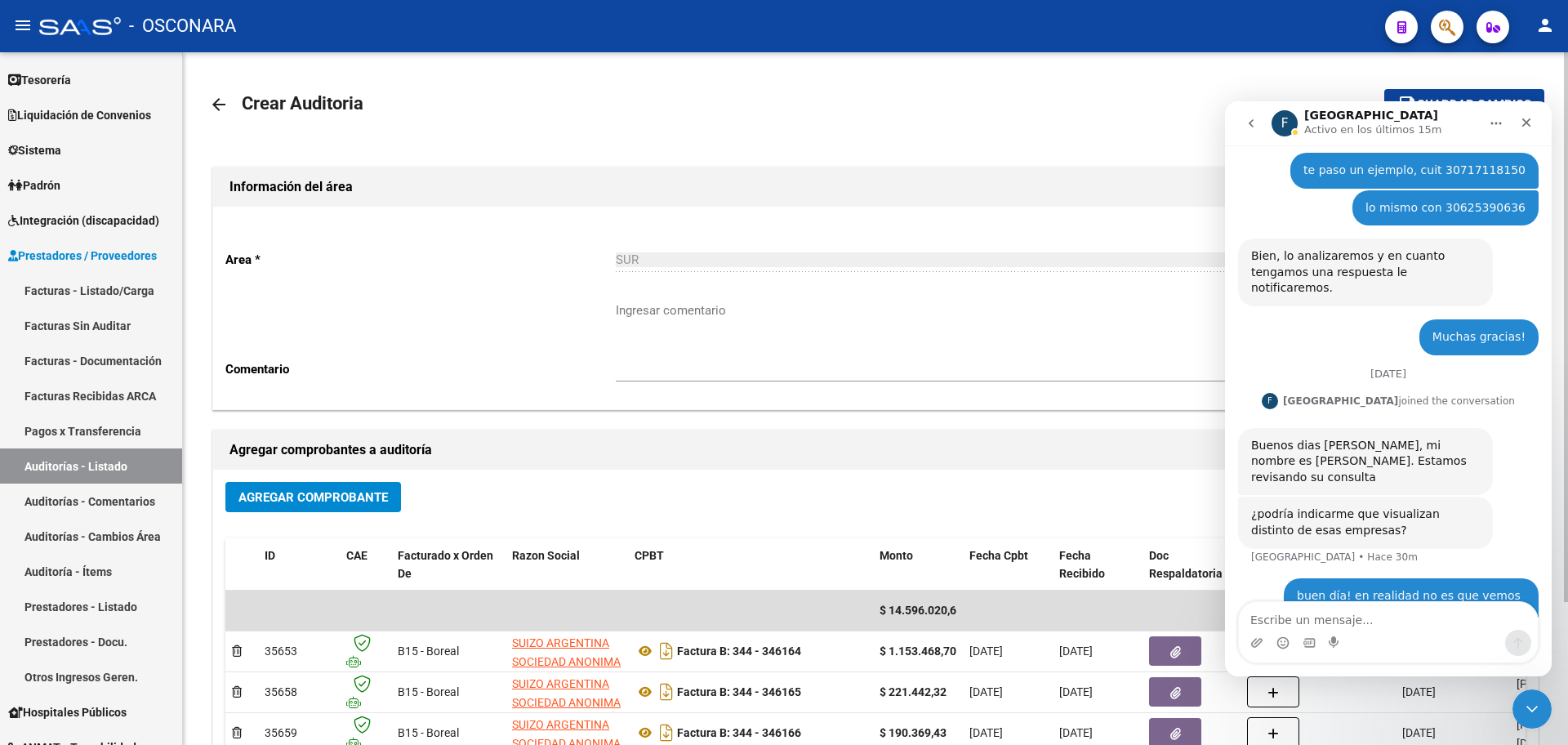
click at [350, 468] on div "Agregar comprobantes a auditoría" at bounding box center [876, 450] width 1325 height 39
click at [342, 484] on button "Agregar Comprobante" at bounding box center [312, 497] width 176 height 30
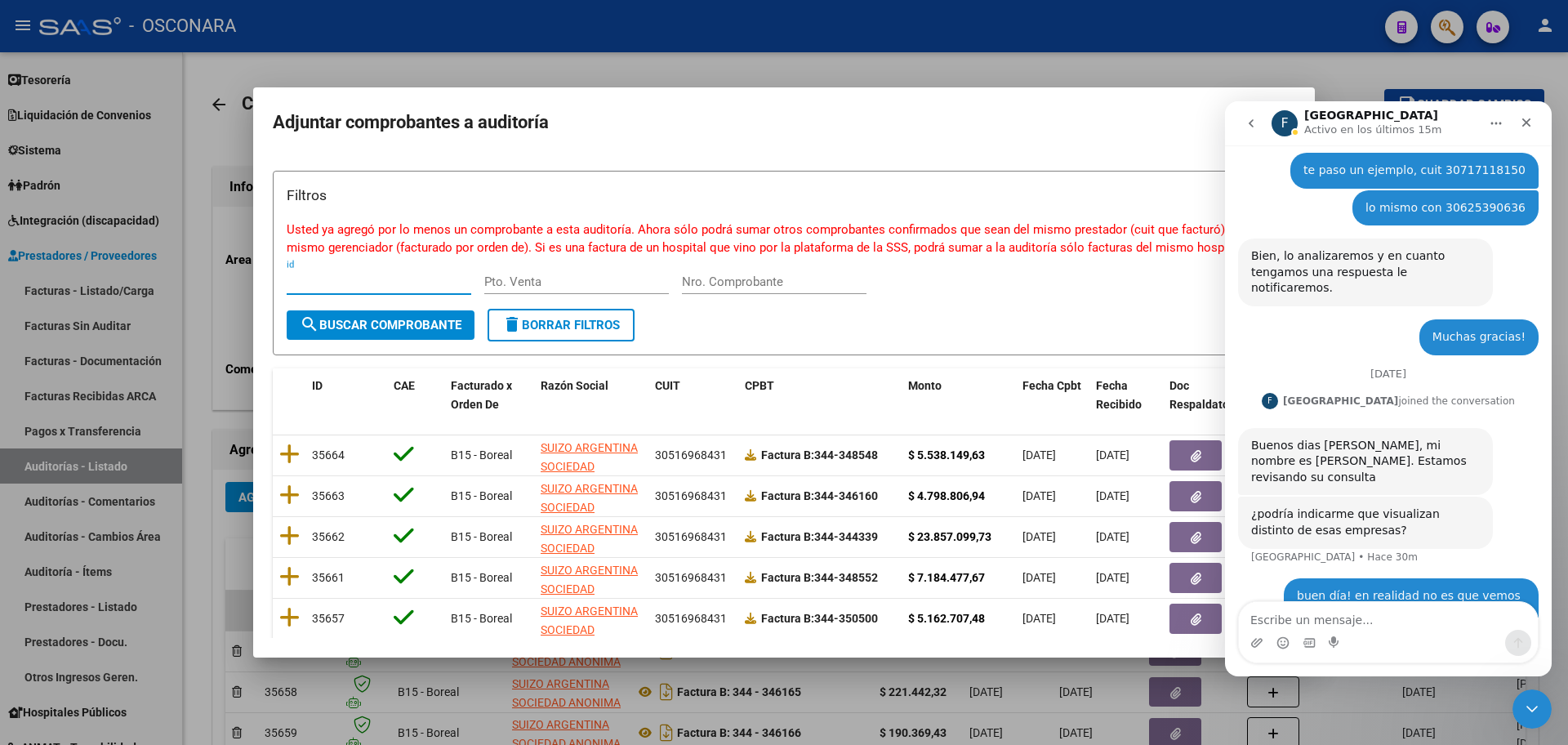
click at [774, 283] on input "Nro. Comprobante" at bounding box center [774, 281] width 184 height 15
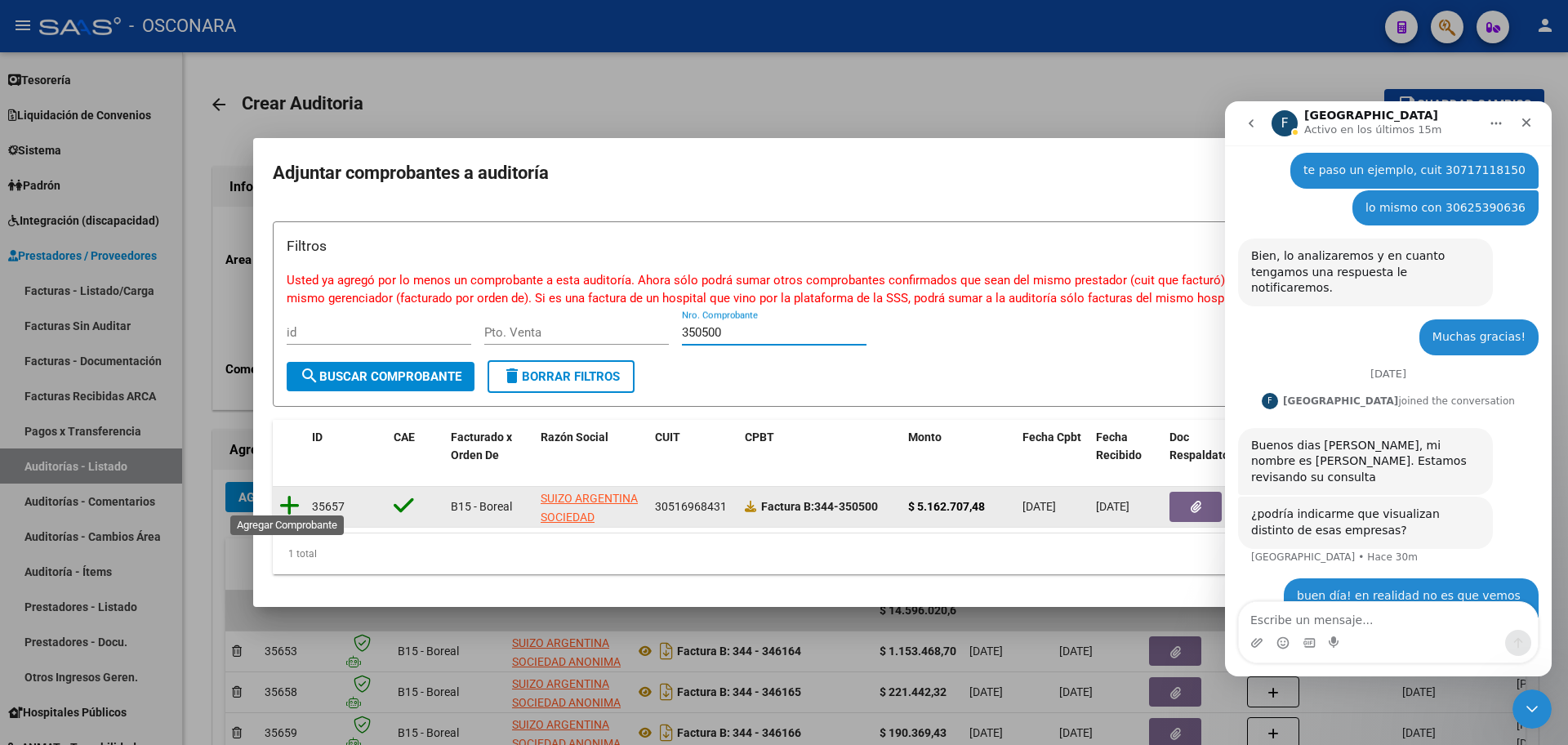
type input "350500"
click at [289, 498] on icon at bounding box center [289, 505] width 20 height 23
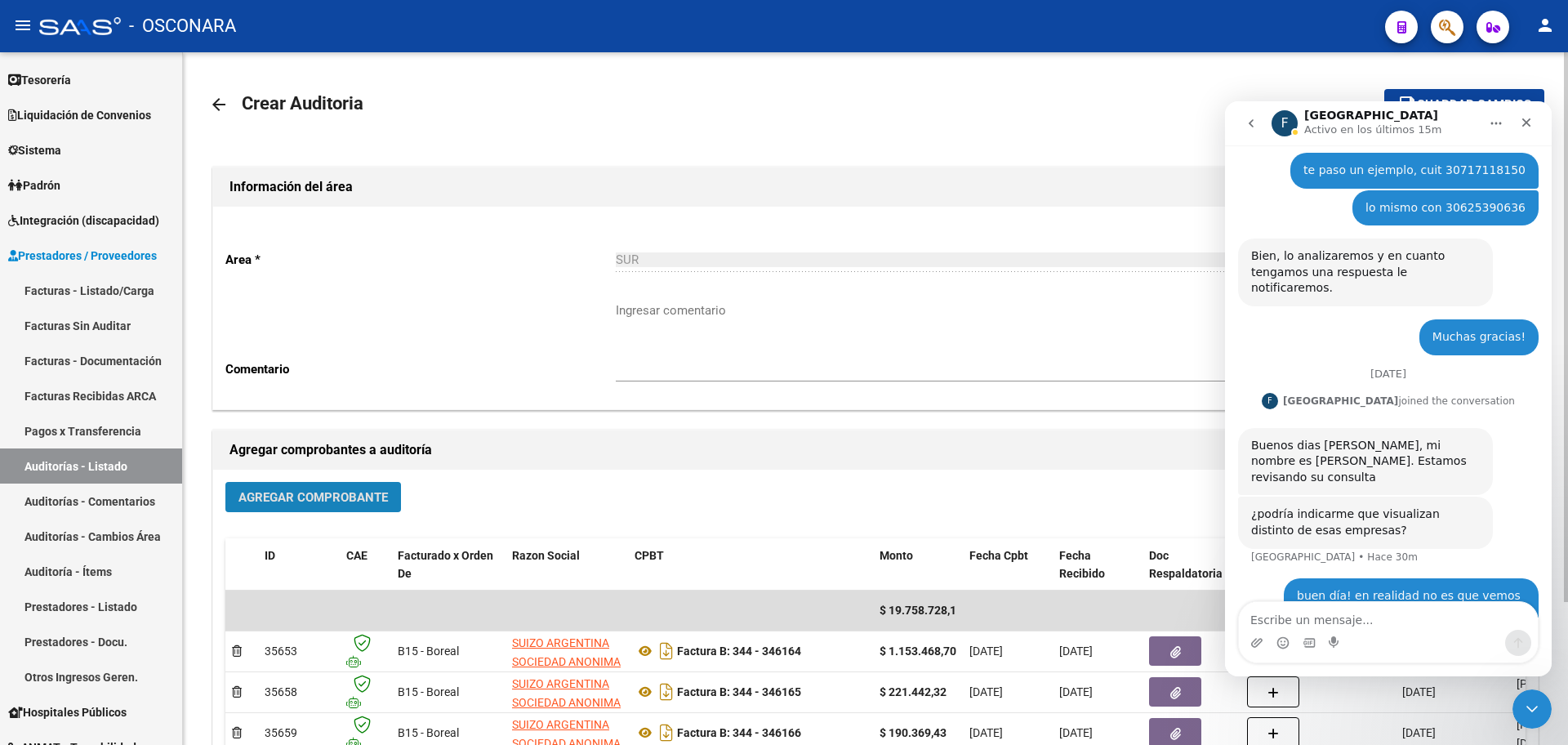
click at [286, 505] on button "Agregar Comprobante" at bounding box center [312, 497] width 176 height 30
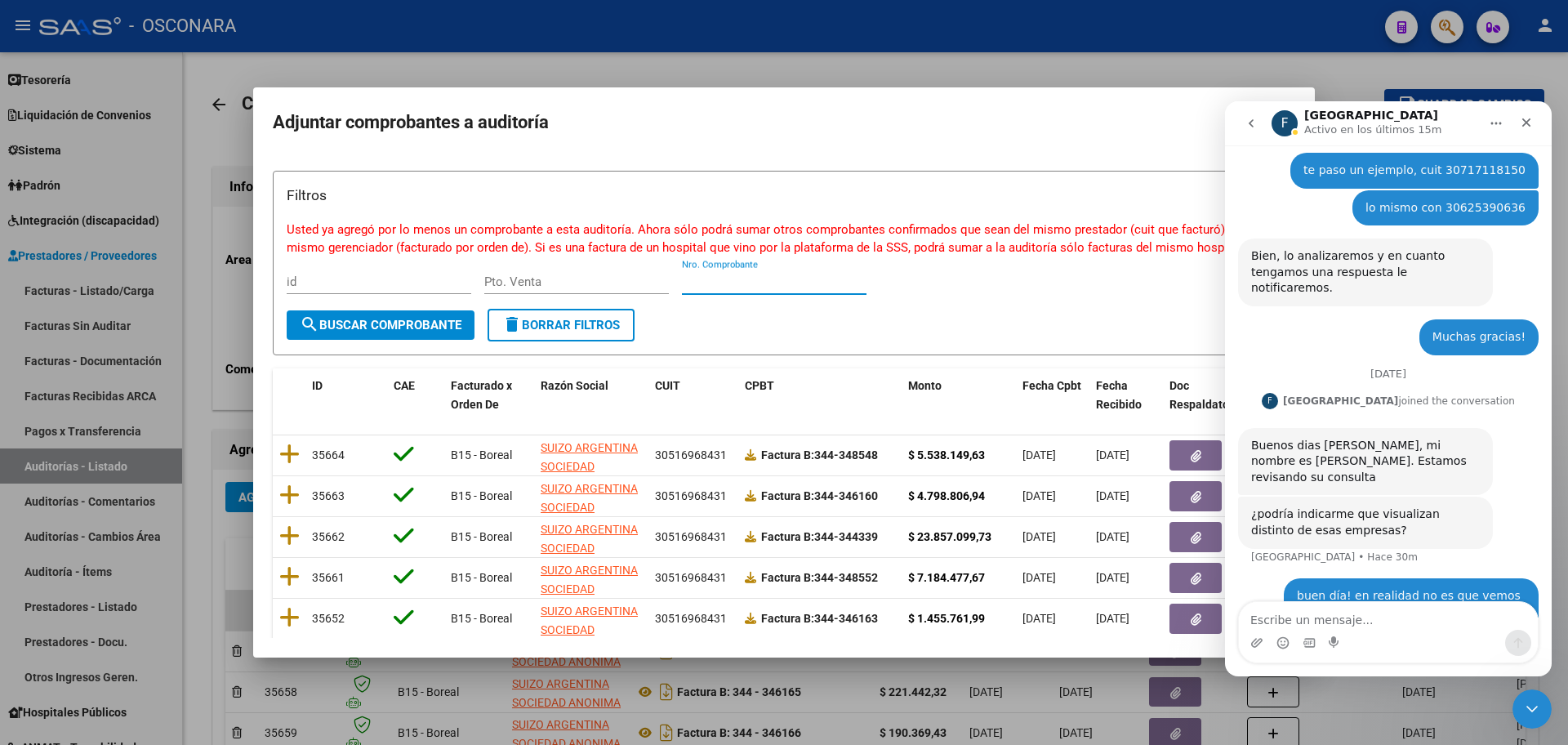
click at [726, 276] on input "Nro. Comprobante" at bounding box center [774, 281] width 184 height 15
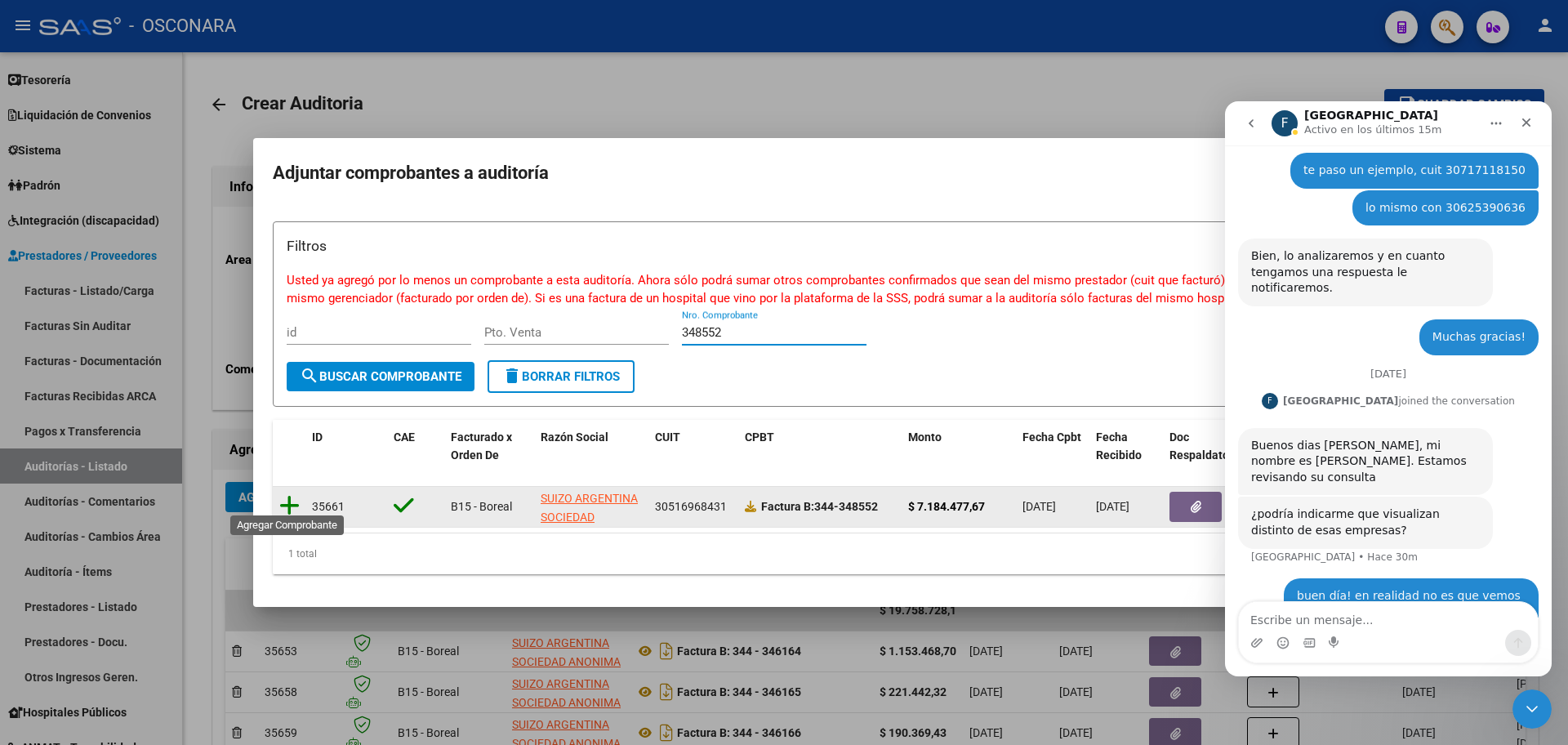
type input "348552"
click at [293, 494] on icon at bounding box center [289, 505] width 20 height 23
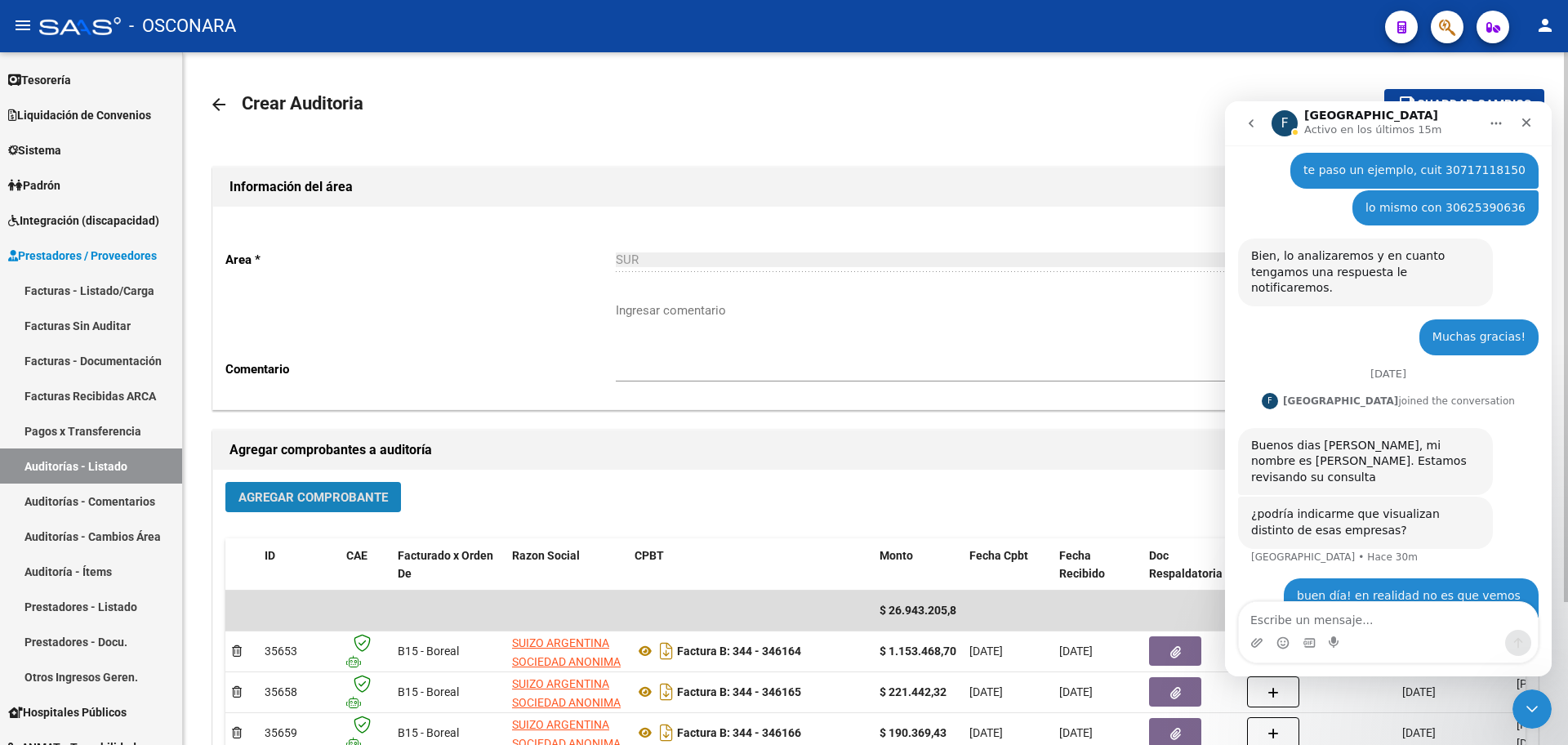
click at [281, 503] on span "Agregar Comprobante" at bounding box center [313, 497] width 149 height 15
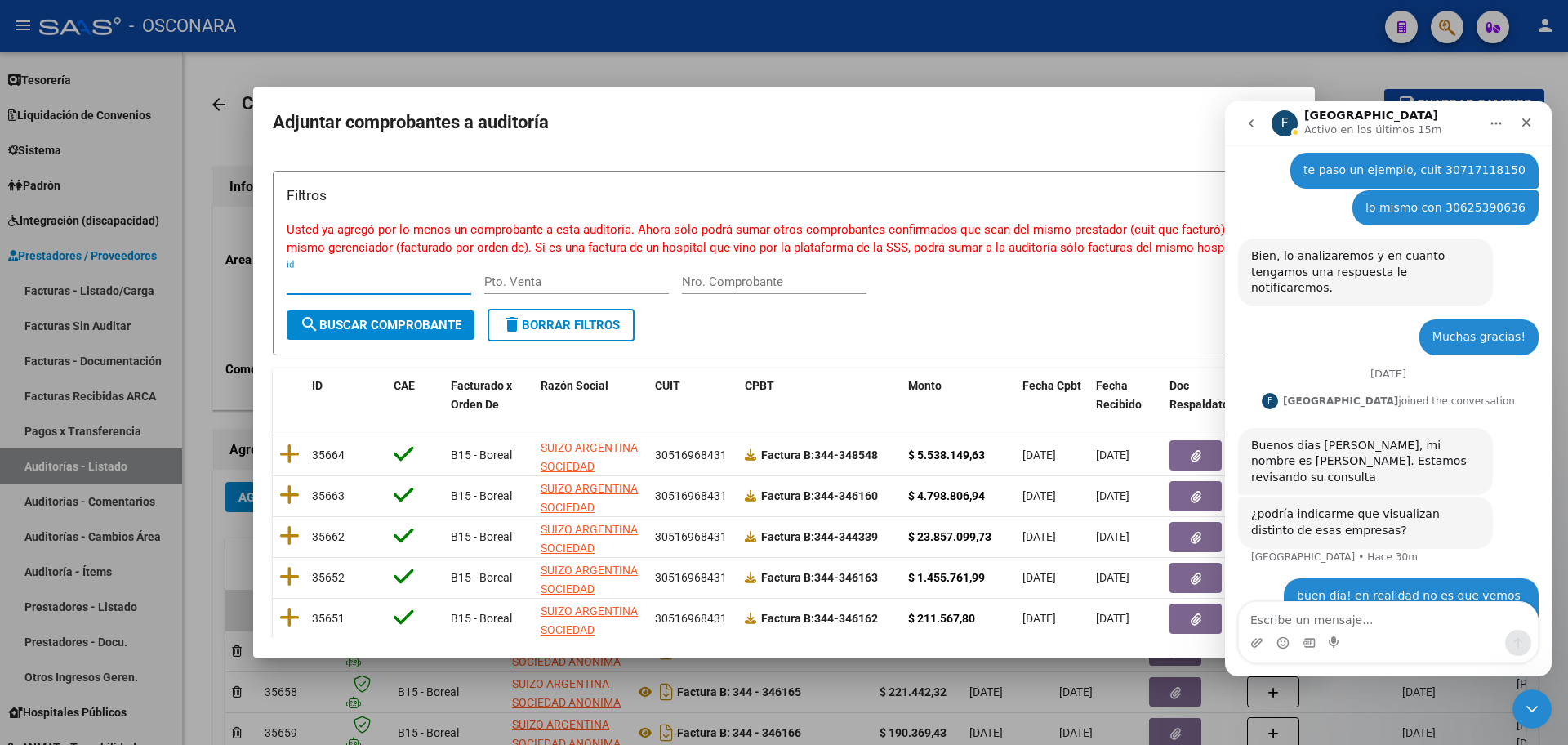
click at [765, 287] on div "Nro. Comprobante" at bounding box center [774, 281] width 184 height 24
click at [759, 280] on input "Nro. Comprobante" at bounding box center [774, 281] width 184 height 15
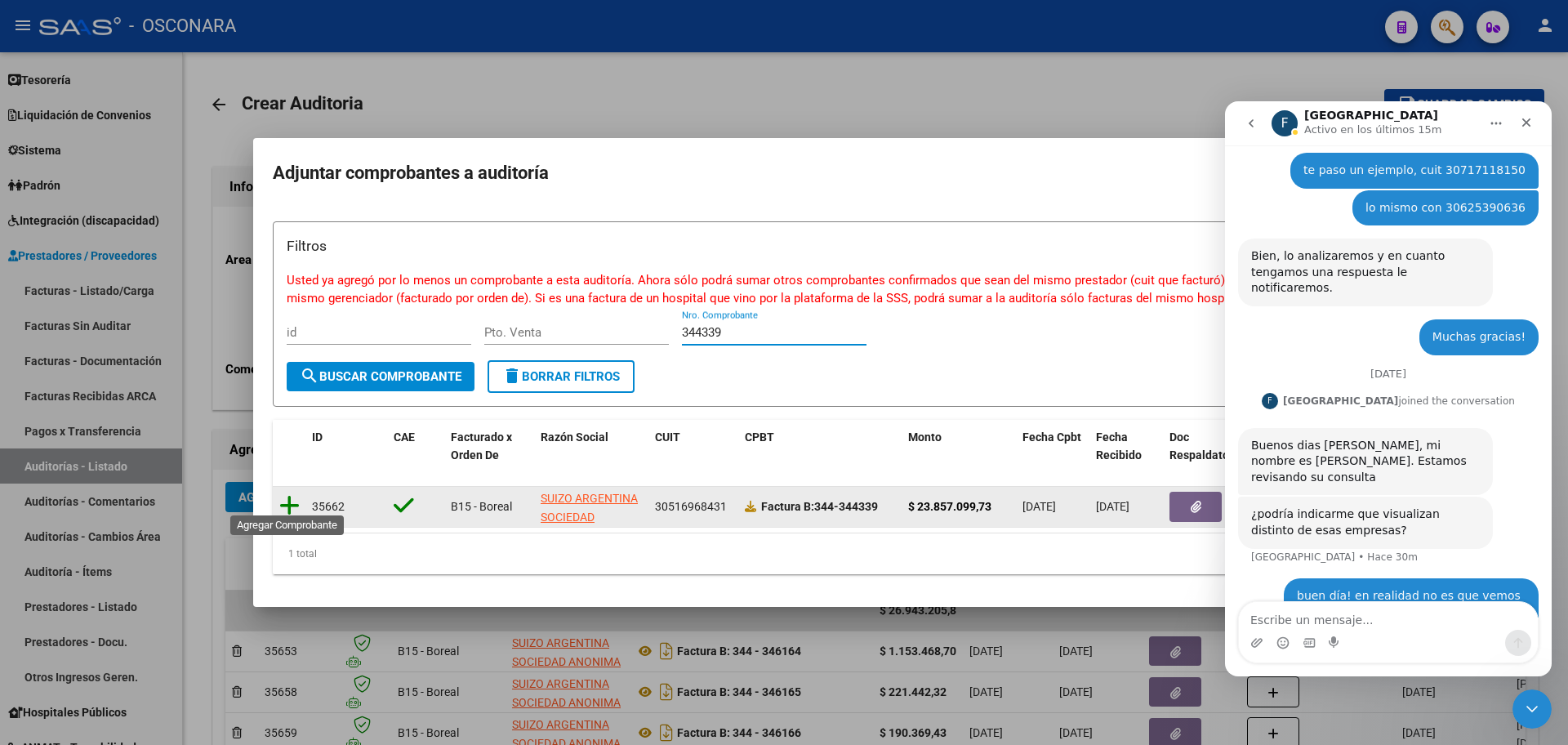
type input "344339"
click at [298, 494] on icon at bounding box center [289, 505] width 20 height 23
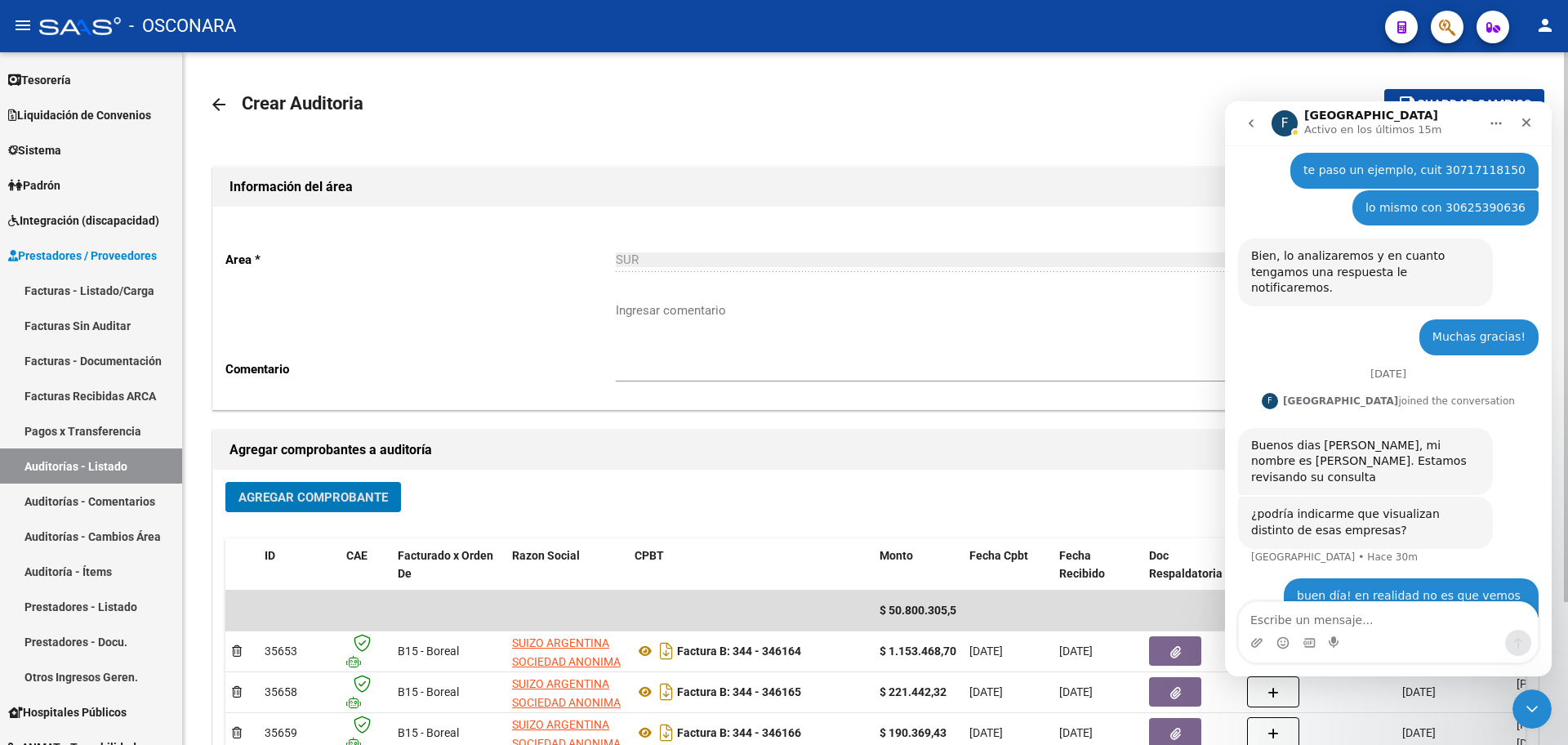
click at [299, 496] on span "Agregar Comprobante" at bounding box center [313, 497] width 149 height 15
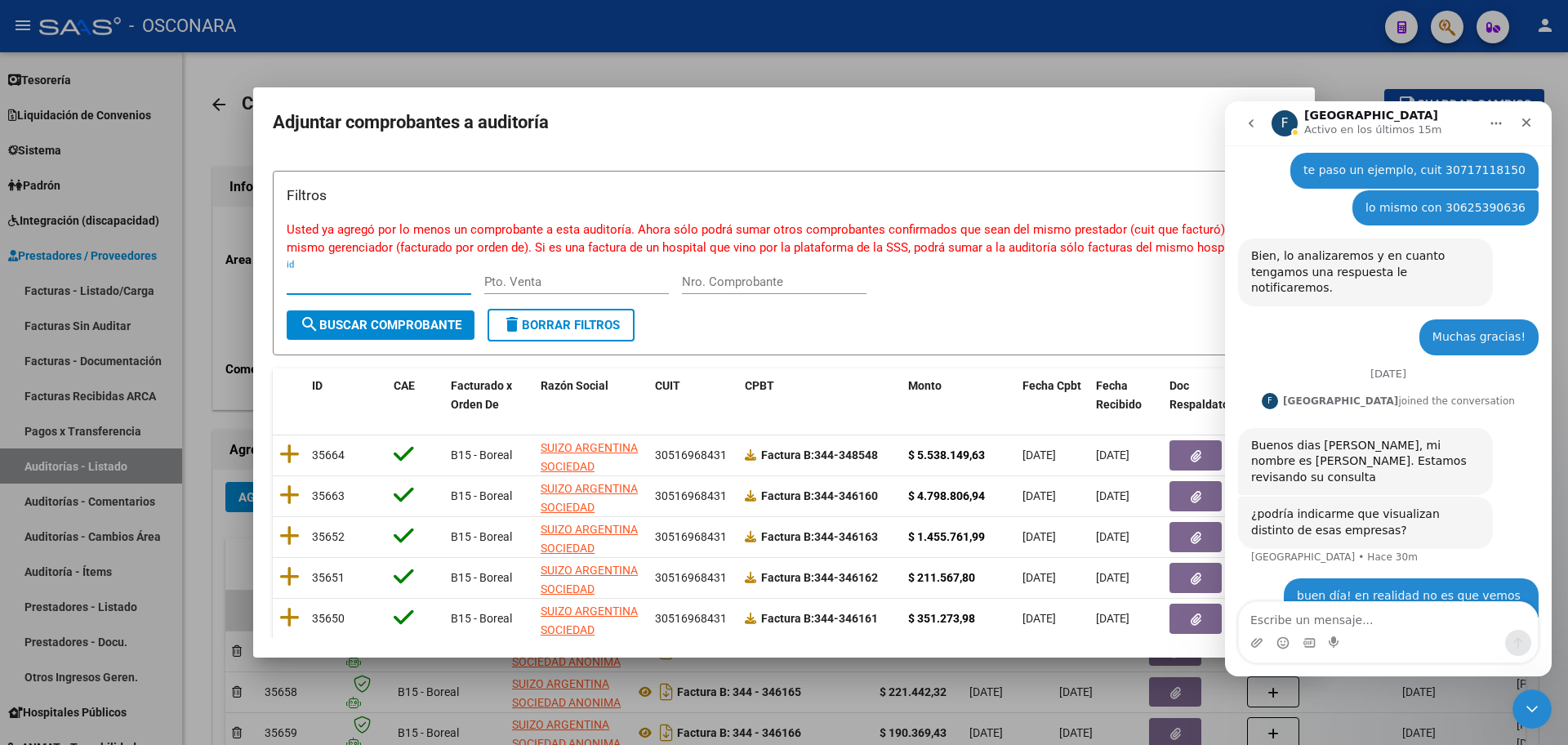
click at [752, 279] on input "Nro. Comprobante" at bounding box center [774, 281] width 184 height 15
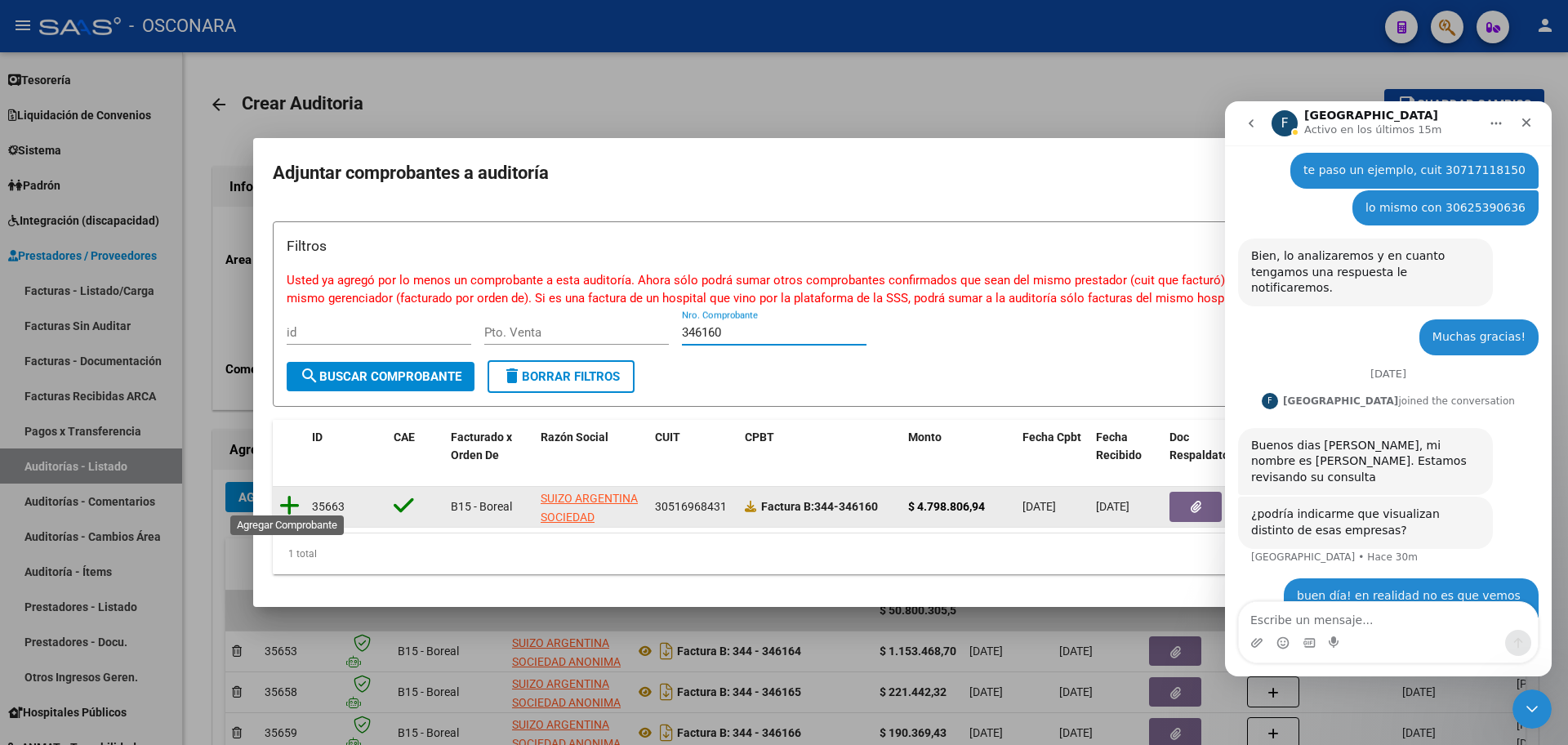
type input "346160"
click at [294, 494] on icon at bounding box center [289, 505] width 20 height 23
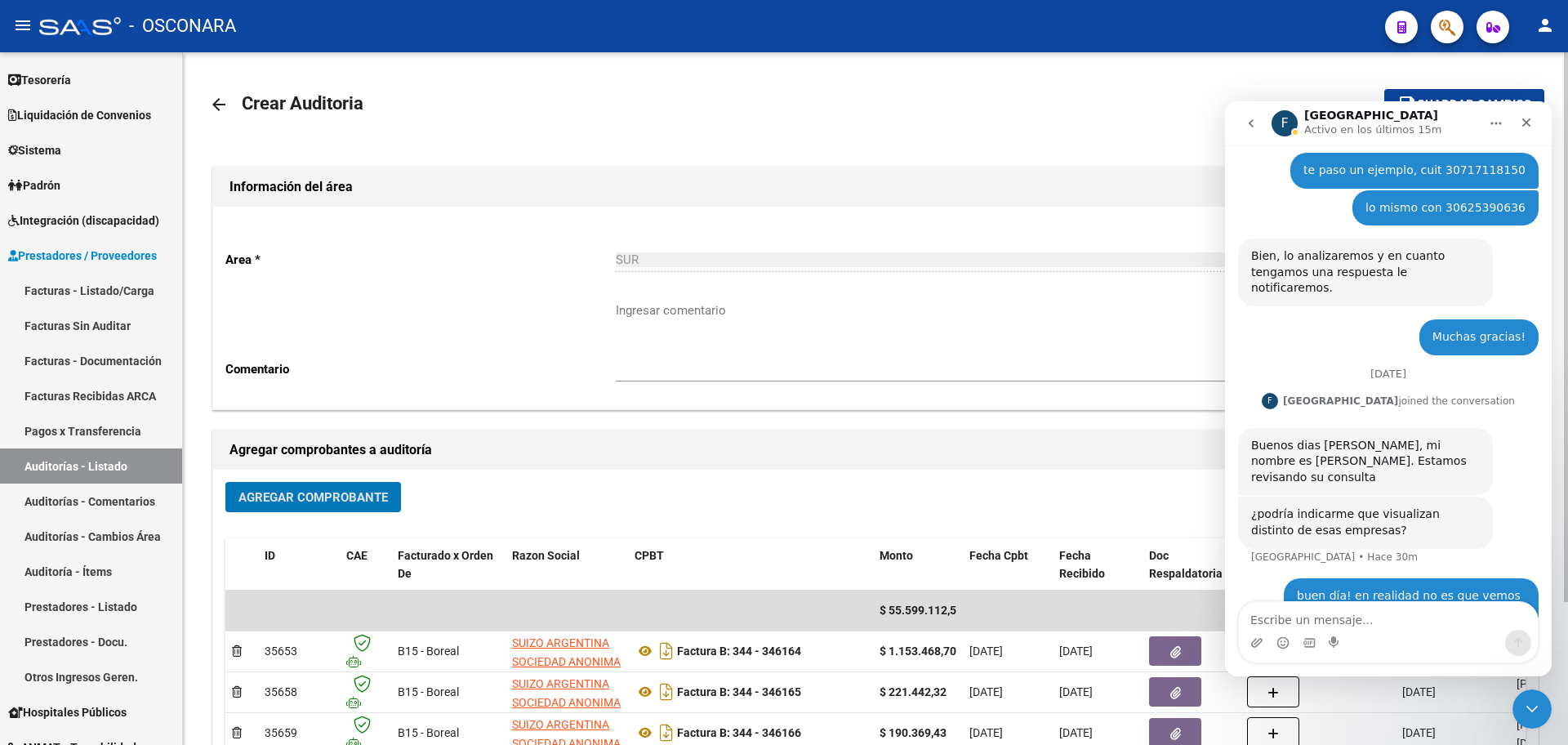
click at [297, 499] on span "Agregar Comprobante" at bounding box center [313, 497] width 149 height 15
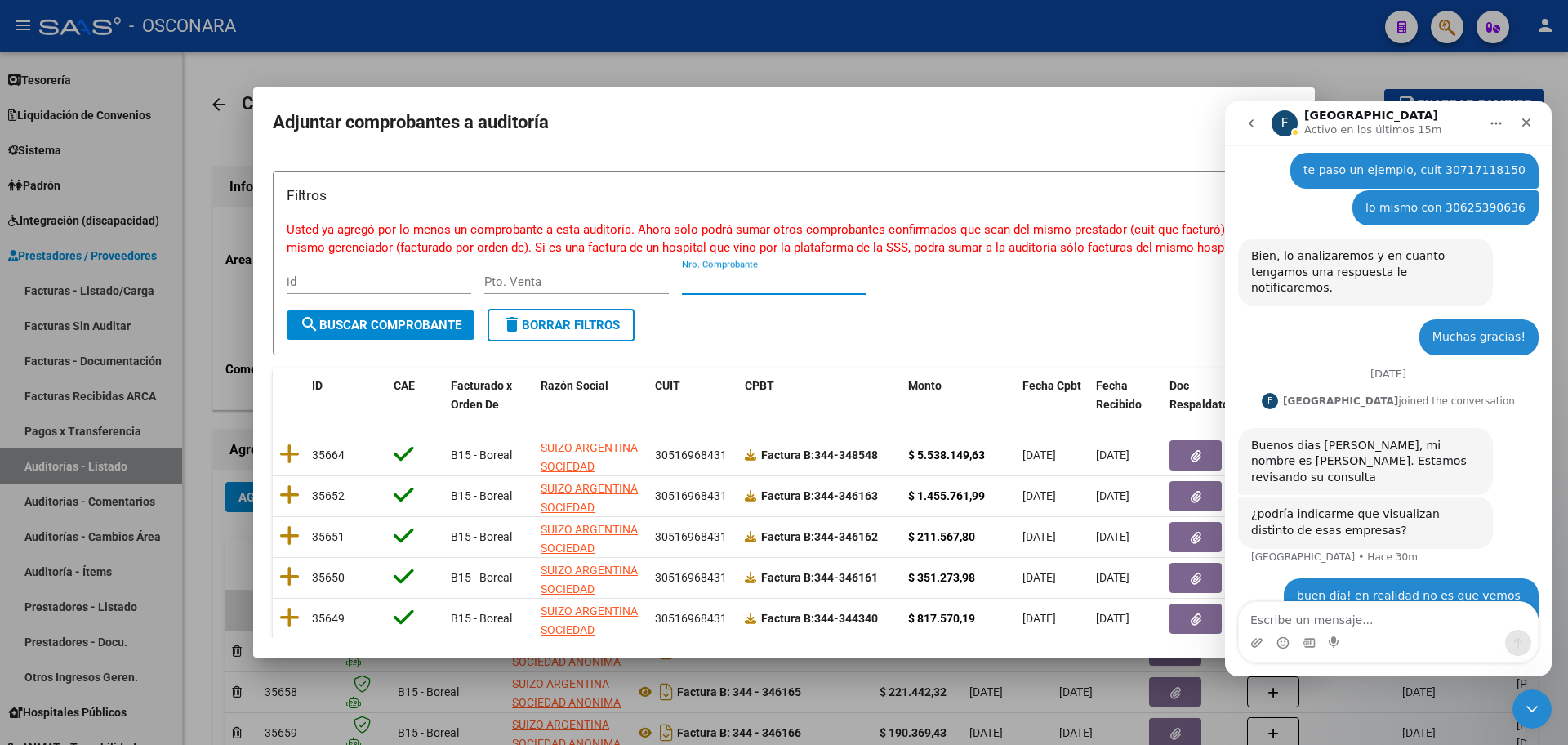
drag, startPoint x: 752, startPoint y: 280, endPoint x: 737, endPoint y: 289, distance: 17.5
click at [744, 283] on input "Nro. Comprobante" at bounding box center [774, 281] width 184 height 15
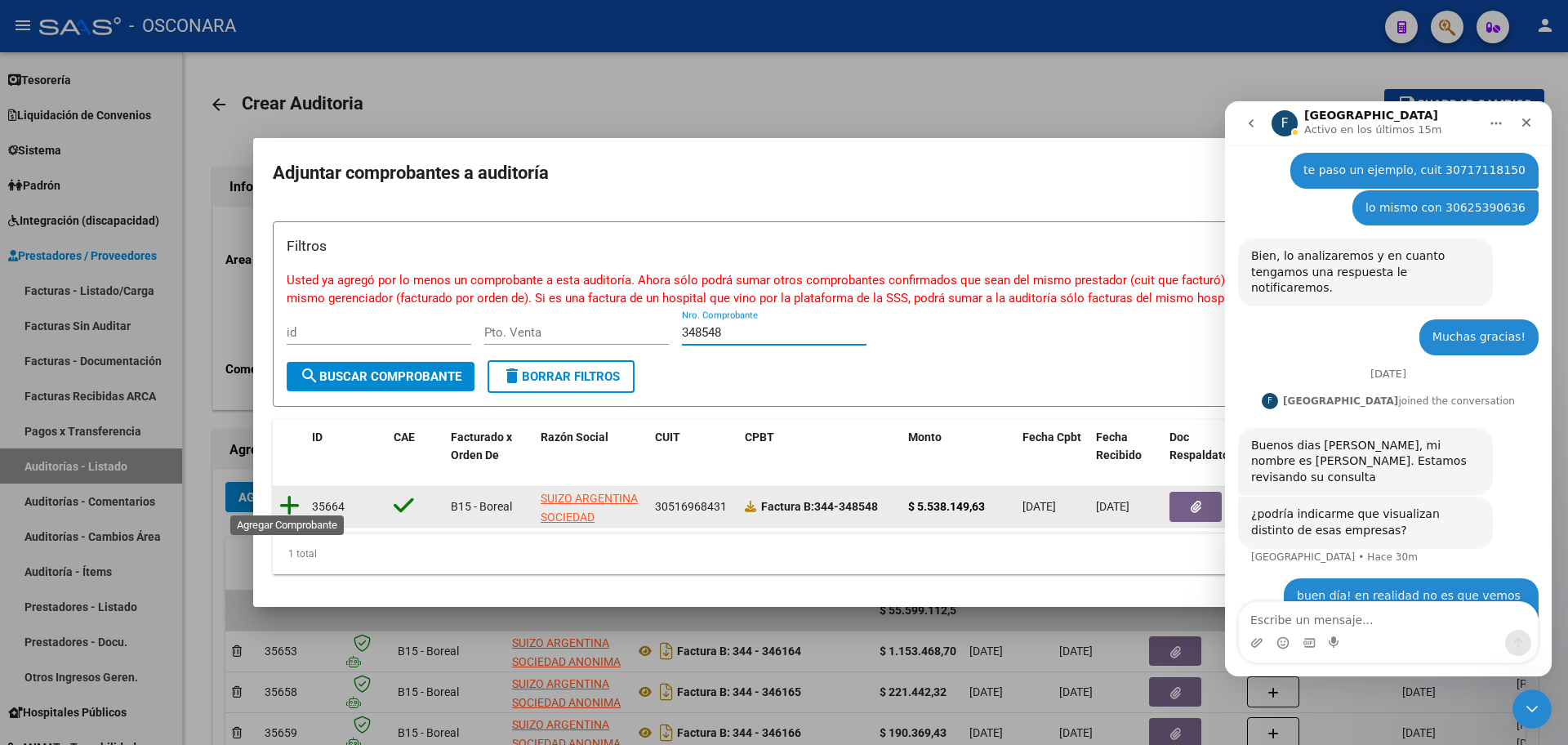
type input "348548"
click at [285, 494] on icon at bounding box center [289, 505] width 20 height 23
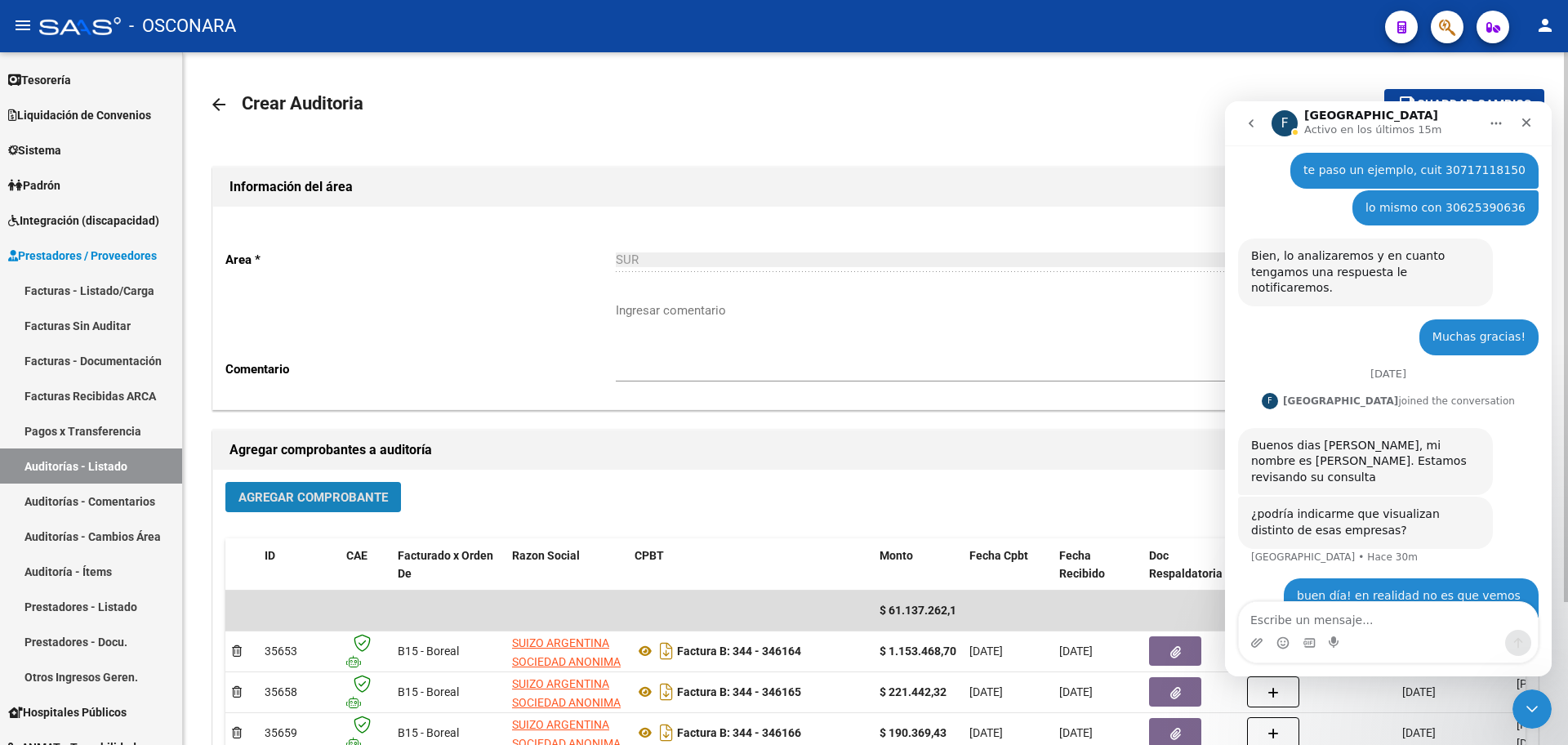
click at [289, 500] on span "Agregar Comprobante" at bounding box center [313, 497] width 149 height 15
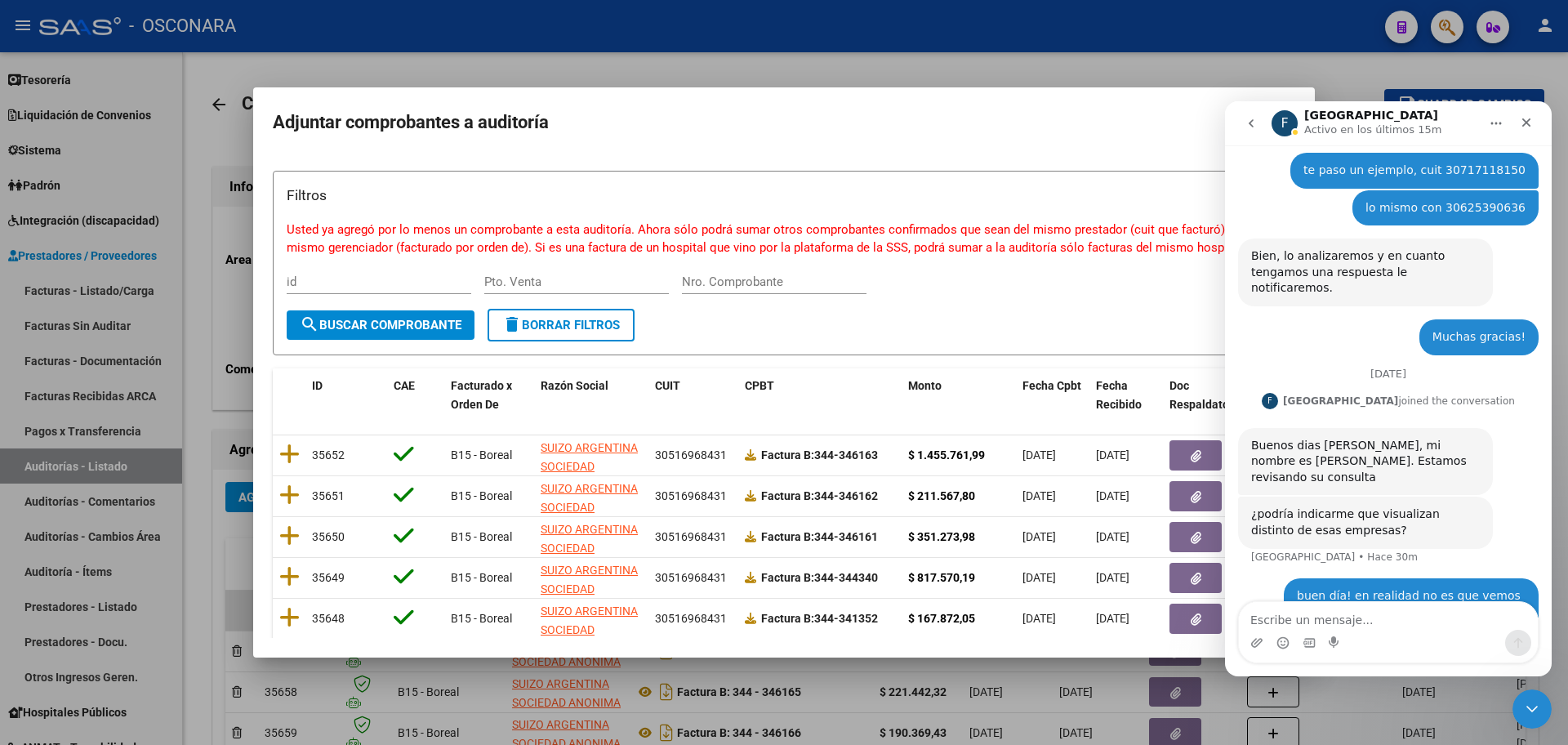
drag, startPoint x: 763, startPoint y: 295, endPoint x: 761, endPoint y: 286, distance: 9.2
click at [761, 288] on div "Nro. Comprobante" at bounding box center [774, 289] width 184 height 40
click at [761, 286] on input "Nro. Comprobante" at bounding box center [774, 281] width 184 height 15
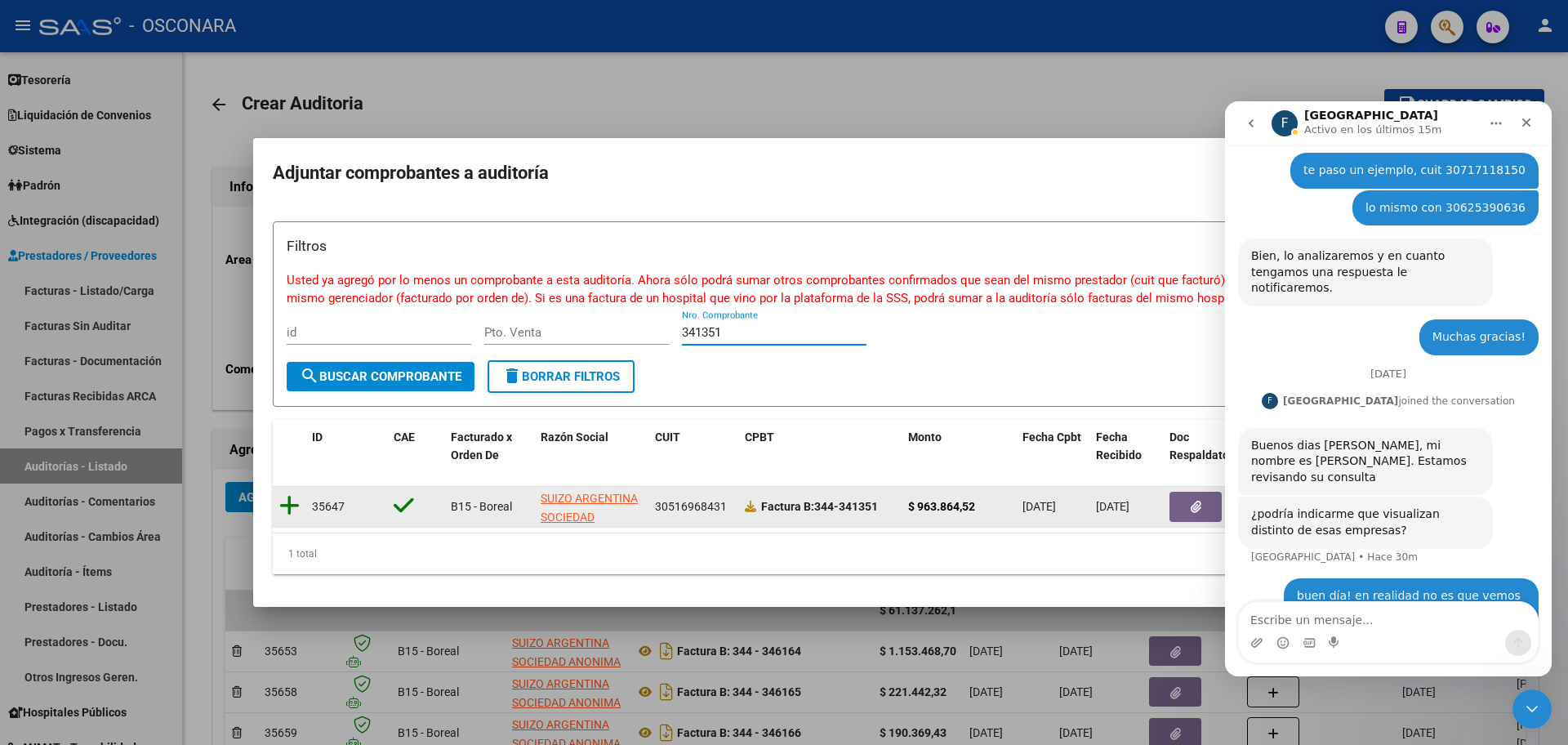
type input "341351"
click at [290, 494] on icon at bounding box center [289, 505] width 20 height 23
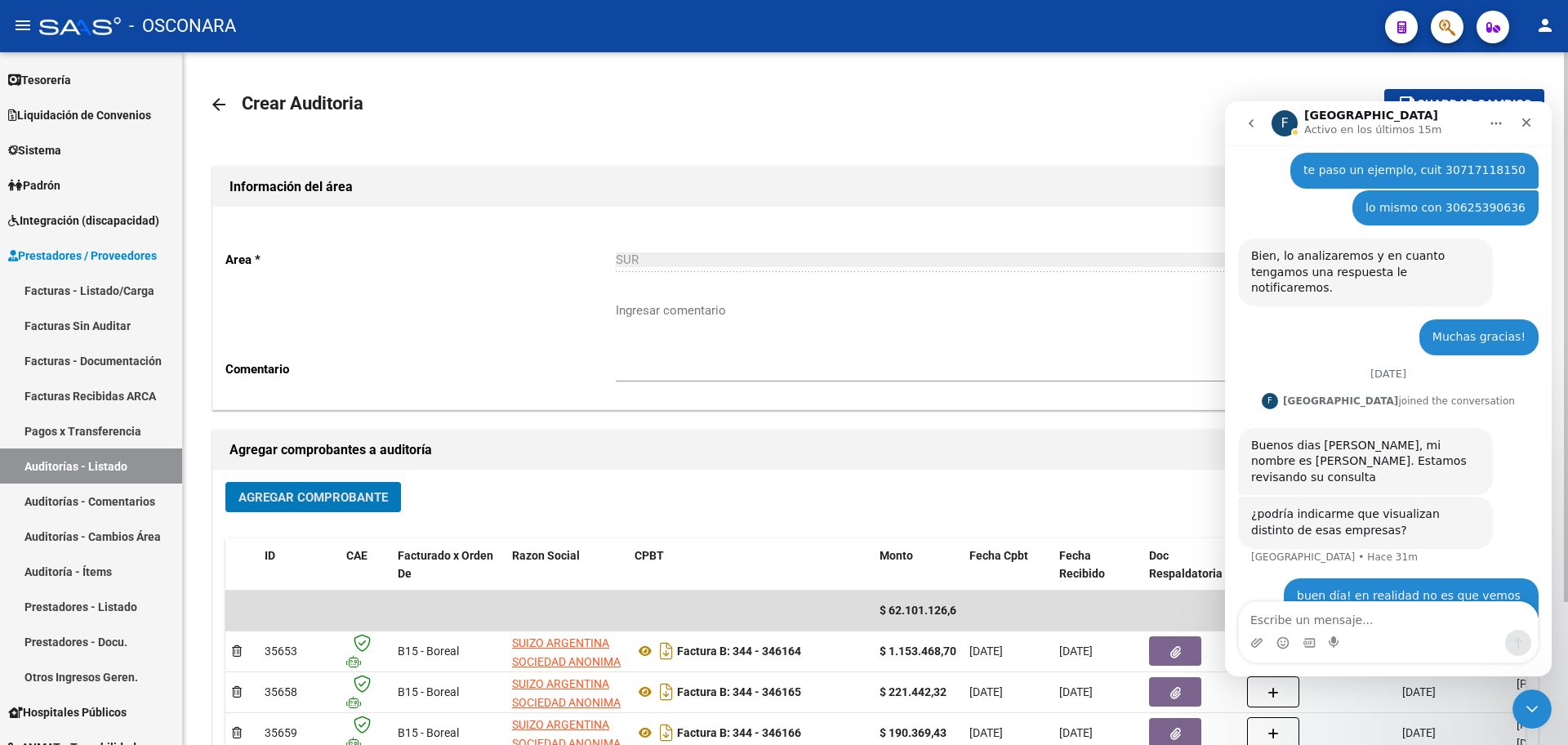
click at [281, 502] on span "Agregar Comprobante" at bounding box center [313, 497] width 149 height 15
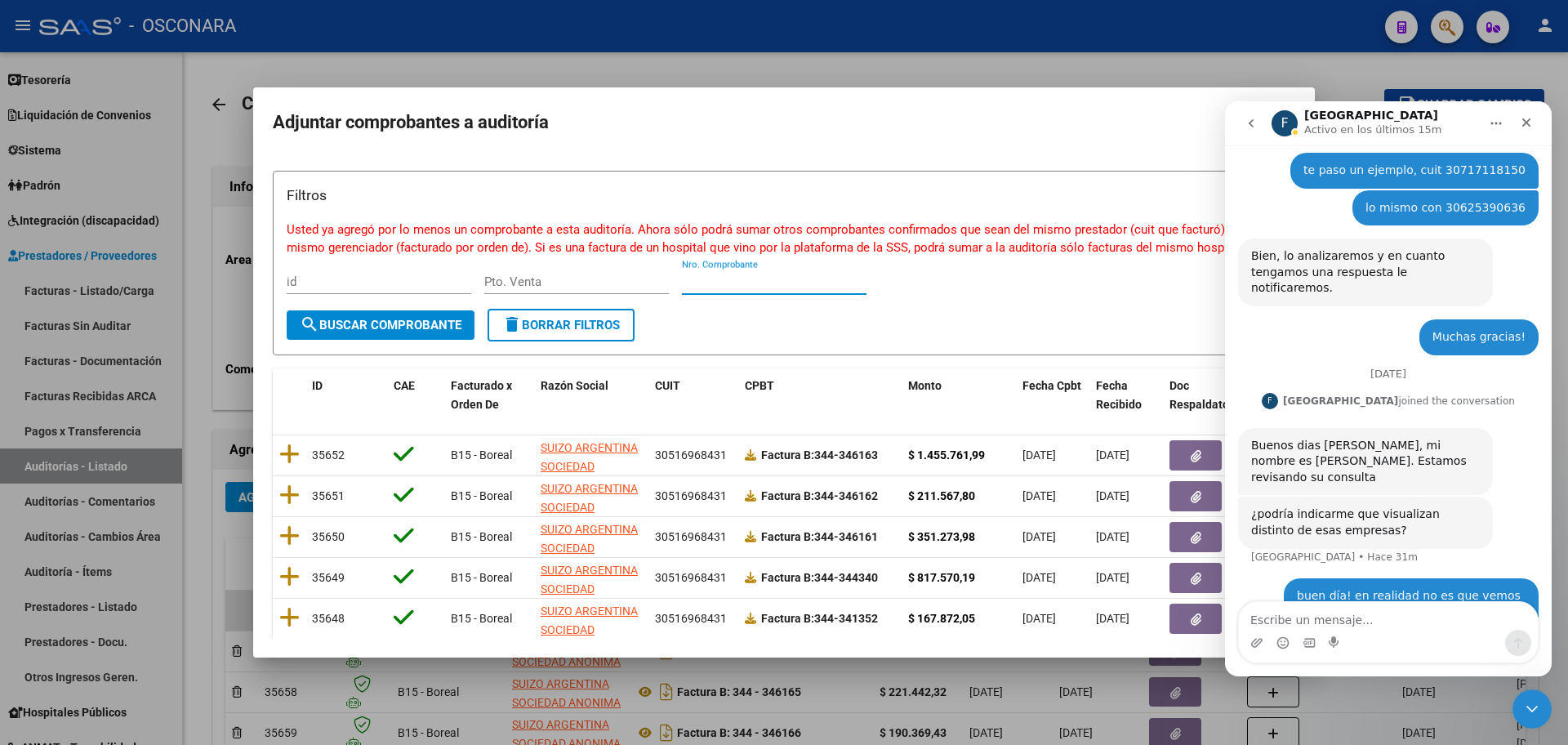
click at [781, 280] on input "Nro. Comprobante" at bounding box center [774, 281] width 184 height 15
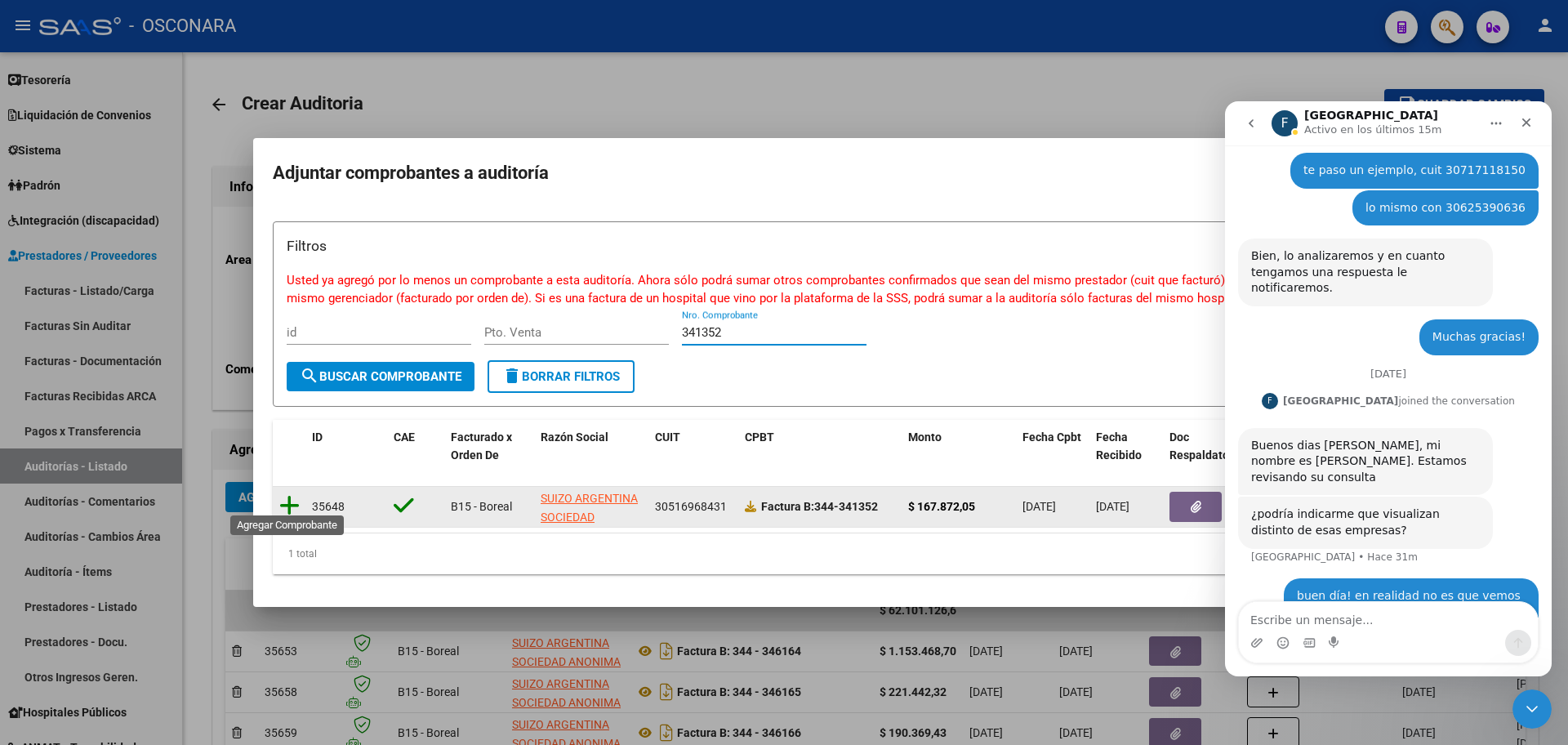
type input "341352"
click at [295, 499] on icon at bounding box center [289, 505] width 20 height 23
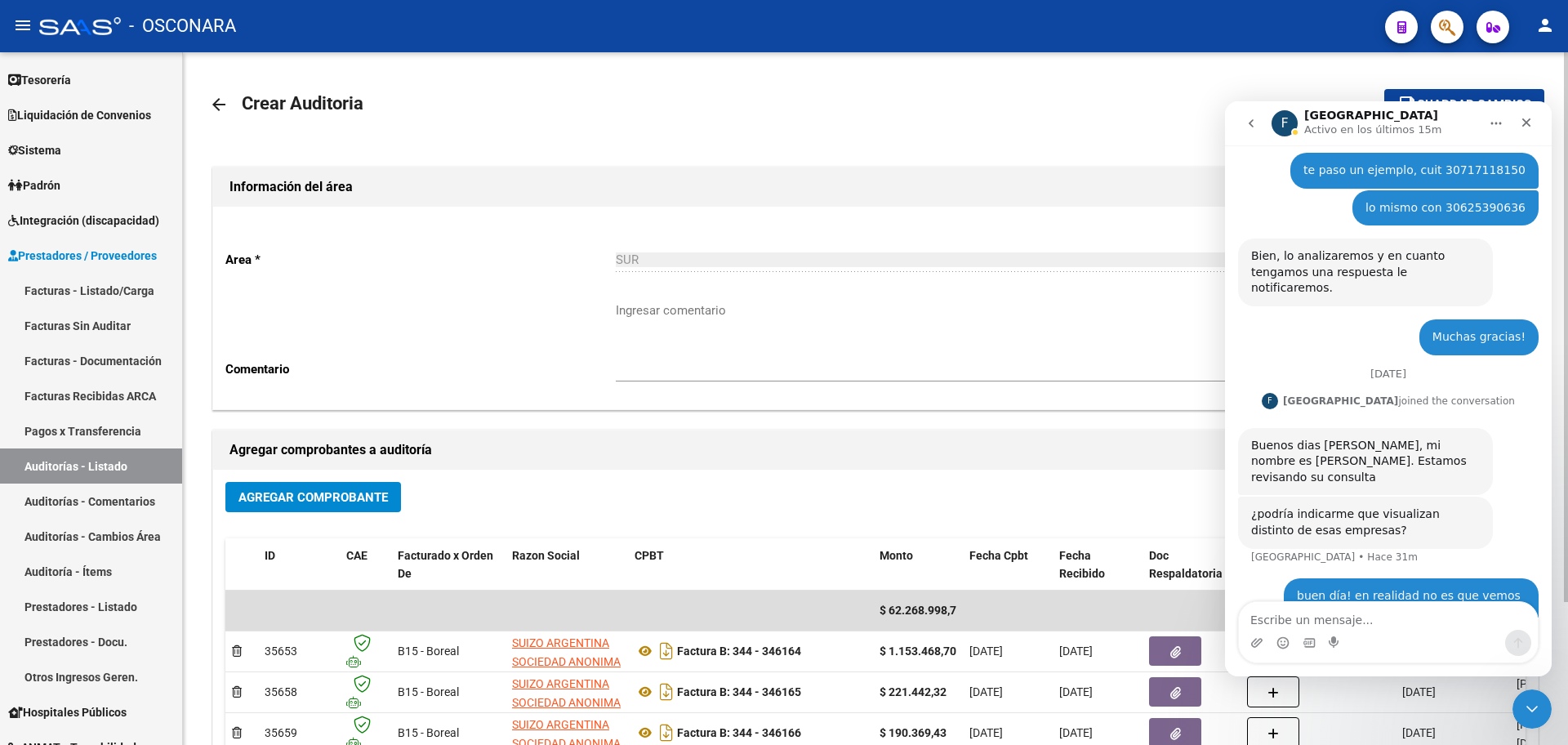
drag, startPoint x: 330, startPoint y: 479, endPoint x: 323, endPoint y: 502, distance: 24.0
click at [329, 484] on div "Agregar Comprobante ID CAE Facturado x Orden De Razon Social CPBT Monto Fecha C…" at bounding box center [876, 638] width 1325 height 339
click at [323, 504] on span "Agregar Comprobante" at bounding box center [313, 497] width 149 height 15
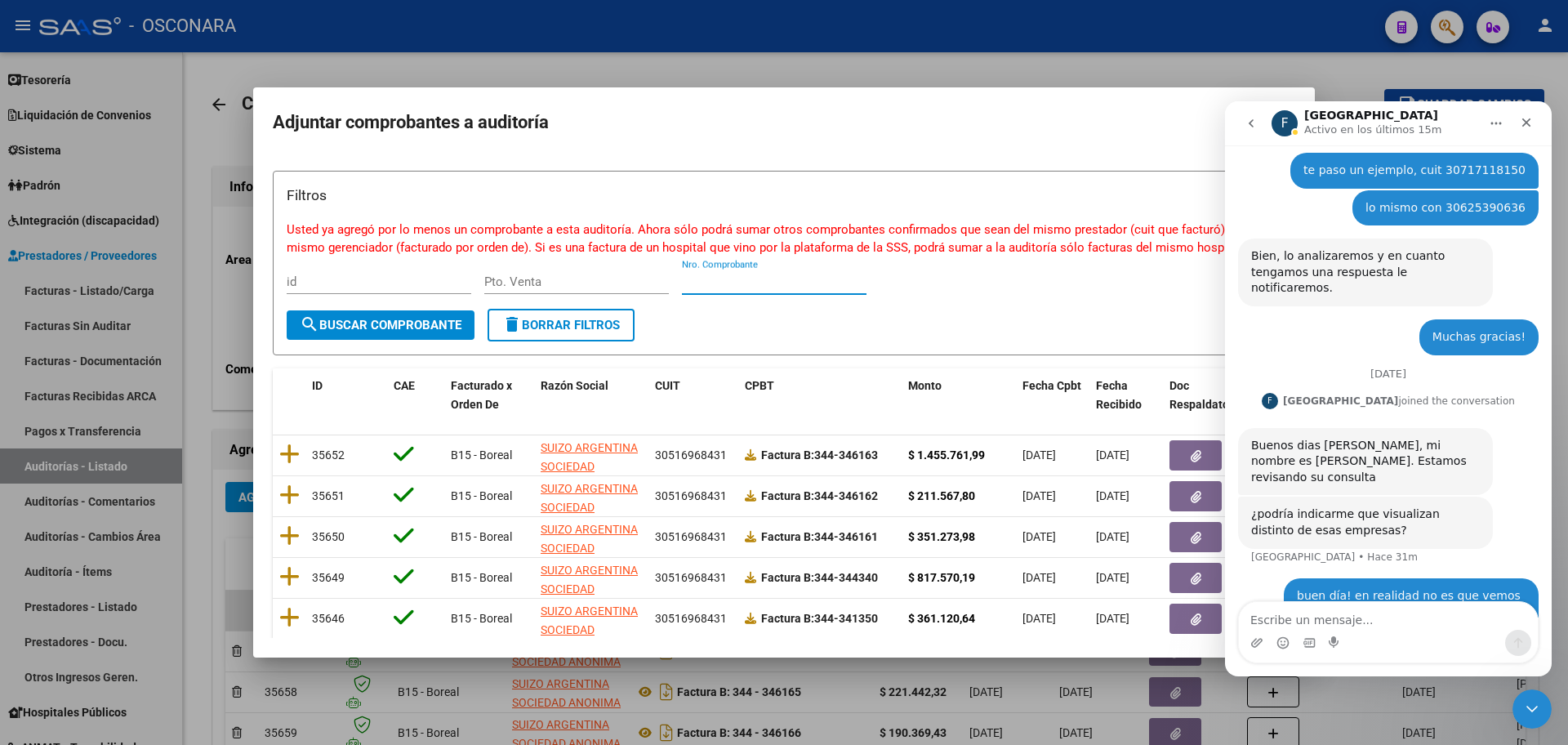
click at [816, 281] on input "Nro. Comprobante" at bounding box center [774, 281] width 184 height 15
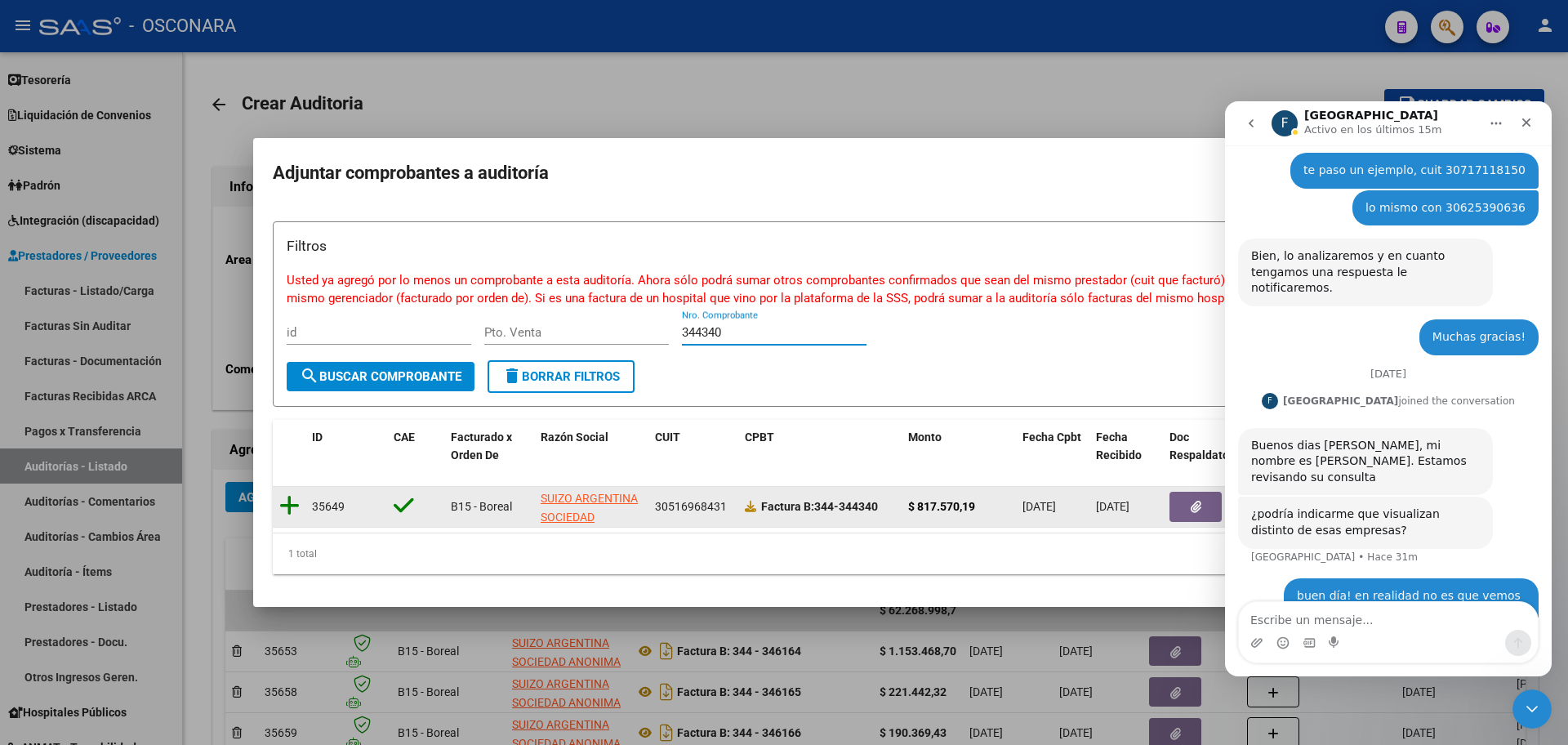
type input "344340"
click at [291, 494] on icon at bounding box center [289, 505] width 20 height 23
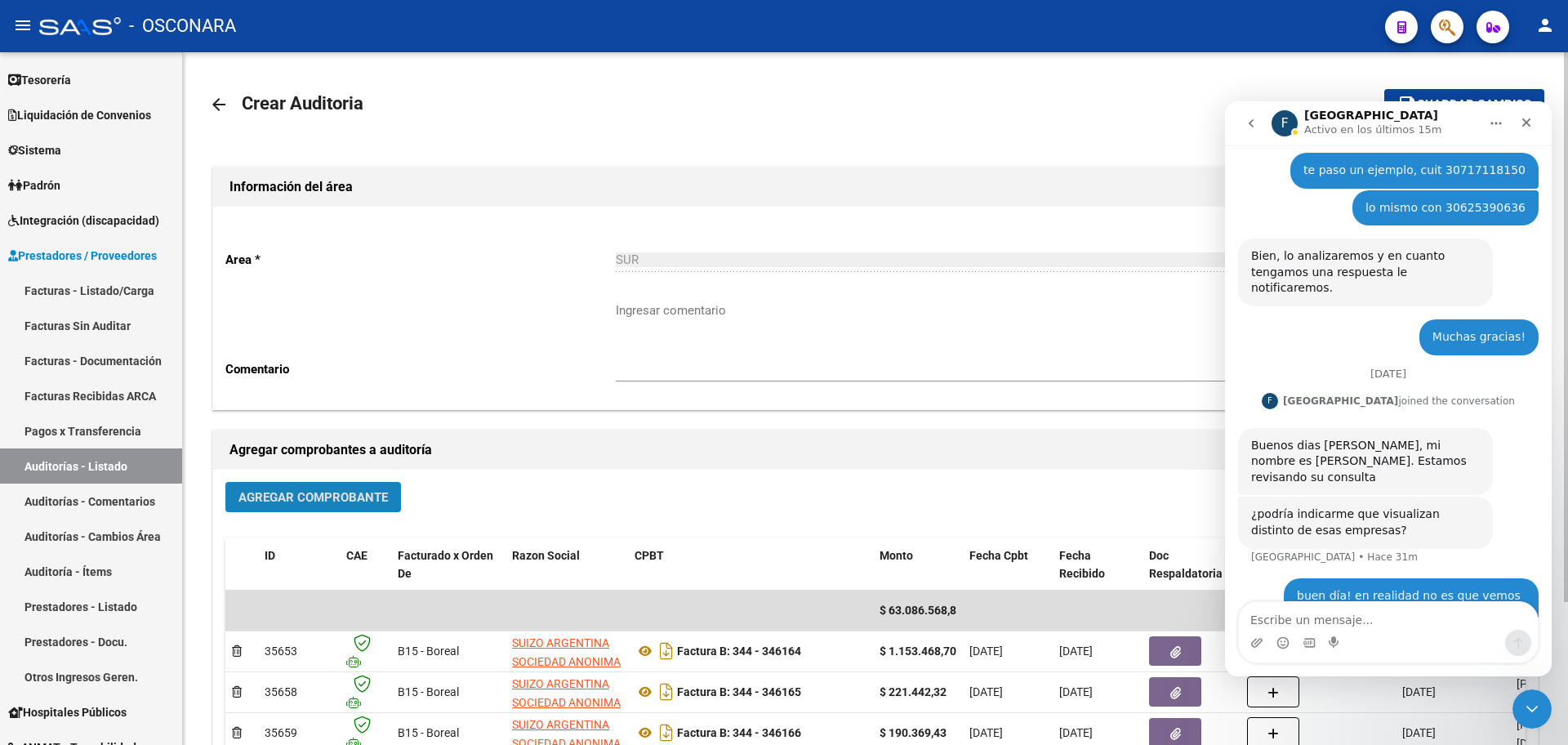
click at [348, 485] on button "Agregar Comprobante" at bounding box center [312, 497] width 176 height 30
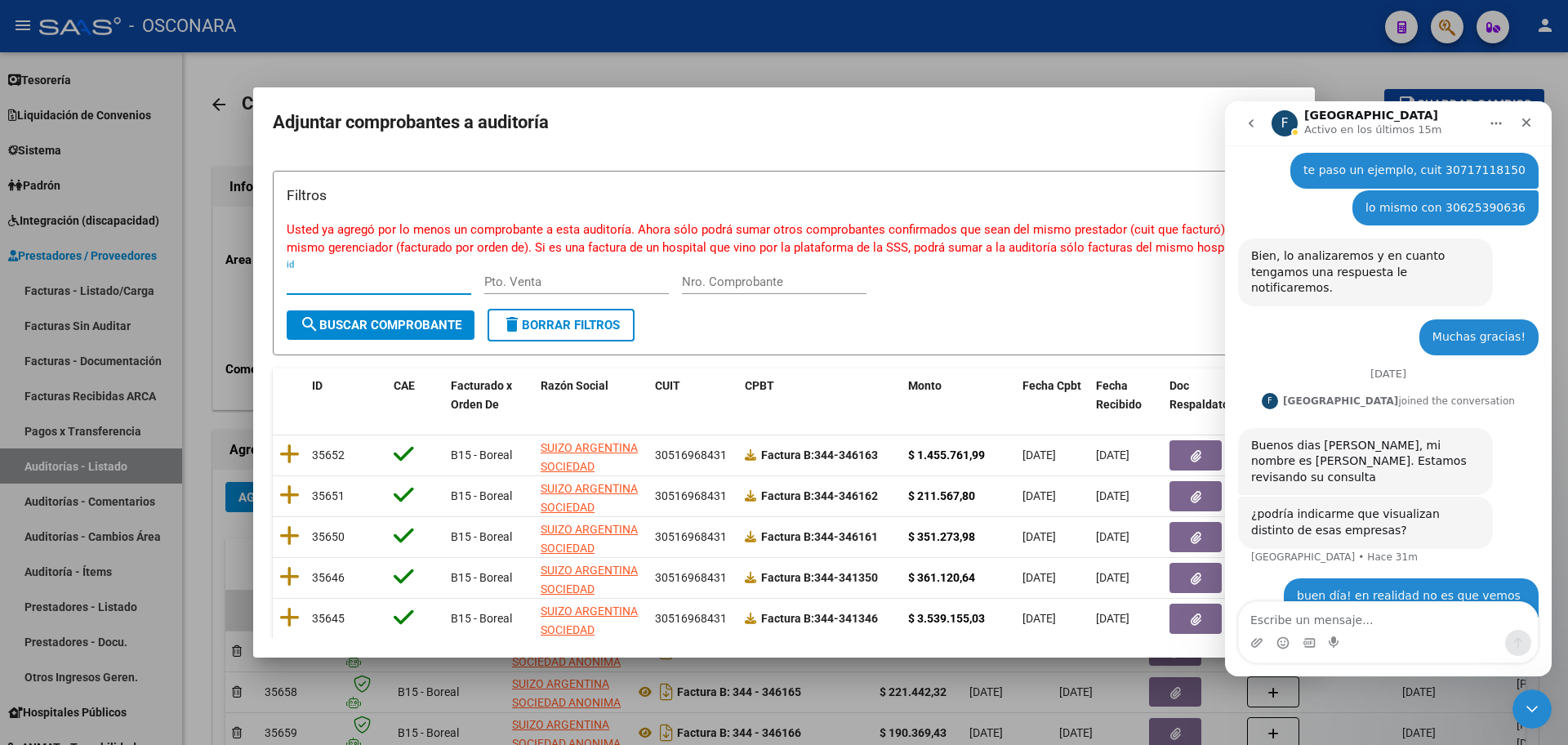
click at [752, 276] on input "Nro. Comprobante" at bounding box center [774, 281] width 184 height 15
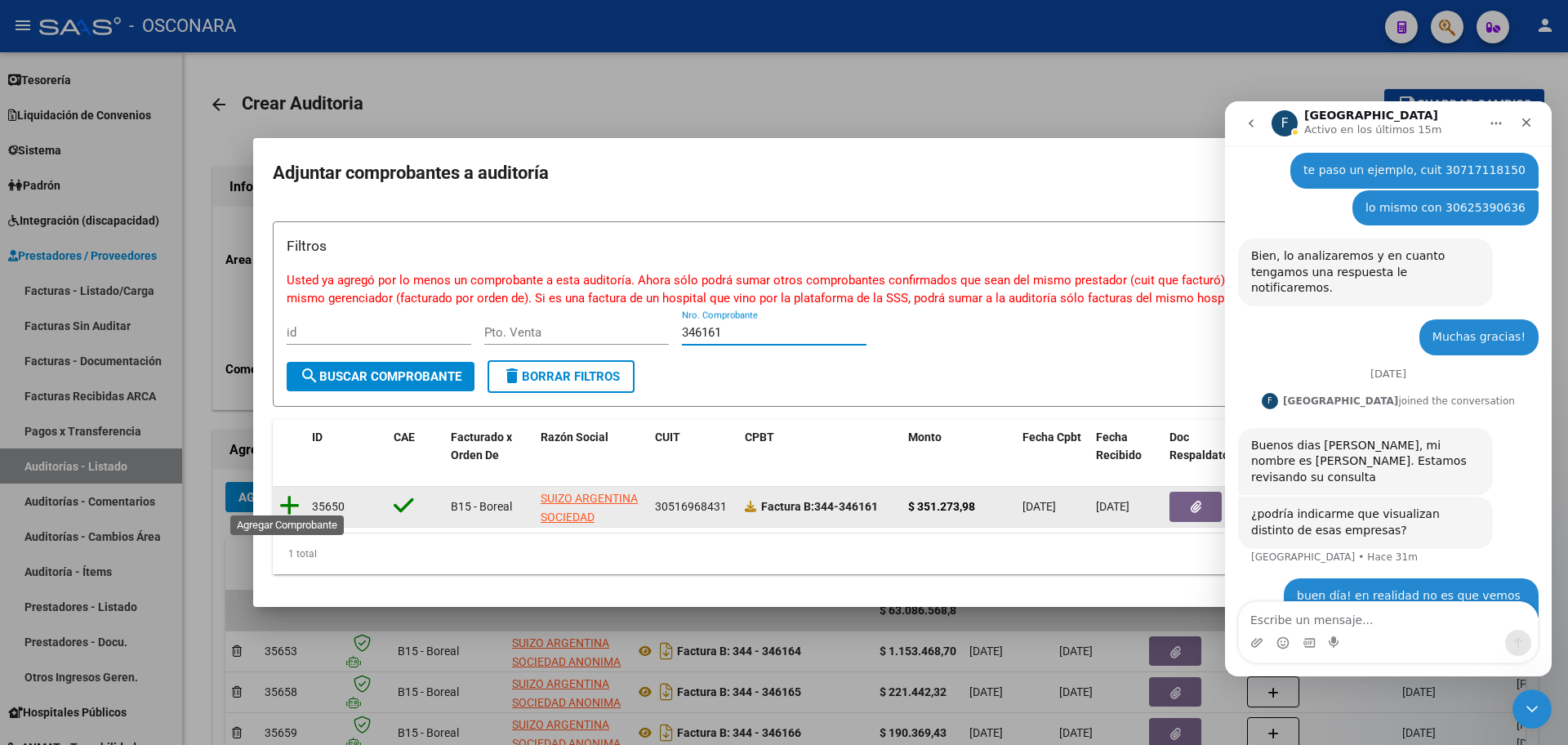
type input "346161"
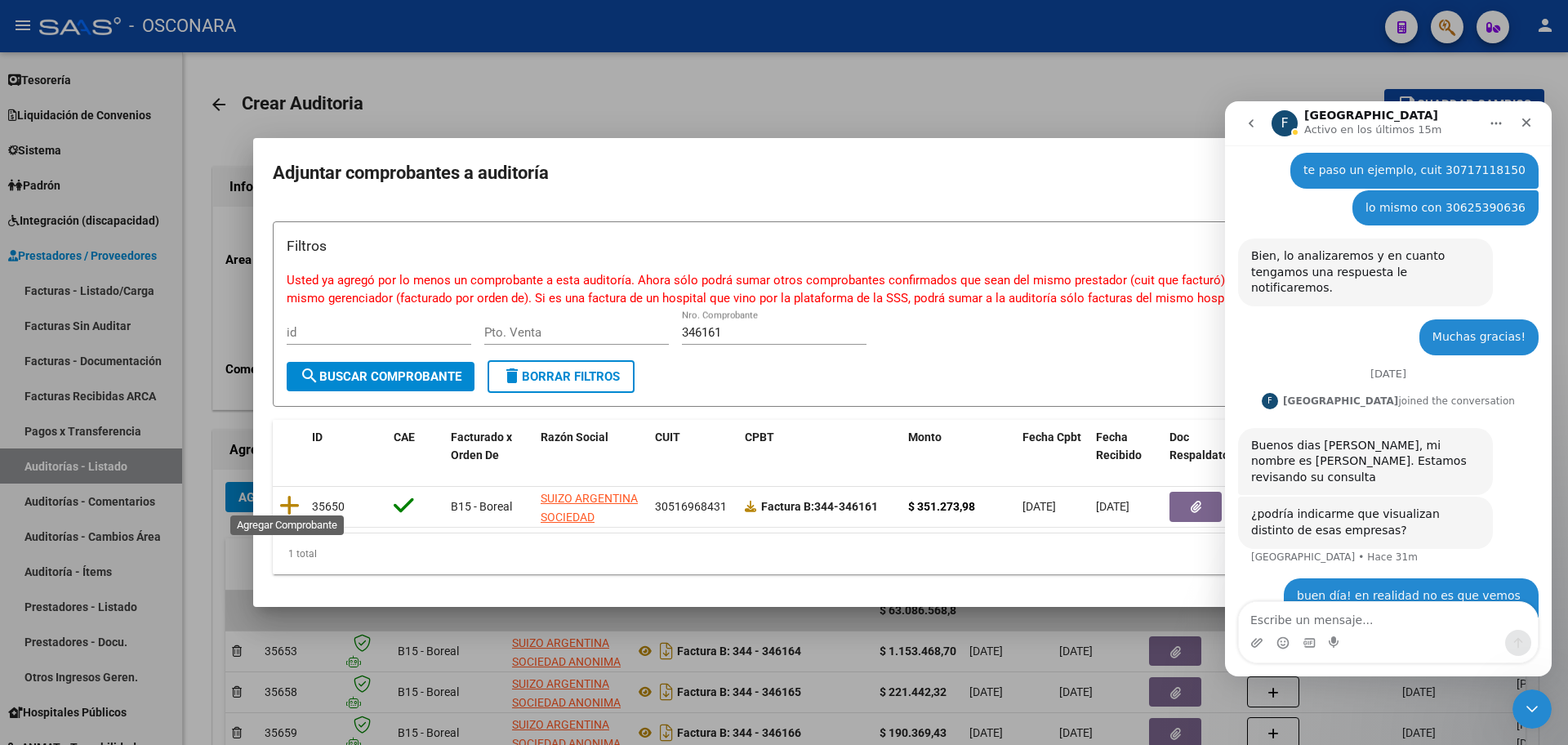
drag, startPoint x: 292, startPoint y: 492, endPoint x: 282, endPoint y: 485, distance: 12.2
click at [282, 494] on icon at bounding box center [289, 505] width 20 height 23
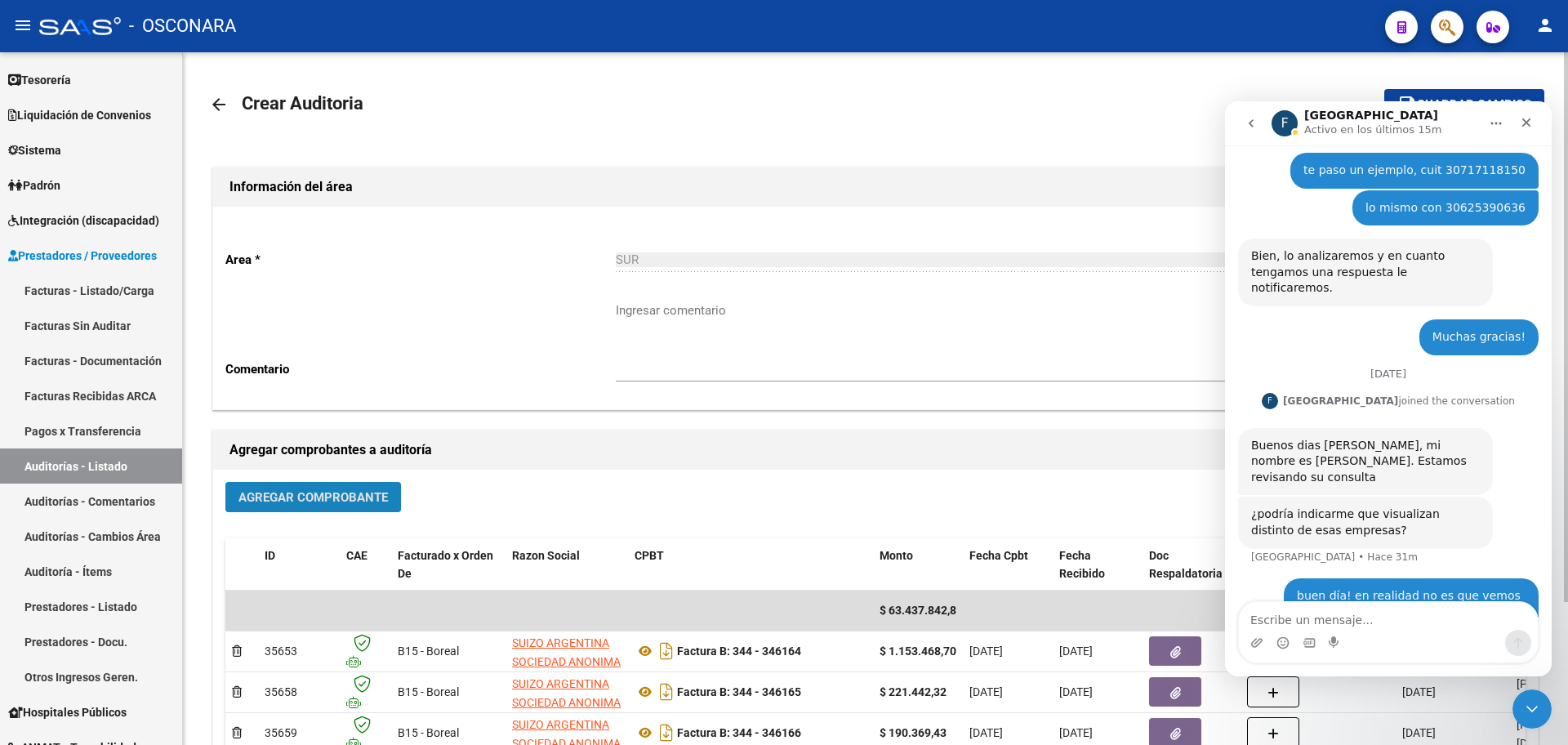
click at [300, 499] on span "Agregar Comprobante" at bounding box center [313, 497] width 149 height 15
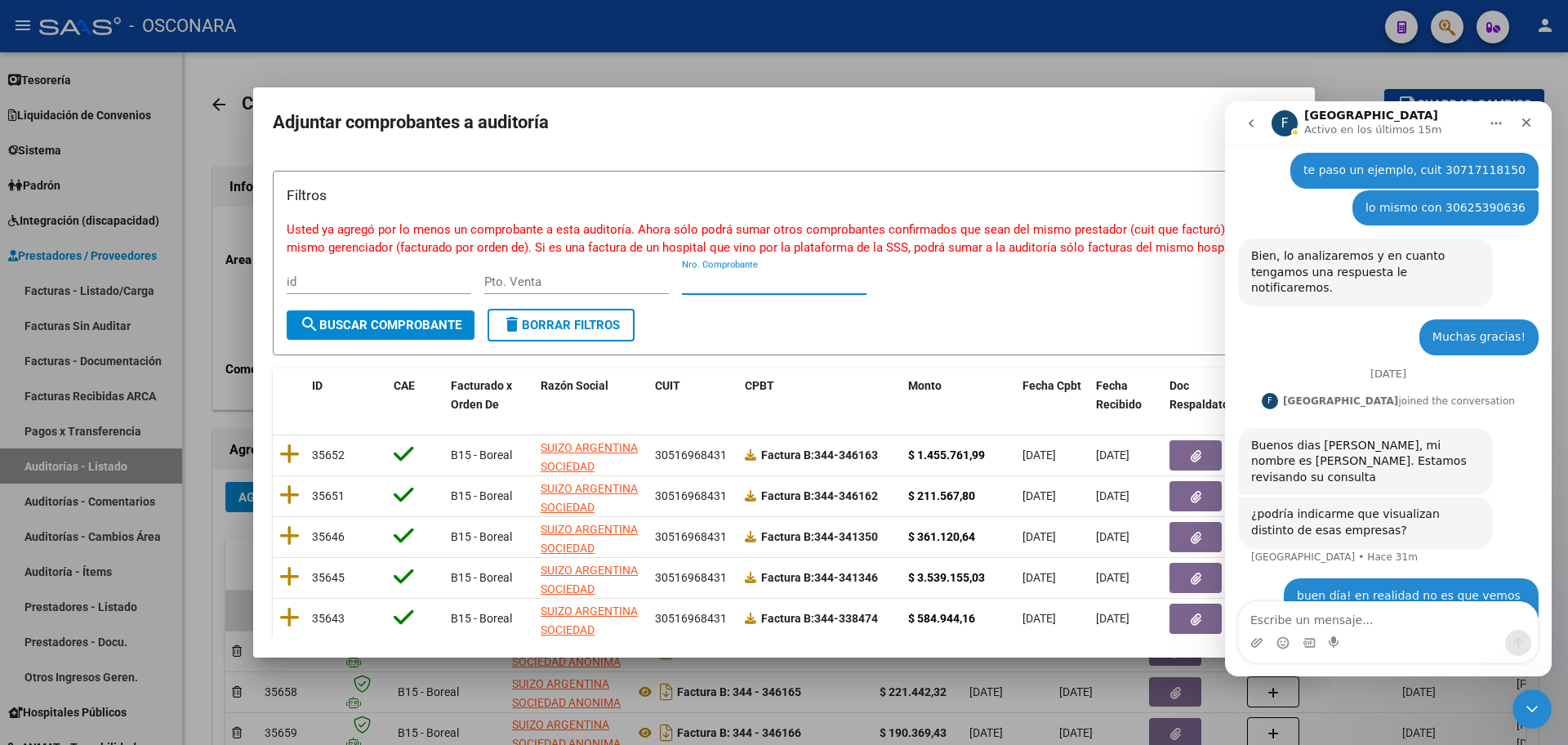
click at [703, 284] on input "Nro. Comprobante" at bounding box center [774, 281] width 184 height 15
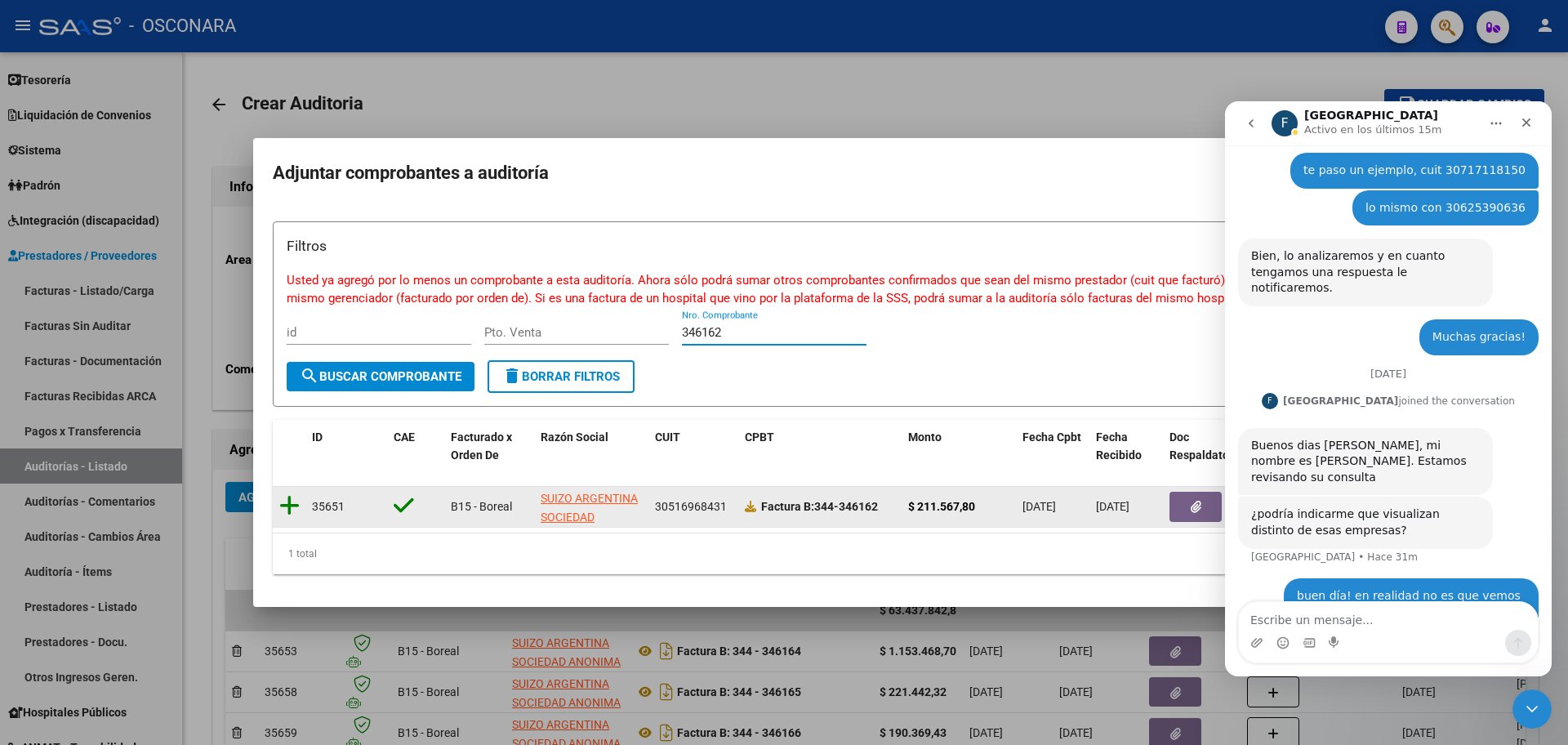
type input "346162"
click at [292, 494] on icon at bounding box center [289, 505] width 20 height 23
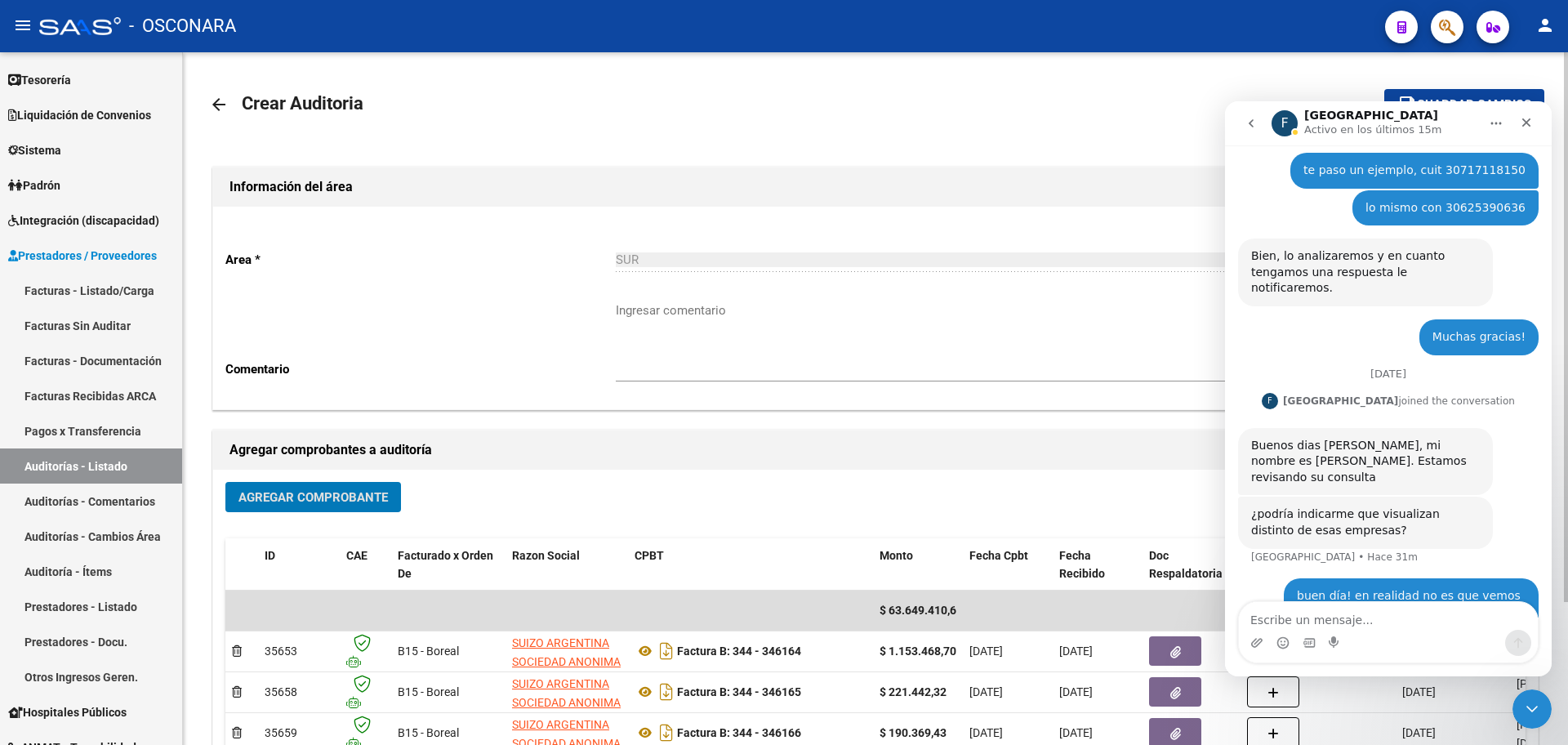
click at [300, 496] on span "Agregar Comprobante" at bounding box center [313, 497] width 149 height 15
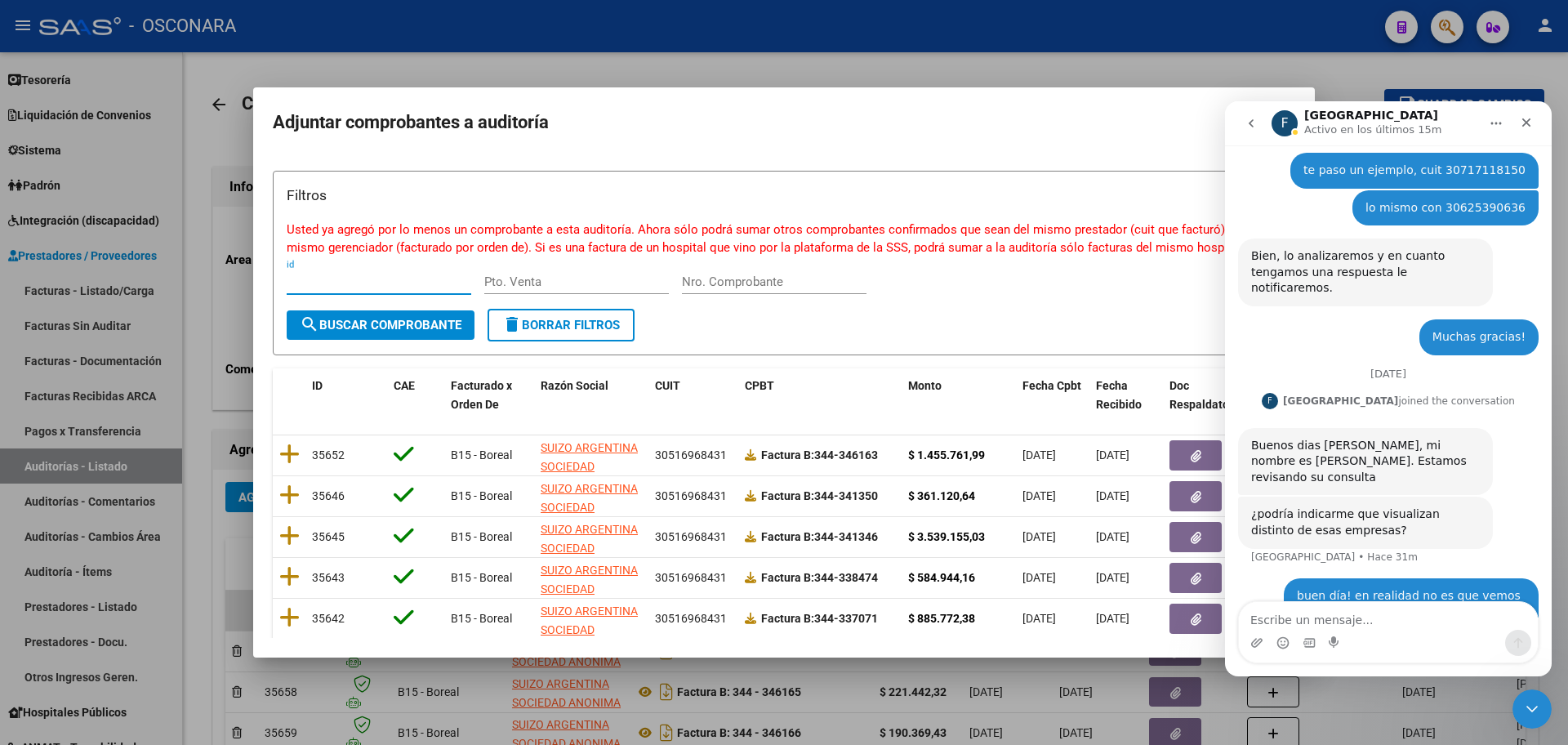
drag, startPoint x: 835, startPoint y: 269, endPoint x: 826, endPoint y: 276, distance: 11.4
click at [834, 270] on div "Nro. Comprobante" at bounding box center [774, 281] width 184 height 24
click at [826, 276] on input "Nro. Comprobante" at bounding box center [774, 281] width 184 height 15
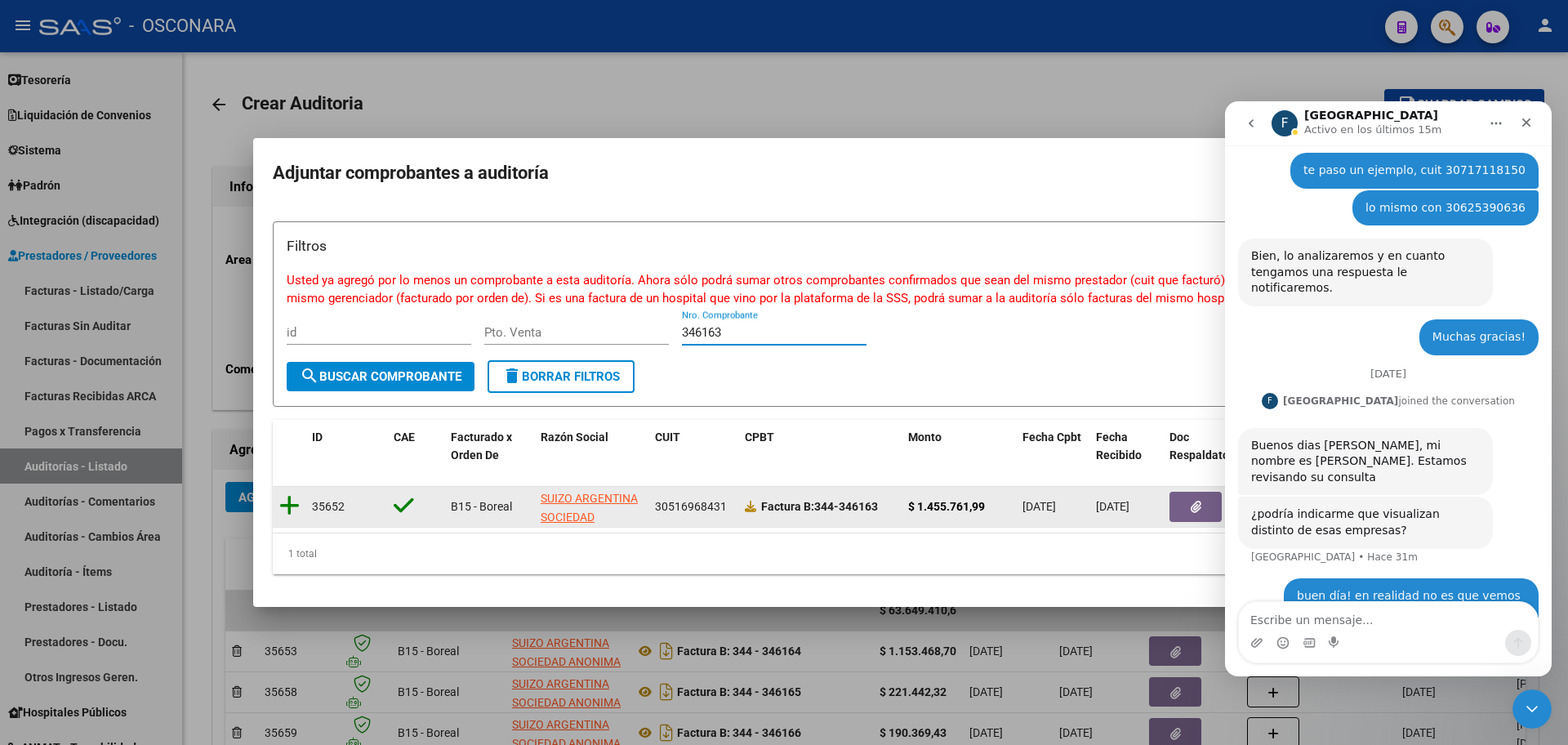
type input "346163"
click at [281, 495] on icon at bounding box center [289, 505] width 20 height 23
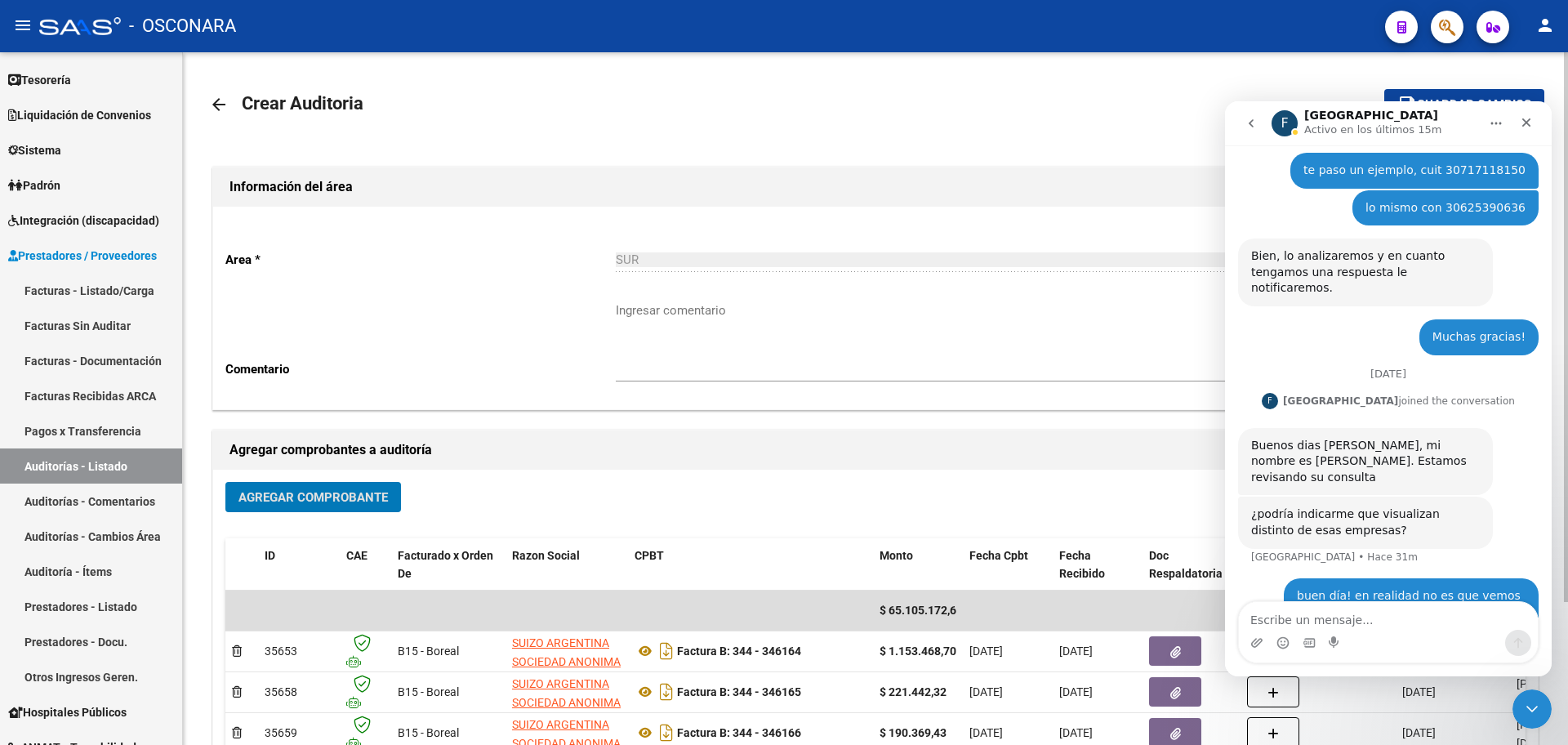
click at [300, 490] on span "Agregar Comprobante" at bounding box center [313, 497] width 149 height 15
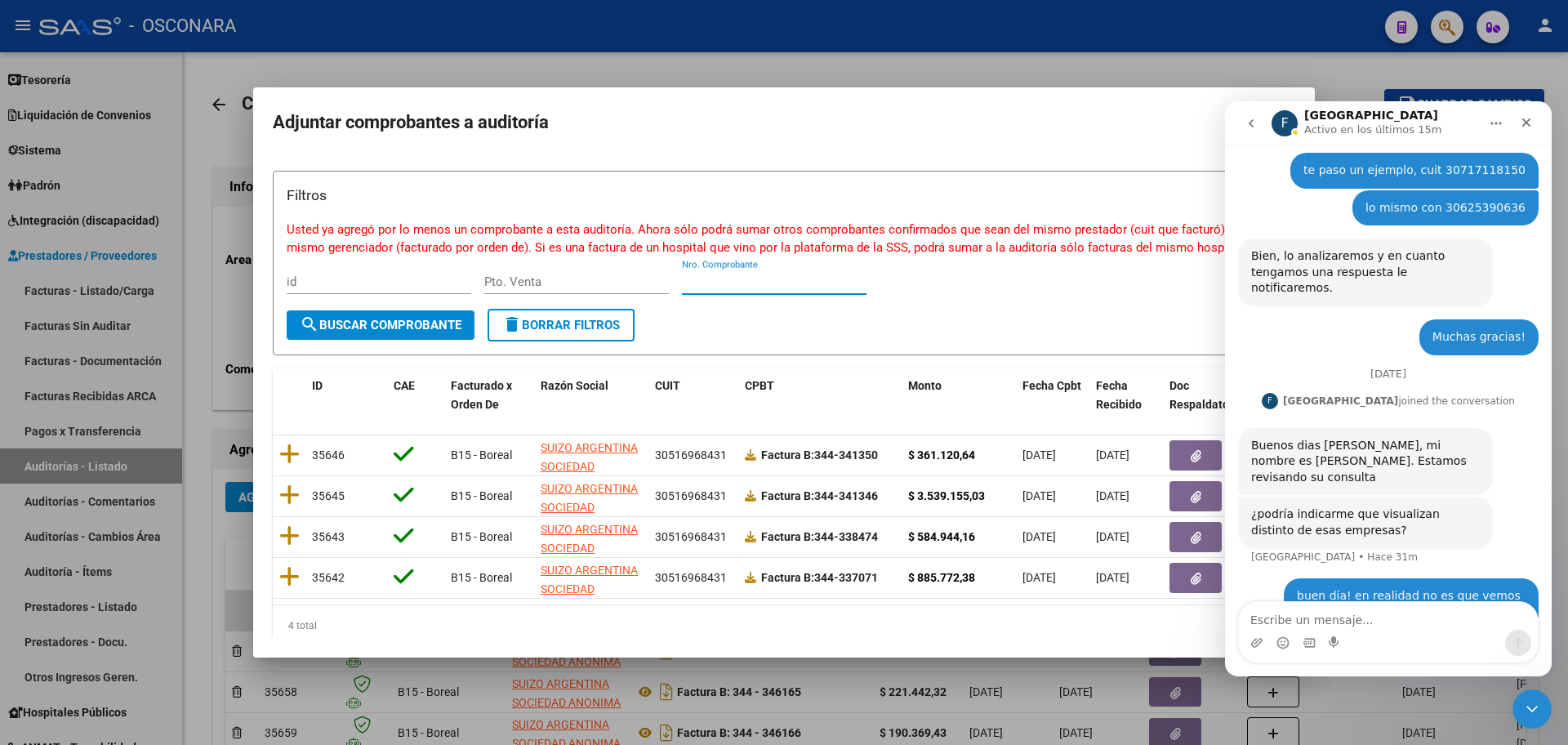
click at [743, 278] on input "Nro. Comprobante" at bounding box center [774, 281] width 184 height 15
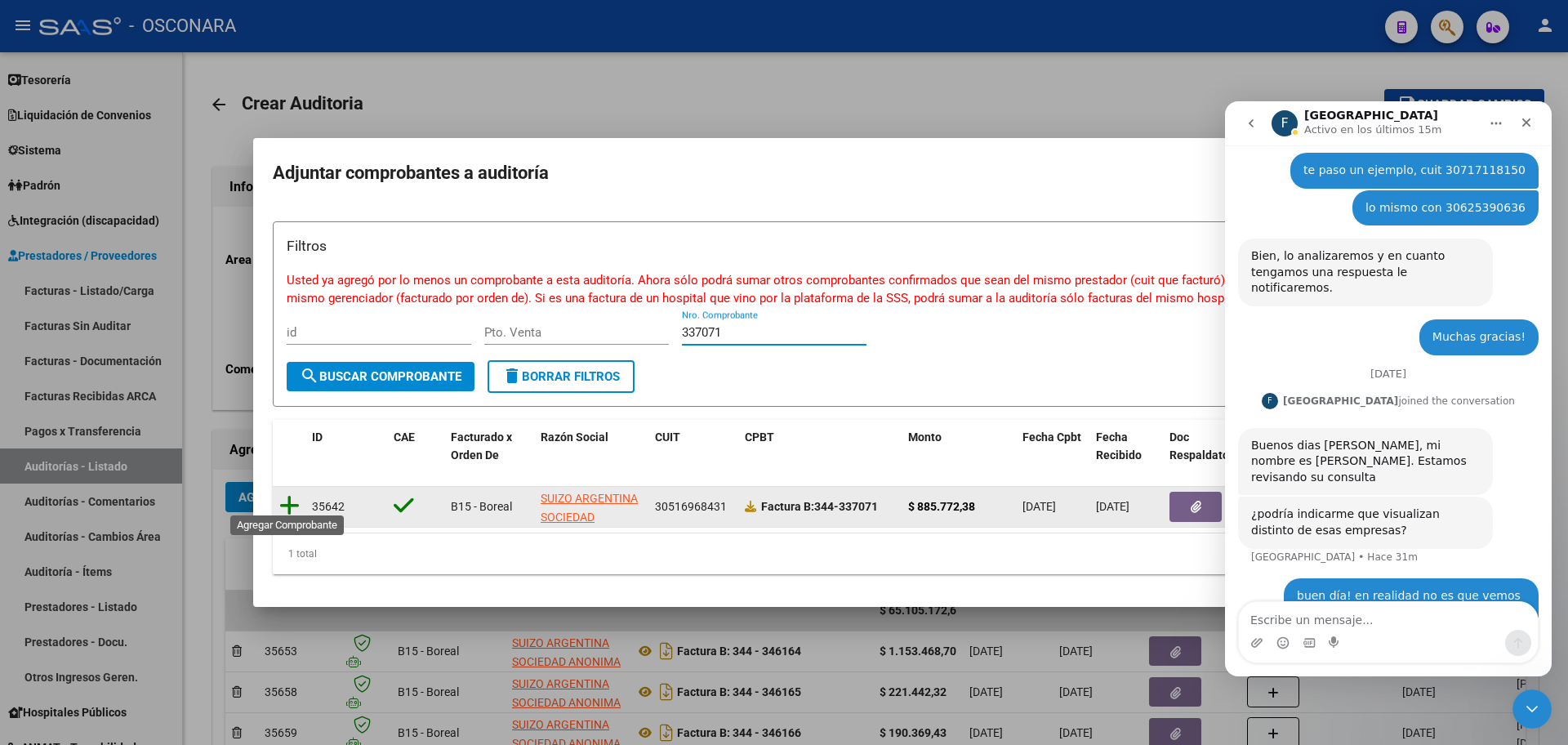
type input "337071"
click at [289, 496] on icon at bounding box center [289, 505] width 20 height 23
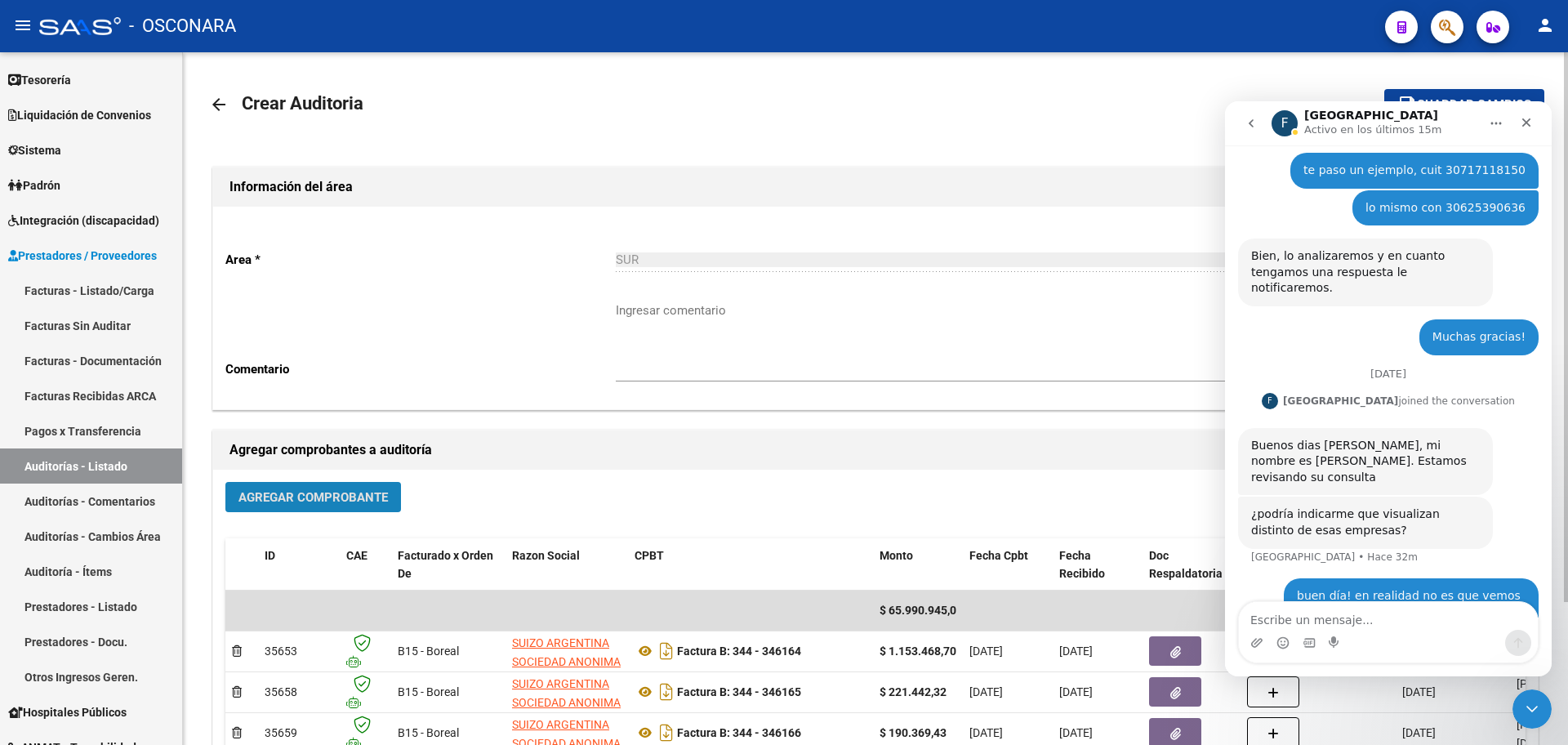
click at [359, 508] on button "Agregar Comprobante" at bounding box center [312, 497] width 176 height 30
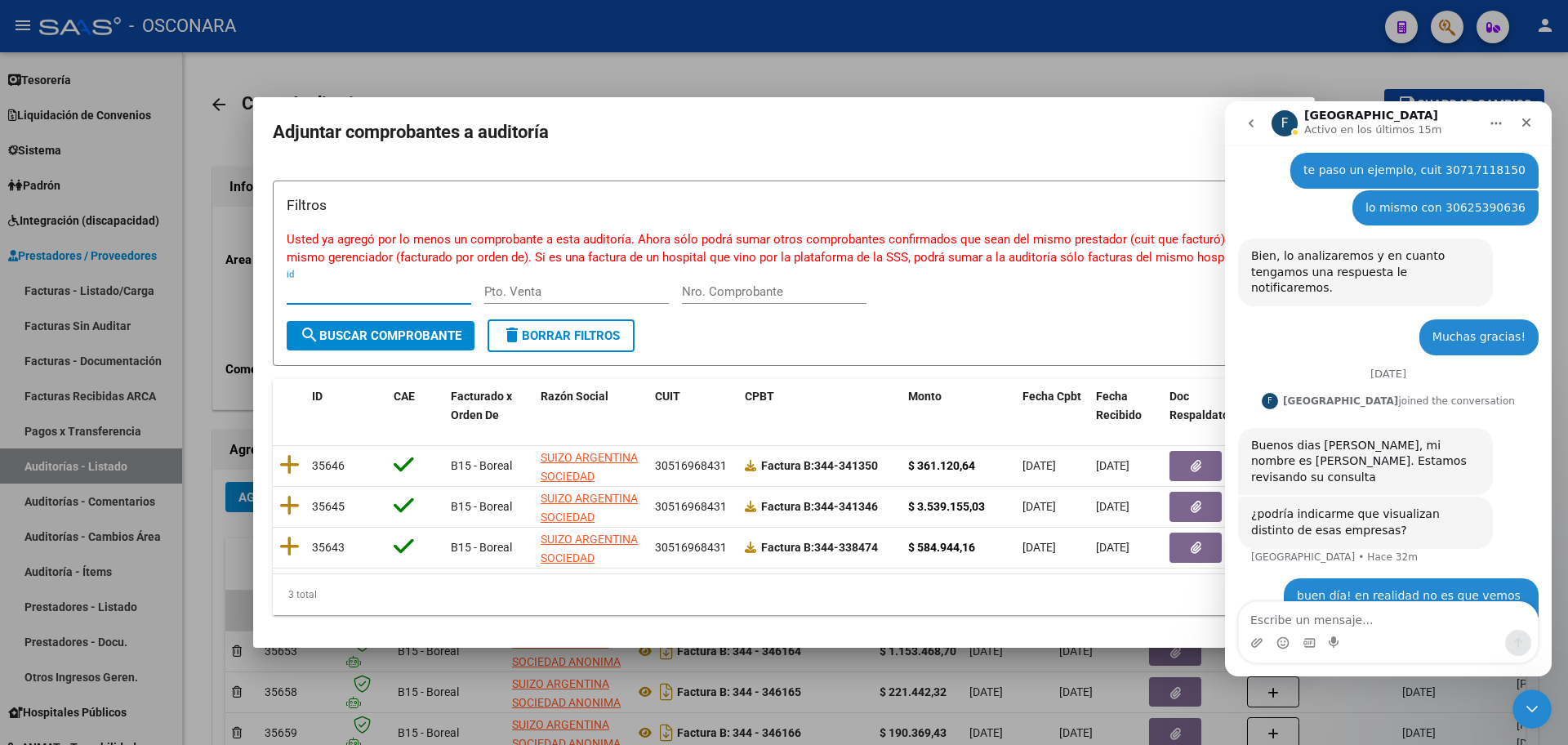
click at [746, 292] on div "Nro. Comprobante" at bounding box center [774, 291] width 184 height 24
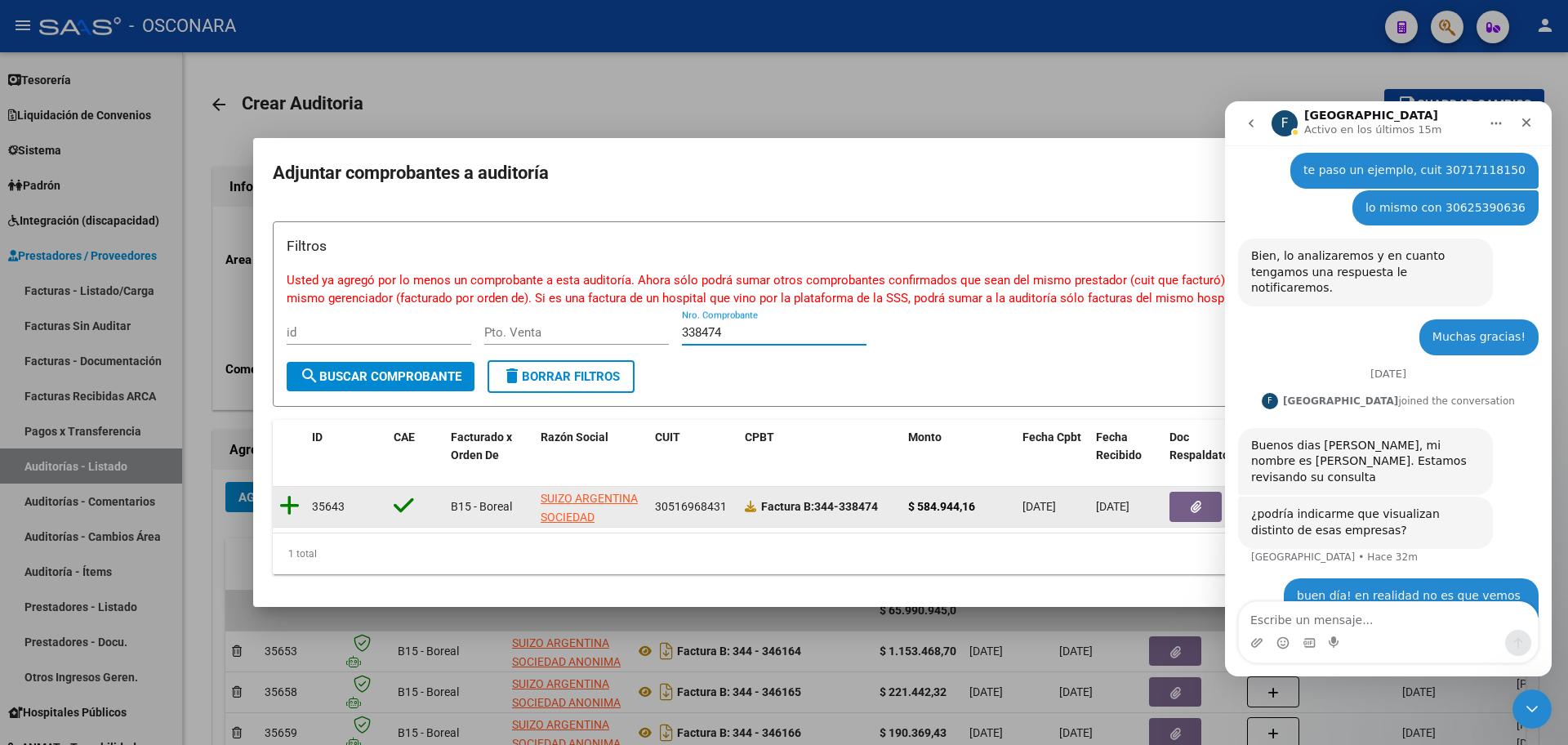
type input "338474"
click at [292, 501] on icon at bounding box center [289, 505] width 20 height 23
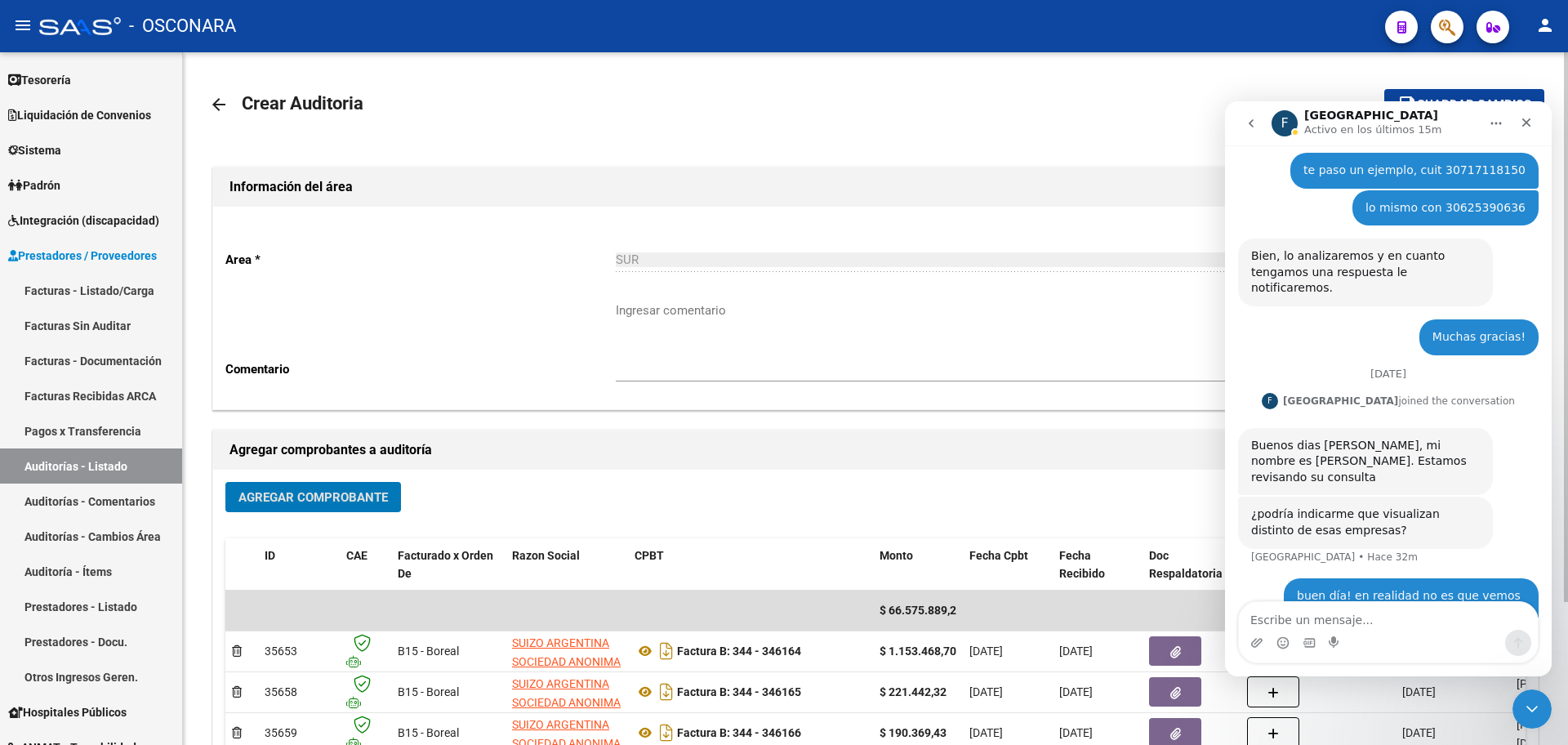
click at [286, 490] on span "Agregar Comprobante" at bounding box center [313, 497] width 149 height 15
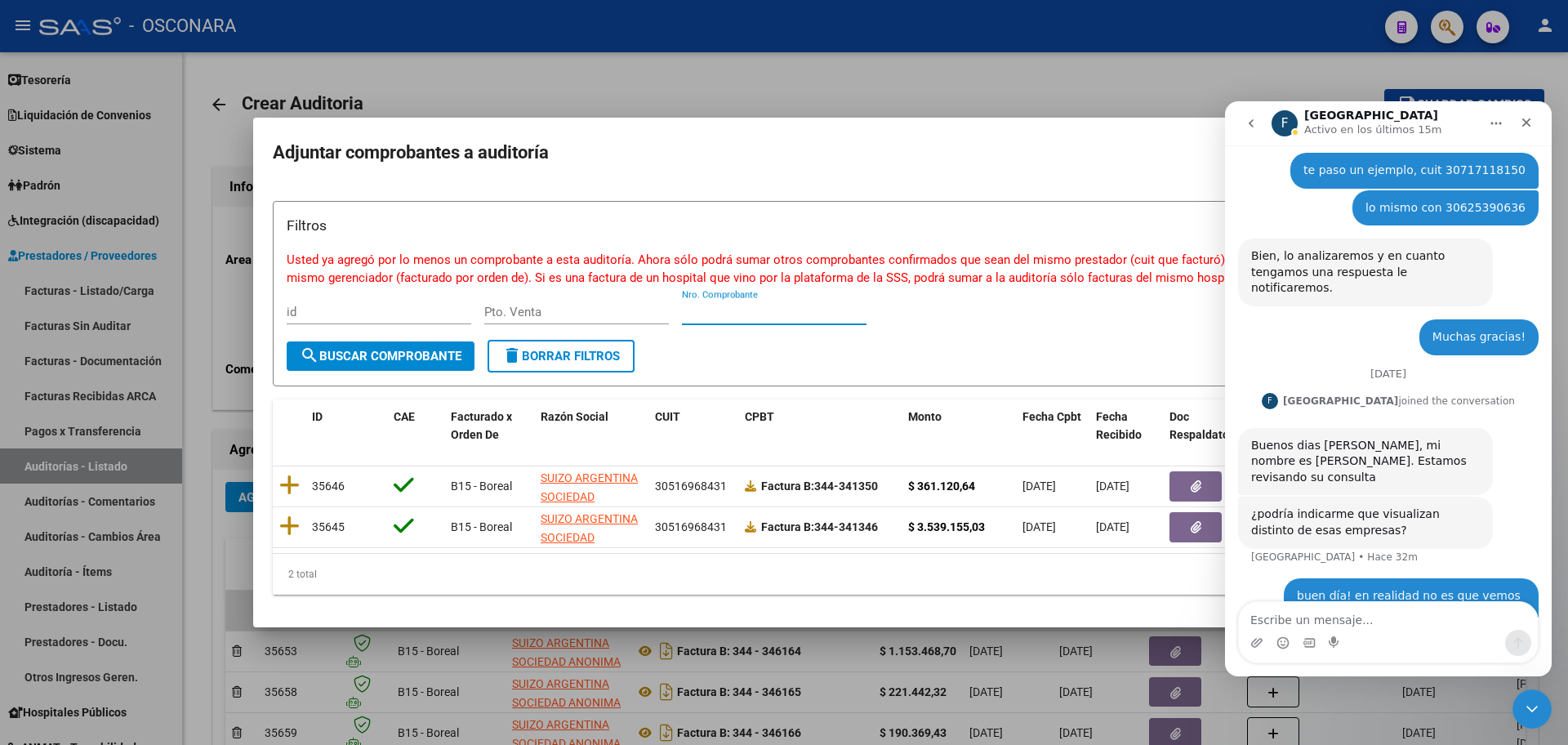
click at [746, 305] on input "Nro. Comprobante" at bounding box center [774, 311] width 184 height 15
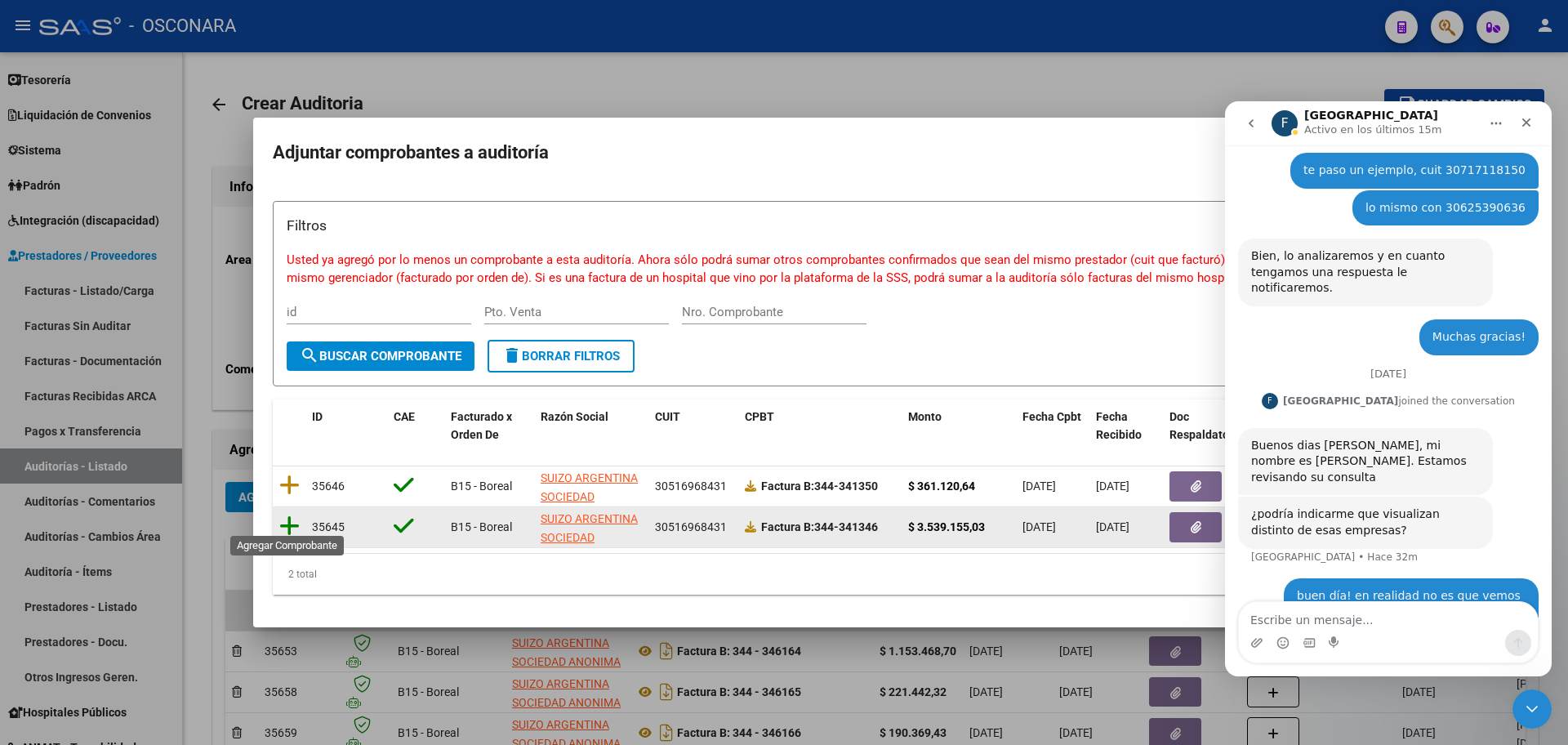
click at [297, 514] on icon at bounding box center [289, 526] width 20 height 23
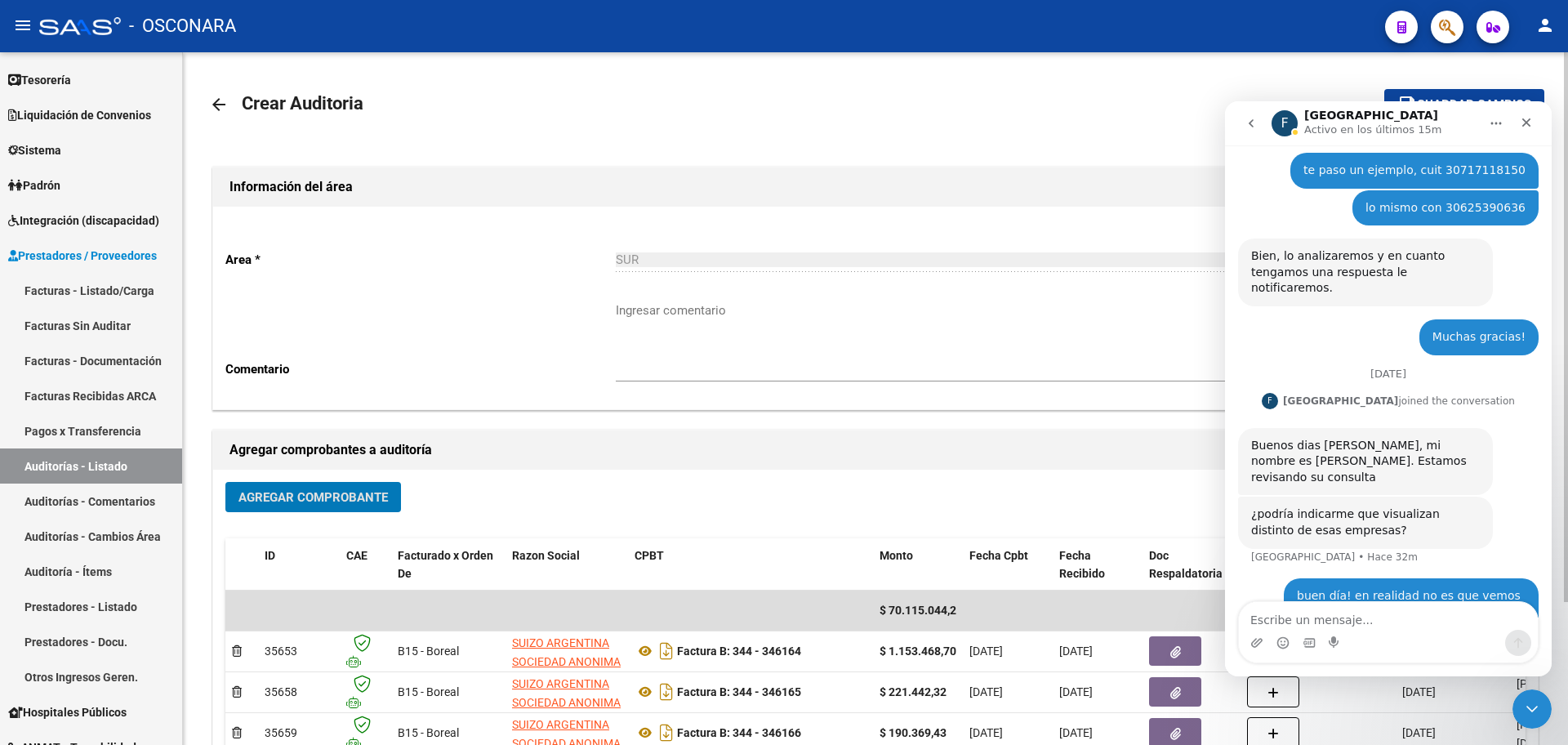
click at [298, 493] on span "Agregar Comprobante" at bounding box center [313, 497] width 149 height 15
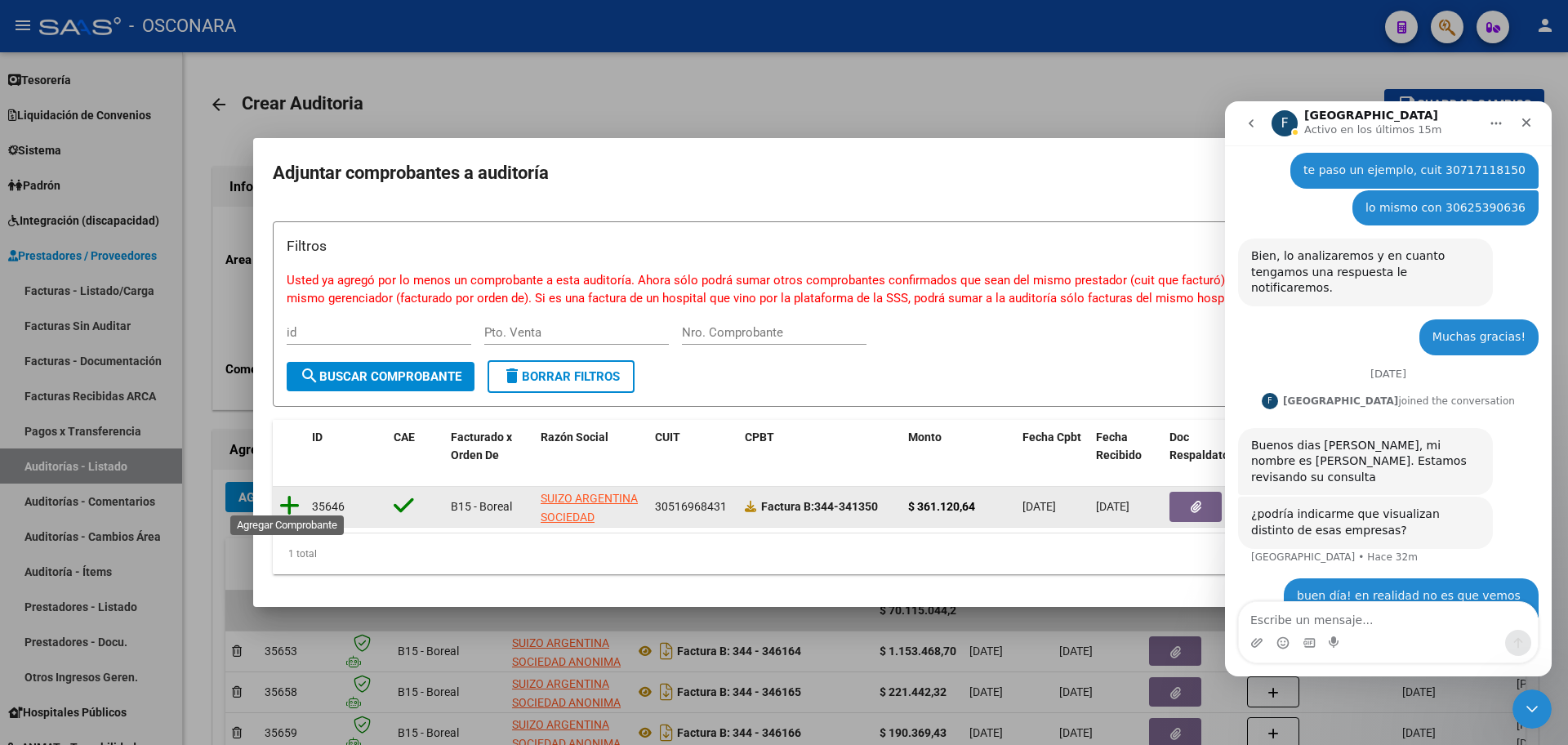
click at [290, 499] on icon at bounding box center [289, 505] width 20 height 23
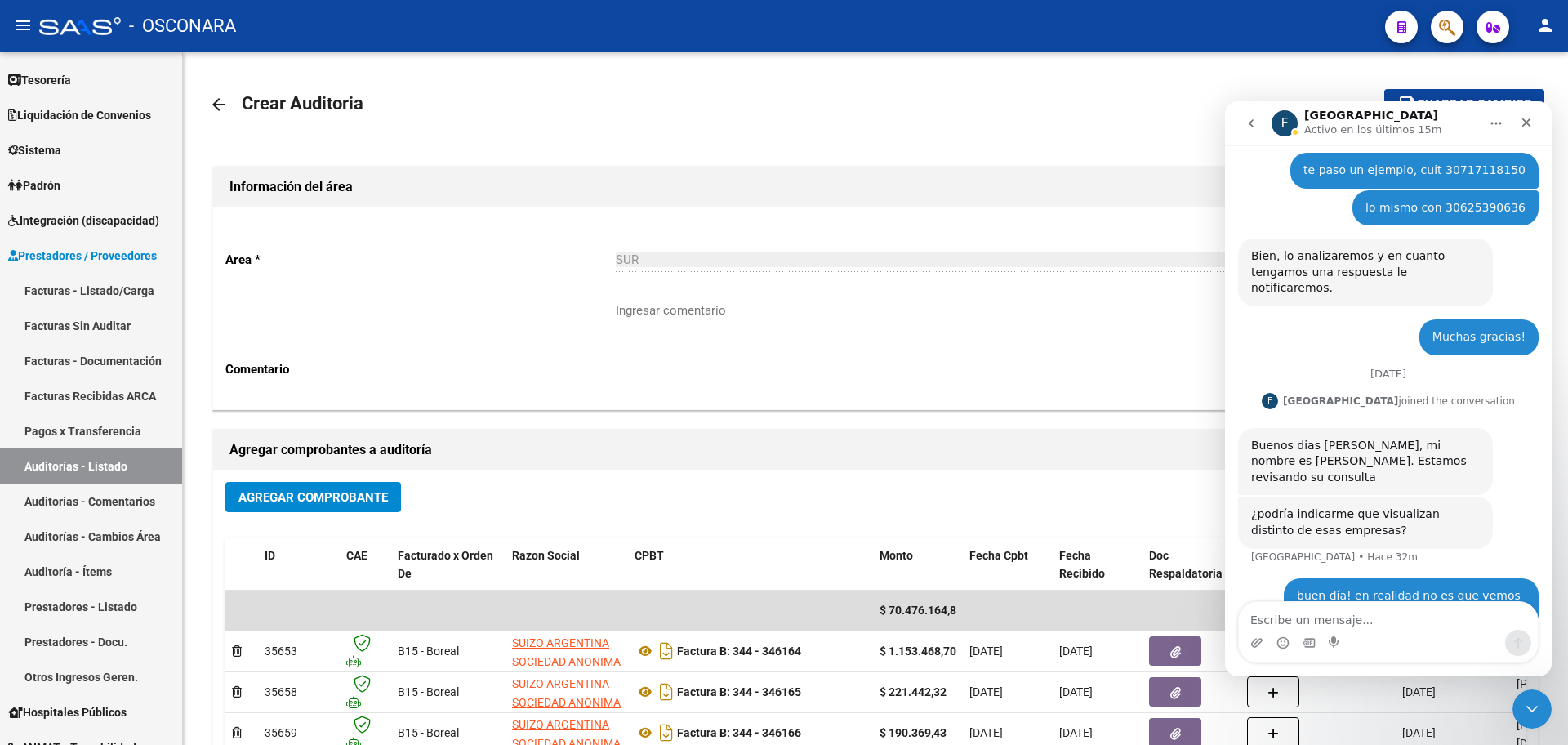
click at [1489, 130] on button "Inicio" at bounding box center [1496, 123] width 31 height 31
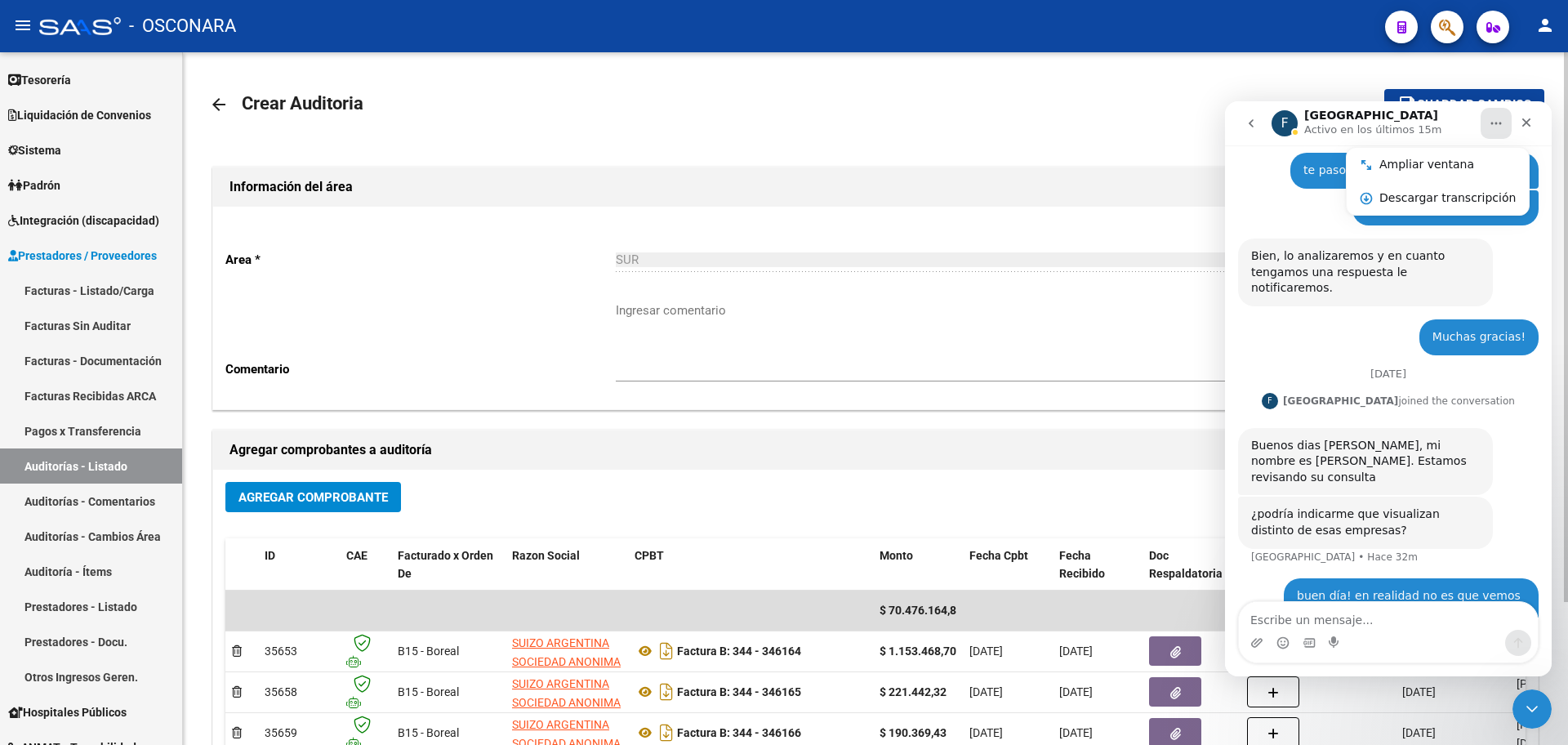
click at [1019, 121] on mat-toolbar-row "arrow_back Crear Auditoria" at bounding box center [729, 105] width 1040 height 52
click at [1255, 119] on icon "go back" at bounding box center [1250, 122] width 13 height 13
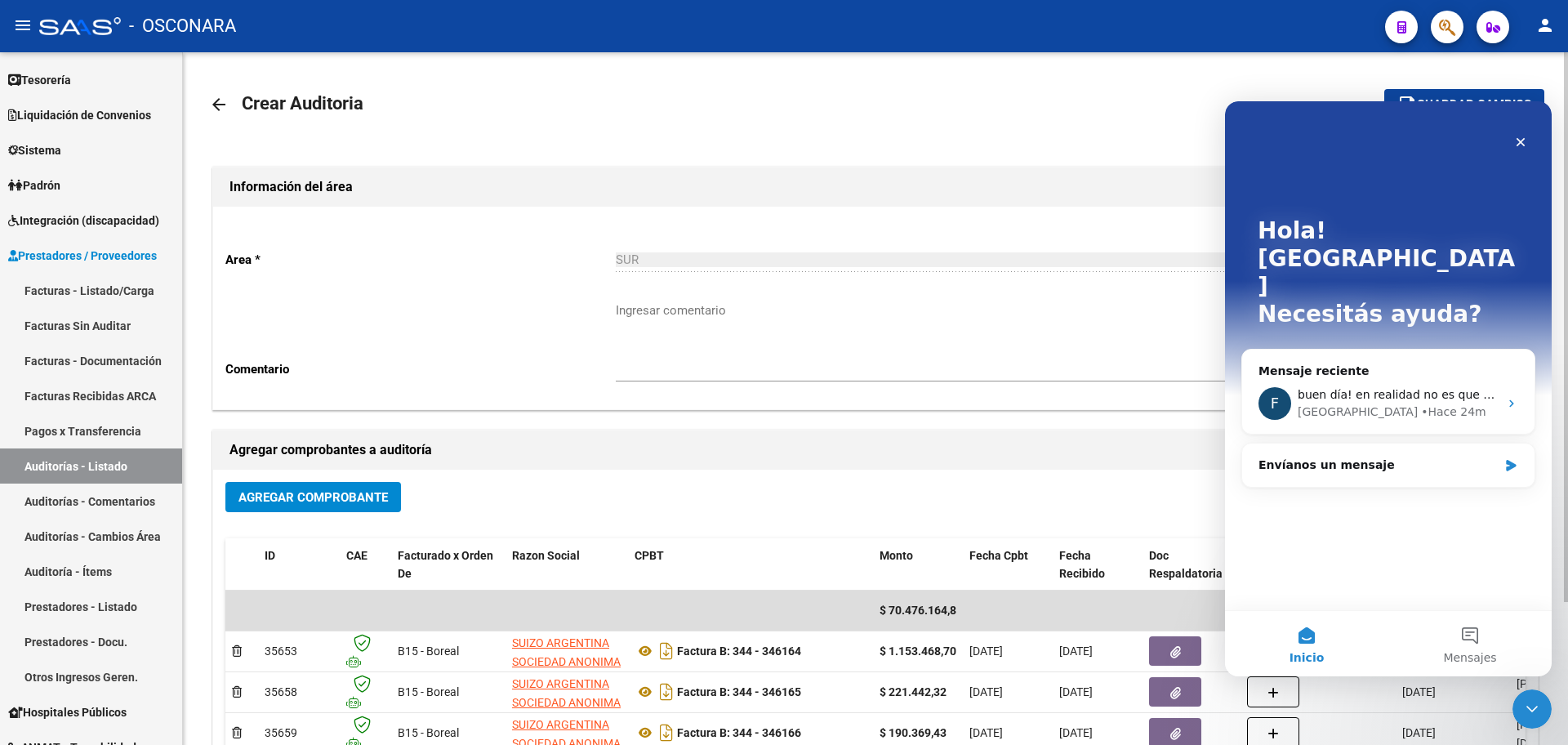
click at [1024, 178] on h1 "Información del área" at bounding box center [876, 186] width 1292 height 26
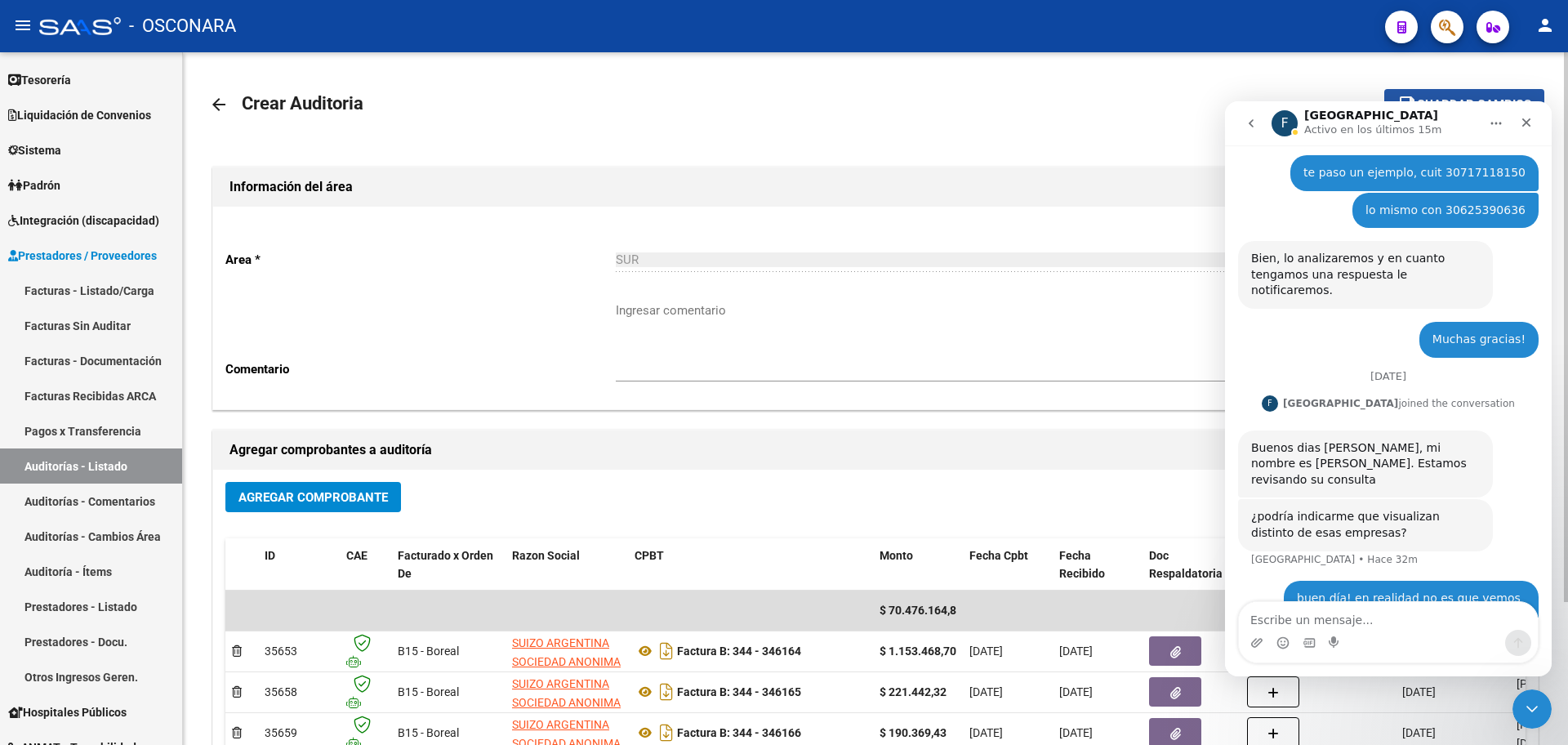
click at [1420, 95] on button "save Guardar cambios" at bounding box center [1463, 104] width 160 height 30
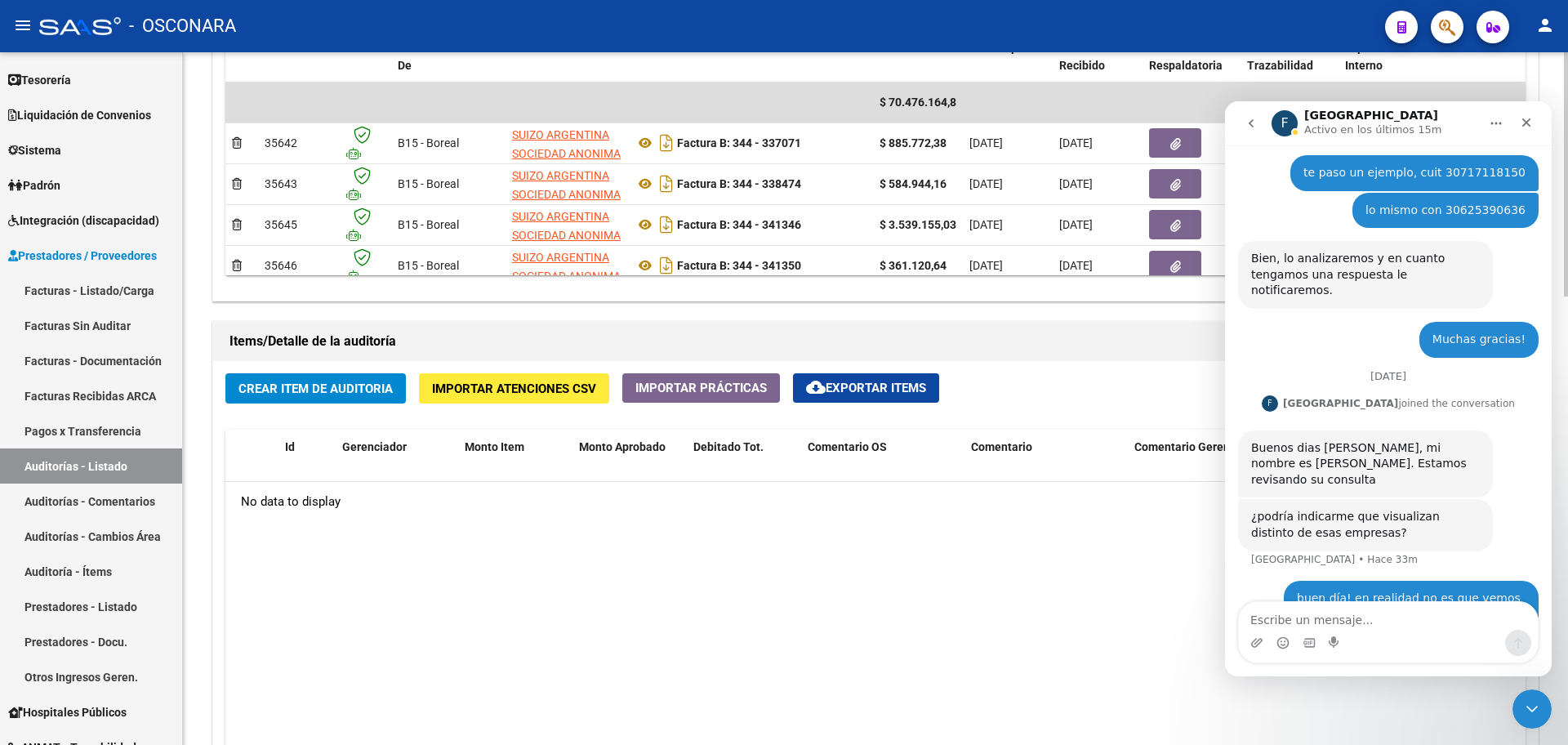
scroll to position [1020, 0]
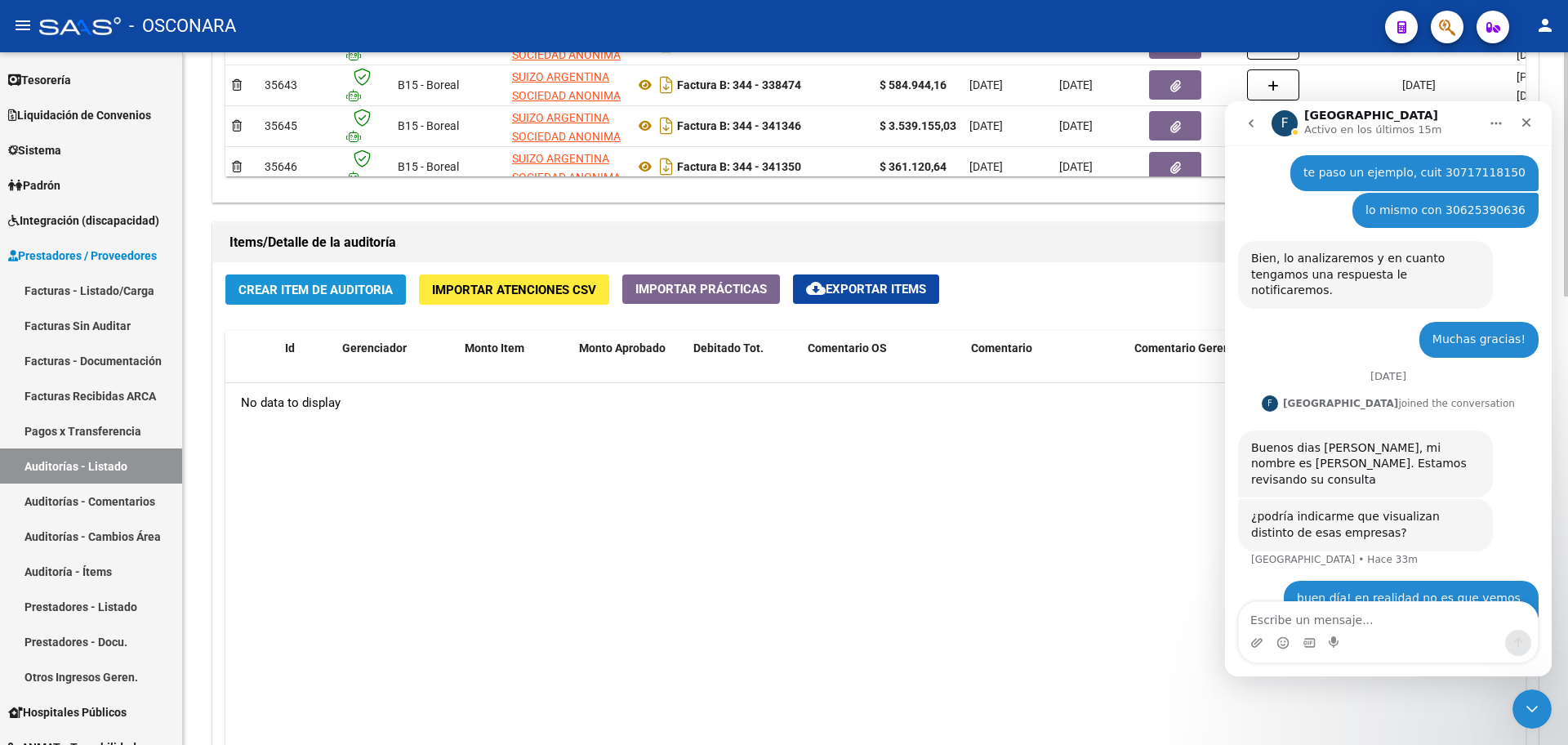
click at [334, 291] on span "Crear Item de Auditoria" at bounding box center [315, 289] width 154 height 15
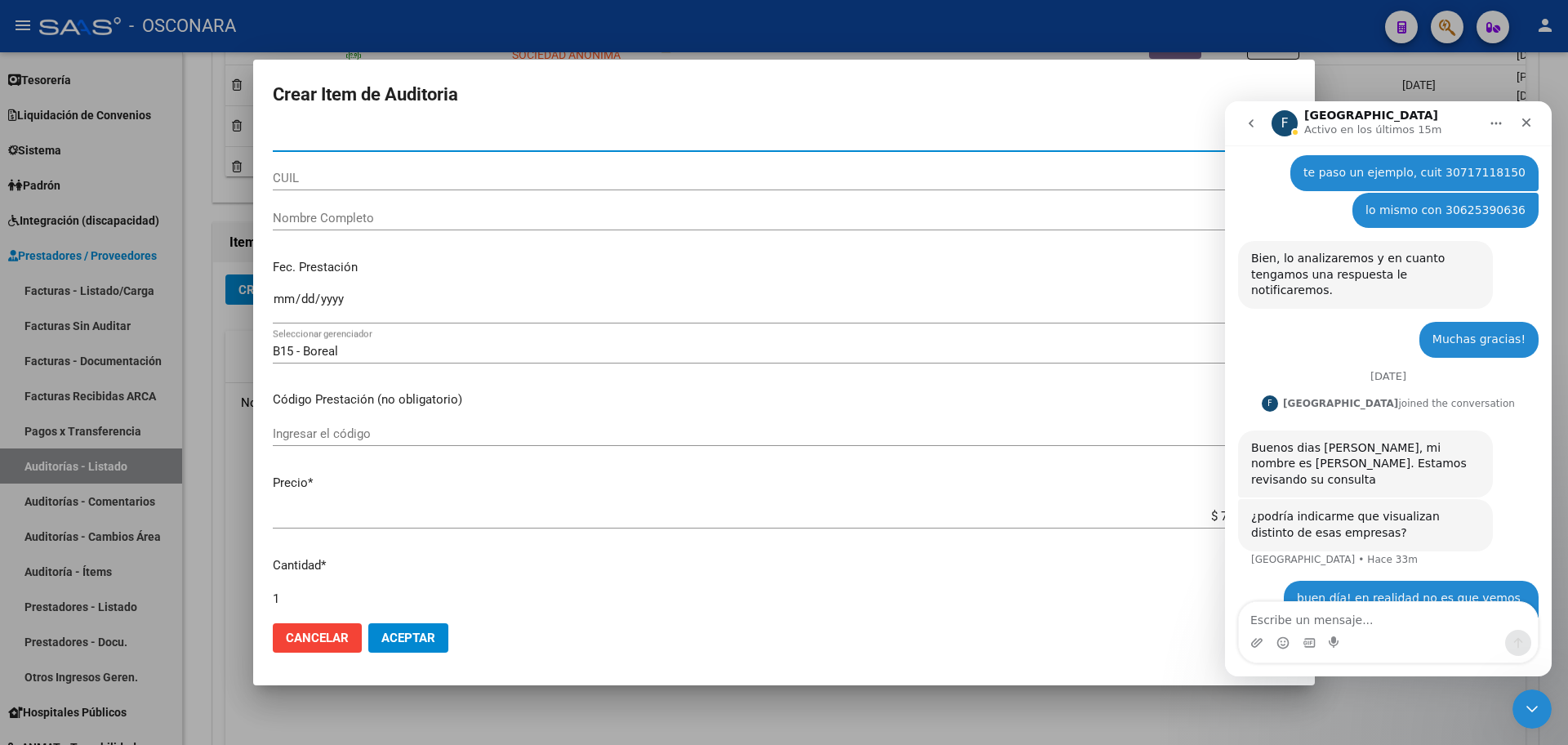
click at [299, 139] on input "Nro Documento" at bounding box center [784, 139] width 1022 height 15
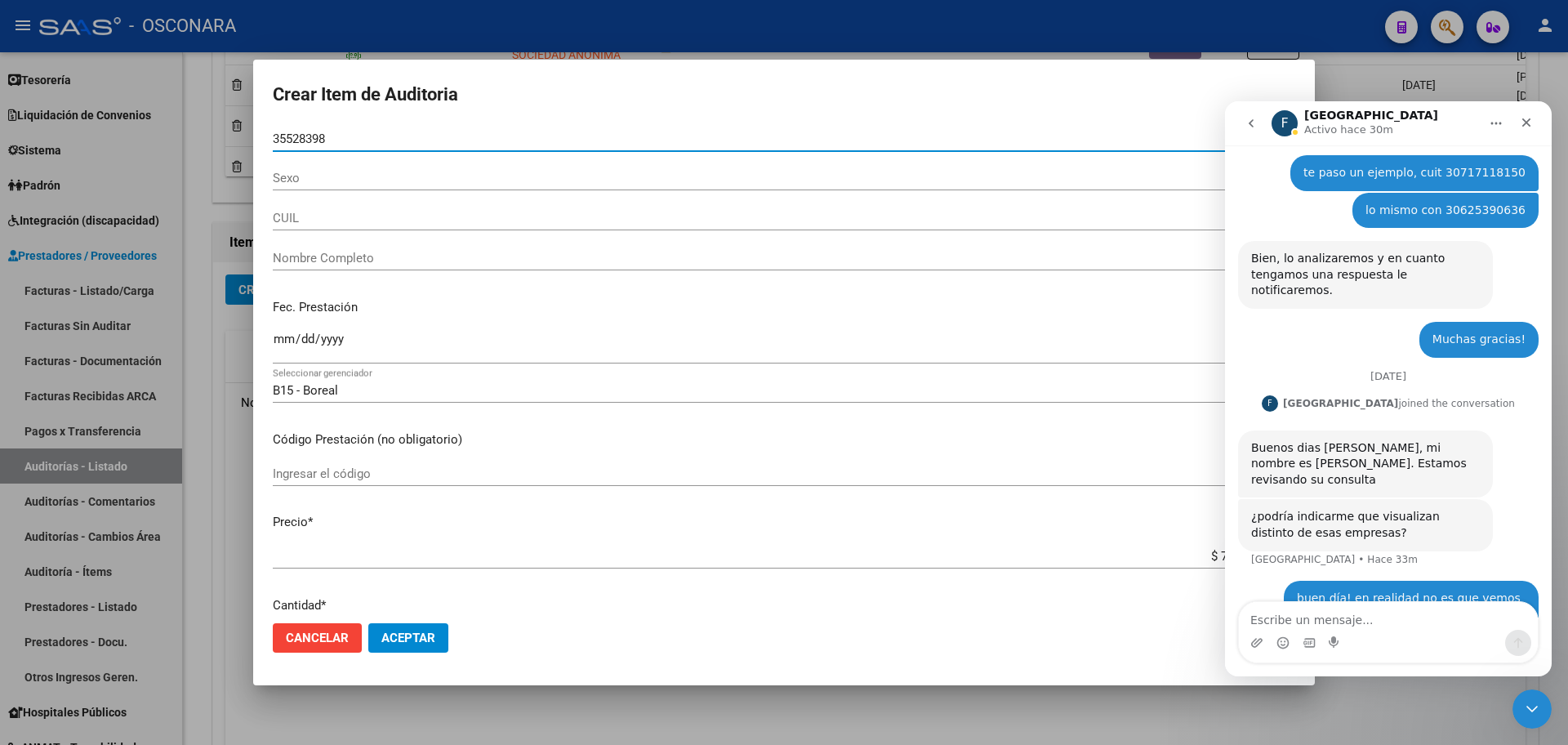
type input "35528398"
click at [368, 623] on button "Aceptar" at bounding box center [408, 637] width 80 height 29
type input "23355283984"
type input "[PERSON_NAME] [PERSON_NAME]"
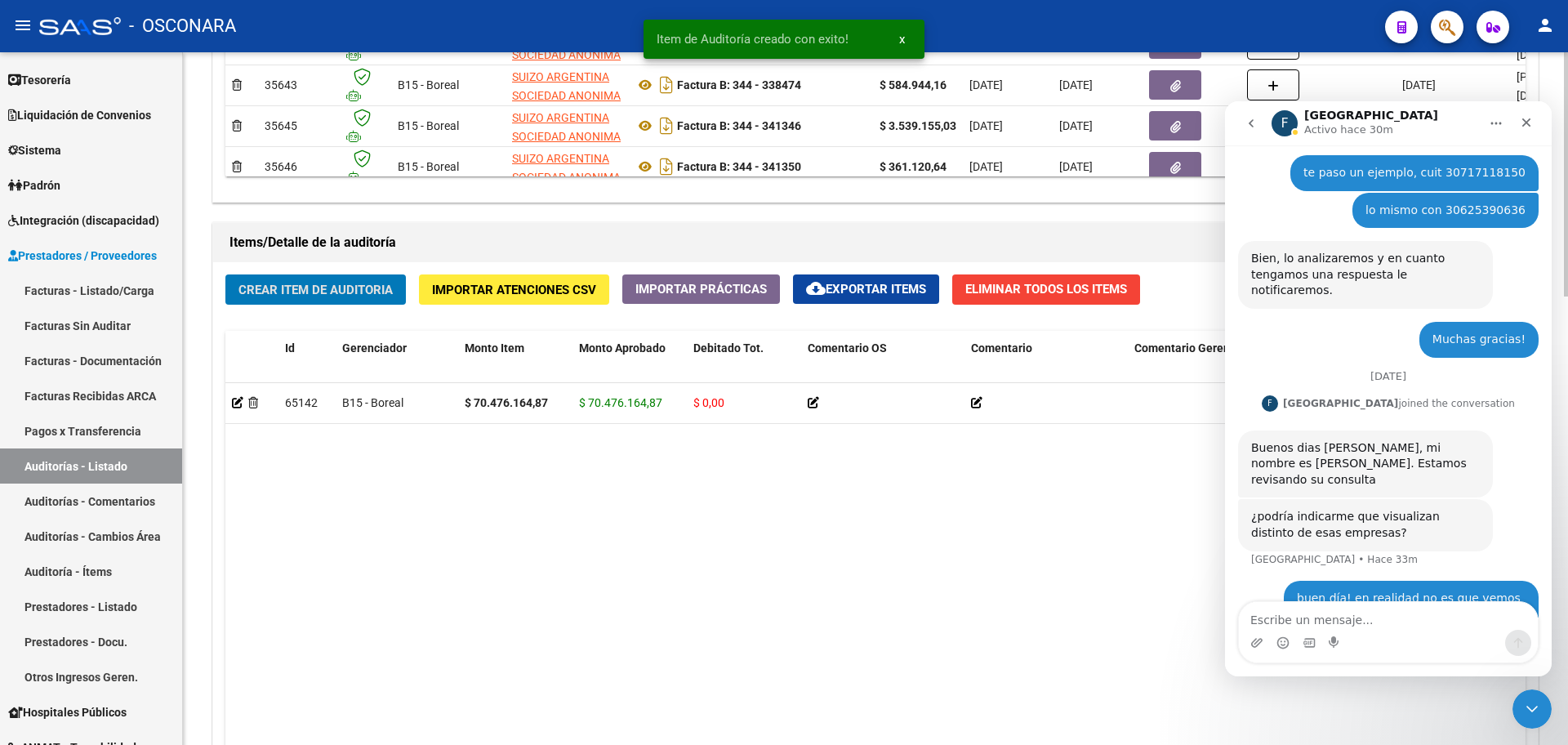
scroll to position [1021, 0]
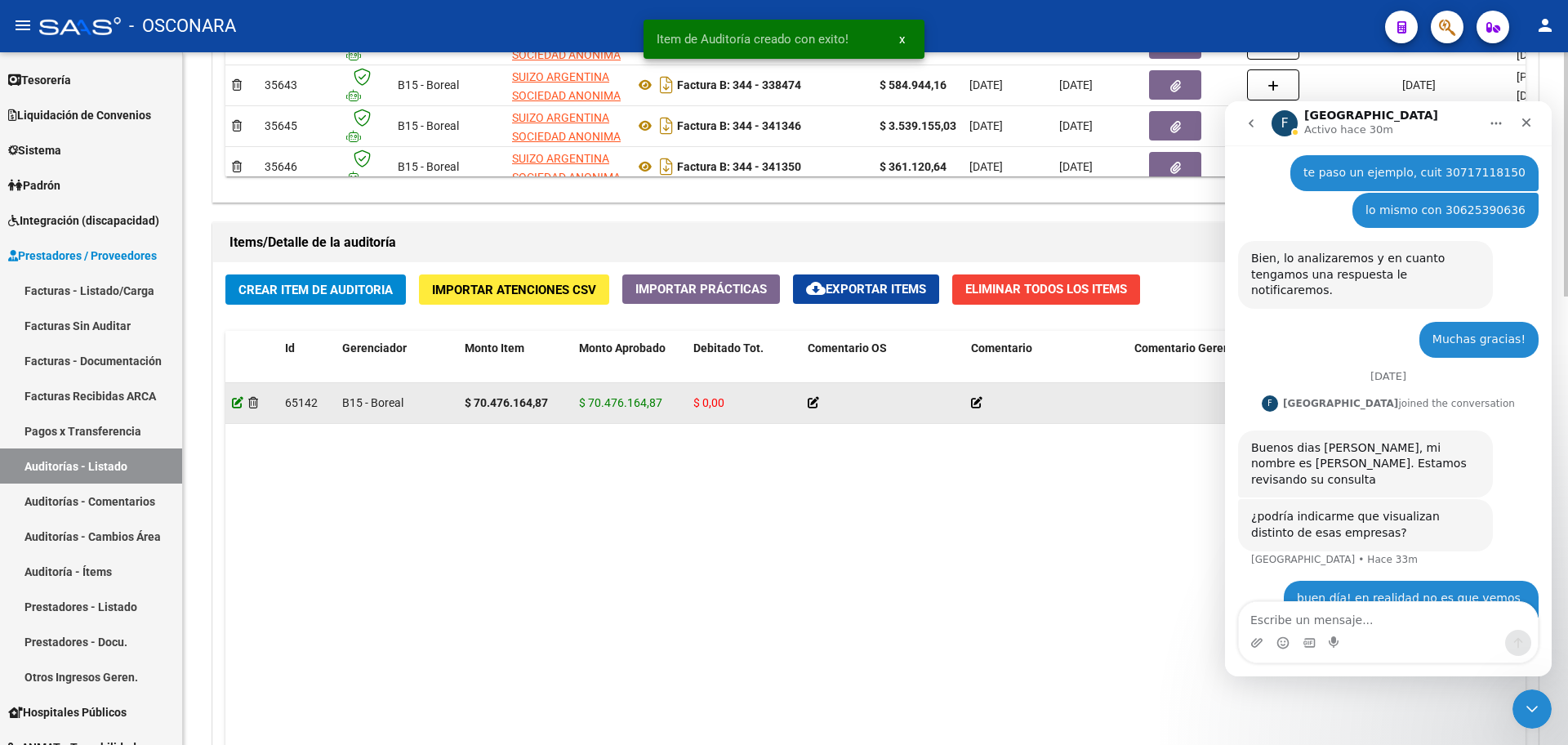
click at [234, 398] on icon at bounding box center [238, 403] width 12 height 12
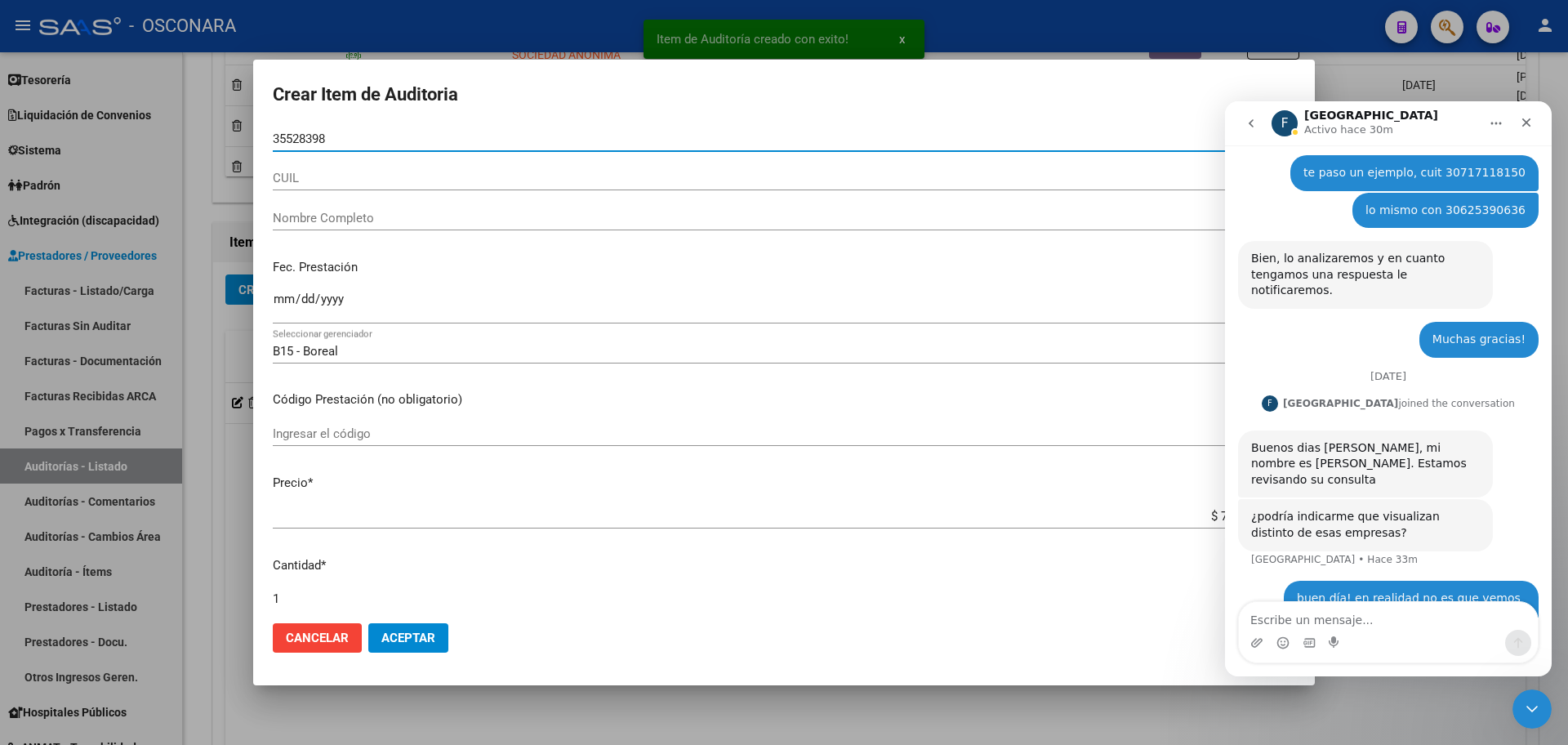
scroll to position [307, 0]
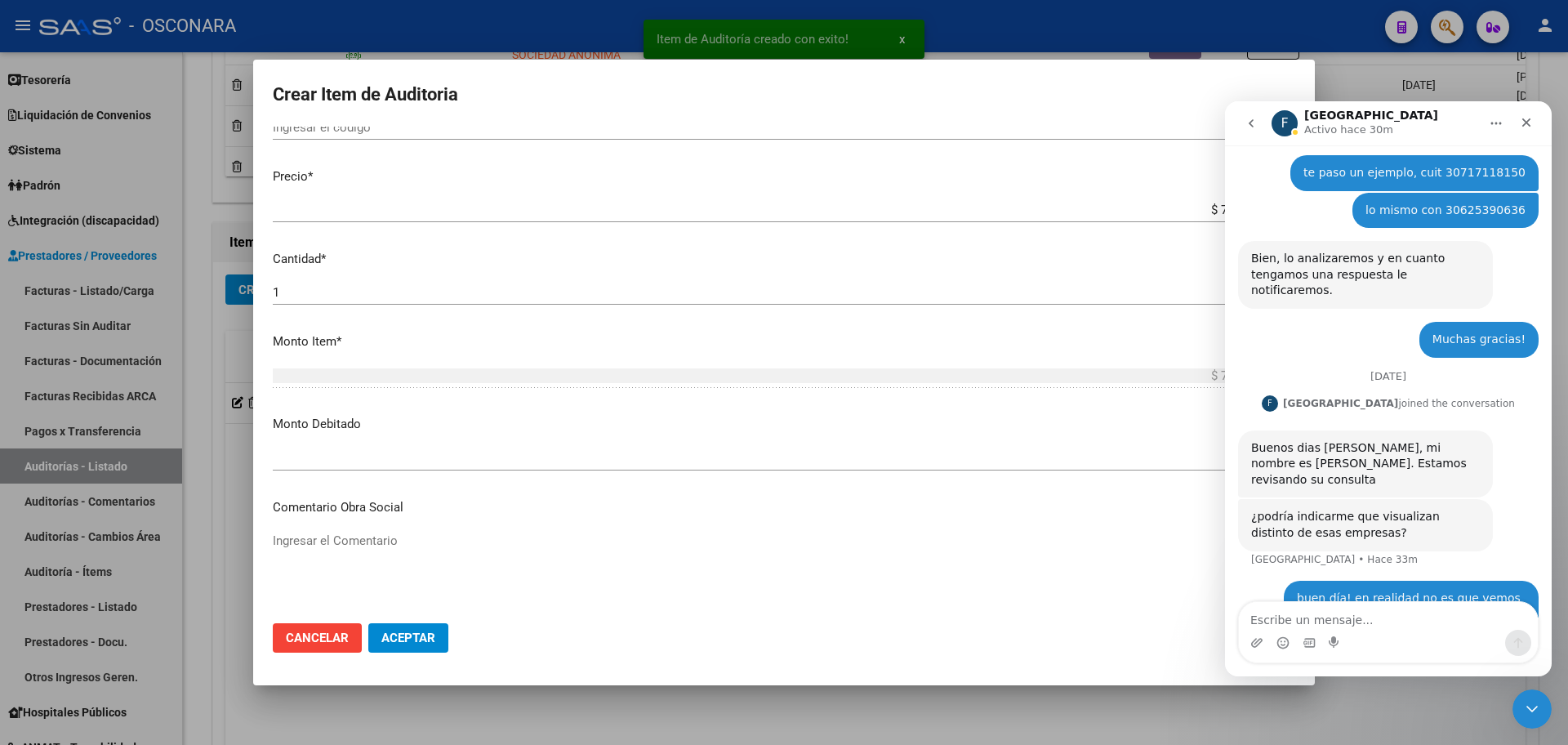
drag, startPoint x: 1410, startPoint y: 126, endPoint x: 1372, endPoint y: 119, distance: 38.6
click at [1408, 121] on div "F [PERSON_NAME] hace 30m" at bounding box center [1375, 123] width 208 height 28
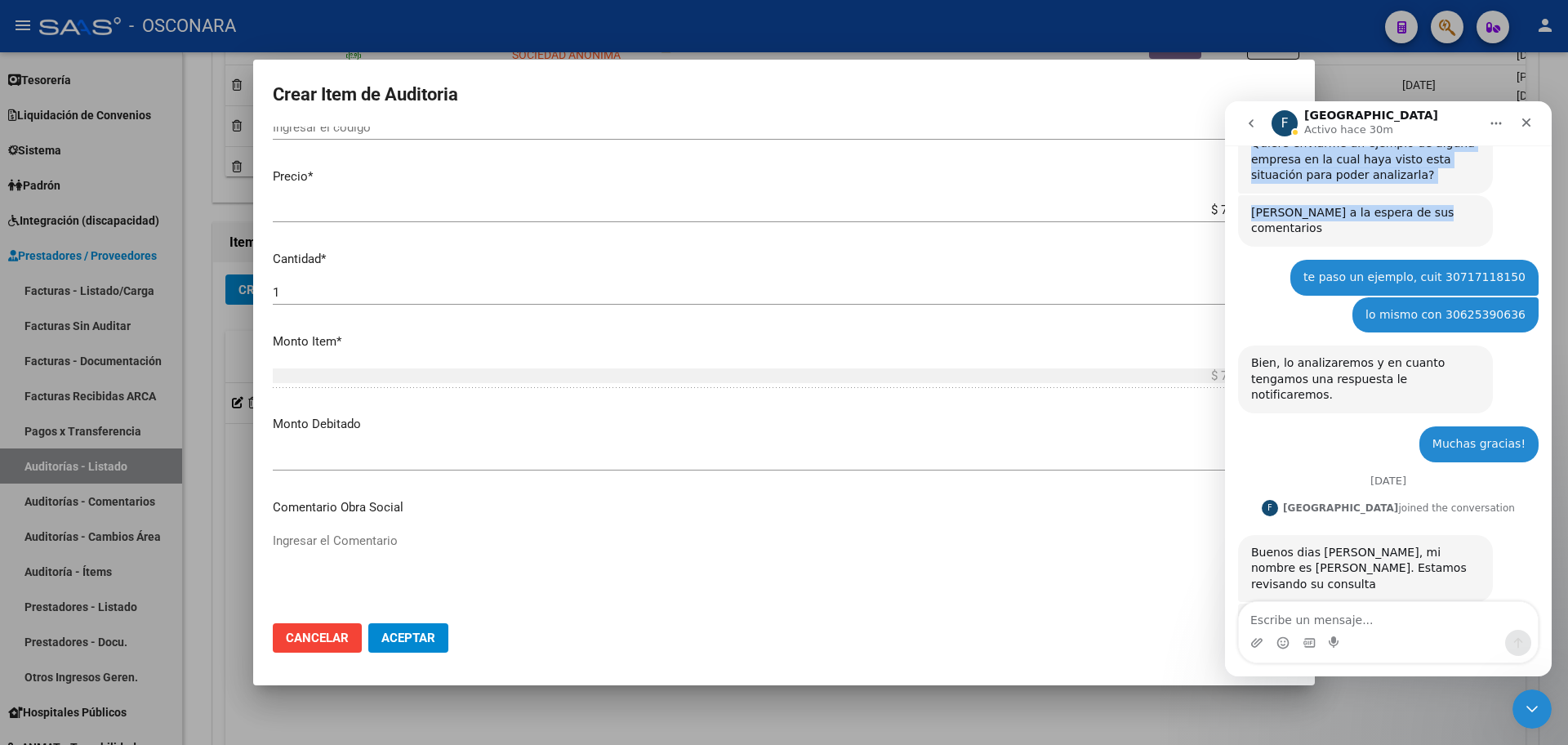
scroll to position [420, 0]
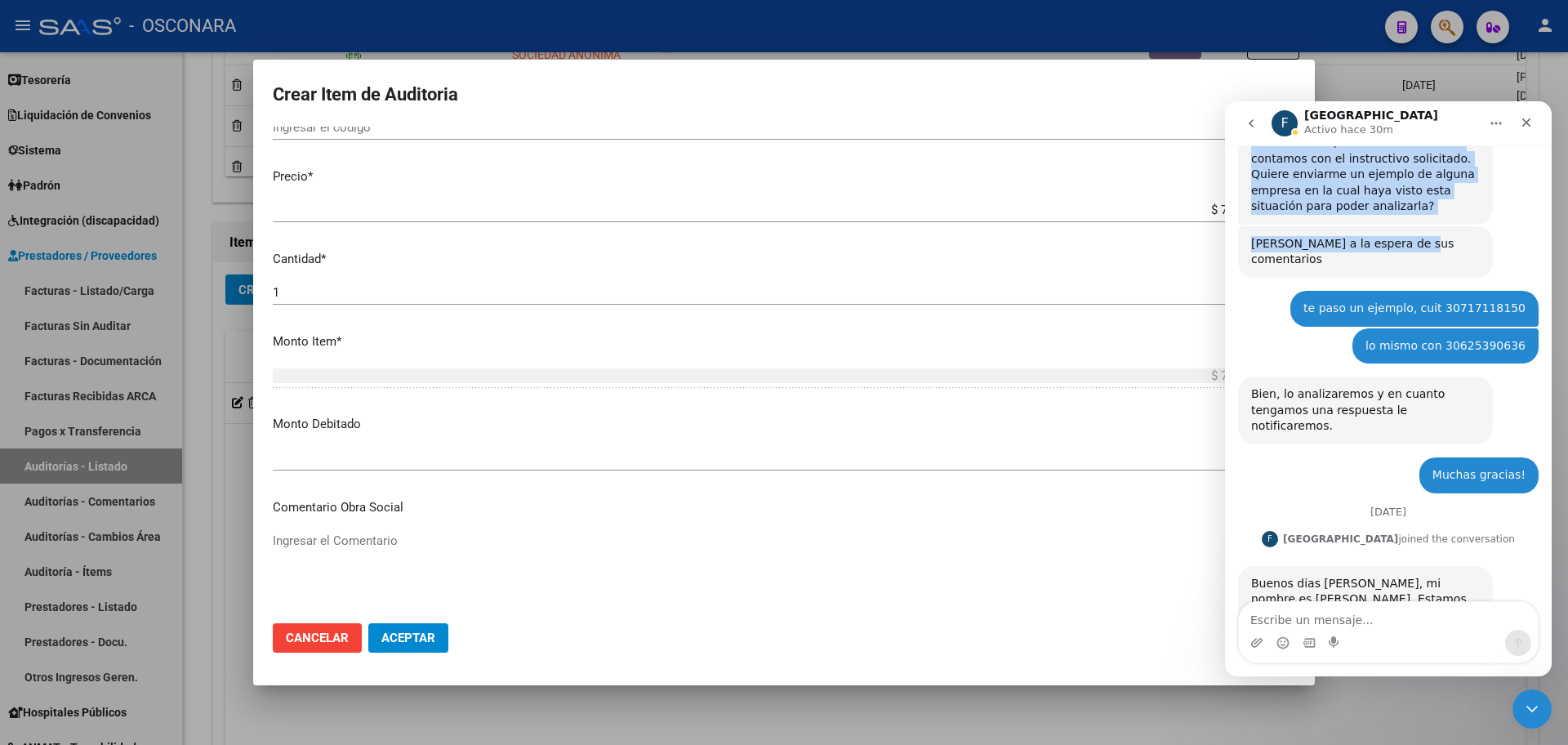
drag, startPoint x: 1392, startPoint y: 114, endPoint x: 1409, endPoint y: 245, distance: 132.1
click at [1418, 214] on div "F [PERSON_NAME] hace 30m Somos el equipo de soporte del sistema. Si algo no fun…" at bounding box center [1388, 388] width 327 height 575
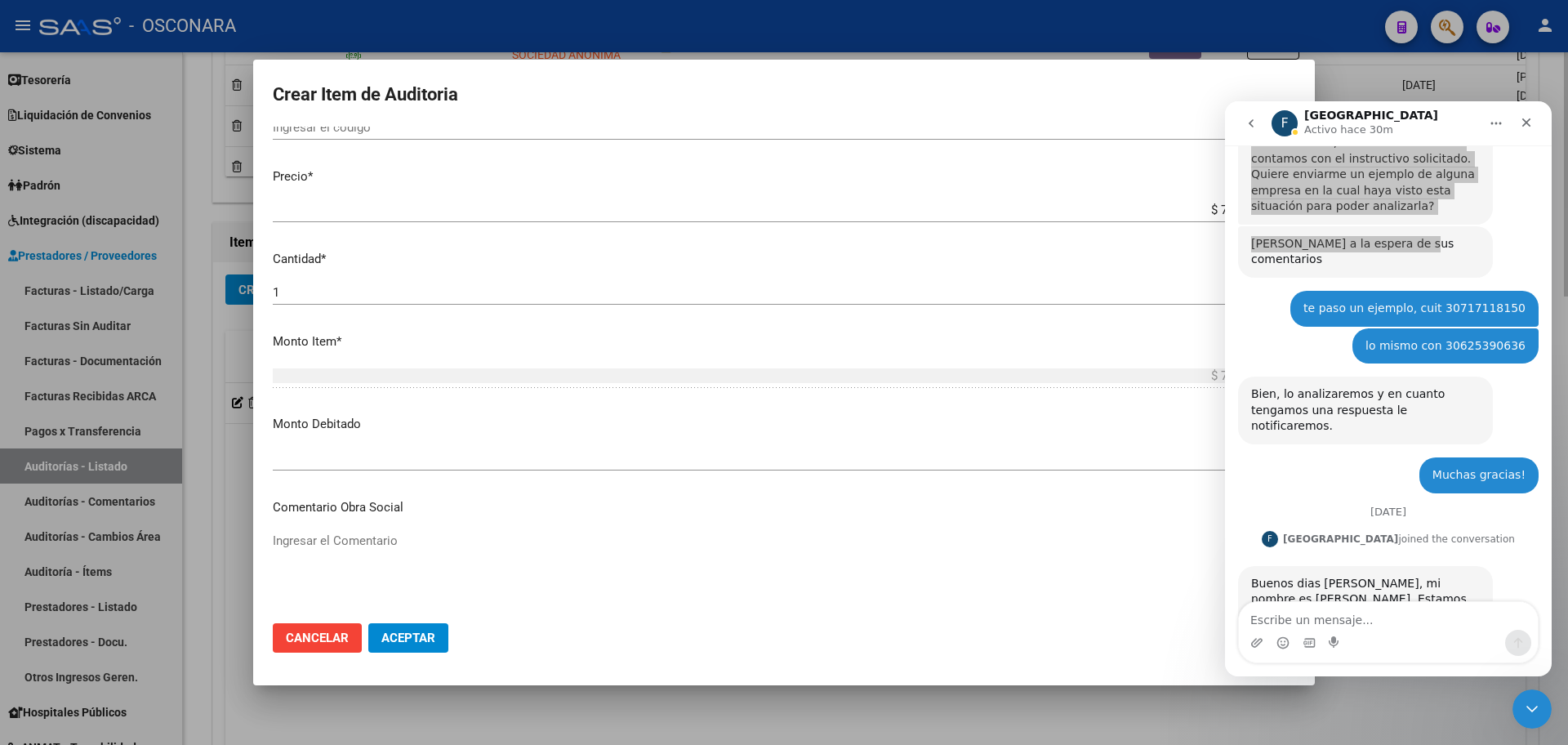
click at [1135, 719] on div at bounding box center [784, 372] width 1568 height 745
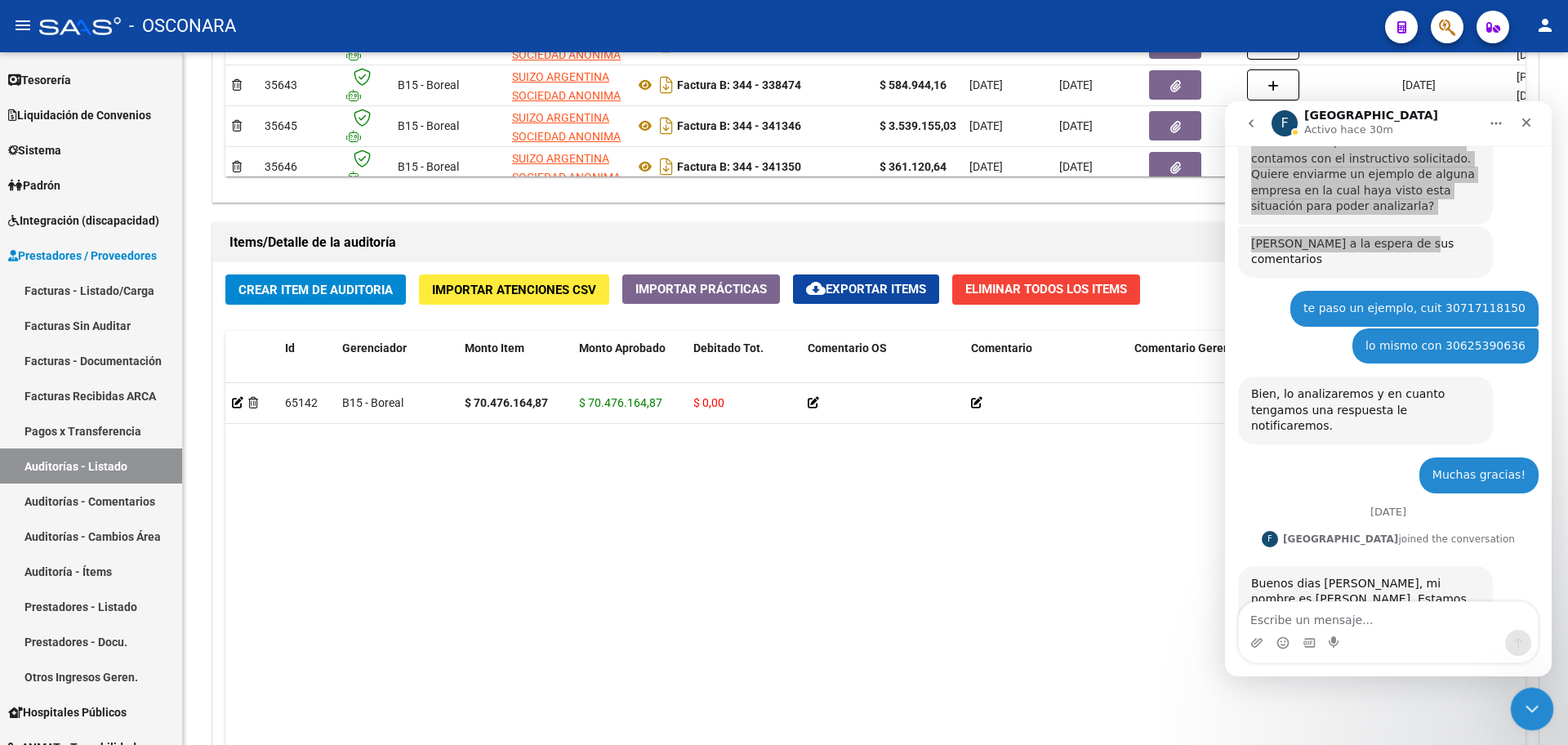
click at [1533, 704] on icon "Cerrar Intercom Messenger" at bounding box center [1529, 706] width 12 height 7
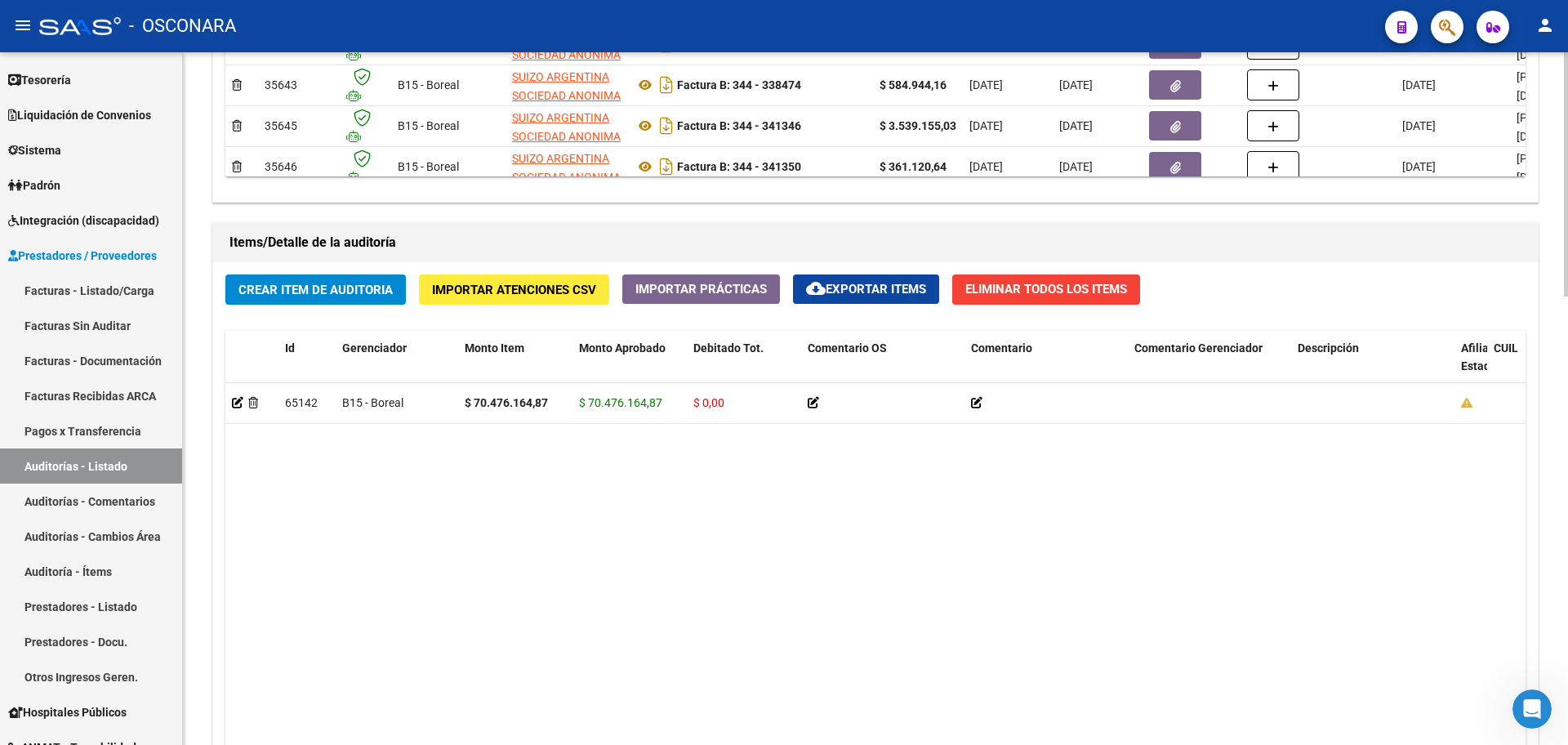
scroll to position [556, 0]
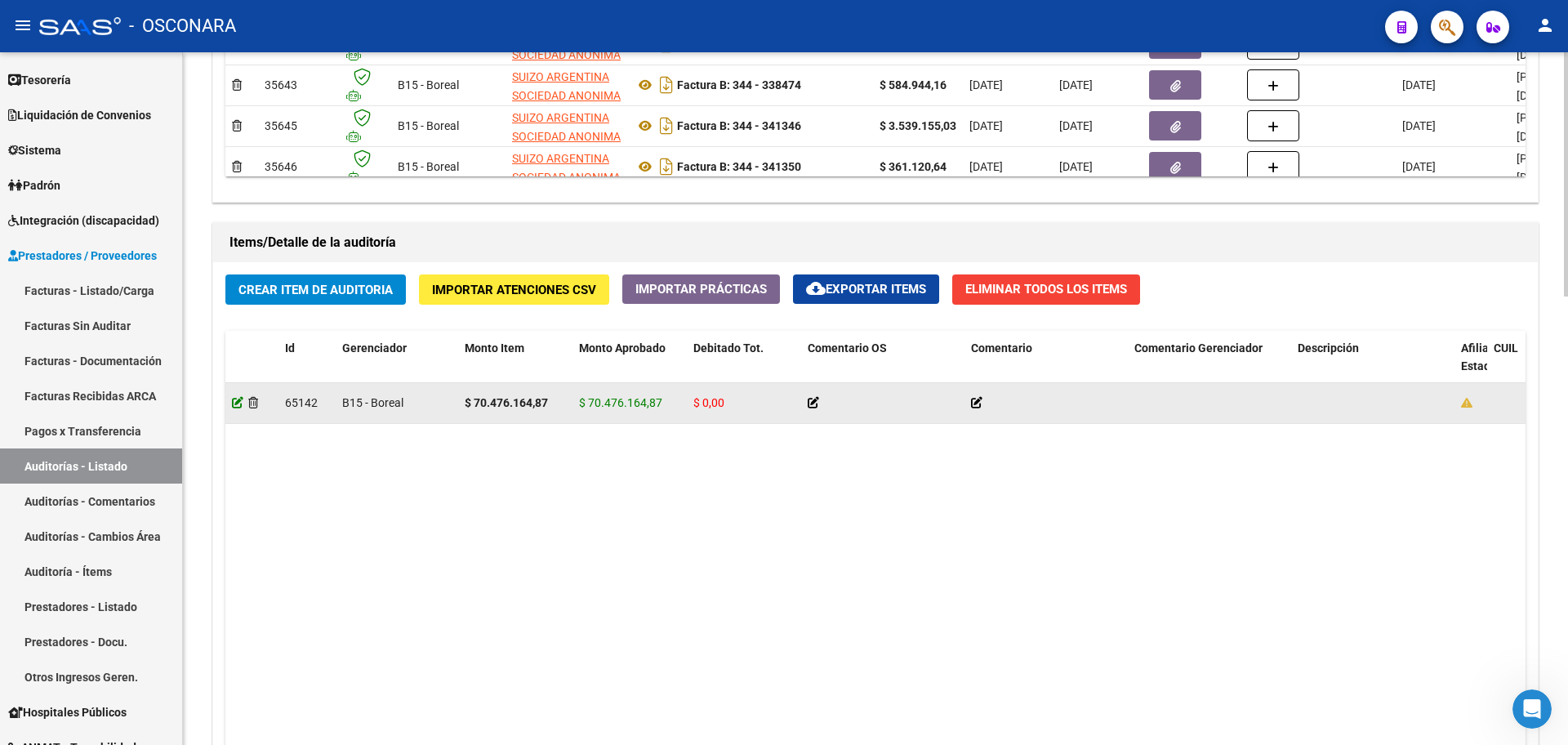
click at [235, 398] on icon at bounding box center [238, 403] width 12 height 12
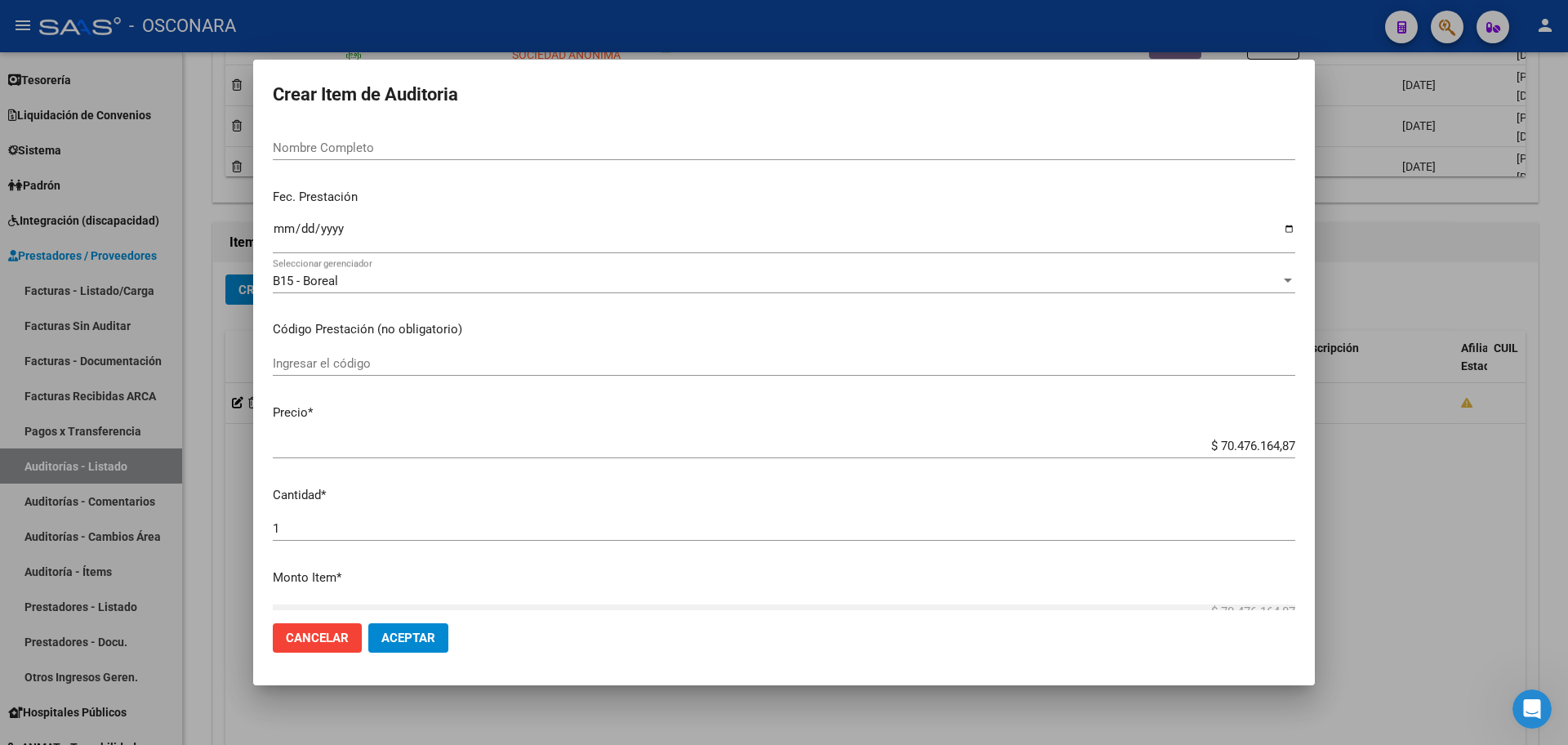
scroll to position [307, 0]
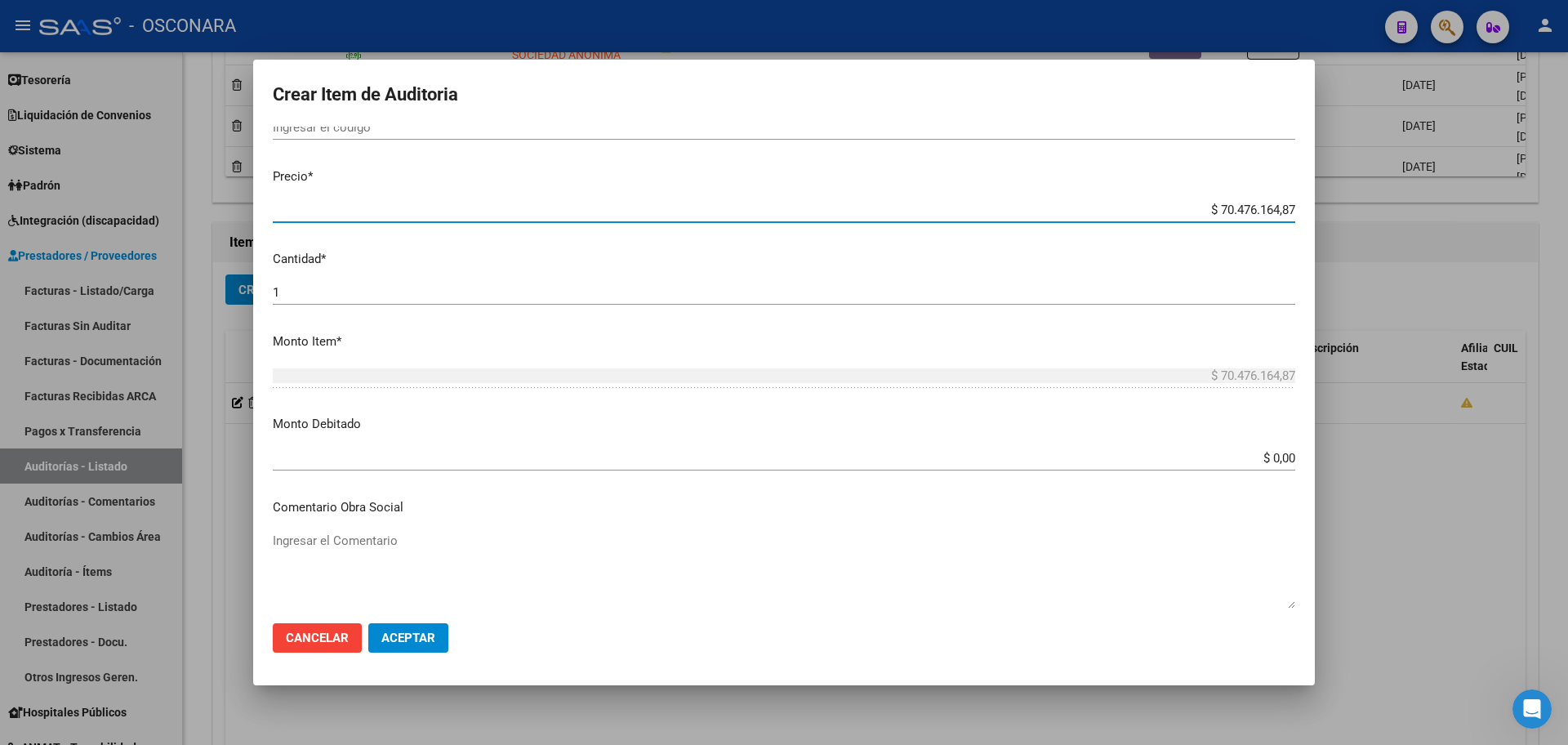
drag, startPoint x: 1202, startPoint y: 204, endPoint x: 1322, endPoint y: 194, distance: 120.4
click at [1326, 193] on div "Crear Item de Auditoria 35528398 Nro Documento CUIL Nombre Completo Fec. Presta…" at bounding box center [784, 372] width 1568 height 745
type input "$ 0,05"
type input "$ 0,58"
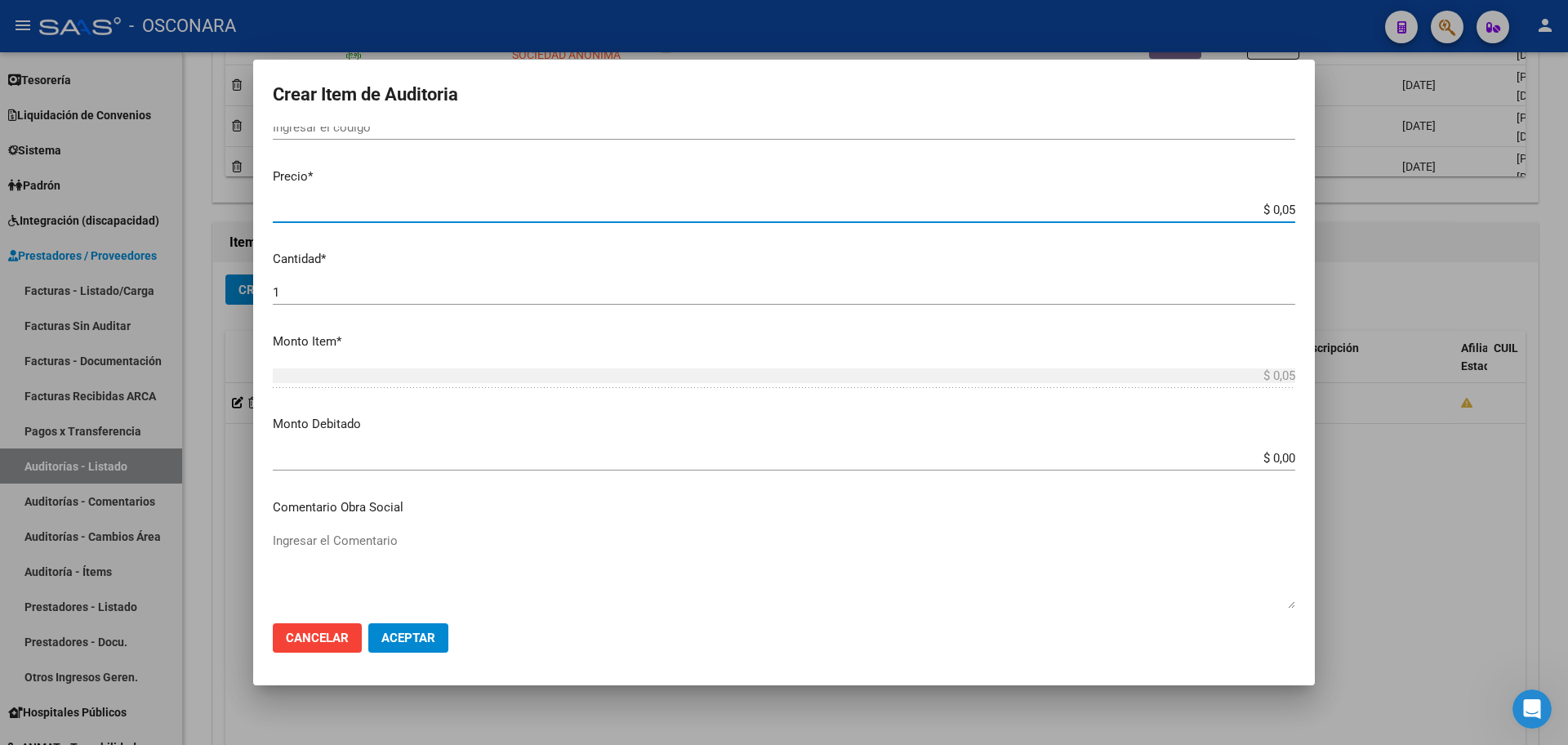
type input "$ 0,58"
type input "$ 5,84"
type input "$ 58,49"
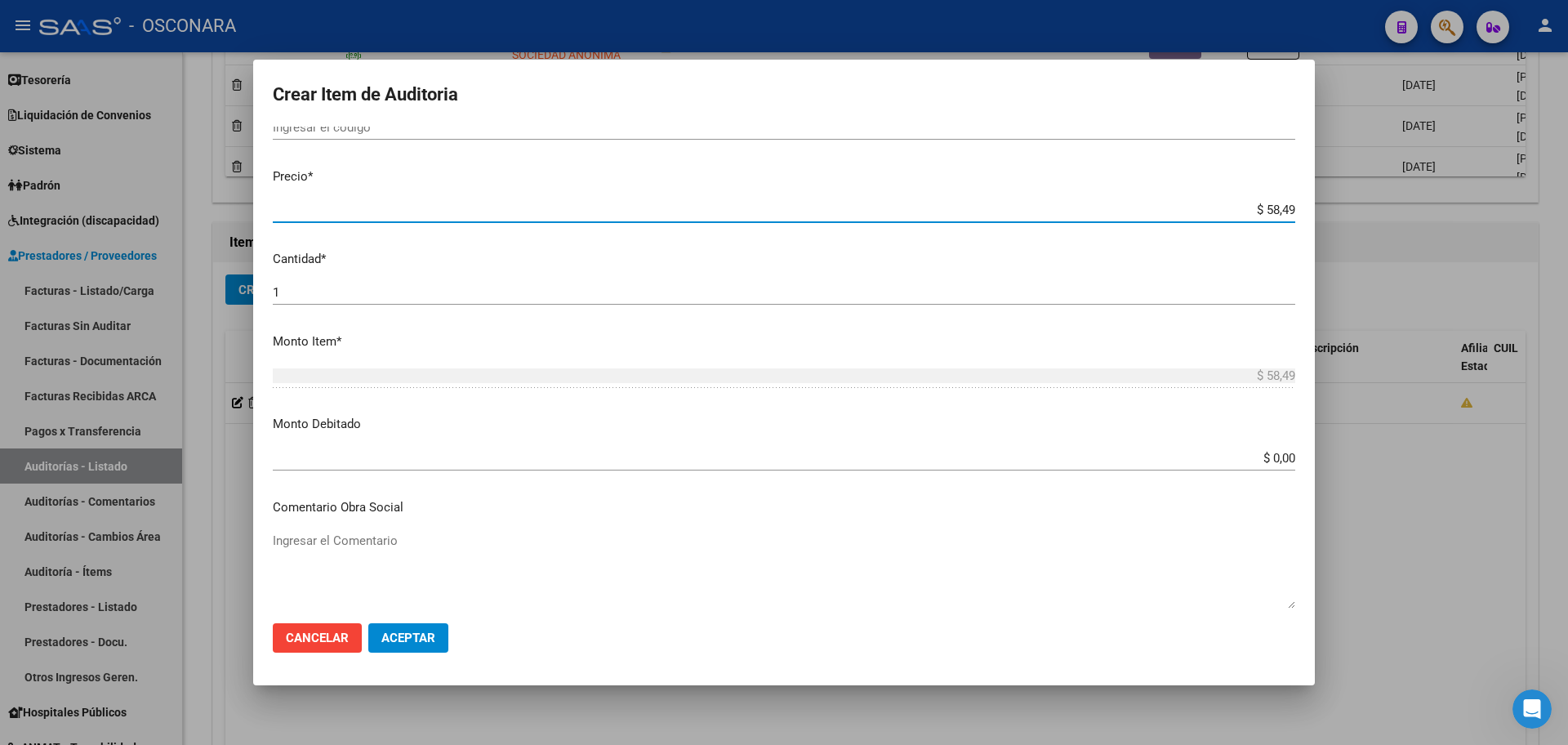
type input "$ 584,94"
type input "$ 5.849,44"
type input "$ 58.494,41"
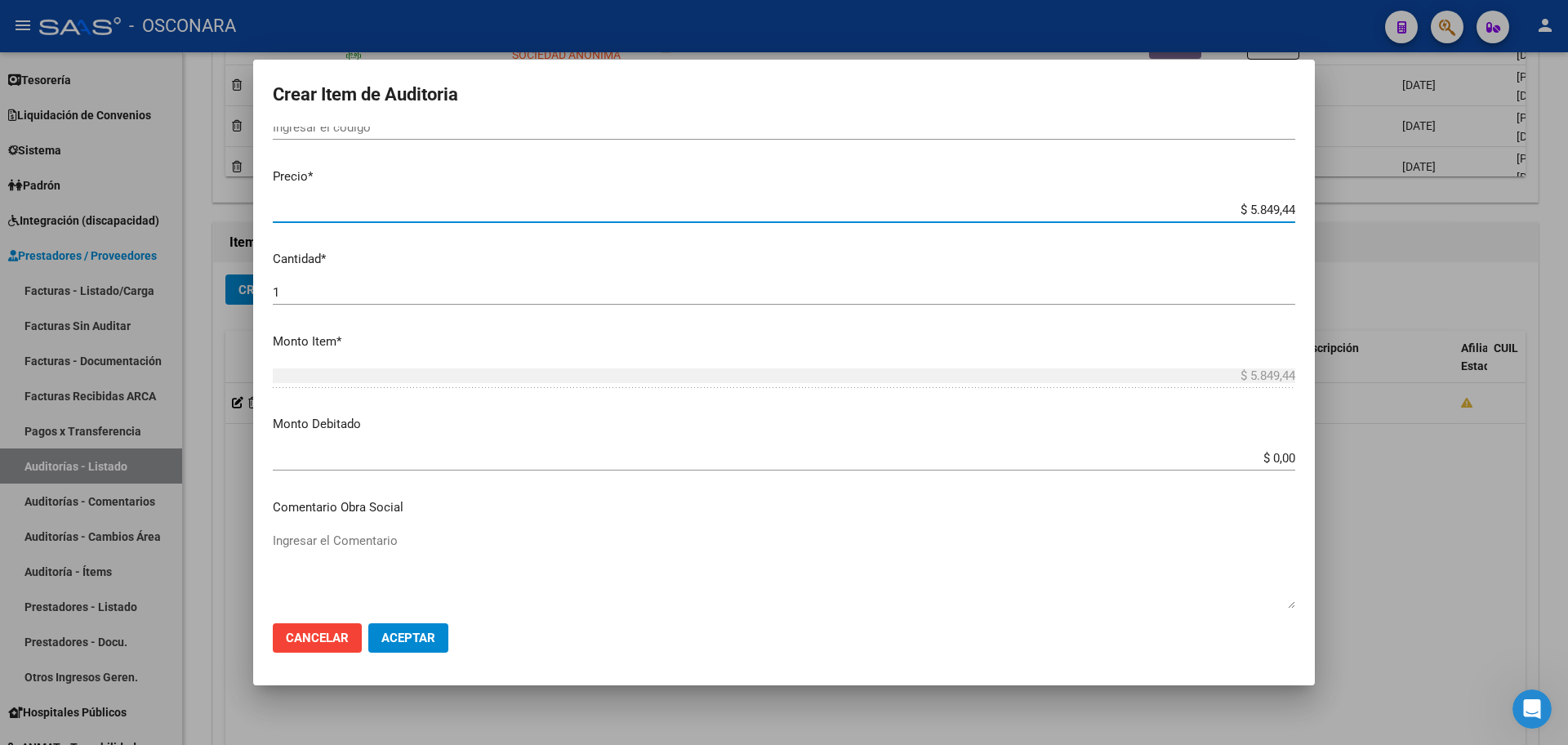
type input "$ 58.494,41"
type input "$ 584.944,16"
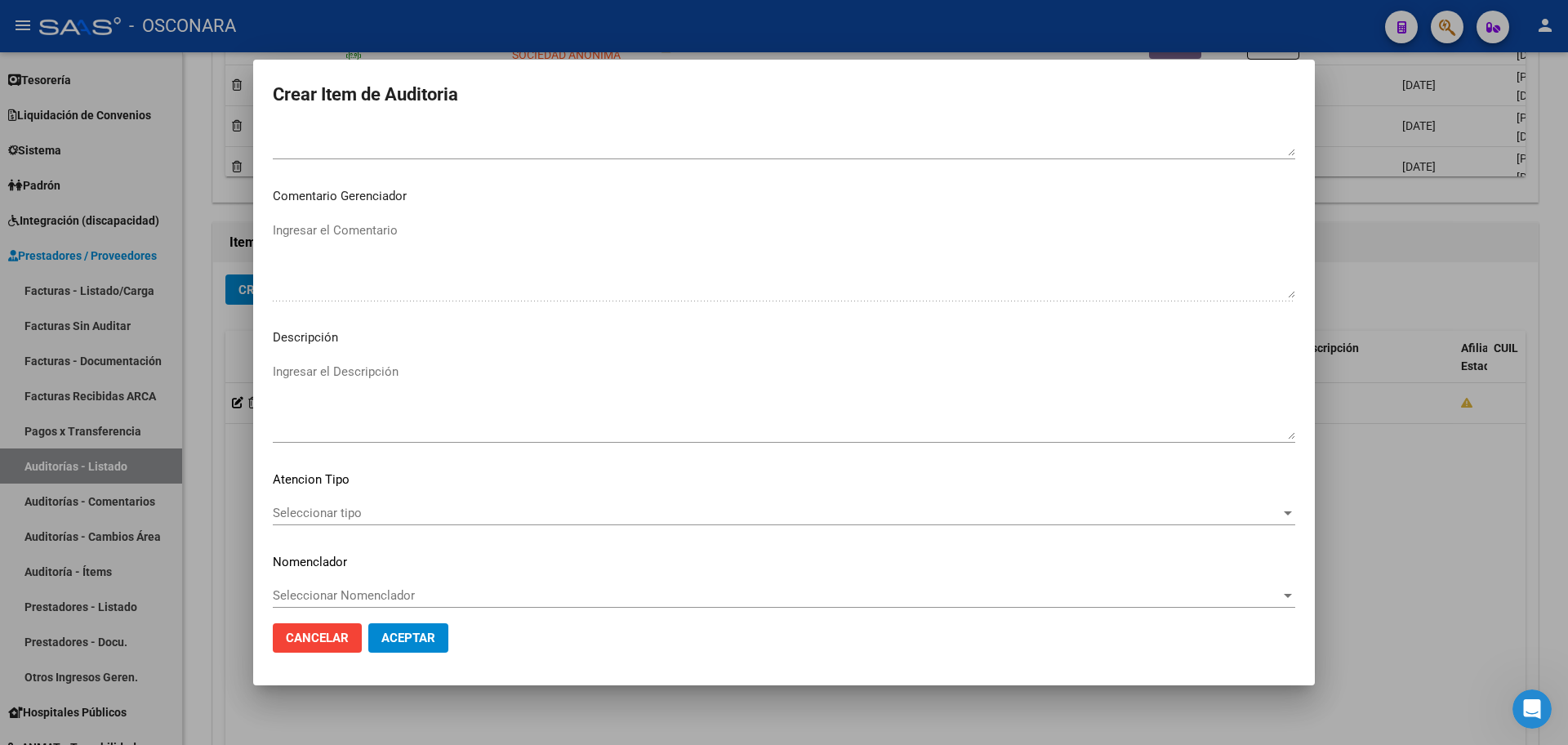
scroll to position [913, 0]
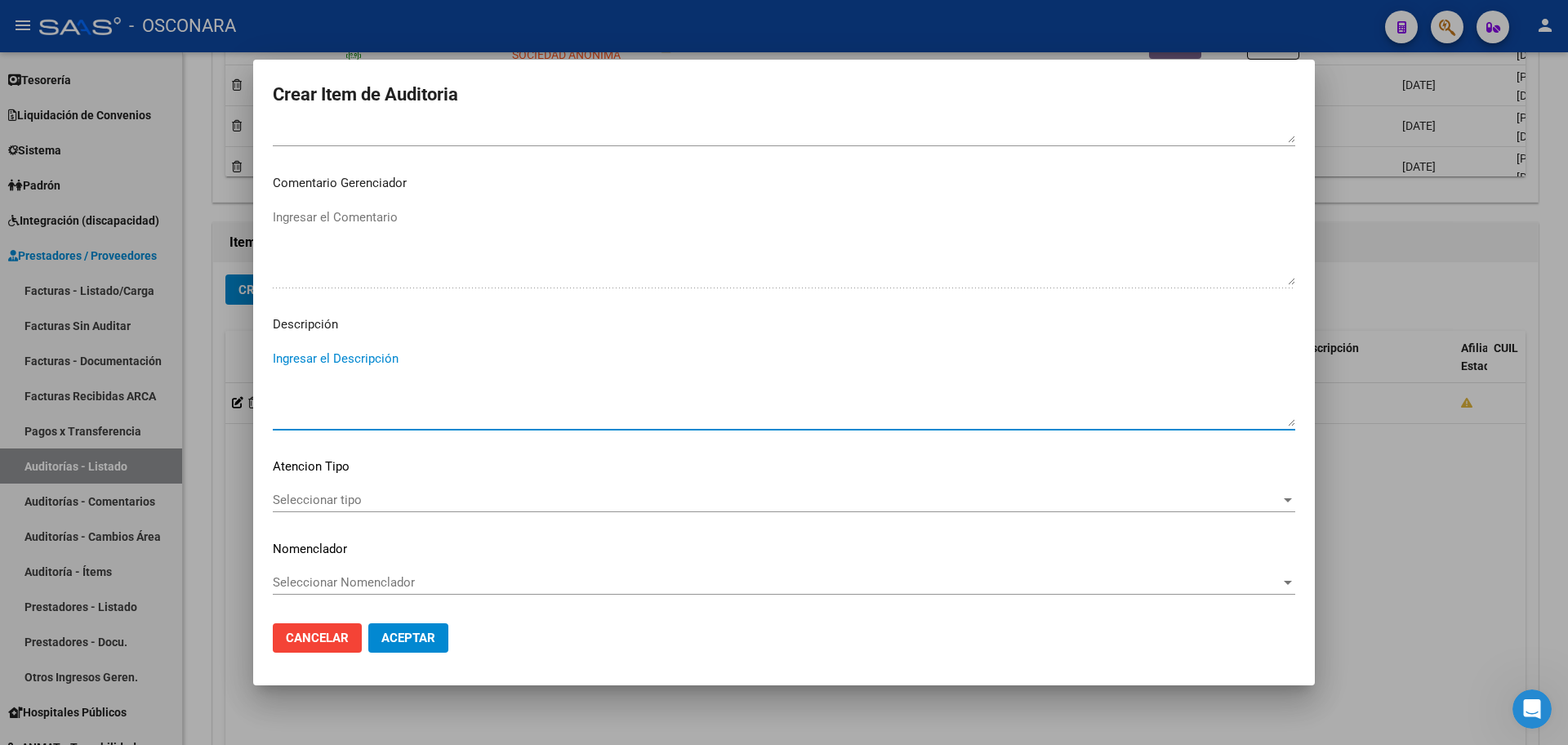
drag, startPoint x: 491, startPoint y: 390, endPoint x: 473, endPoint y: 390, distance: 18.0
click at [478, 390] on textarea "Ingresar el Descripción" at bounding box center [784, 387] width 1022 height 77
type textarea "FC 338474"
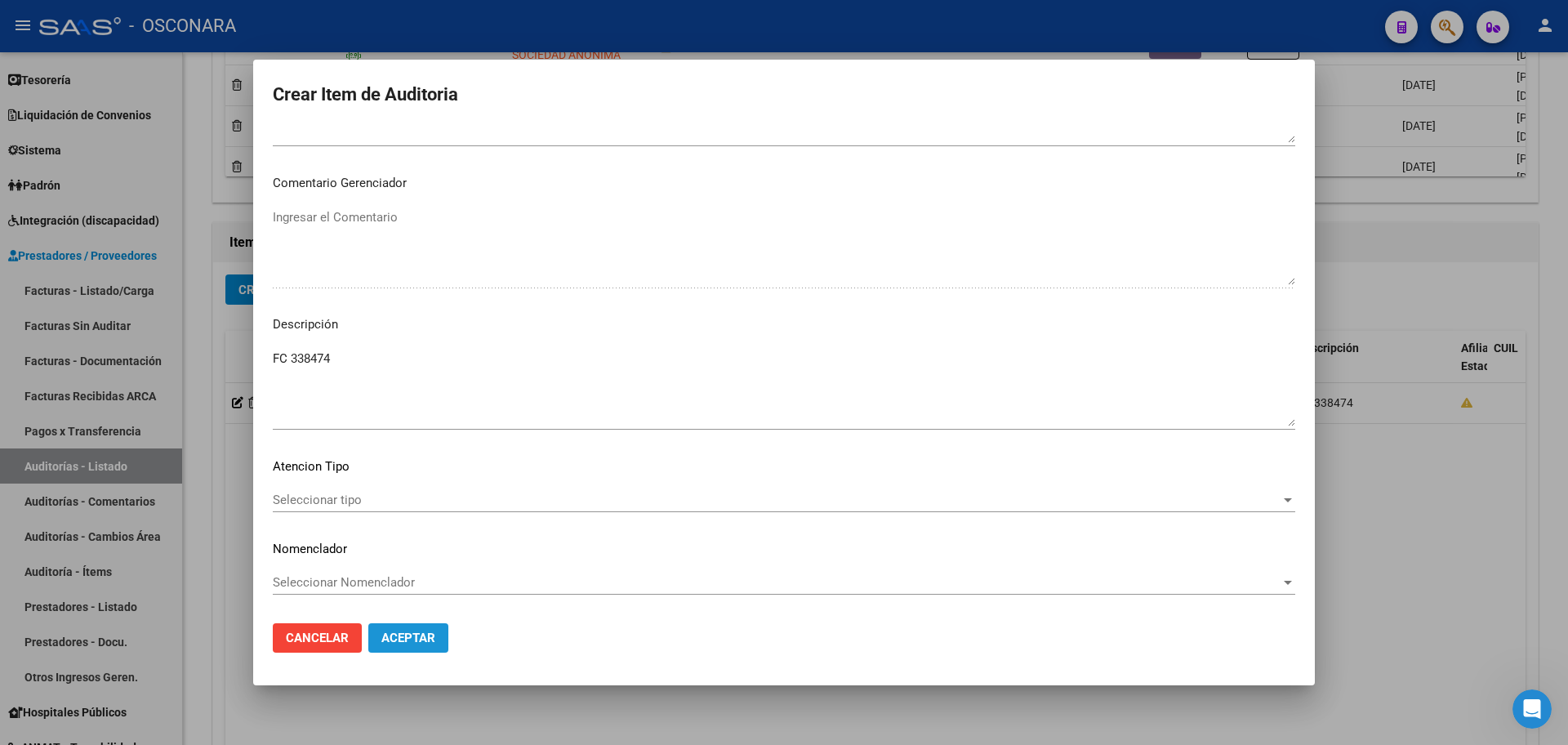
click at [427, 637] on span "Aceptar" at bounding box center [408, 637] width 54 height 15
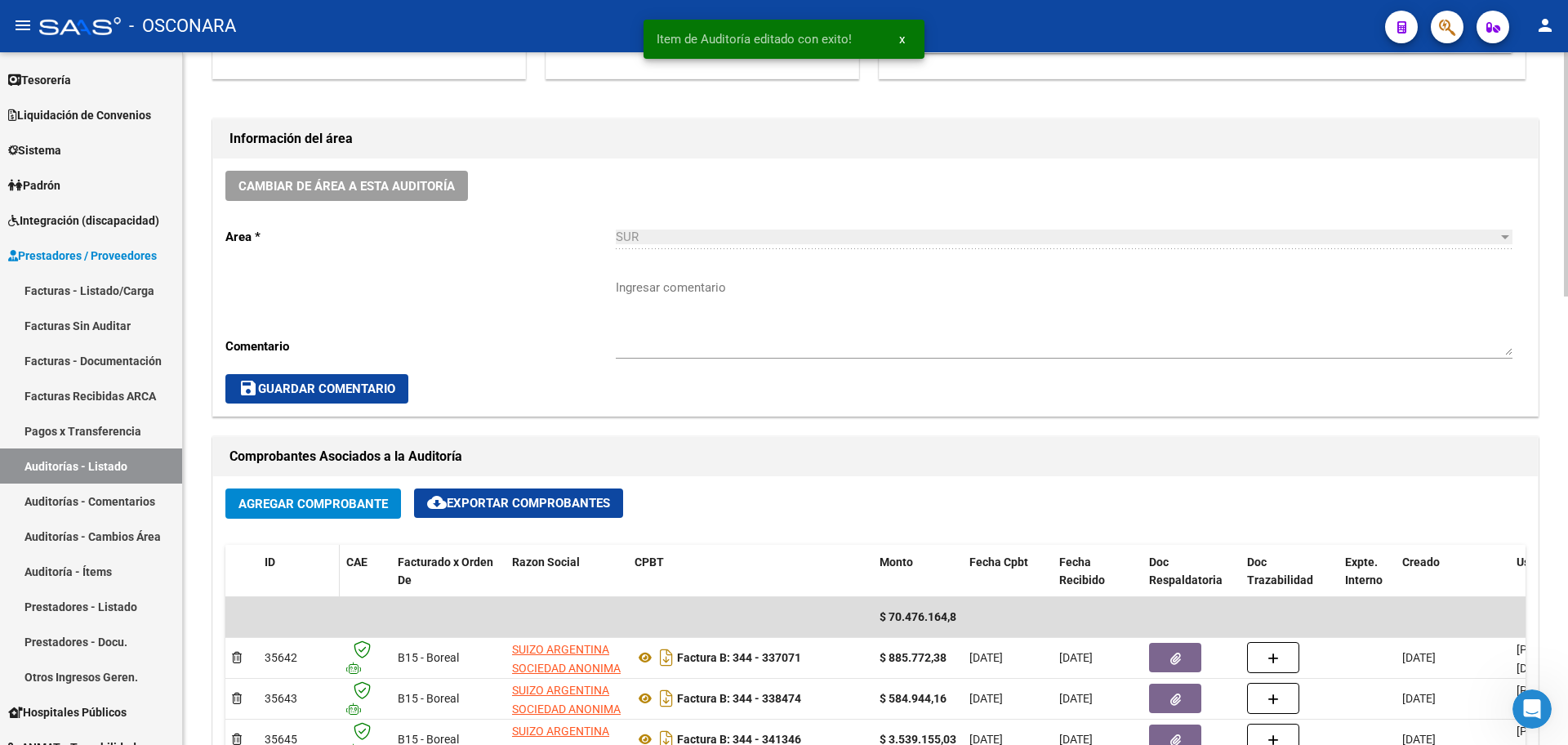
scroll to position [919, 0]
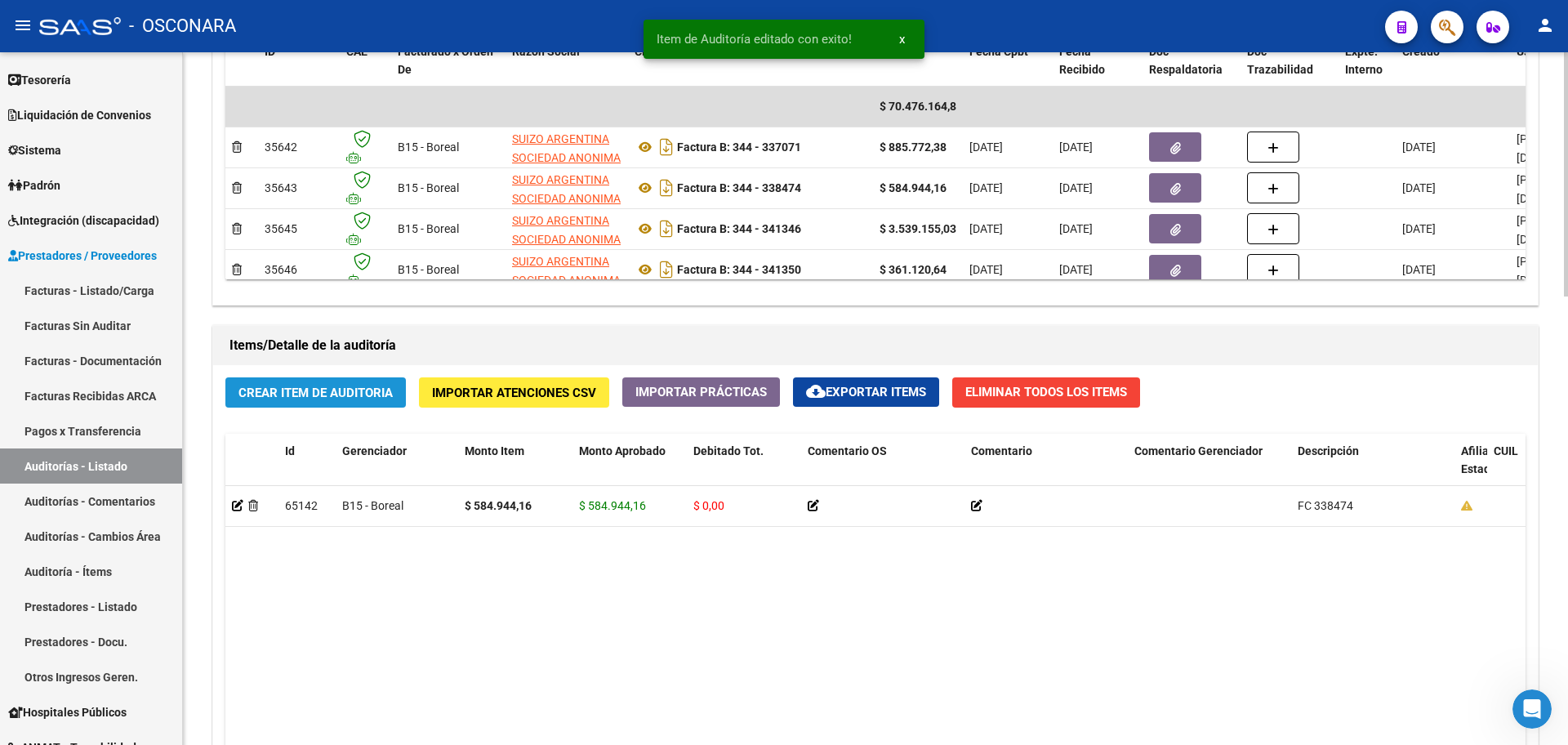
click at [338, 385] on span "Crear Item de Auditoria" at bounding box center [315, 392] width 154 height 15
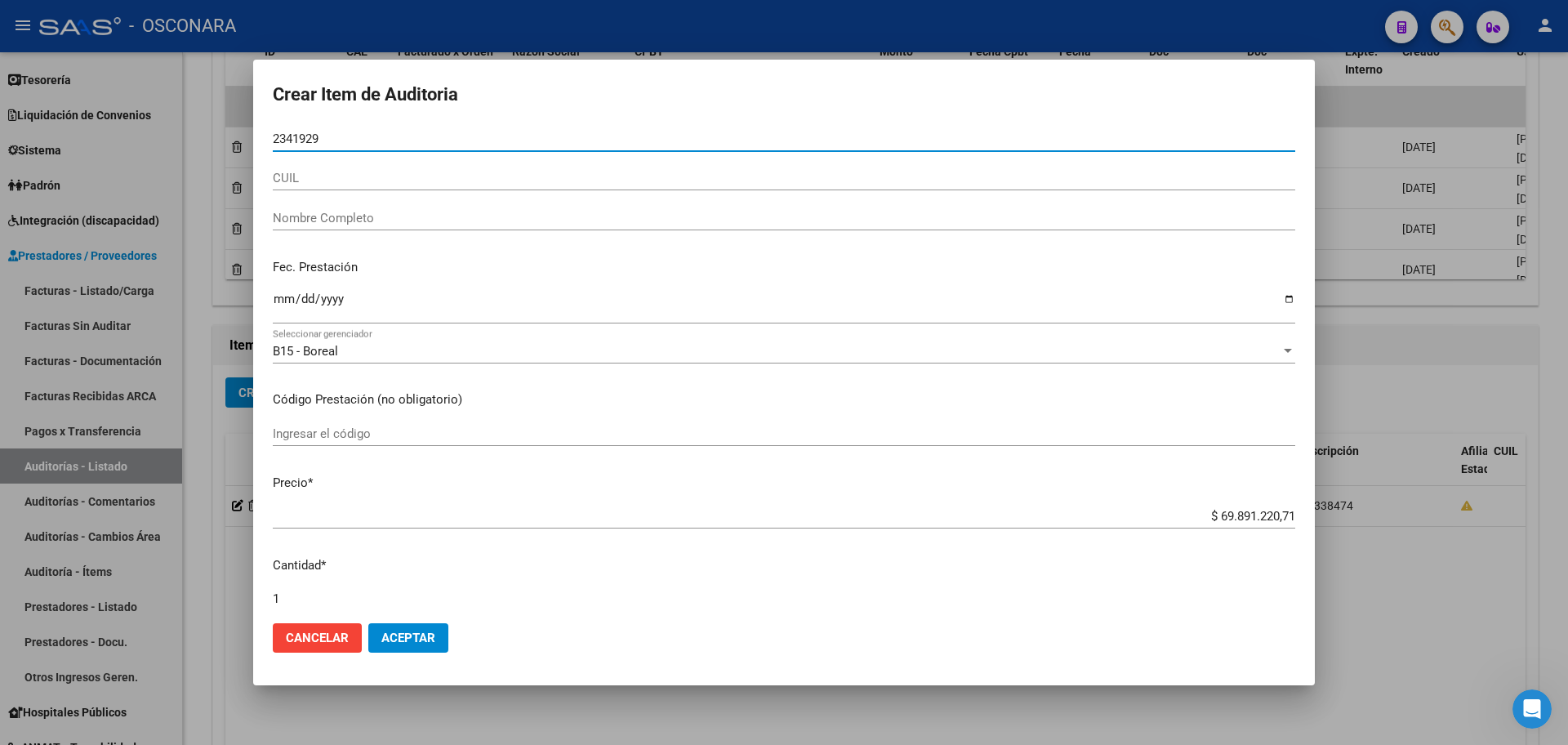
type input "23419290"
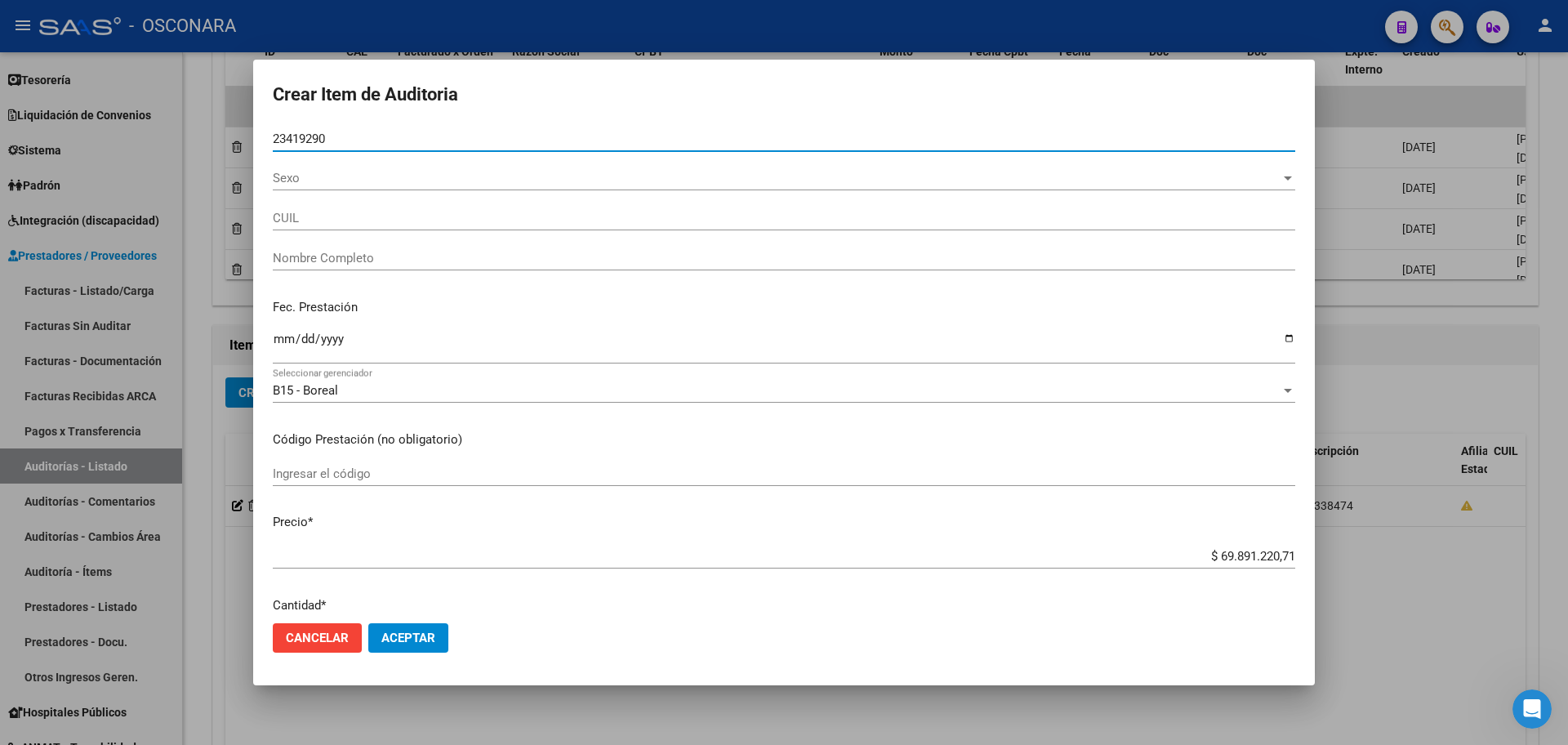
type input "20234192907"
type input "[PERSON_NAME] [PERSON_NAME]"
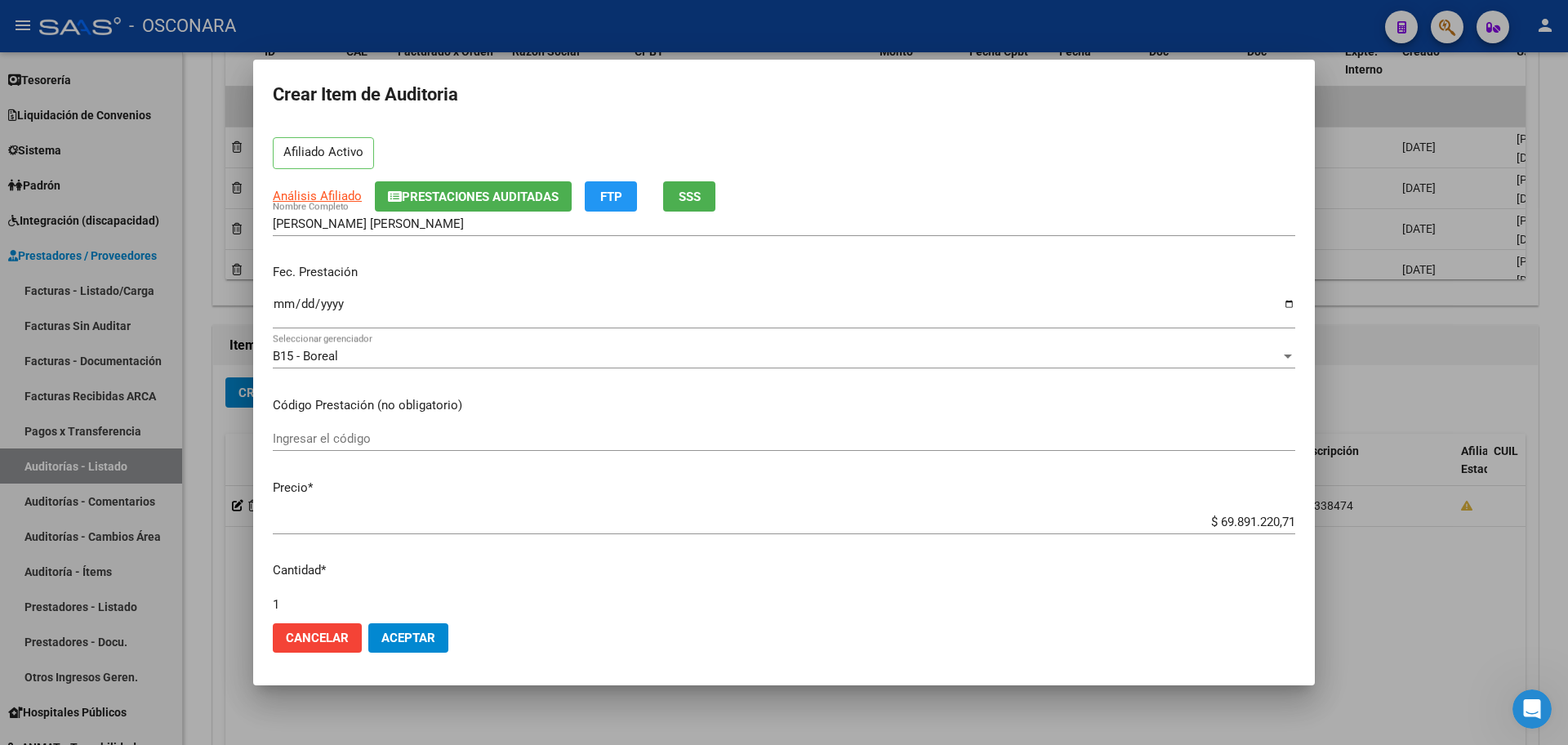
scroll to position [204, 0]
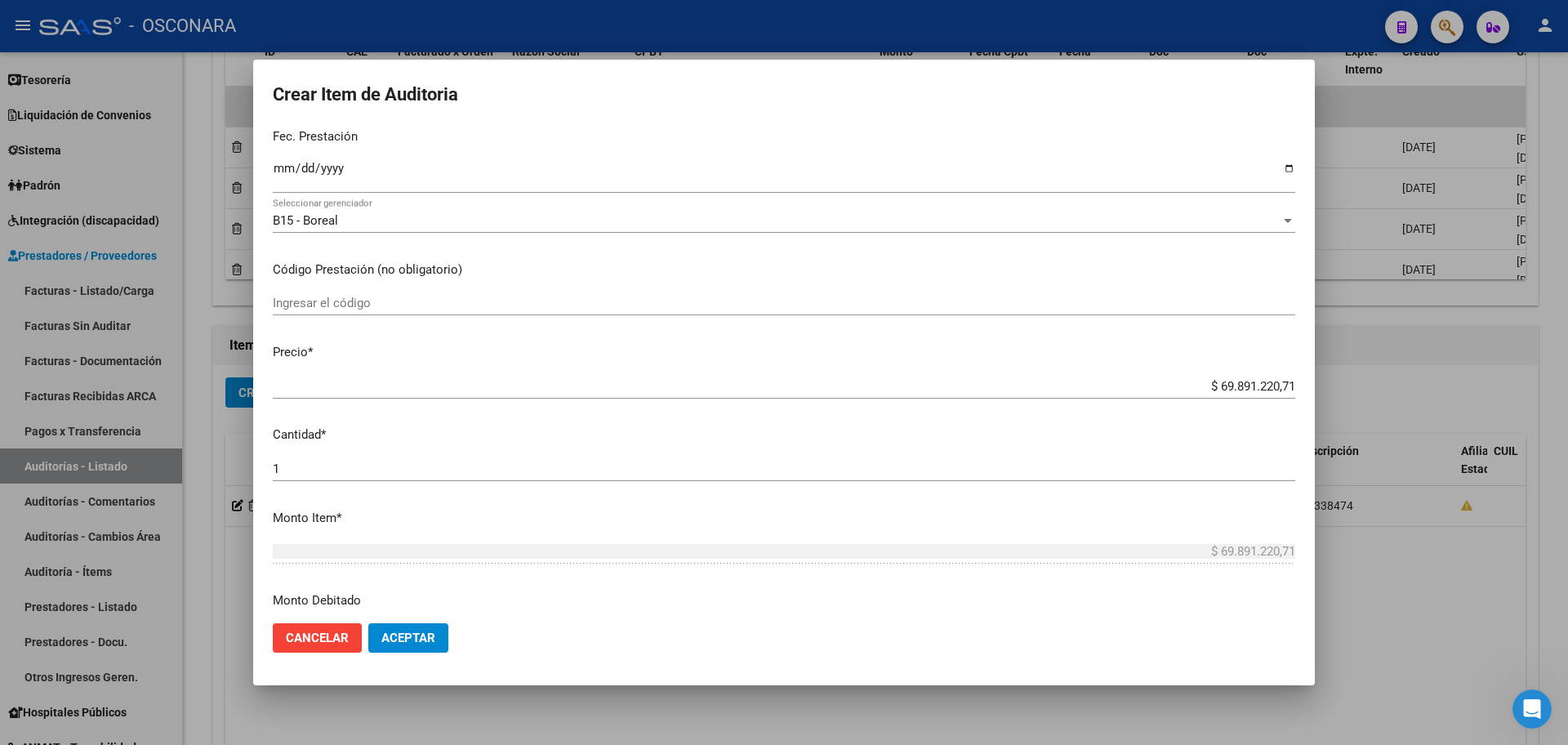
type input "23419290"
drag, startPoint x: 1206, startPoint y: 385, endPoint x: 1422, endPoint y: 381, distance: 216.0
click at [1422, 381] on div "Crear Item de Auditoria 23419290 Nro Documento 20234192907 CUIL Afiliado Activo…" at bounding box center [784, 372] width 1568 height 745
type input "$ 0,03"
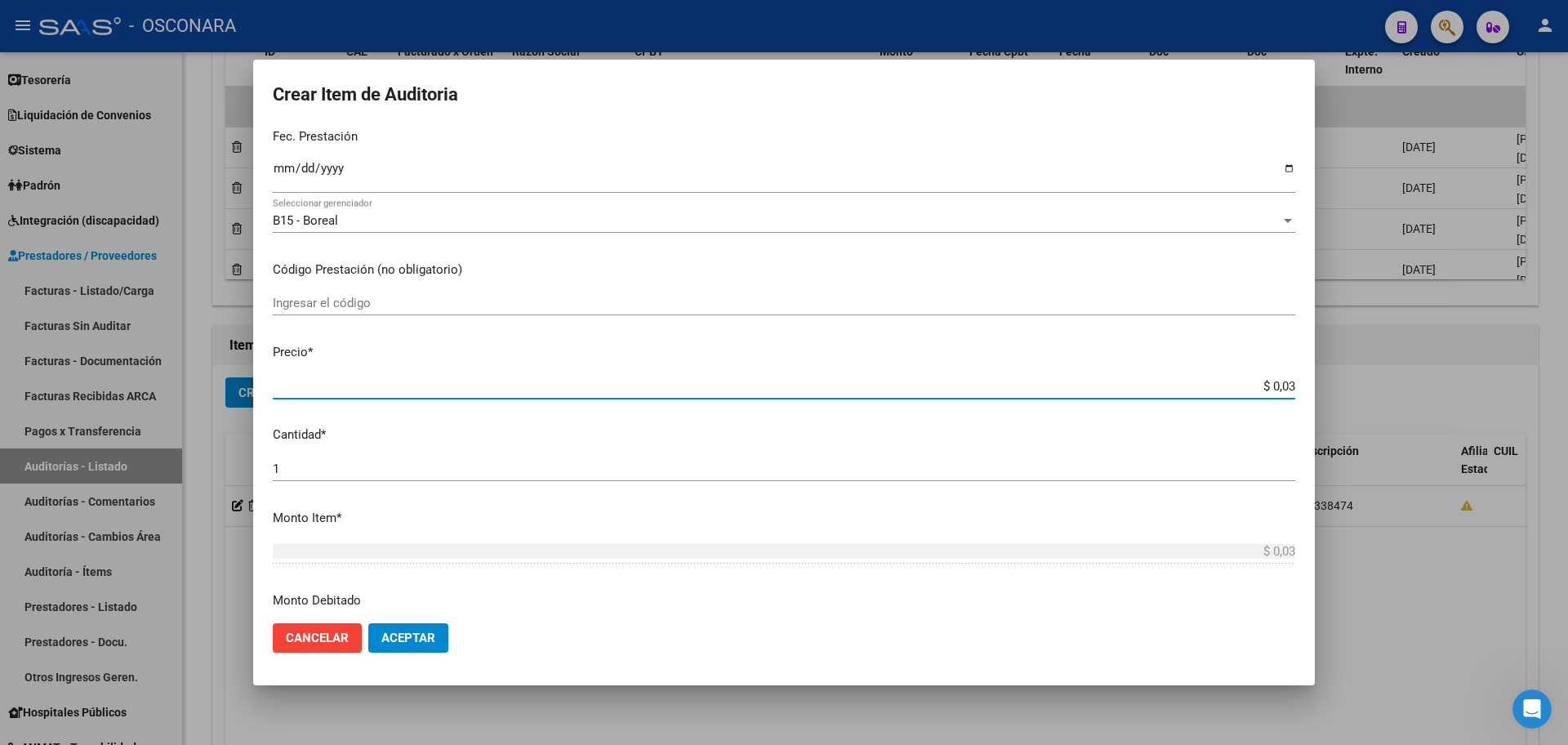
type input "$ 0,35"
type input "$ 3,53"
type input "$ 35,39"
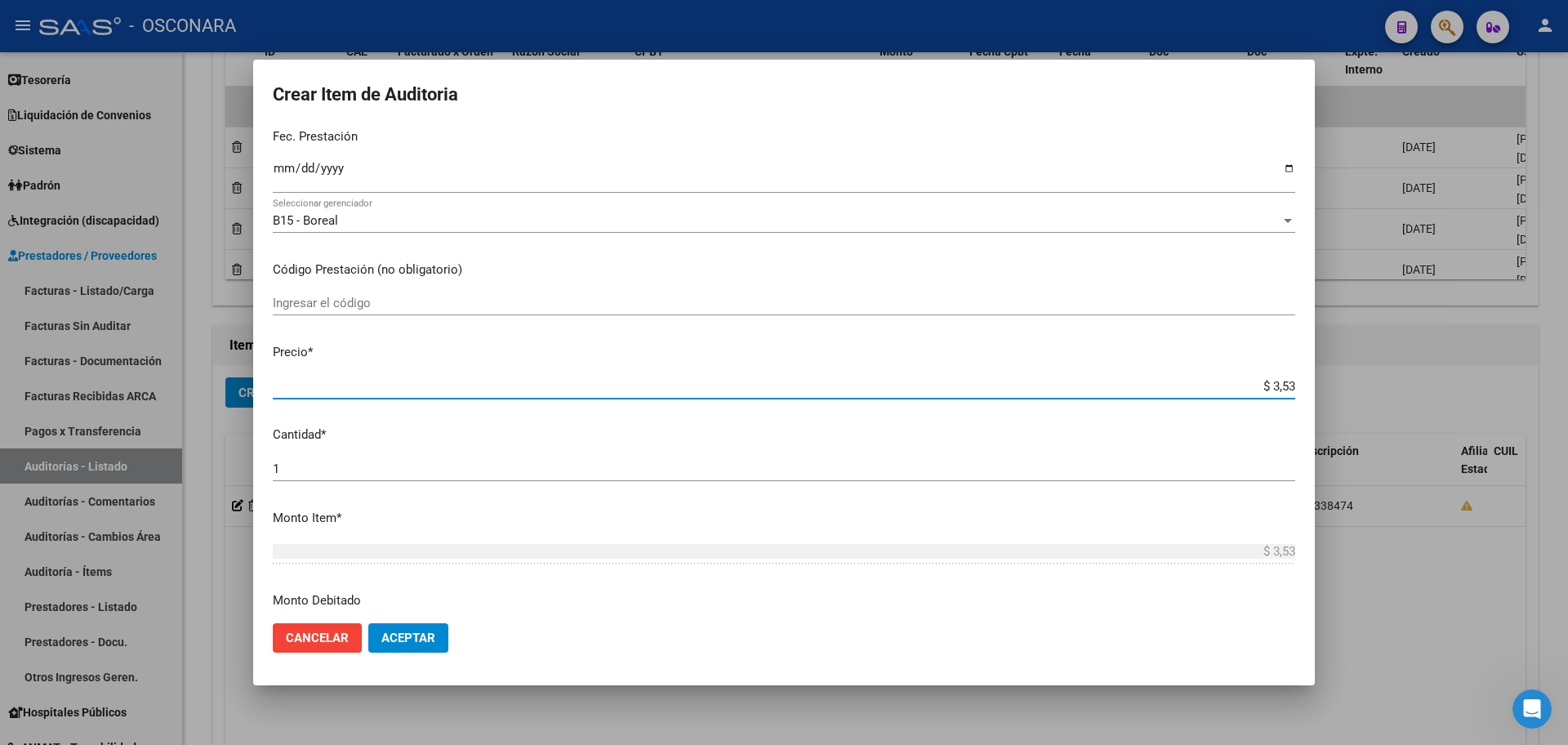
type input "$ 35,39"
type input "$ 353,91"
type input "$ 3.539,15"
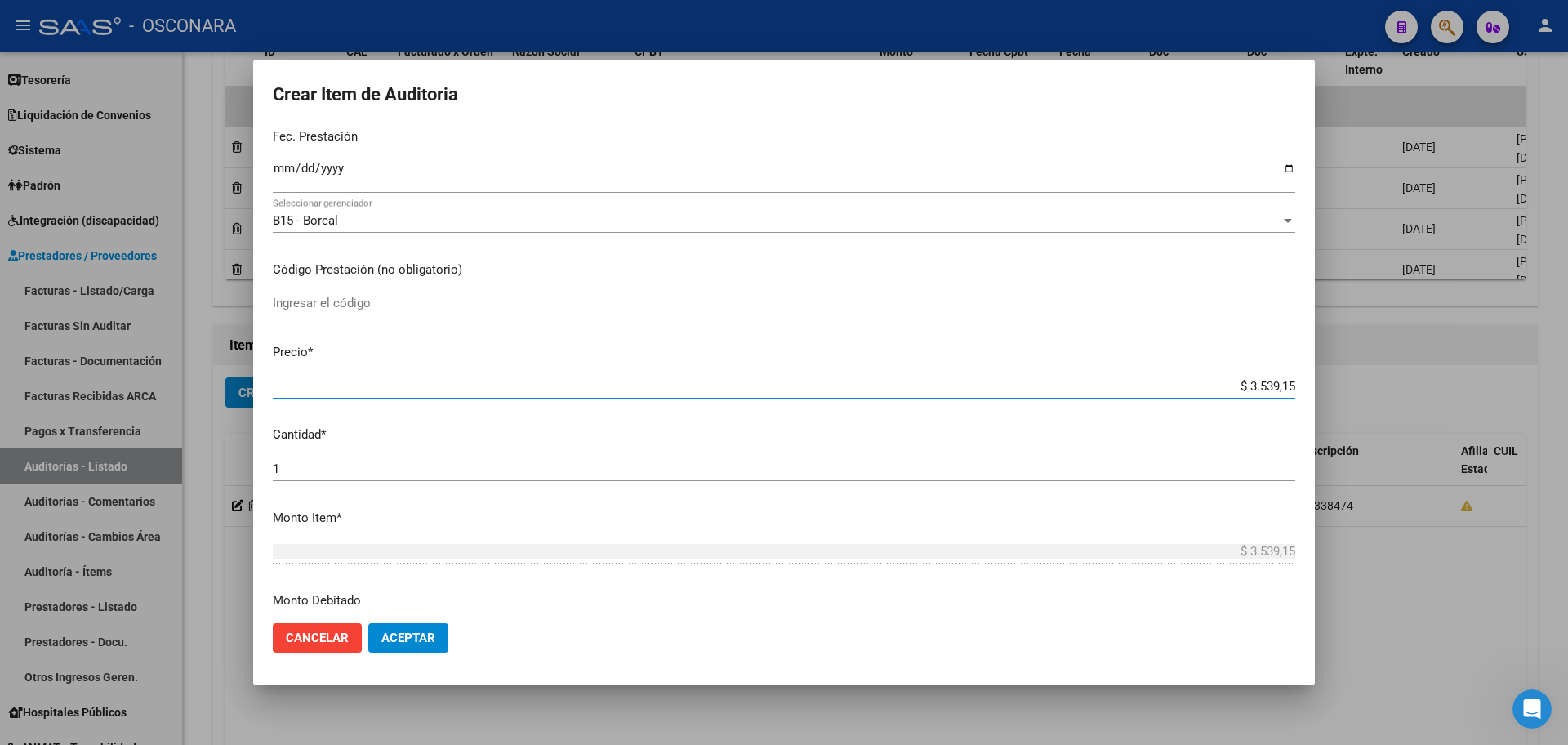
type input "$ 35.391,55"
type input "$ 353.915,50"
type input "$ 3.539.155,03"
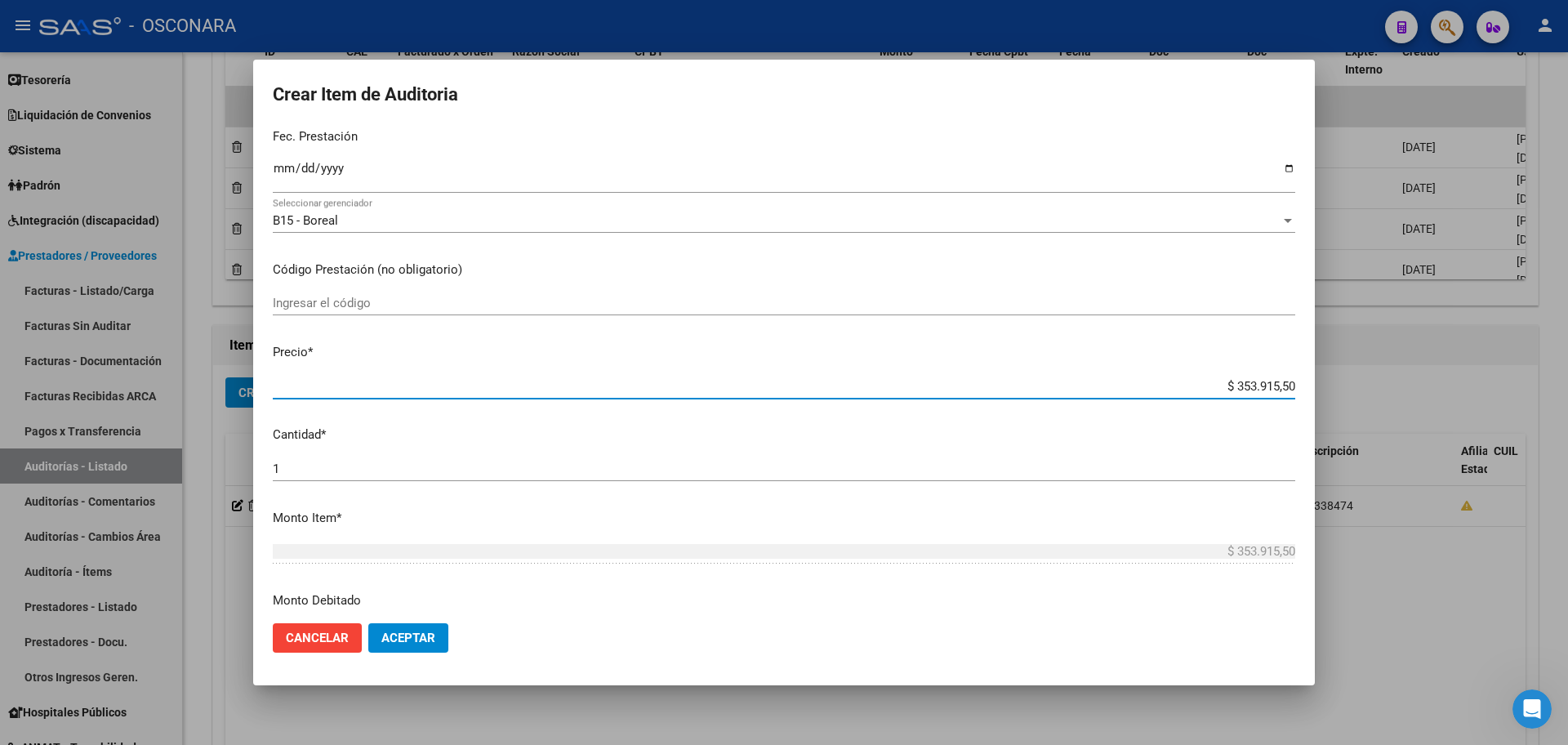
type input "$ 3.539.155,03"
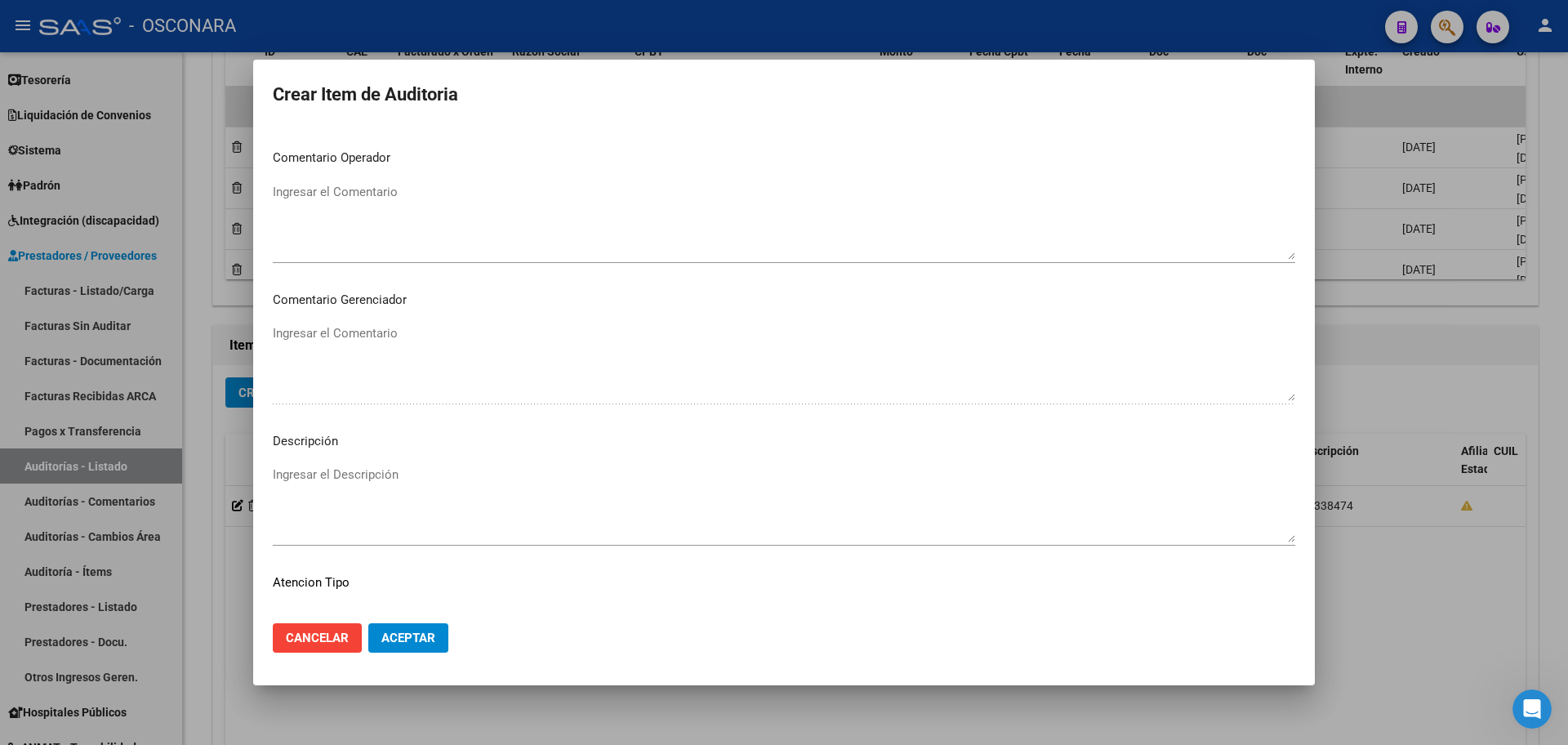
scroll to position [987, 0]
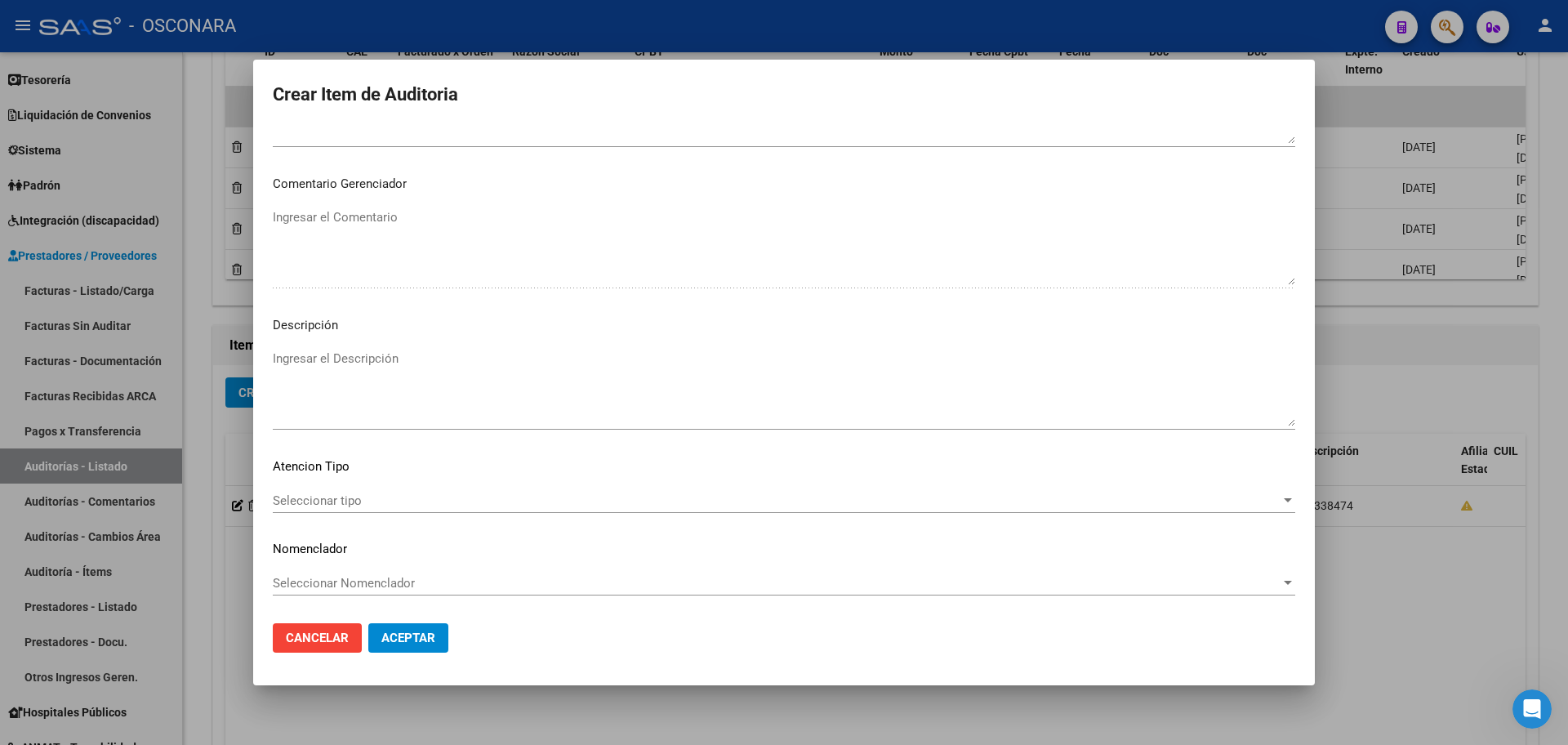
click at [434, 368] on textarea "Ingresar el Descripción" at bounding box center [784, 387] width 1022 height 77
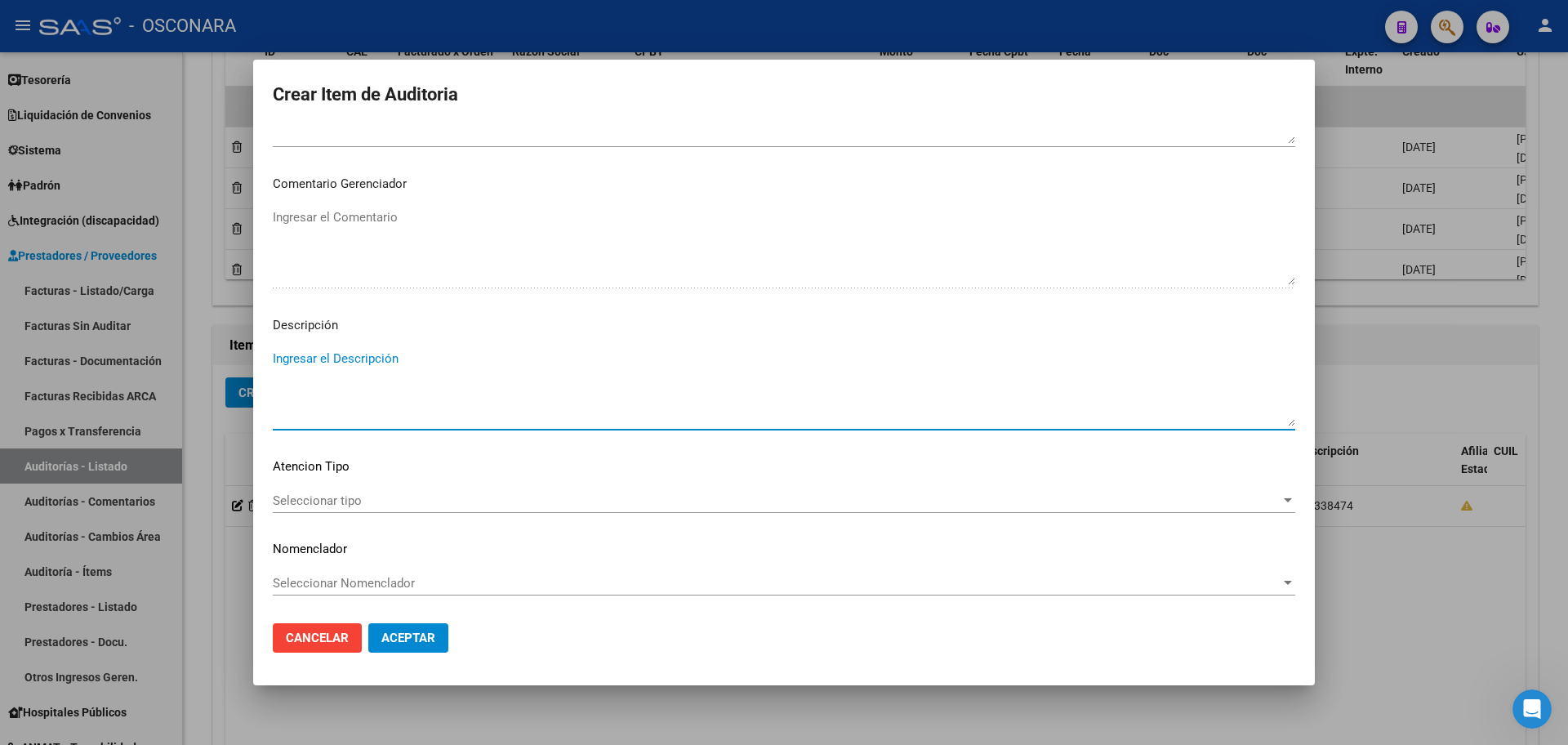
type textarea "f"
type textarea "FC 341346"
drag, startPoint x: 423, startPoint y: 633, endPoint x: 369, endPoint y: 632, distance: 54.0
click at [415, 628] on button "Aceptar" at bounding box center [408, 637] width 80 height 29
